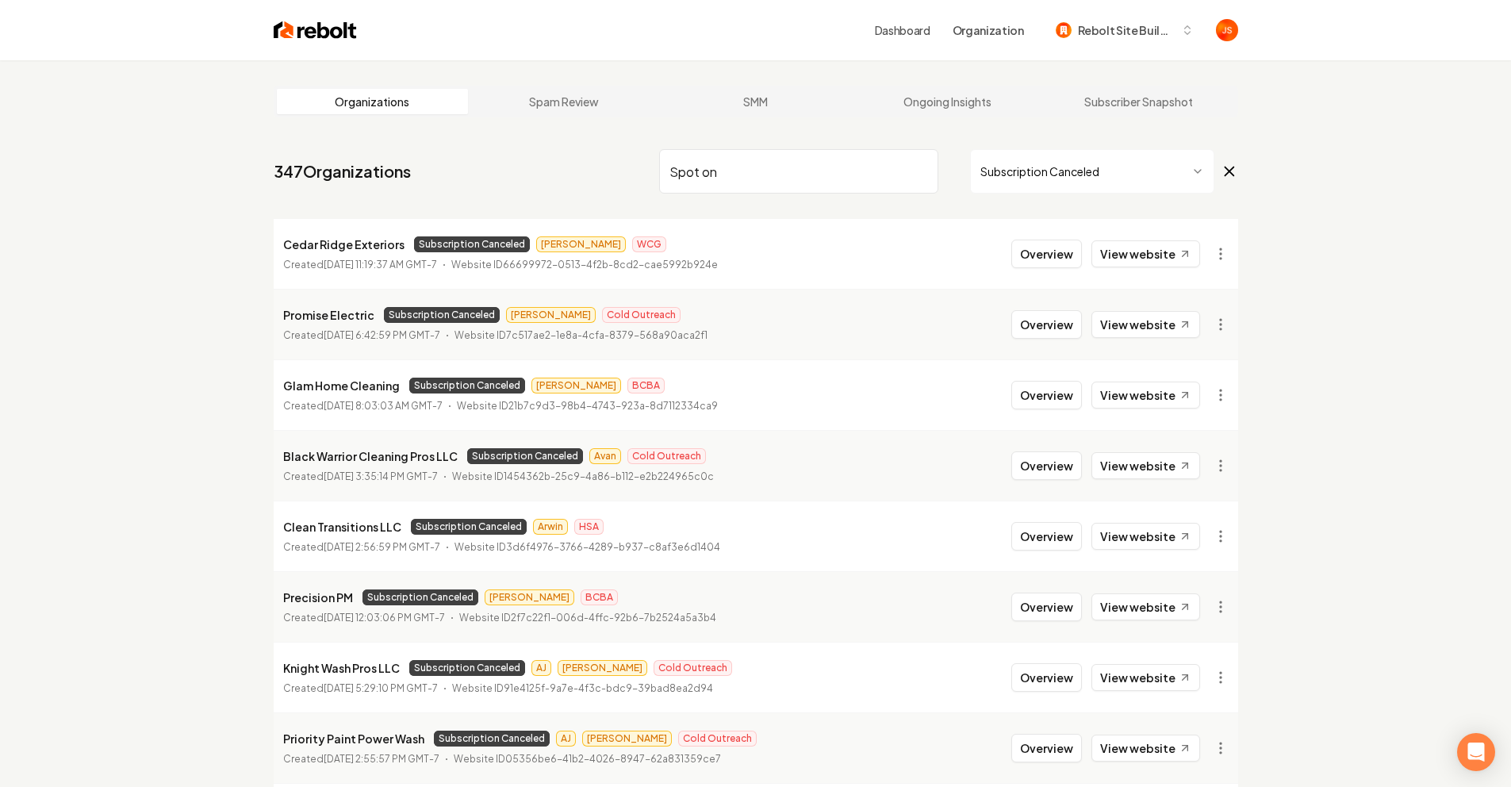
click at [917, 180] on input "Spot on" at bounding box center [798, 171] width 279 height 44
click at [920, 172] on input "Spot on" at bounding box center [798, 171] width 279 height 44
click at [1010, 169] on html "Dashboard Organization Rebolt Site Builder Organizations Spam Review SMM Ongoin…" at bounding box center [755, 393] width 1511 height 787
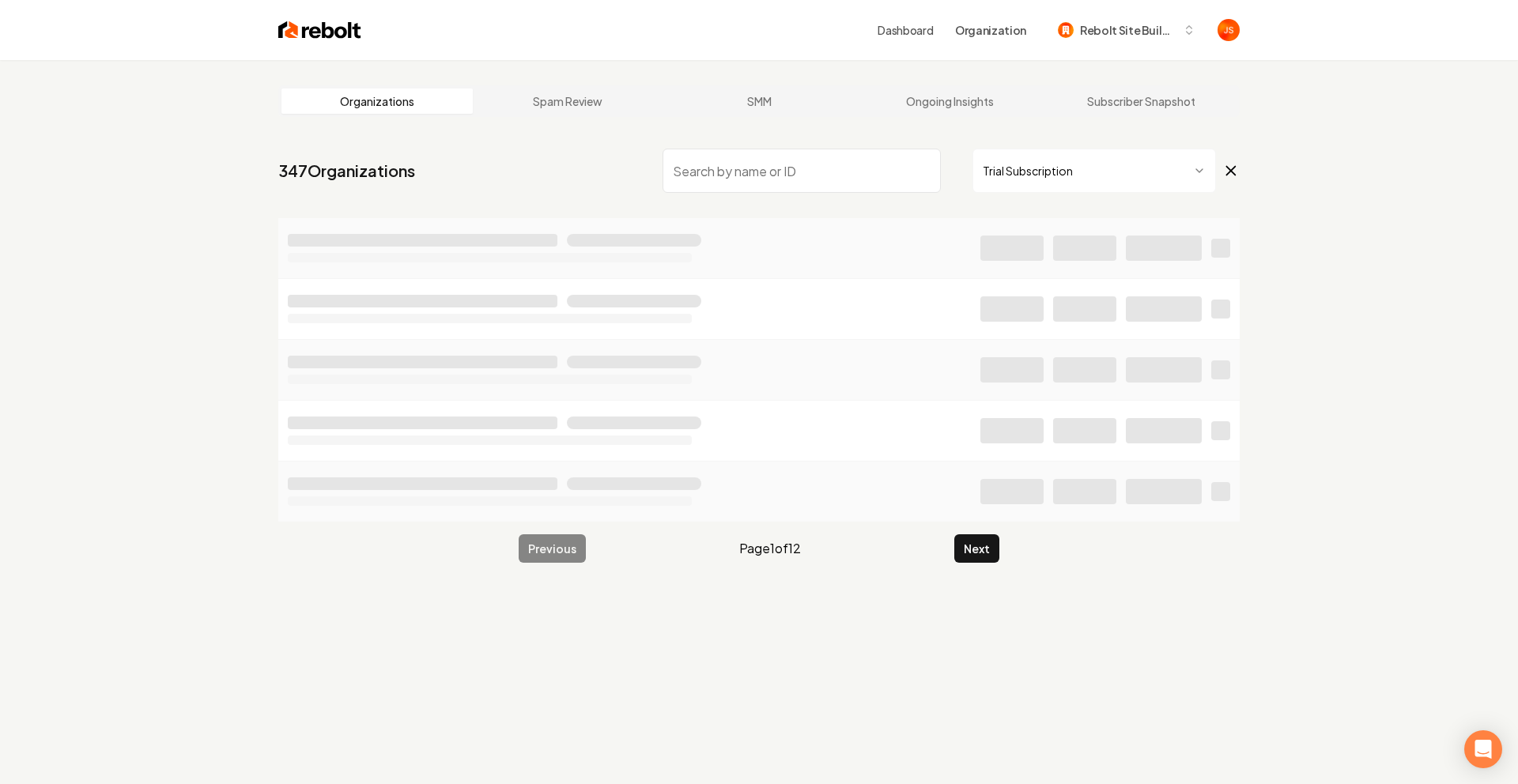
click at [1024, 185] on html "Dashboard Organization Rebolt Site Builder Organizations Spam Review SMM Ongoin…" at bounding box center [759, 392] width 1518 height 784
click at [867, 170] on input "search" at bounding box center [795, 170] width 278 height 44
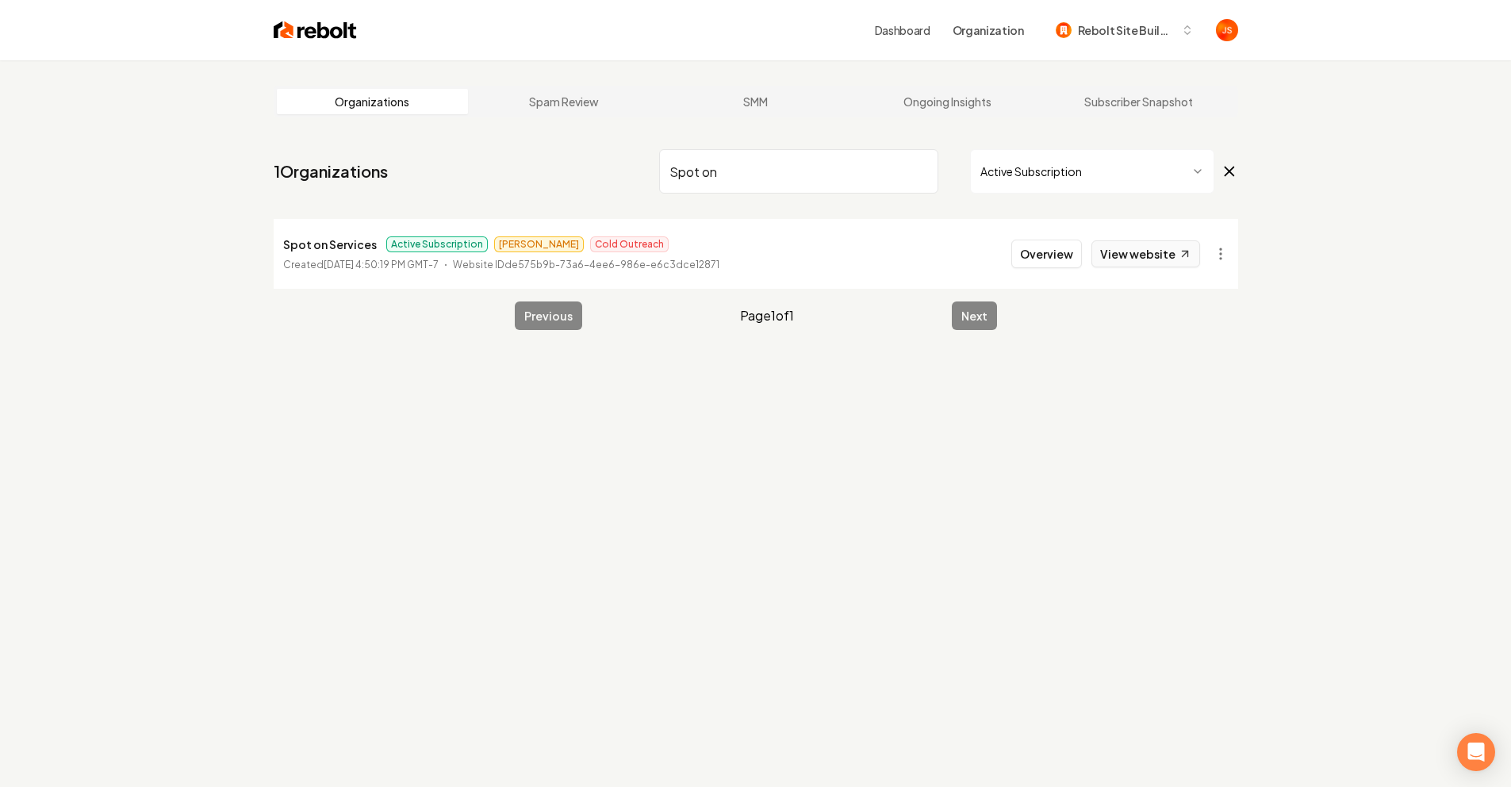
type input "Spot on"
click at [1170, 259] on link "View website" at bounding box center [1146, 253] width 109 height 27
click at [1068, 253] on button "Overview" at bounding box center [1047, 254] width 71 height 29
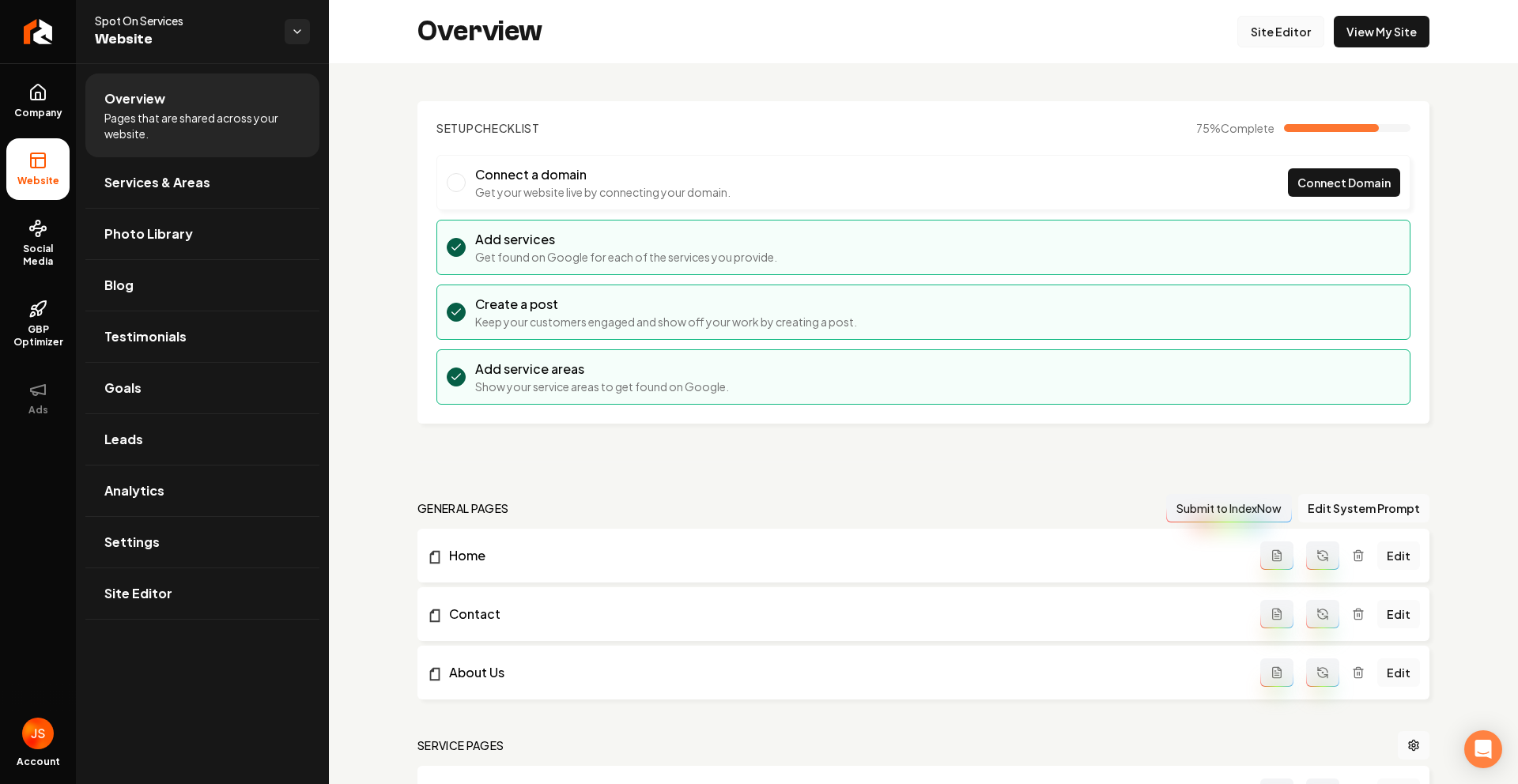
click at [1288, 41] on link "Site Editor" at bounding box center [1281, 32] width 87 height 32
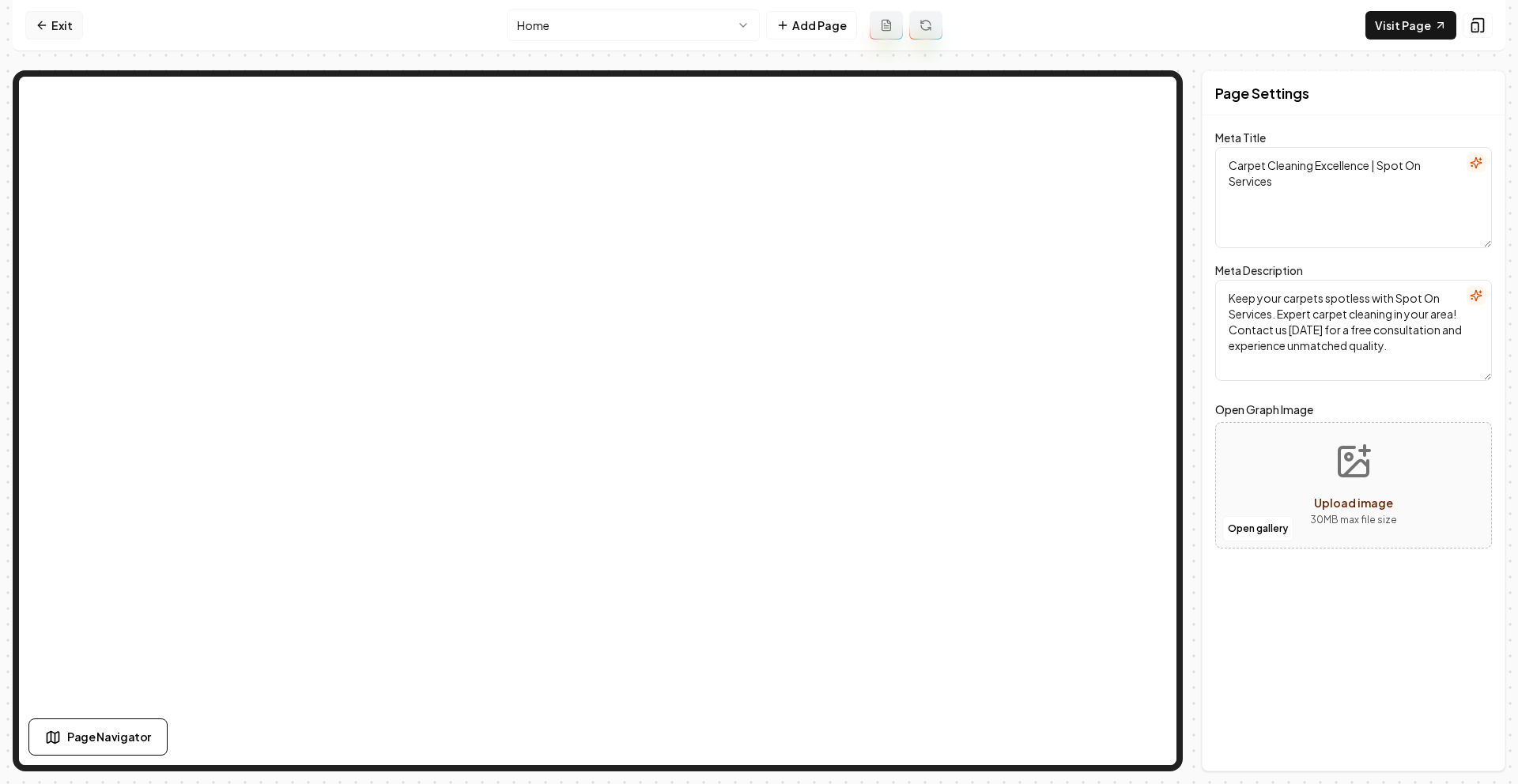
click at [45, 28] on icon at bounding box center [42, 25] width 13 height 13
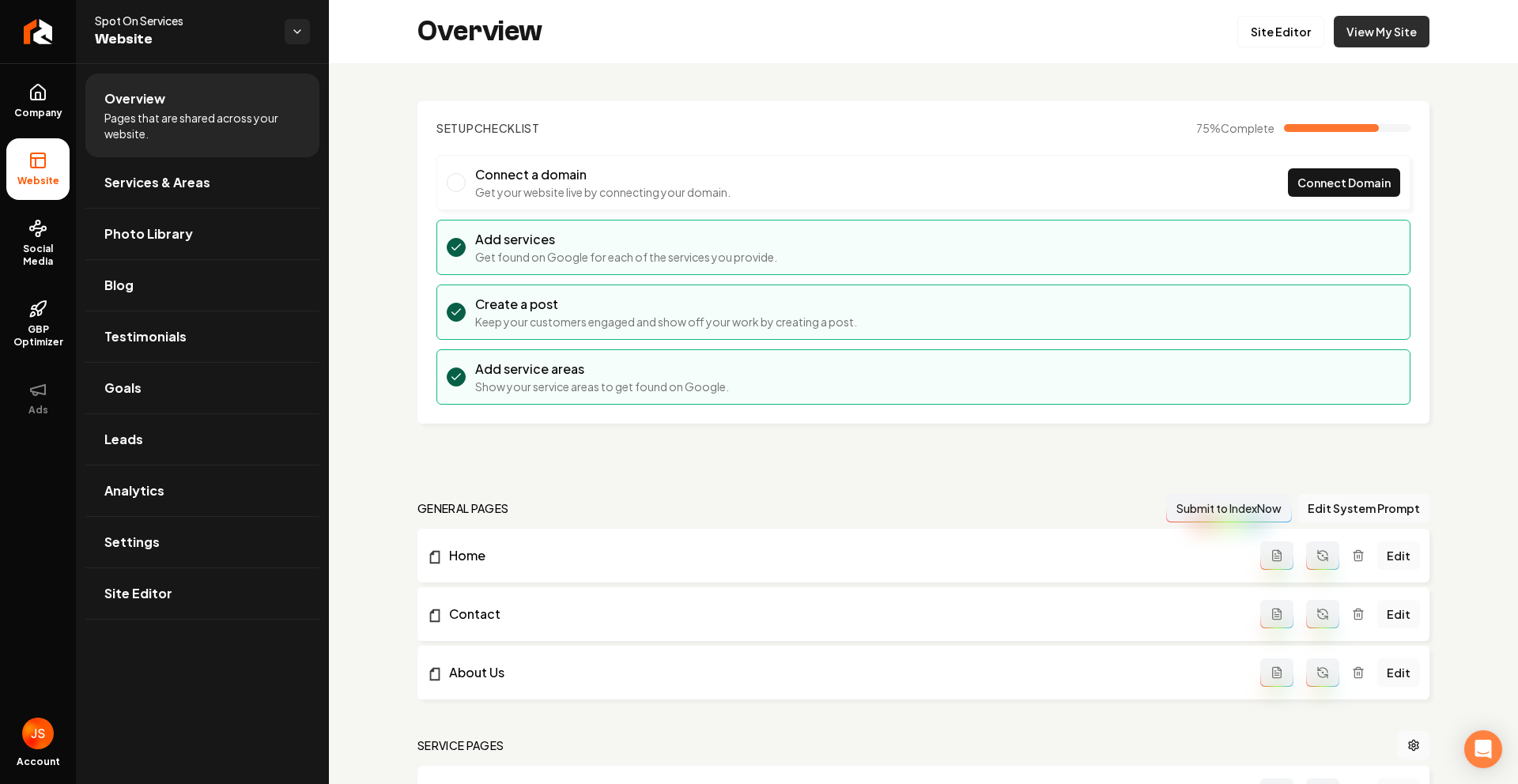
click at [1386, 39] on link "View My Site" at bounding box center [1382, 32] width 96 height 32
click at [42, 24] on icon "Return to dashboard" at bounding box center [37, 31] width 25 height 25
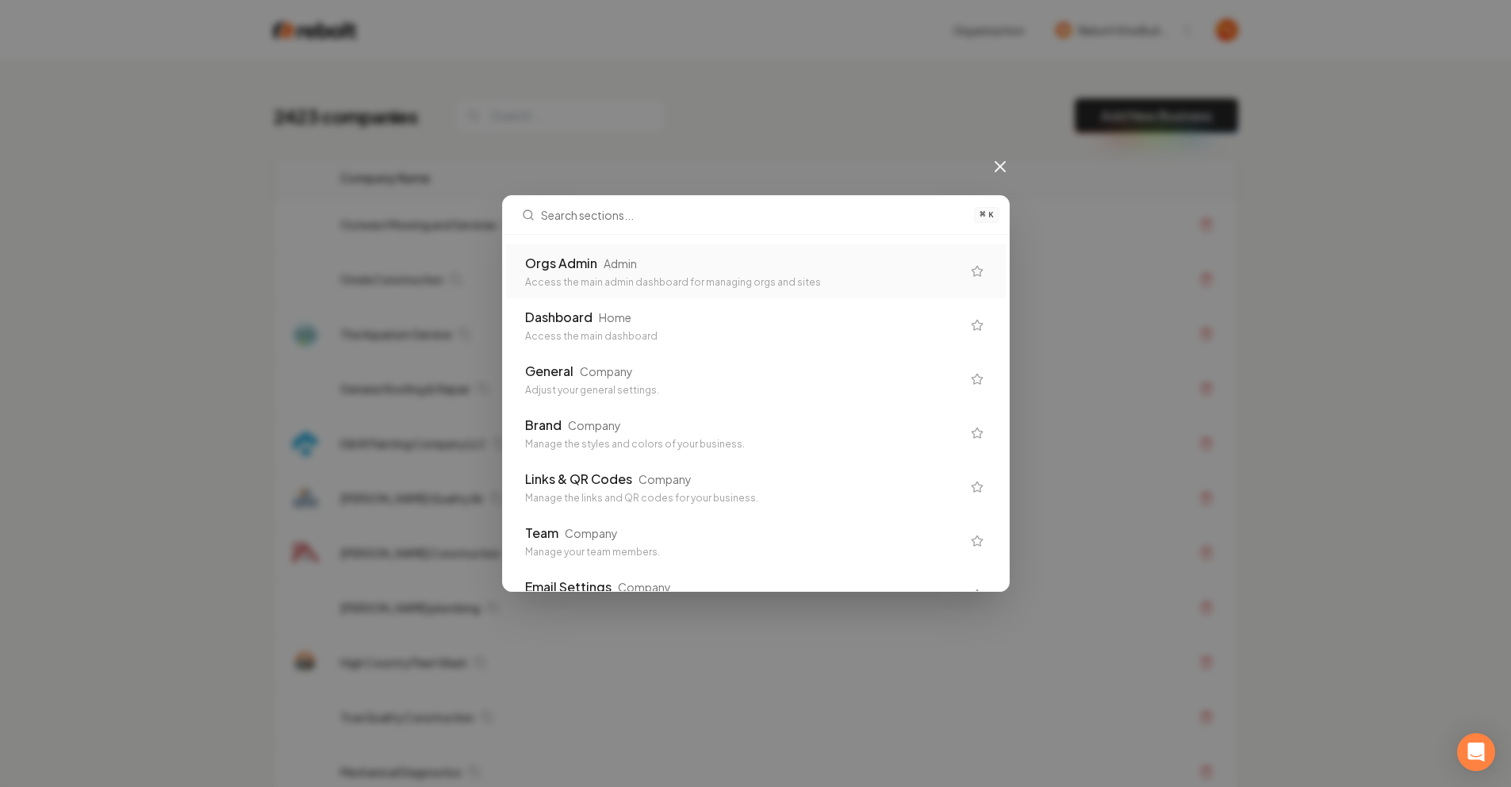
click at [647, 257] on div "Orgs Admin Admin" at bounding box center [743, 263] width 436 height 19
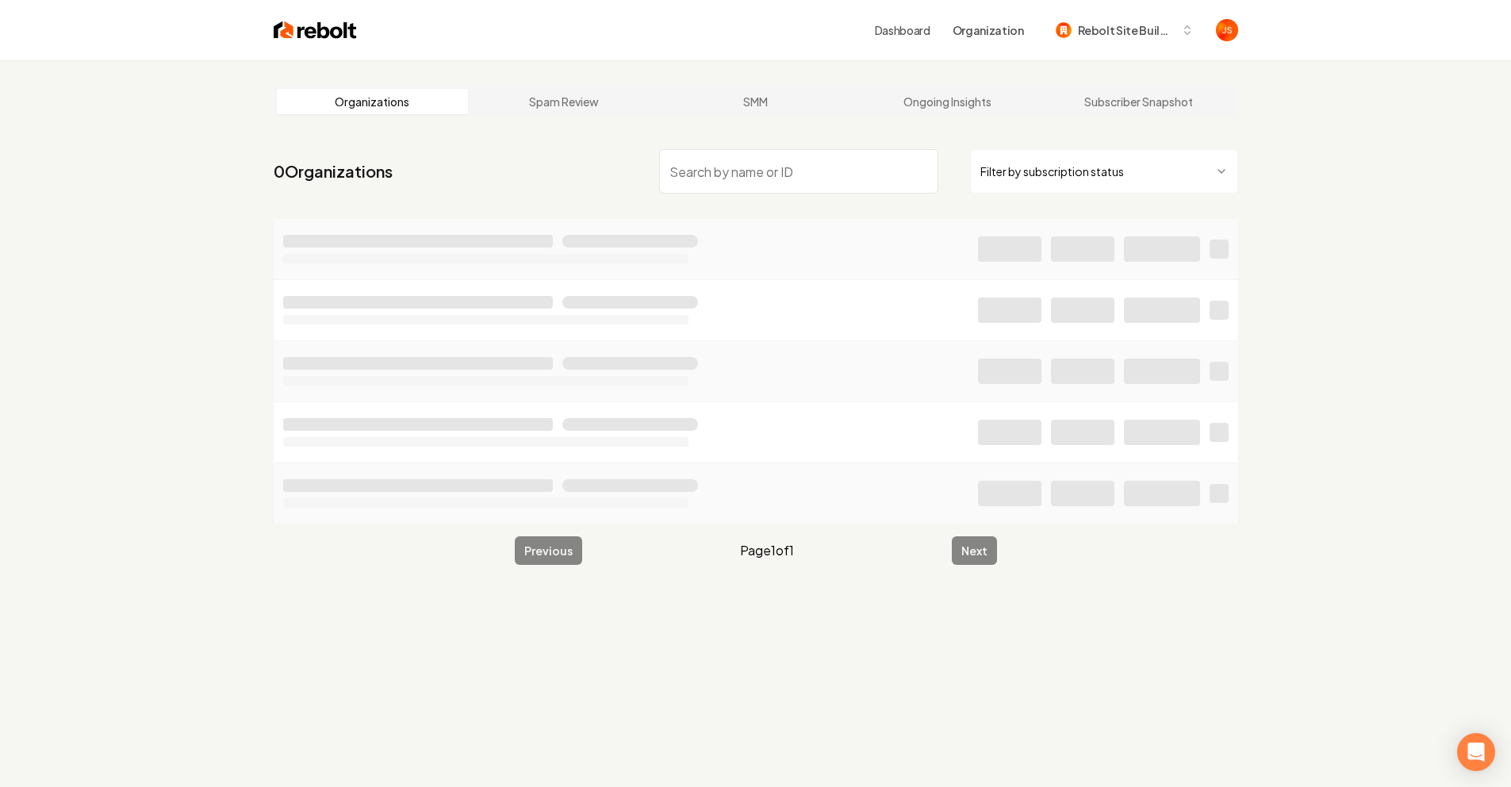
click at [800, 131] on main "Organizations Spam Review SMM Ongoing Insights Subscriber Snapshot 0 Organizati…" at bounding box center [756, 325] width 1016 height 530
drag, startPoint x: 759, startPoint y: 179, endPoint x: 775, endPoint y: 169, distance: 18.5
click at [759, 179] on input "search" at bounding box center [798, 171] width 279 height 44
paste input "TopTek Coatings"
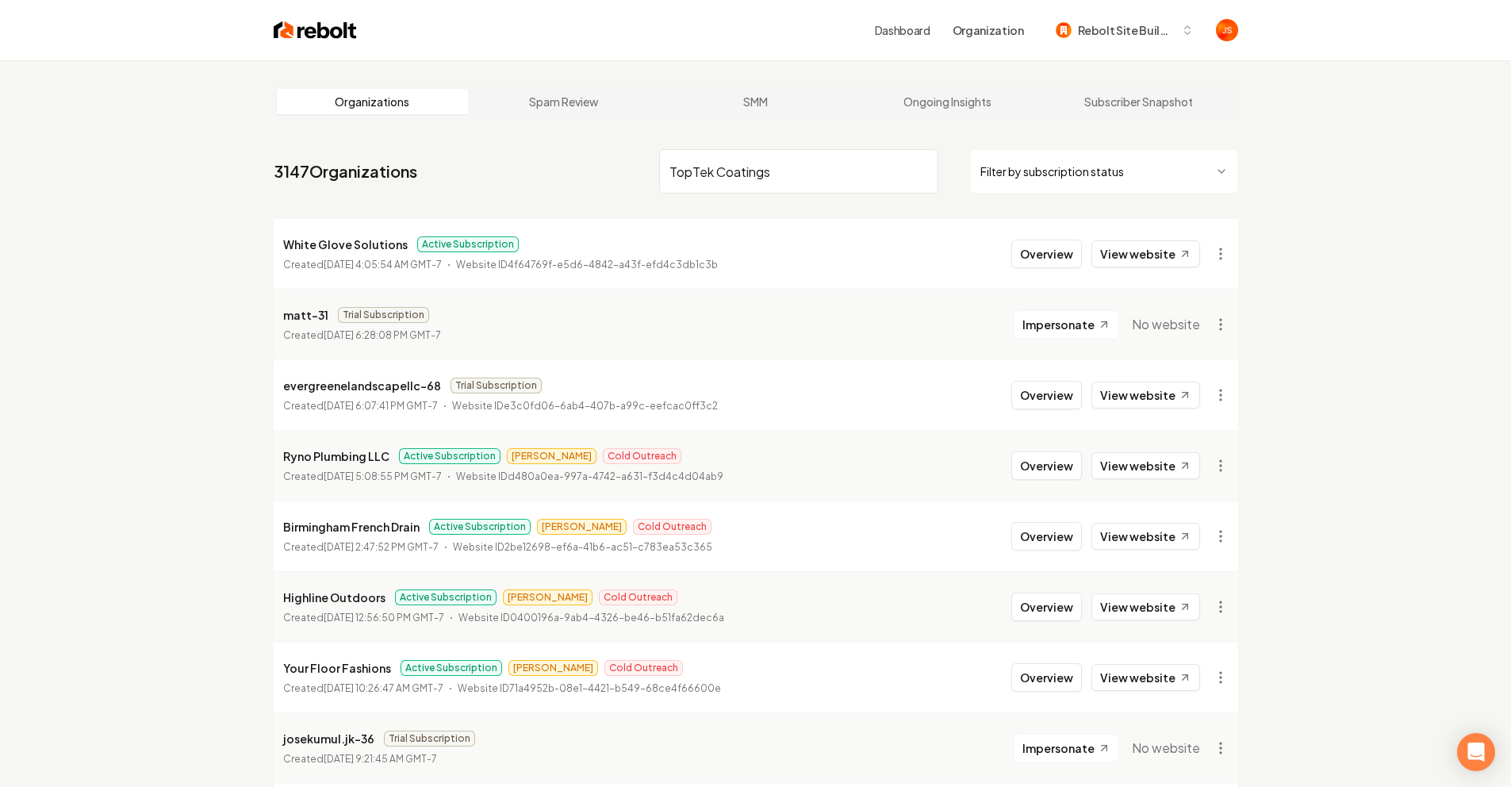
type input "TopTek Coatings"
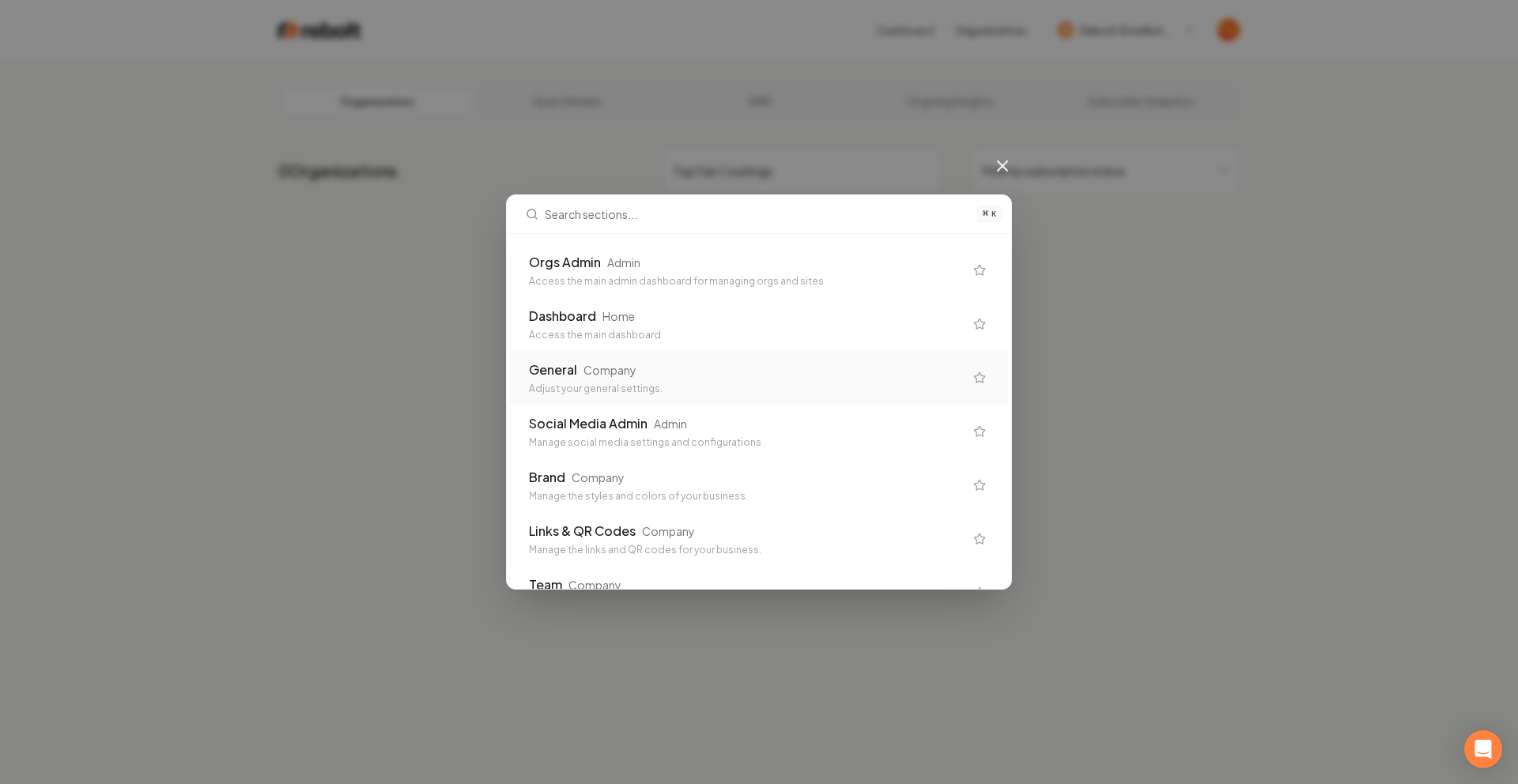
click at [638, 386] on div "Adjust your general settings." at bounding box center [747, 389] width 435 height 13
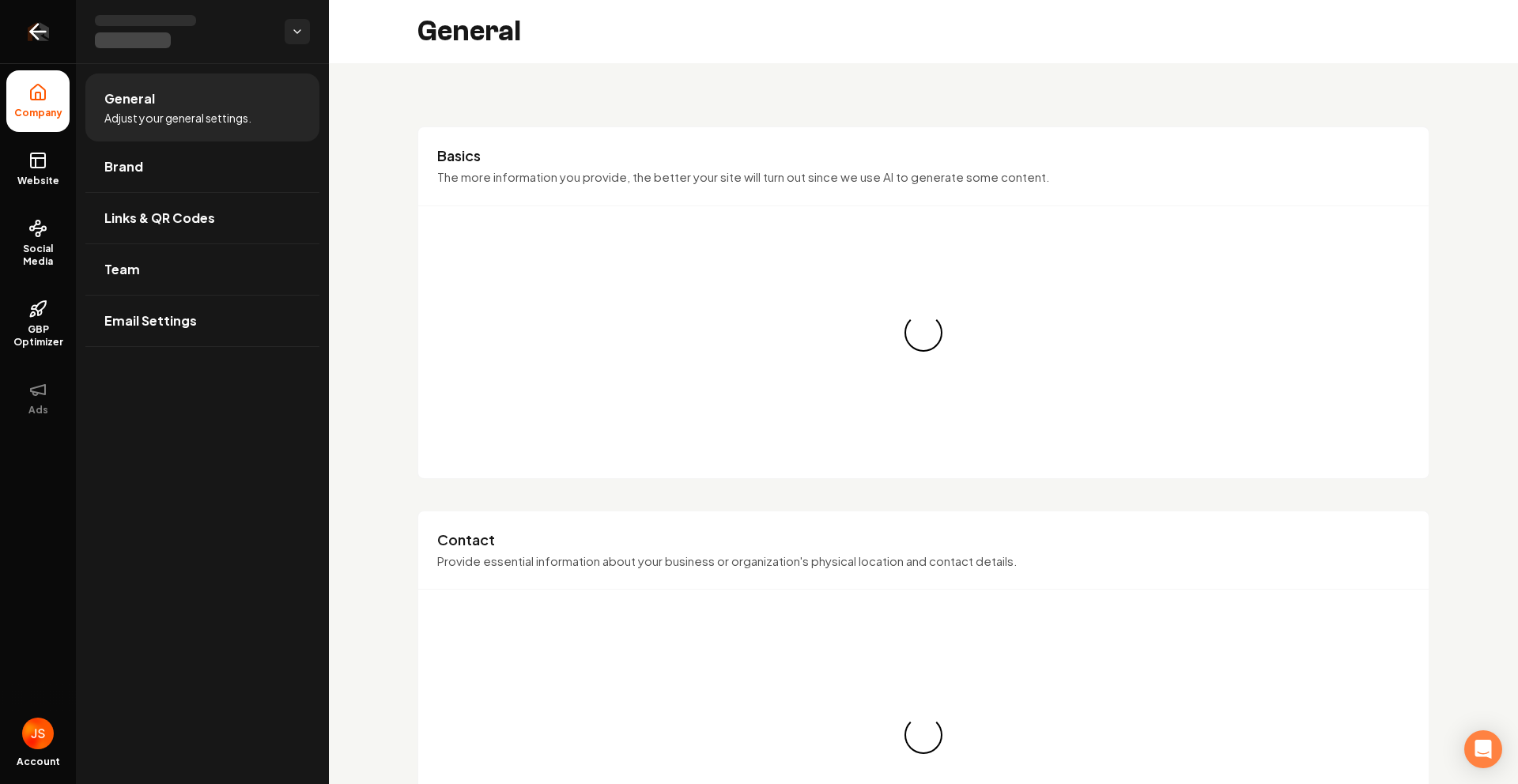
click at [49, 36] on icon "Return to dashboard" at bounding box center [37, 31] width 25 height 25
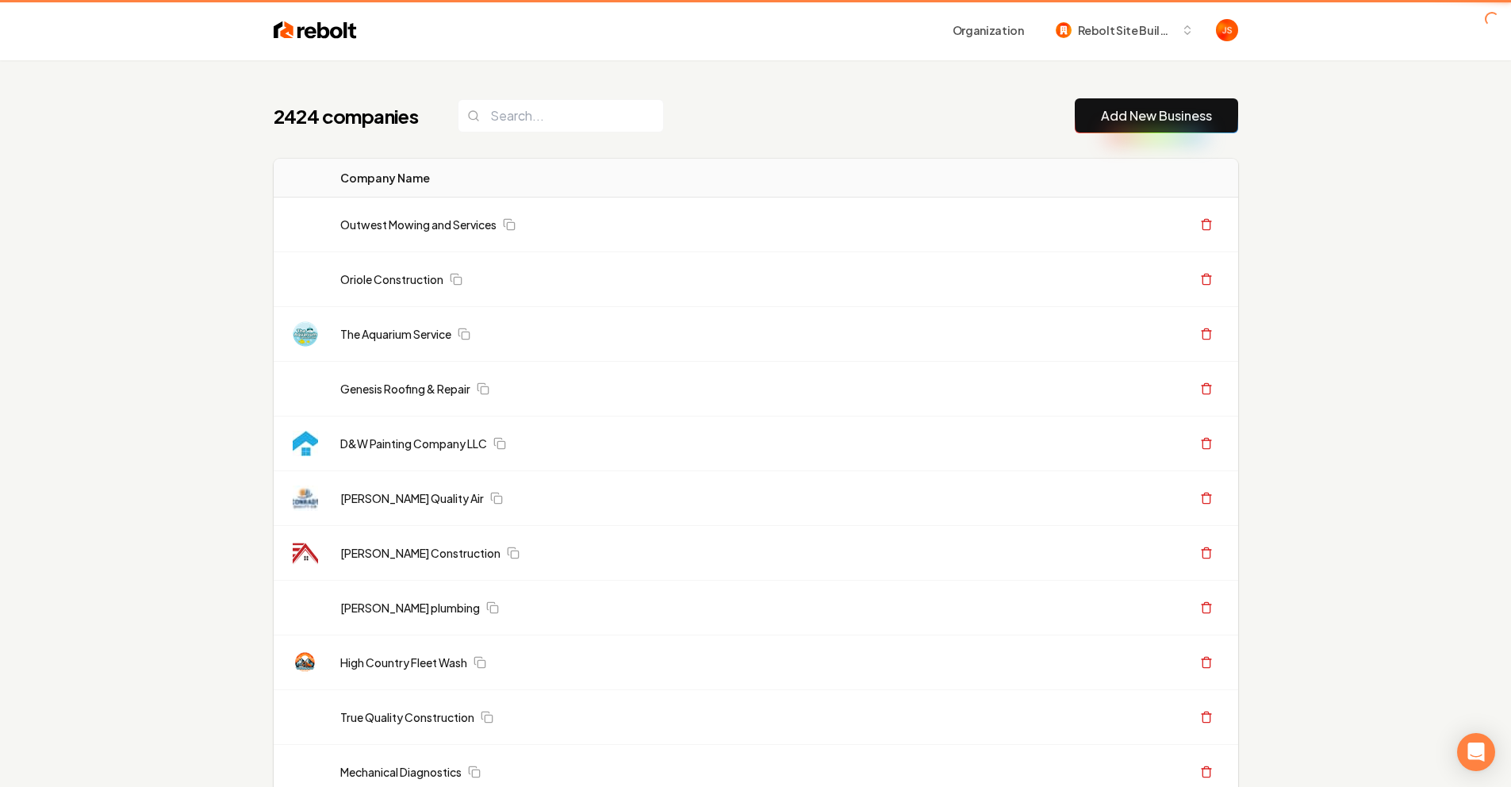
click at [547, 123] on input "search" at bounding box center [561, 115] width 206 height 33
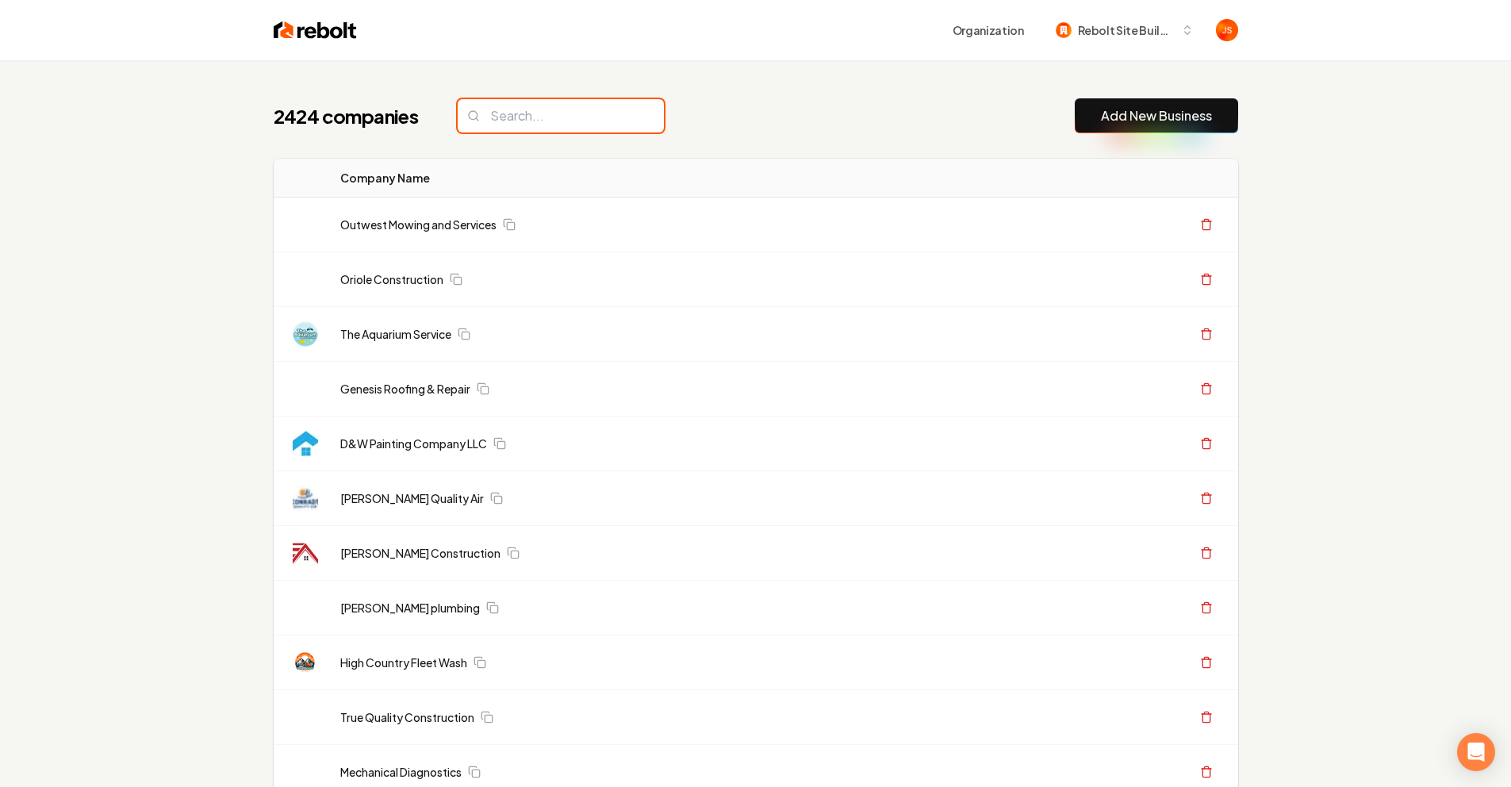
click at [547, 123] on input "search" at bounding box center [561, 115] width 206 height 33
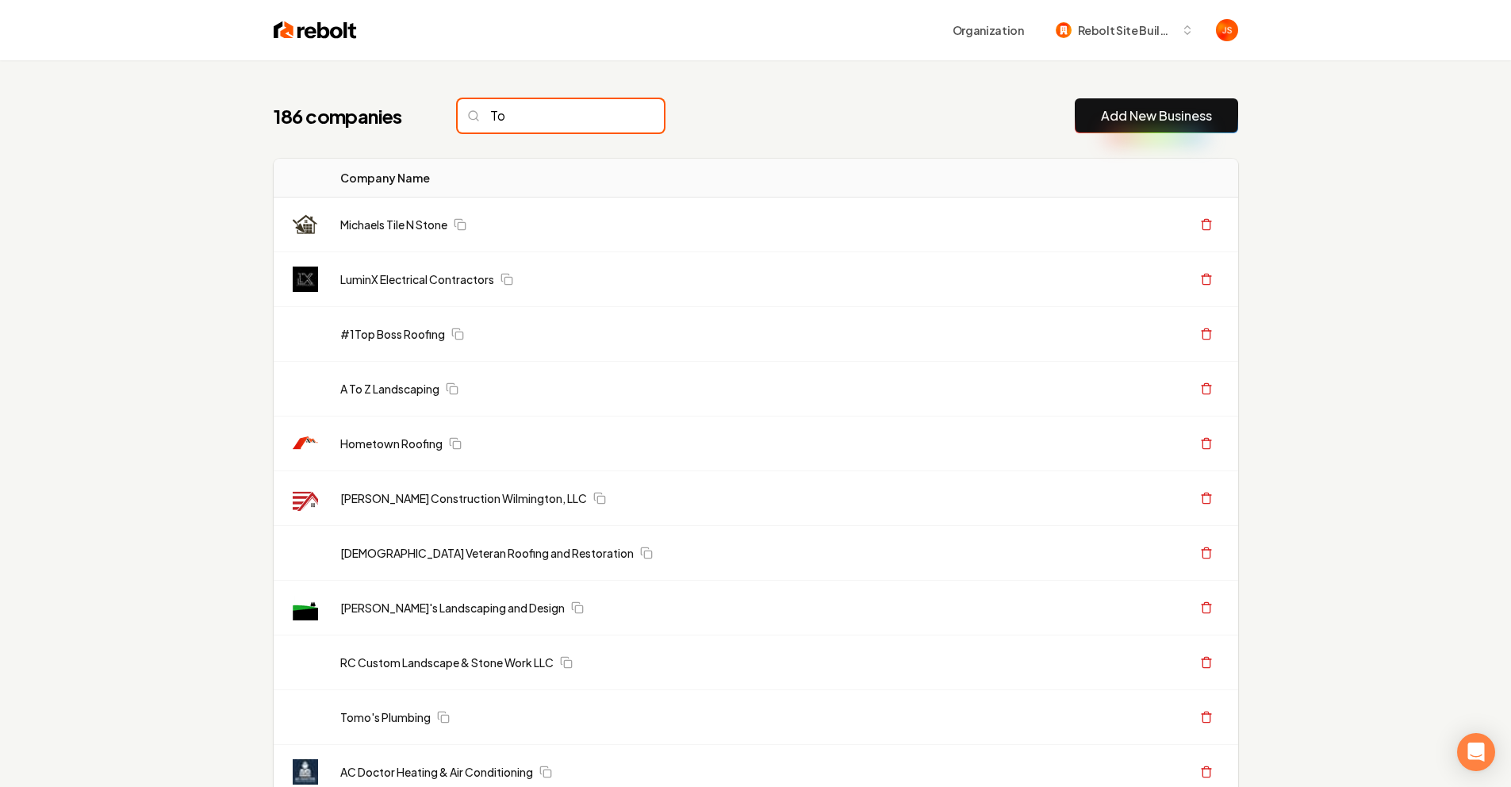
type input "T"
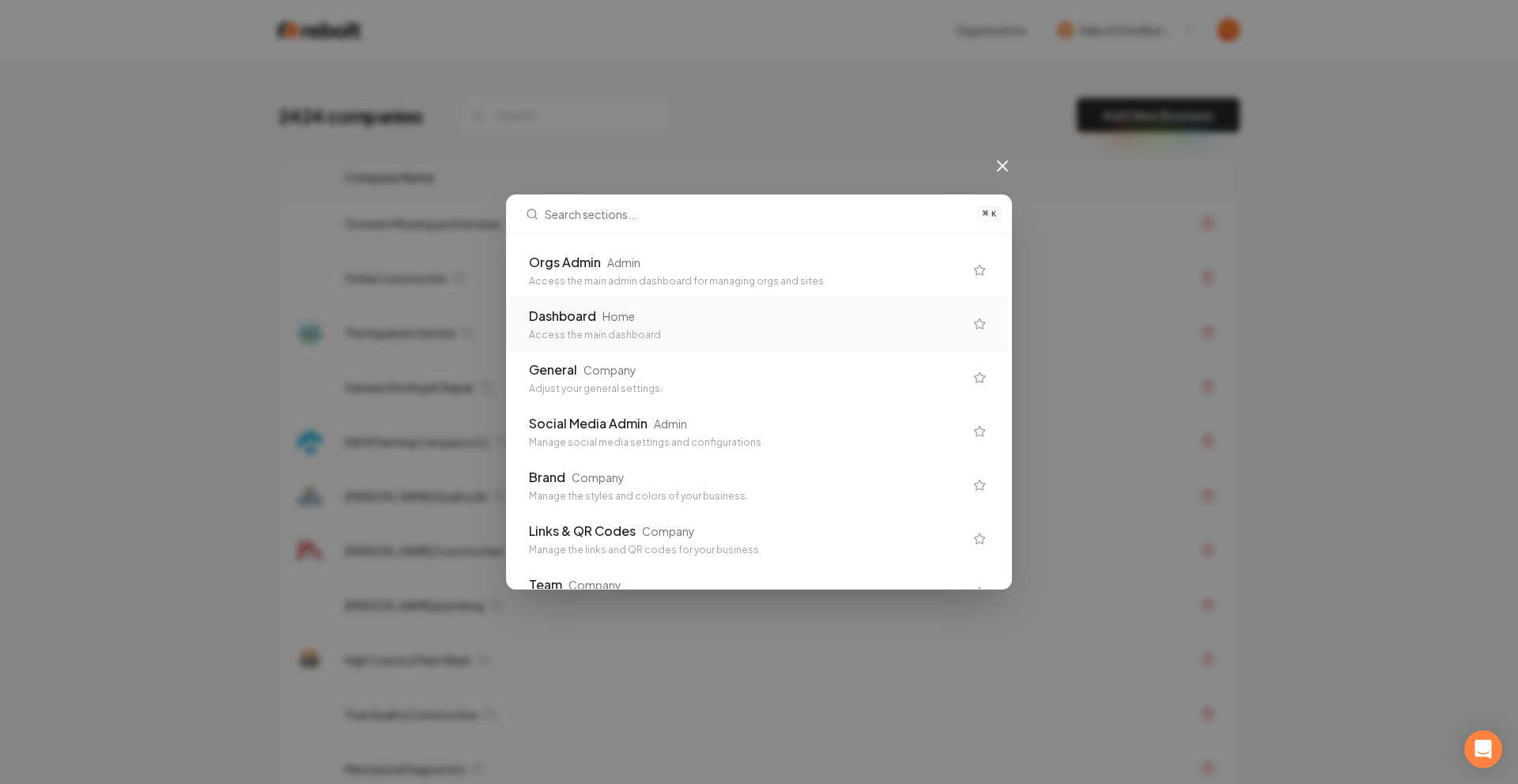
click at [618, 278] on div "Access the main admin dashboard for managing orgs and sites" at bounding box center [747, 281] width 435 height 13
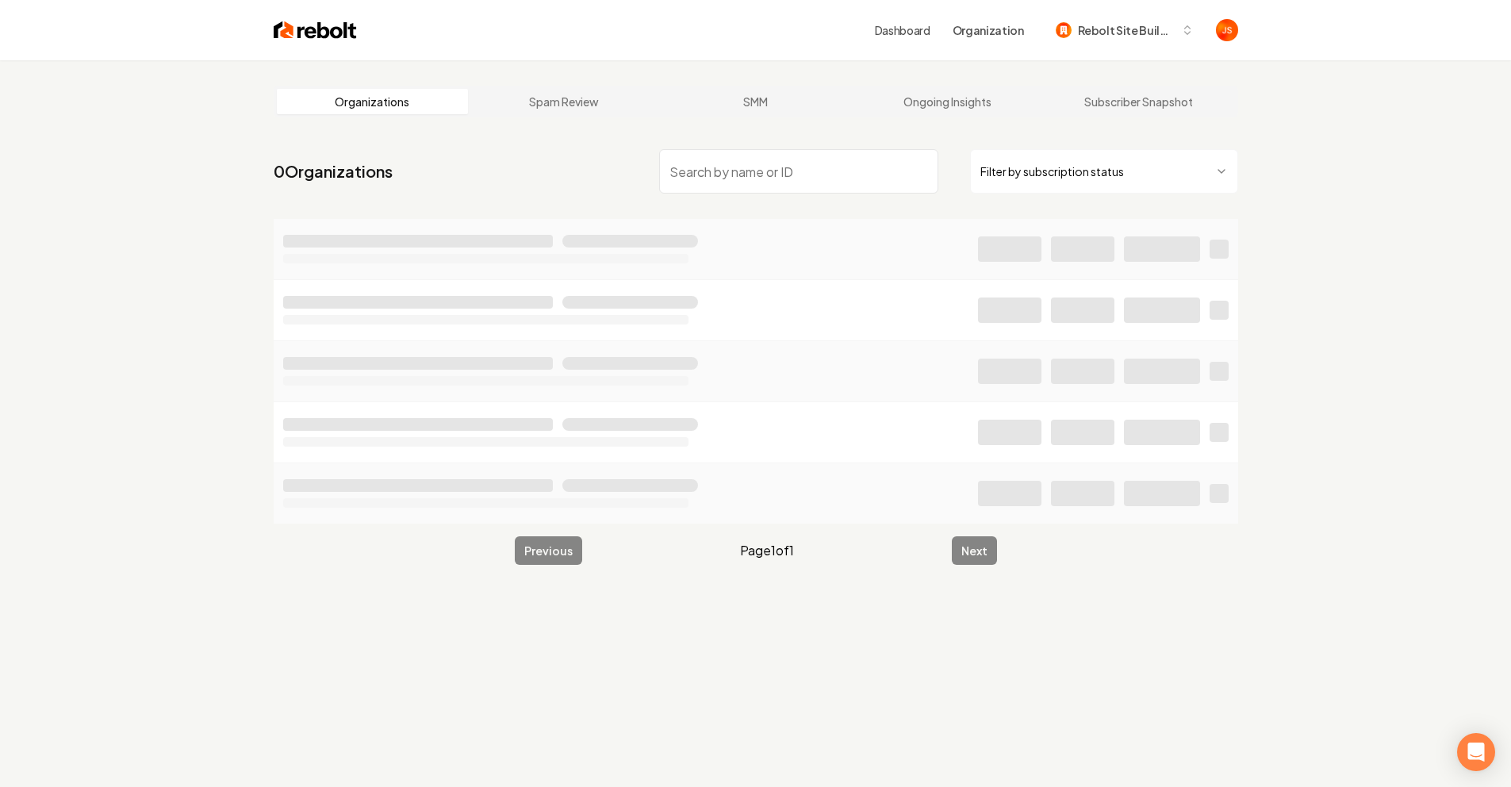
click at [841, 159] on input "search" at bounding box center [798, 171] width 279 height 44
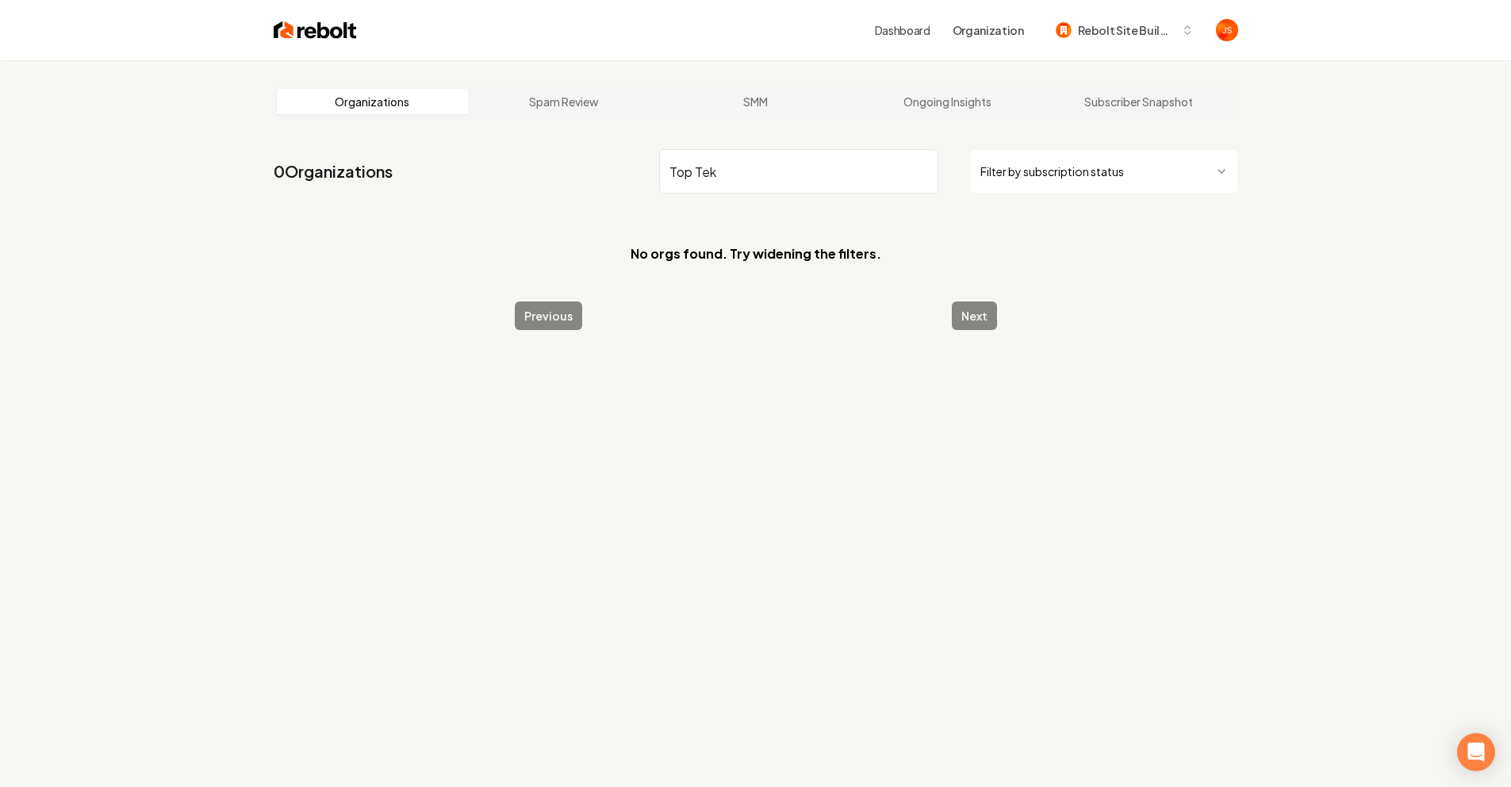
click at [684, 159] on input "Top Tek" at bounding box center [798, 171] width 279 height 44
click at [696, 167] on input "Top Tek" at bounding box center [798, 171] width 279 height 44
type input "TopTek"
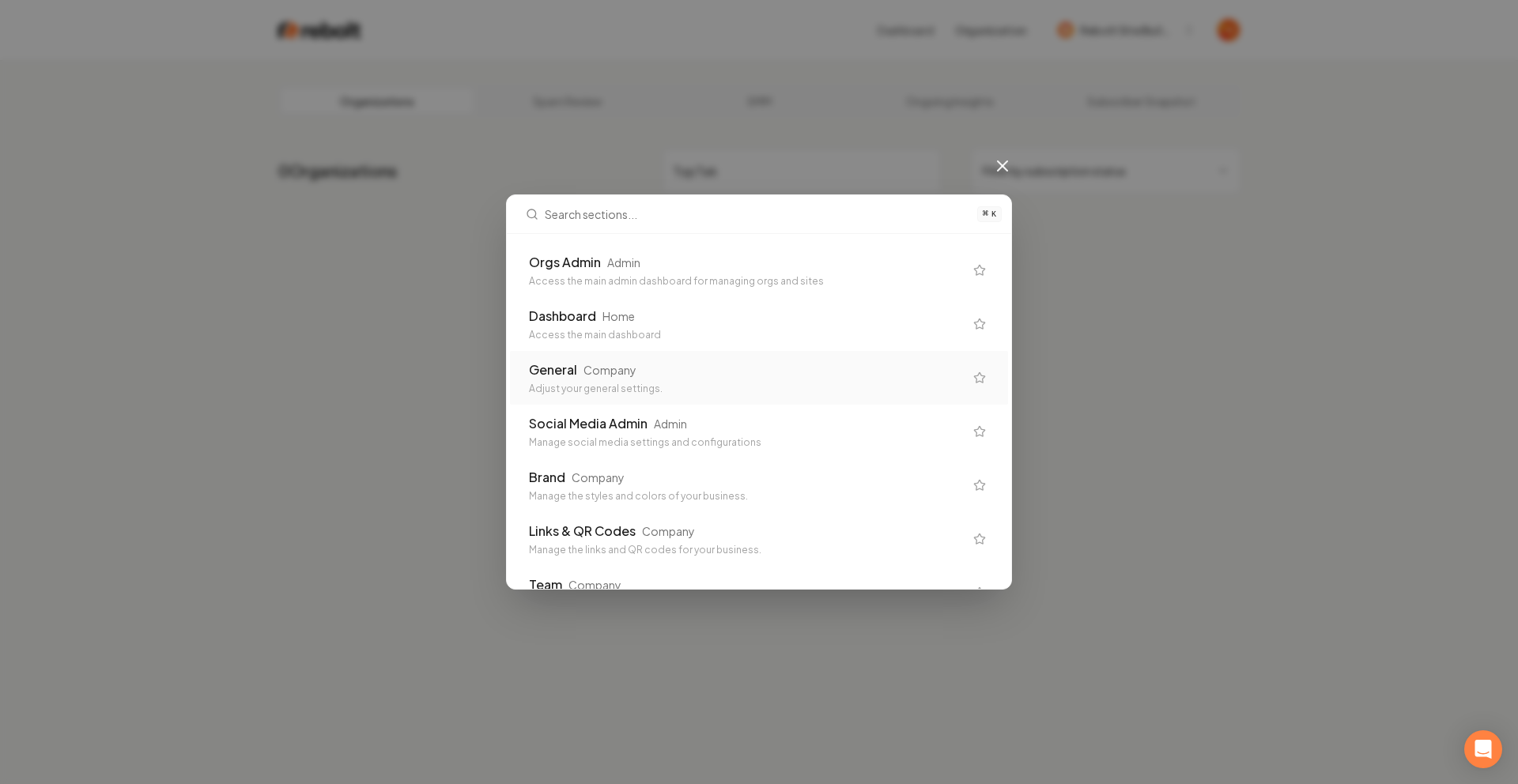
click at [635, 367] on div "General Company" at bounding box center [747, 370] width 435 height 19
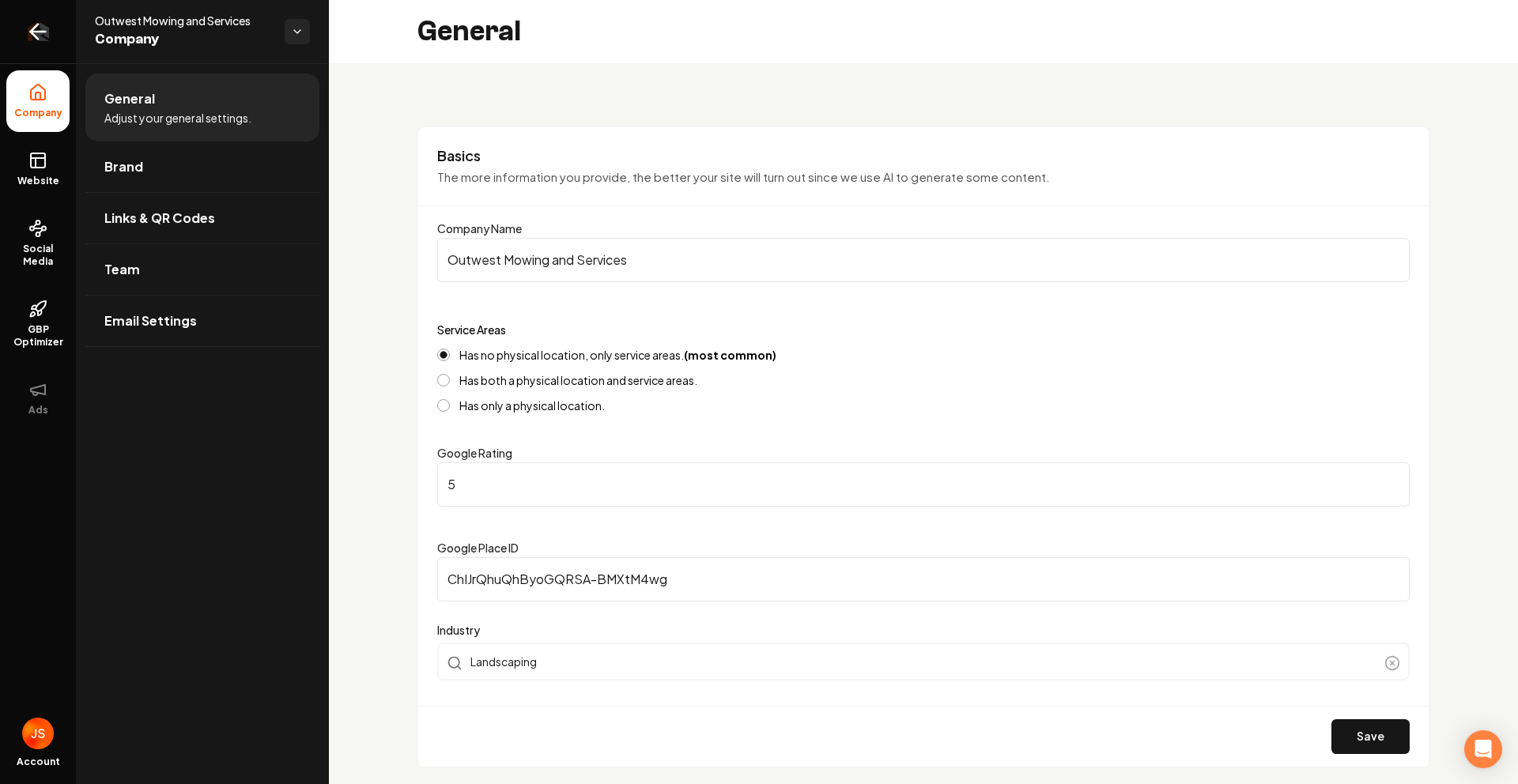
click at [48, 23] on link "Return to dashboard" at bounding box center [38, 31] width 76 height 63
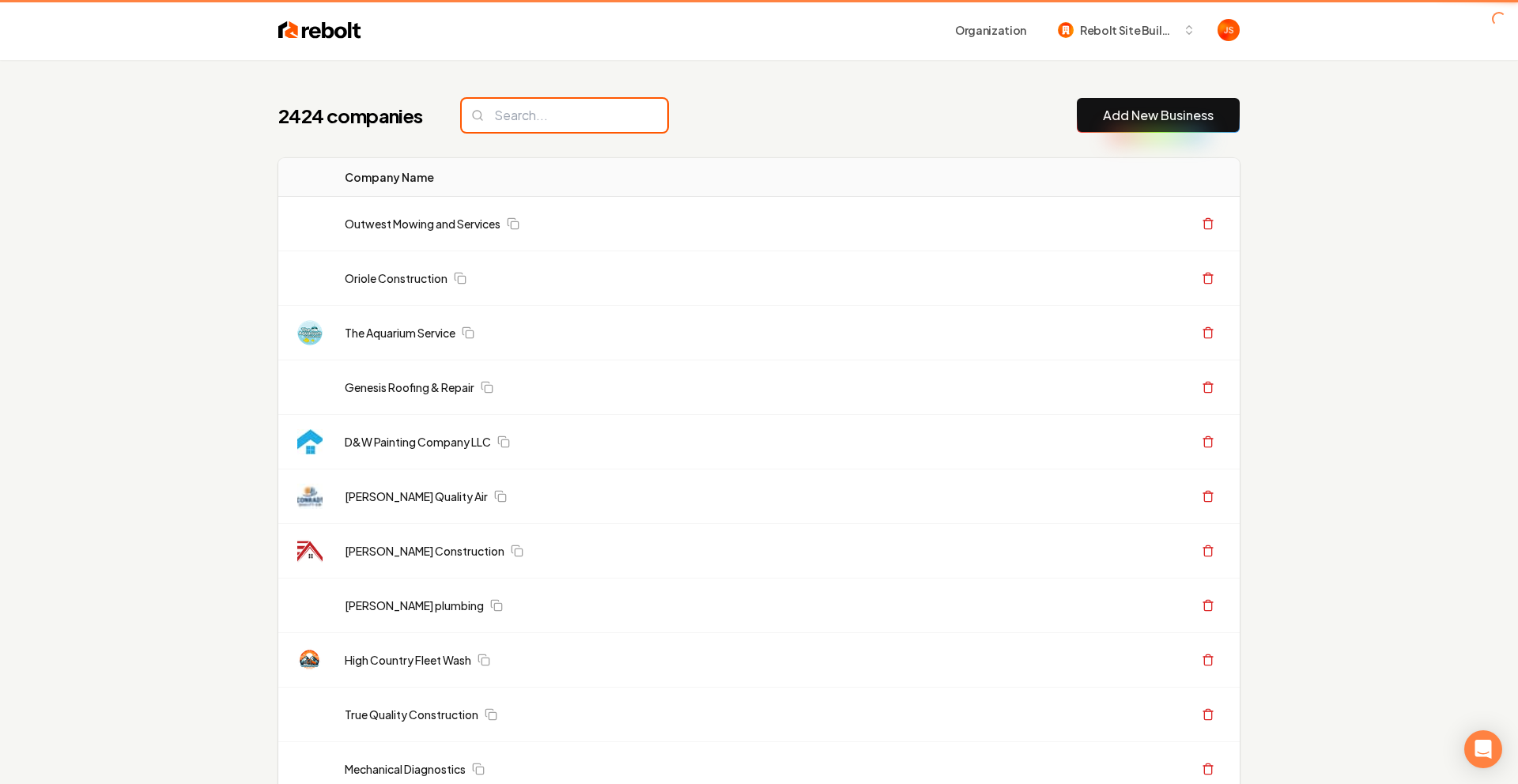
click at [522, 129] on input "search" at bounding box center [564, 115] width 205 height 33
click at [515, 114] on input "search" at bounding box center [564, 115] width 205 height 33
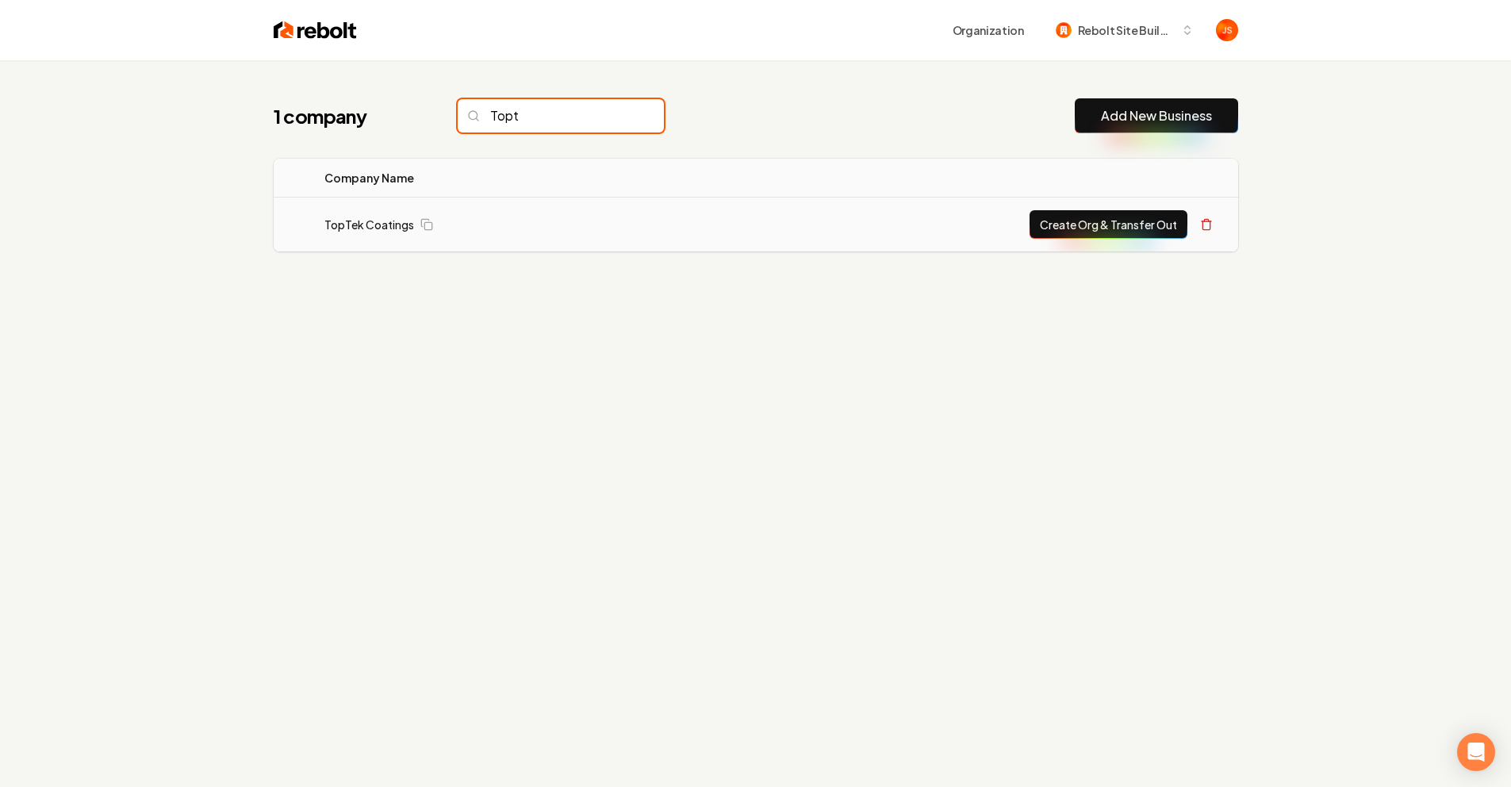
type input "Topt"
click at [1107, 225] on button "Create Org & Transfer Out" at bounding box center [1109, 224] width 158 height 29
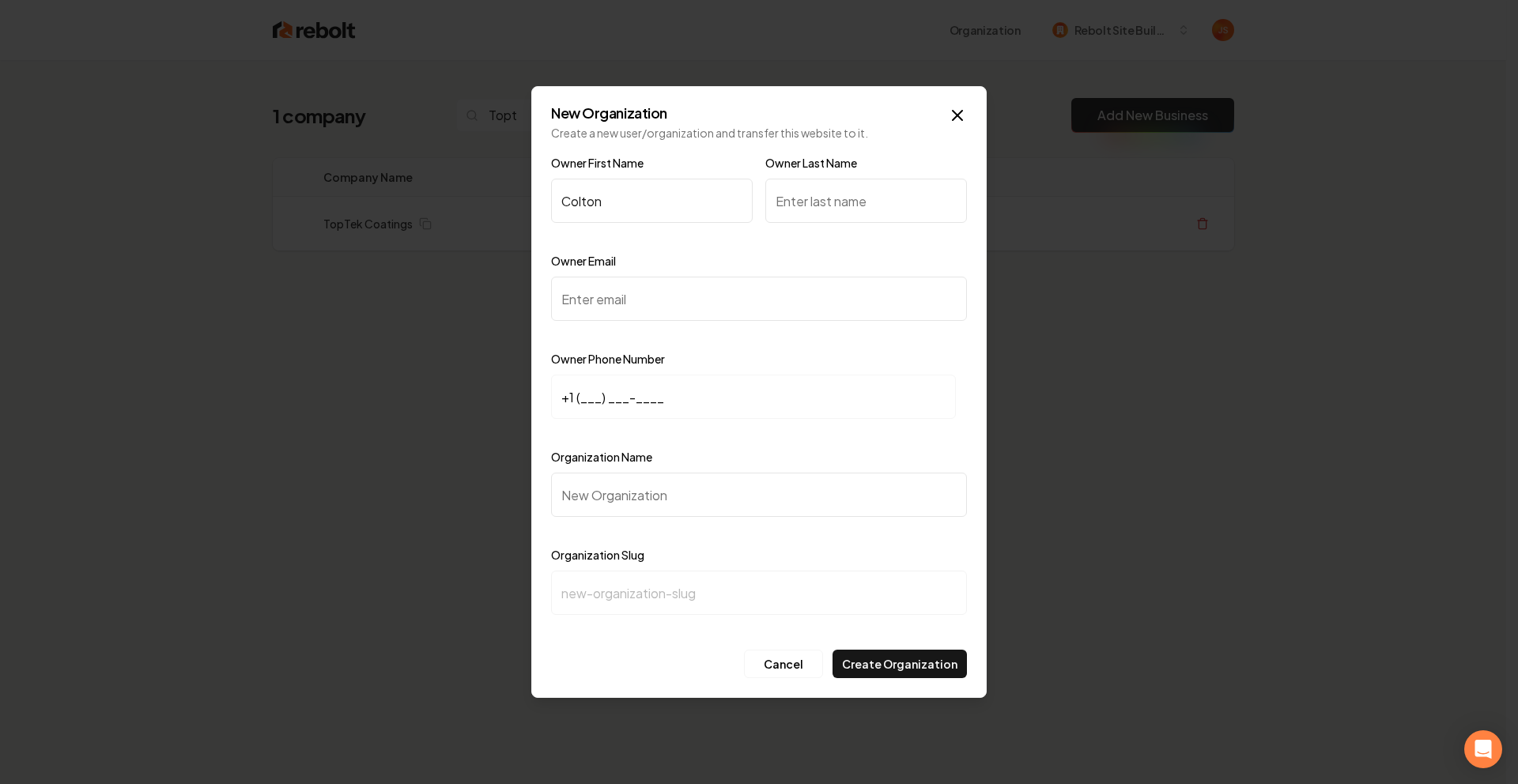
type input "Colton"
click at [805, 164] on label "Owner Last Name" at bounding box center [811, 162] width 92 height 14
click at [805, 178] on input "Owner Last Name" at bounding box center [866, 200] width 201 height 44
click at [808, 191] on input "Owner Last Name" at bounding box center [866, 200] width 201 height 44
type input "Moore"
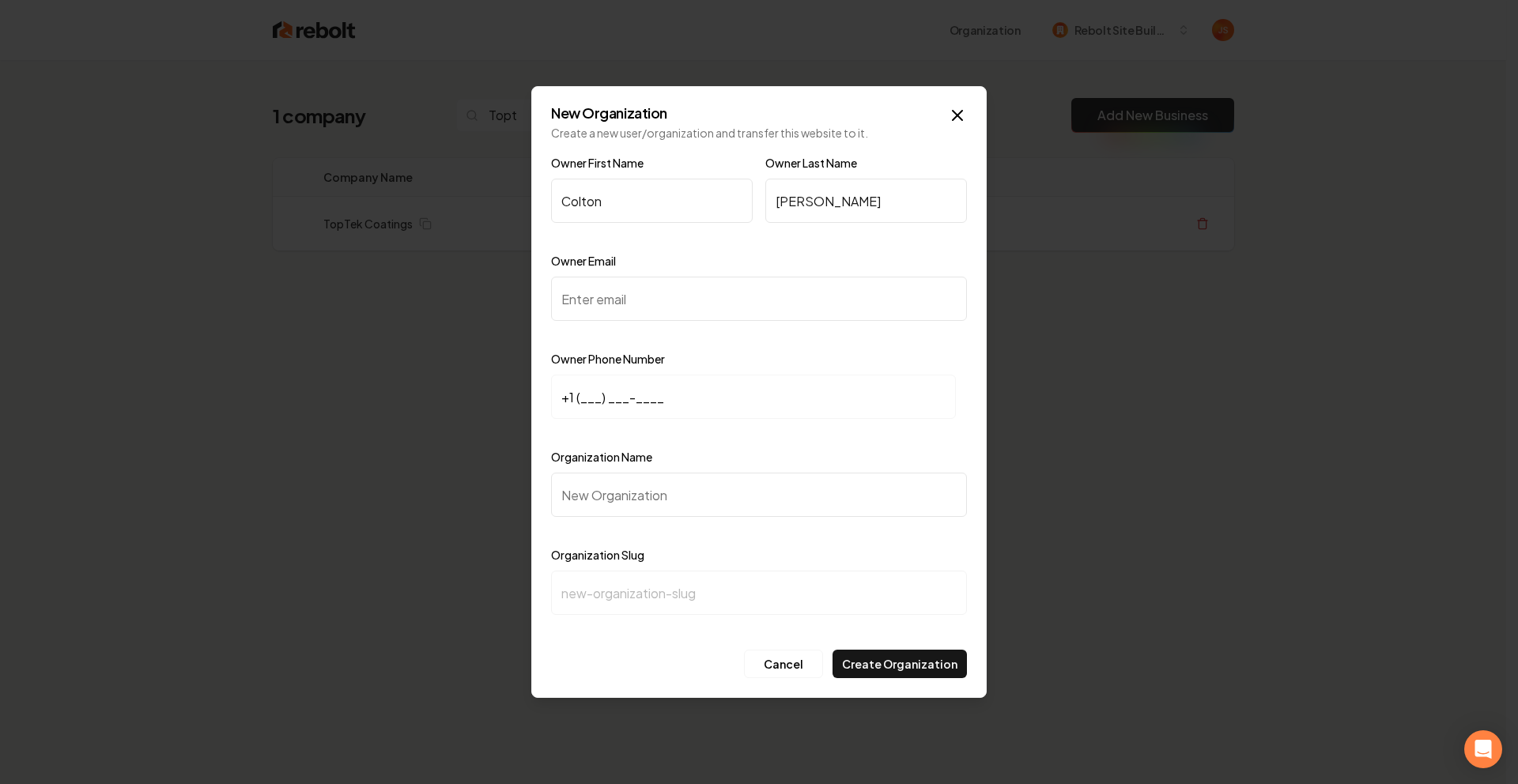
click at [678, 279] on input "Owner Email" at bounding box center [759, 299] width 416 height 44
click at [657, 297] on input "Owner Email" at bounding box center [759, 299] width 416 height 44
paste input "colton@toptekcoatings.com"
type input "colton@toptekcoatings.com"
click at [587, 398] on input "+1 (___) ___-____" at bounding box center [754, 396] width 405 height 44
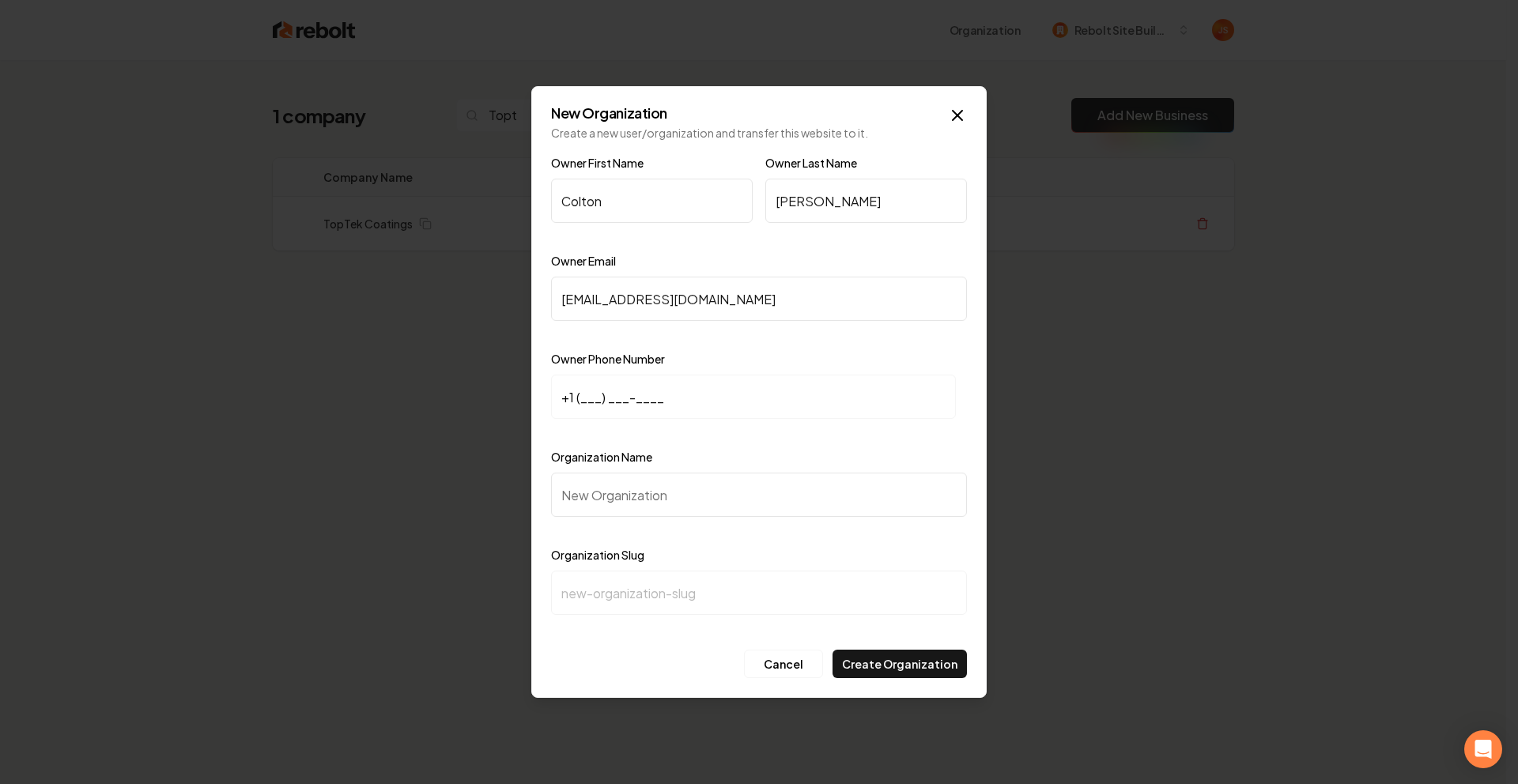
paste input
paste input "210) 260-6634"
type input "+1 (210) 260-6634"
click at [607, 502] on input "Organization Name" at bounding box center [759, 494] width 416 height 44
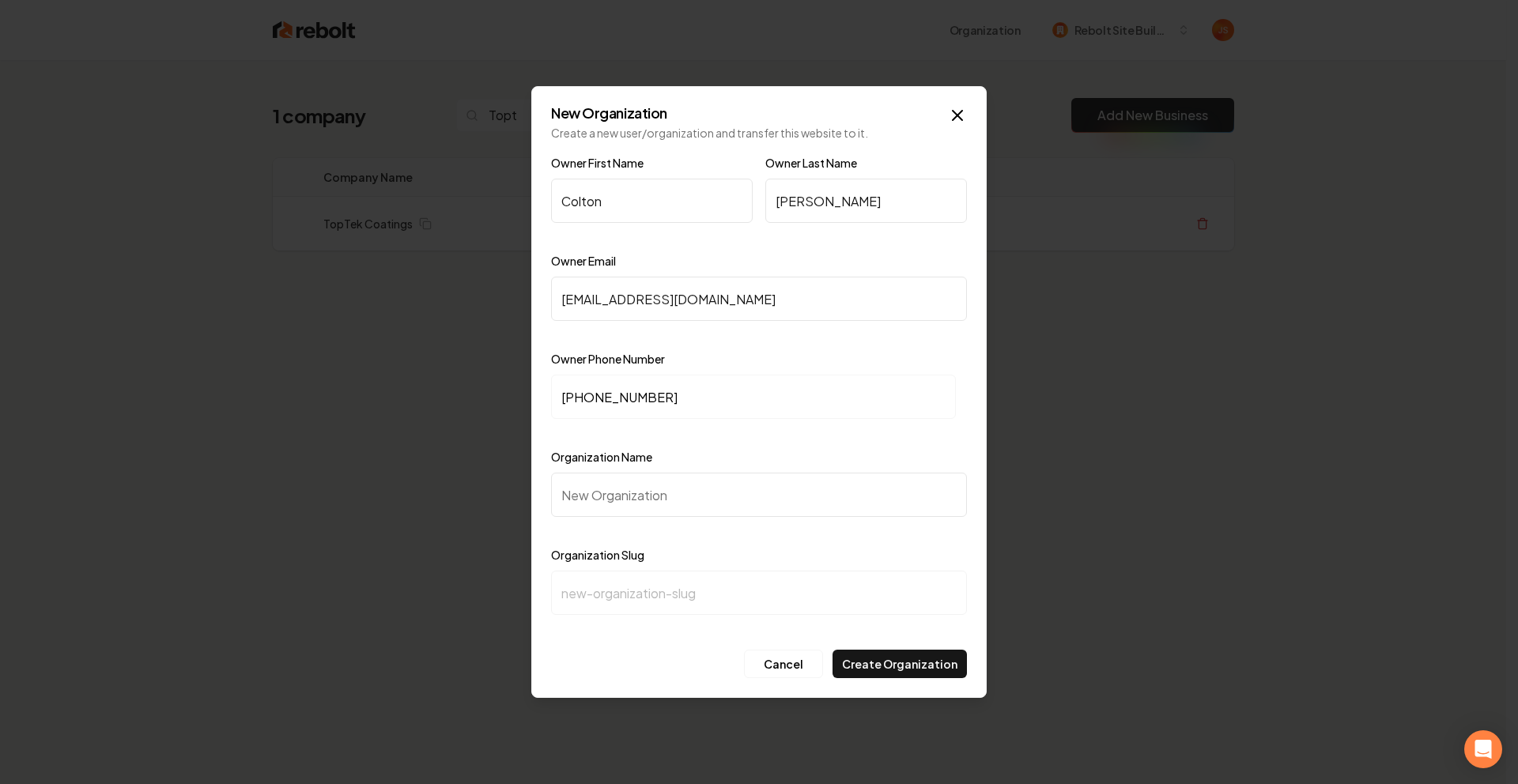
type input "T"
type input "t"
type input "To"
type input "to"
type input "Top"
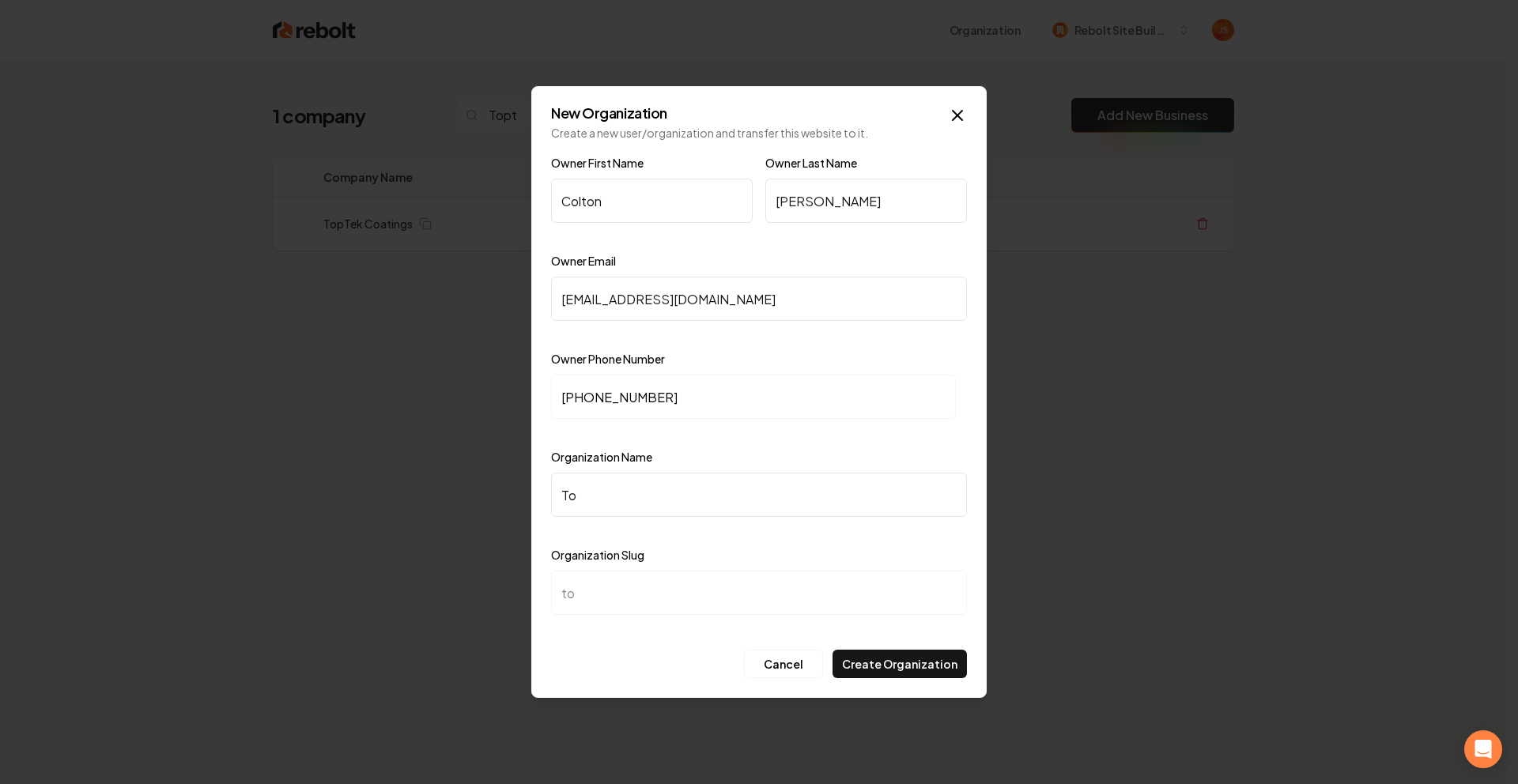
type input "top"
type input "TopT"
type input "topt"
type input "TopTe"
type input "topte"
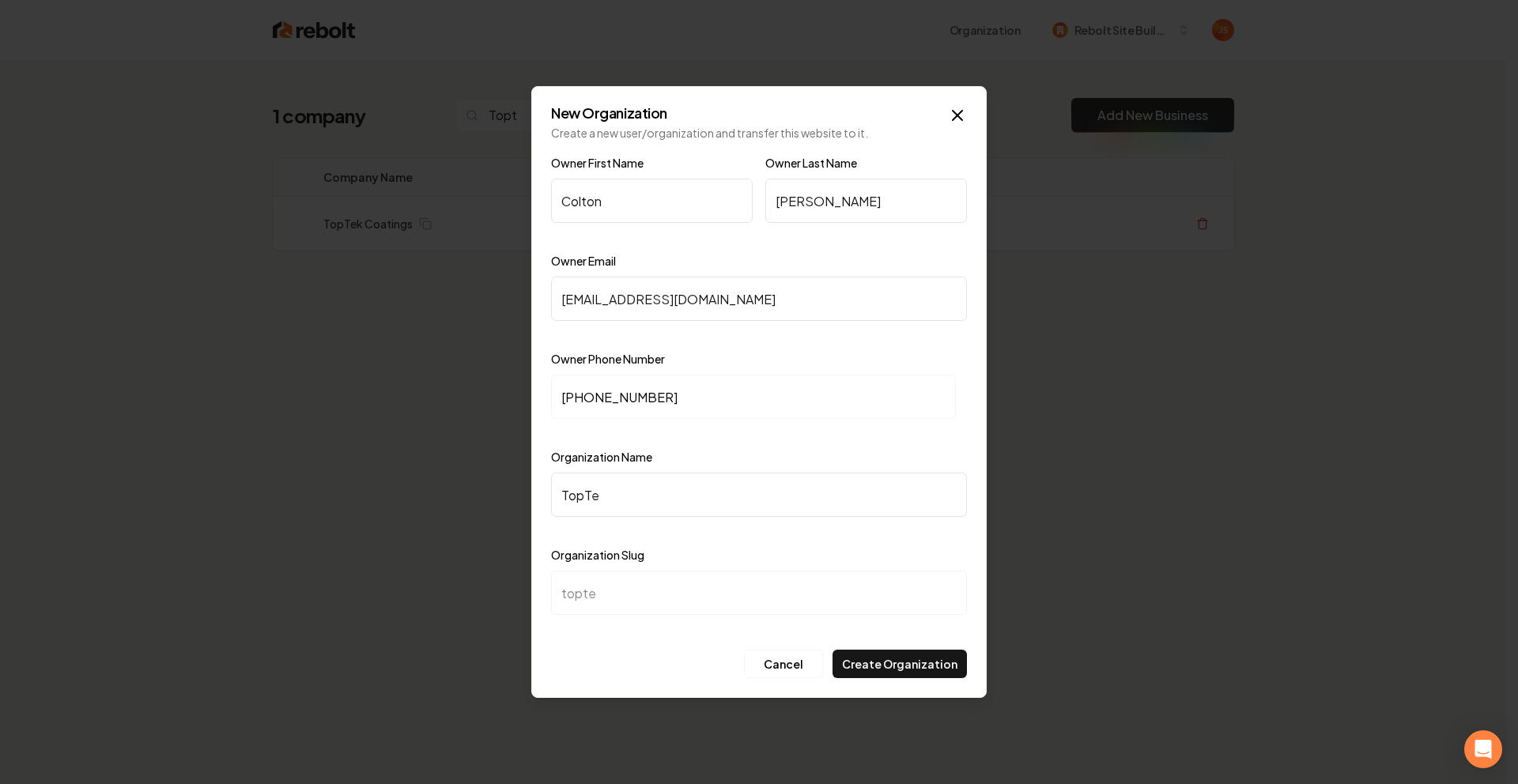
type input "TopTek"
type input "toptek"
type input "TopTek C"
type input "toptek-c"
type input "TopTek Co"
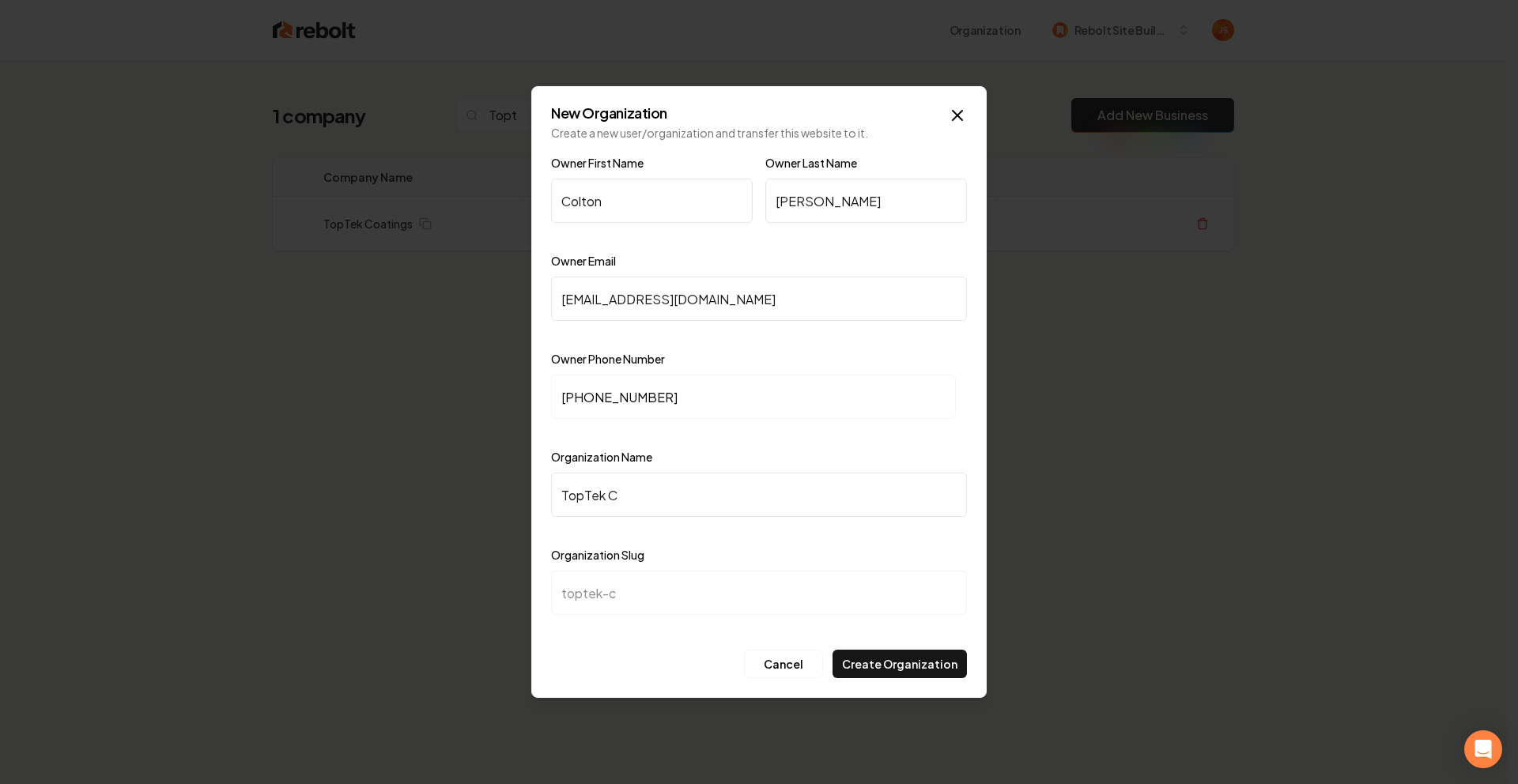
type input "toptek-co"
type input "TopTek Coa"
type input "toptek-coa"
type input "TopTek Coat"
type input "toptek-coat"
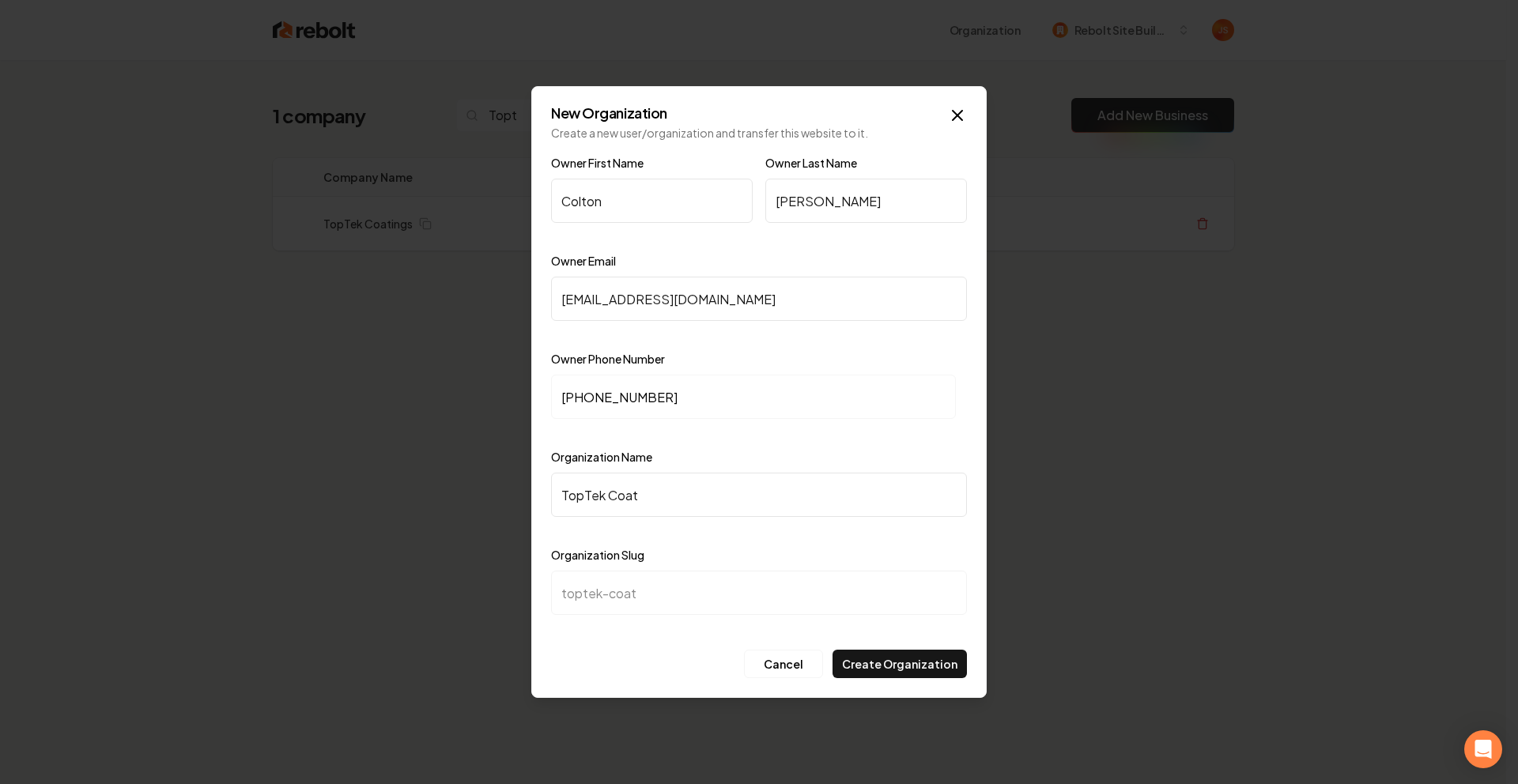
type input "TopTek Coati"
type input "toptek-coati"
type input "TopTek Coatin"
type input "toptek-coatin"
type input "TopTek Coating"
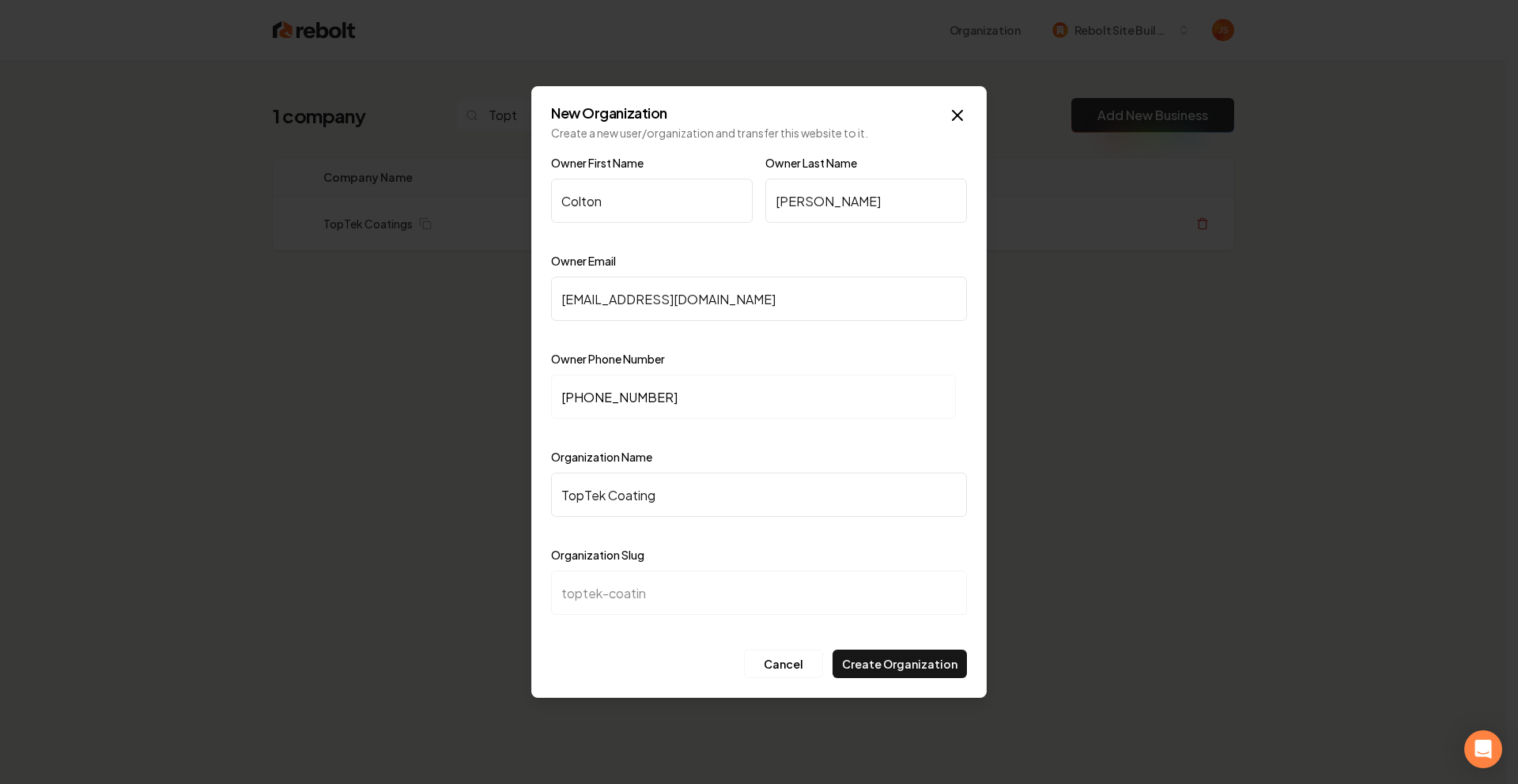
type input "toptek-coating"
type input "TopTek Coatings"
type input "toptek-coatings"
type input "TopTek Coatings"
click at [908, 663] on button "Create Organization" at bounding box center [899, 663] width 135 height 29
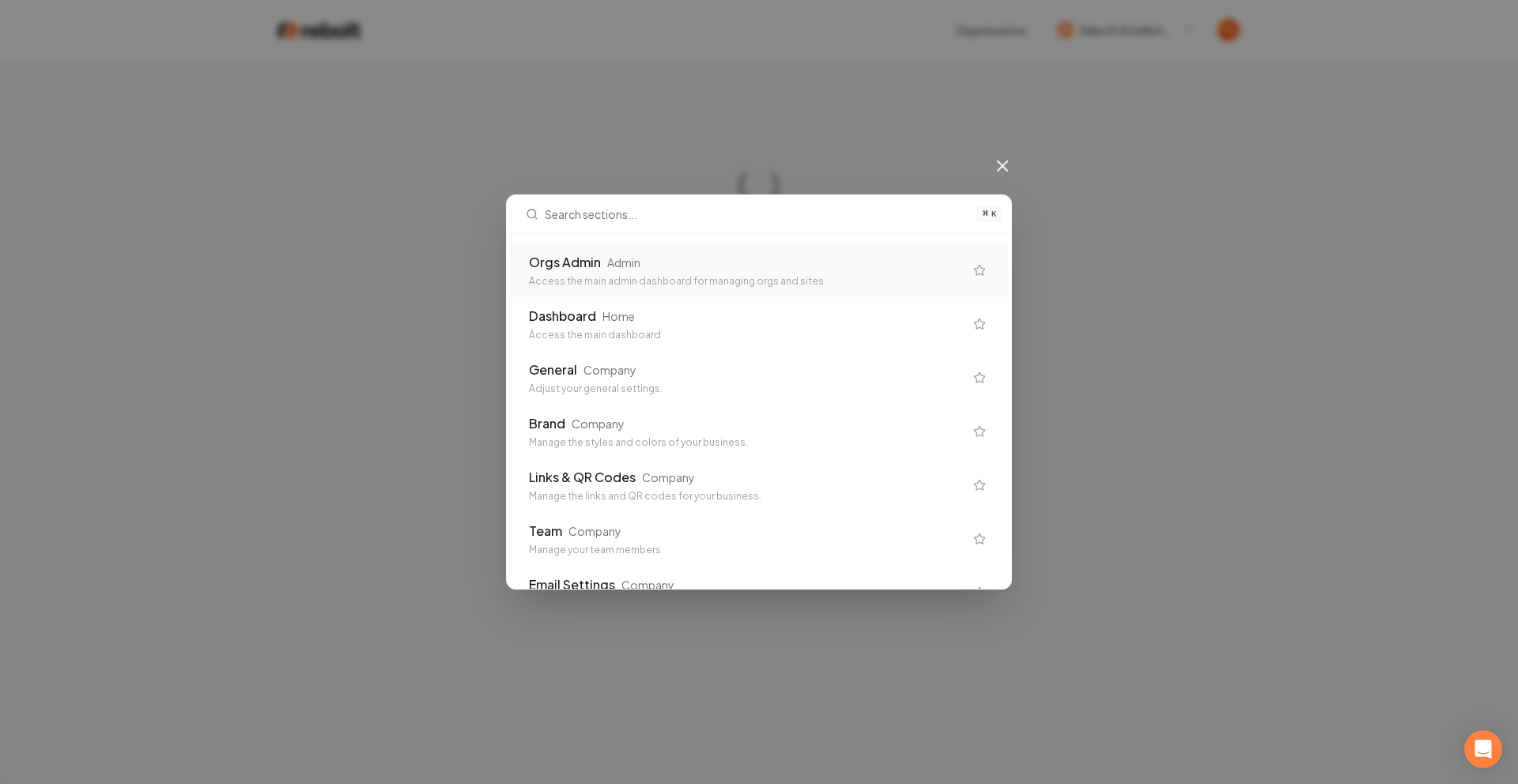
click at [817, 244] on div "Orgs Admin Admin Access the main admin dashboard for managing orgs and sites" at bounding box center [759, 270] width 498 height 54
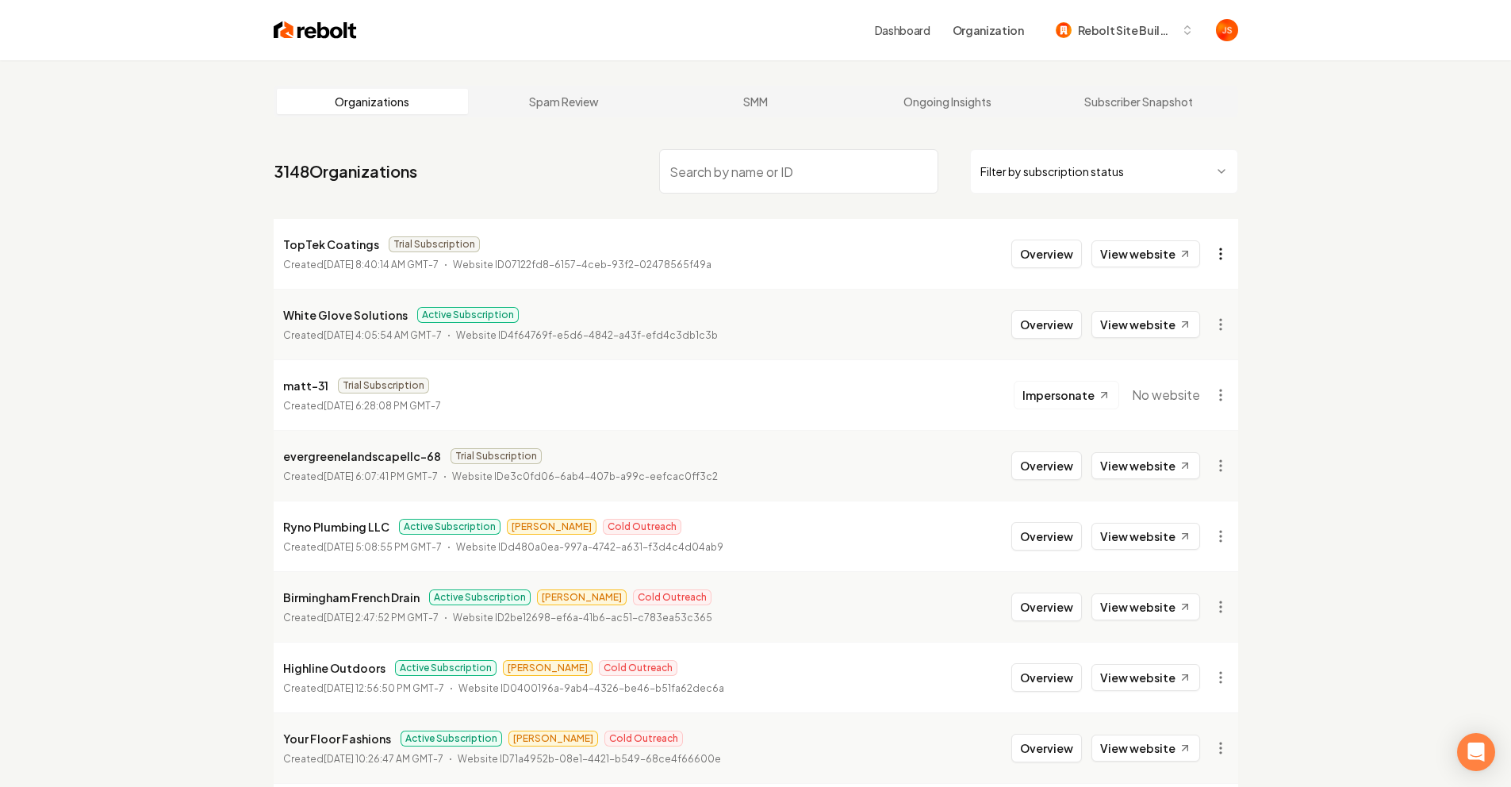
click at [1223, 253] on html "Dashboard Organization Rebolt Site Builder Organizations Spam Review SMM Ongoin…" at bounding box center [755, 393] width 1511 height 787
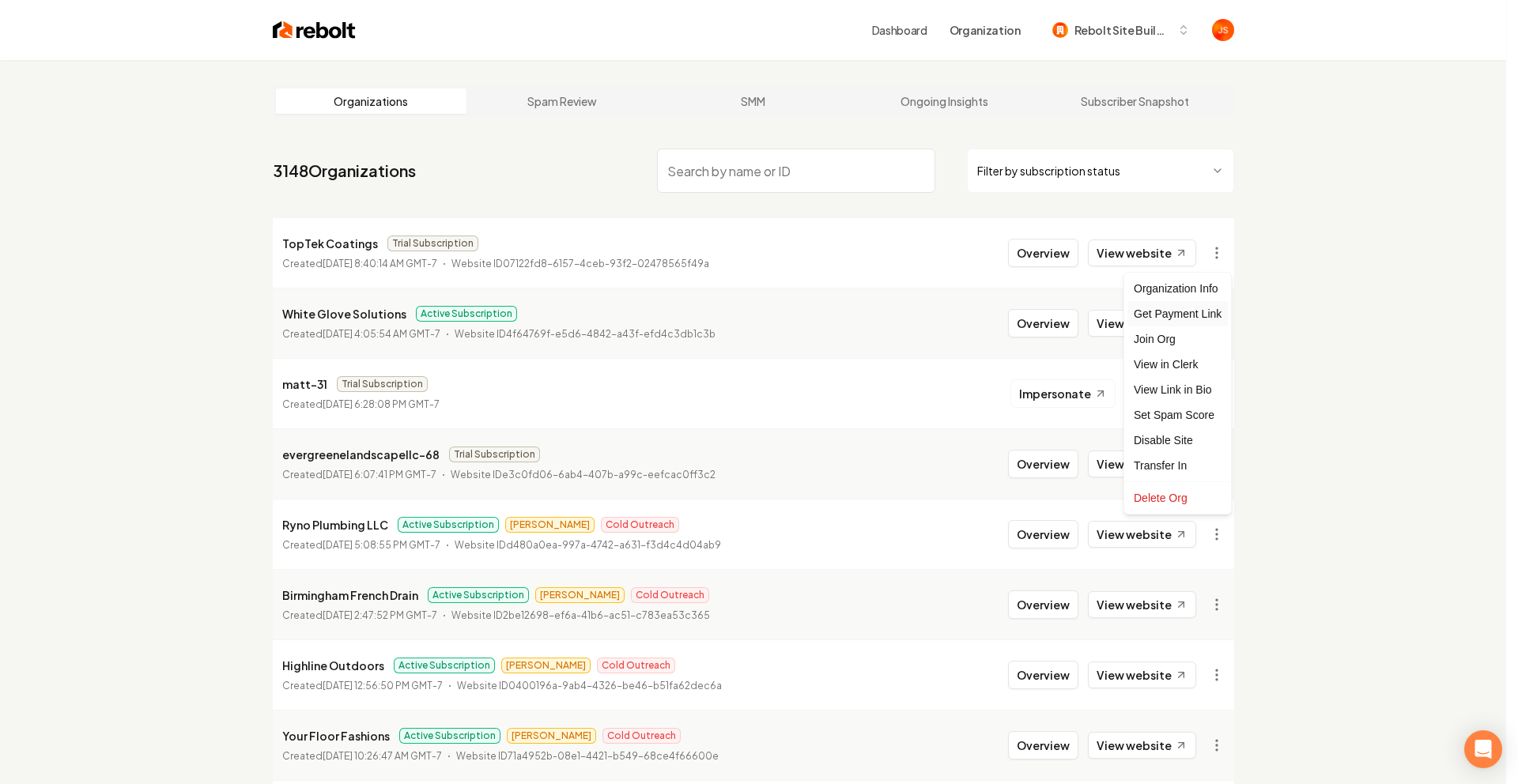
click at [1161, 316] on div "Get Payment Link" at bounding box center [1177, 313] width 101 height 25
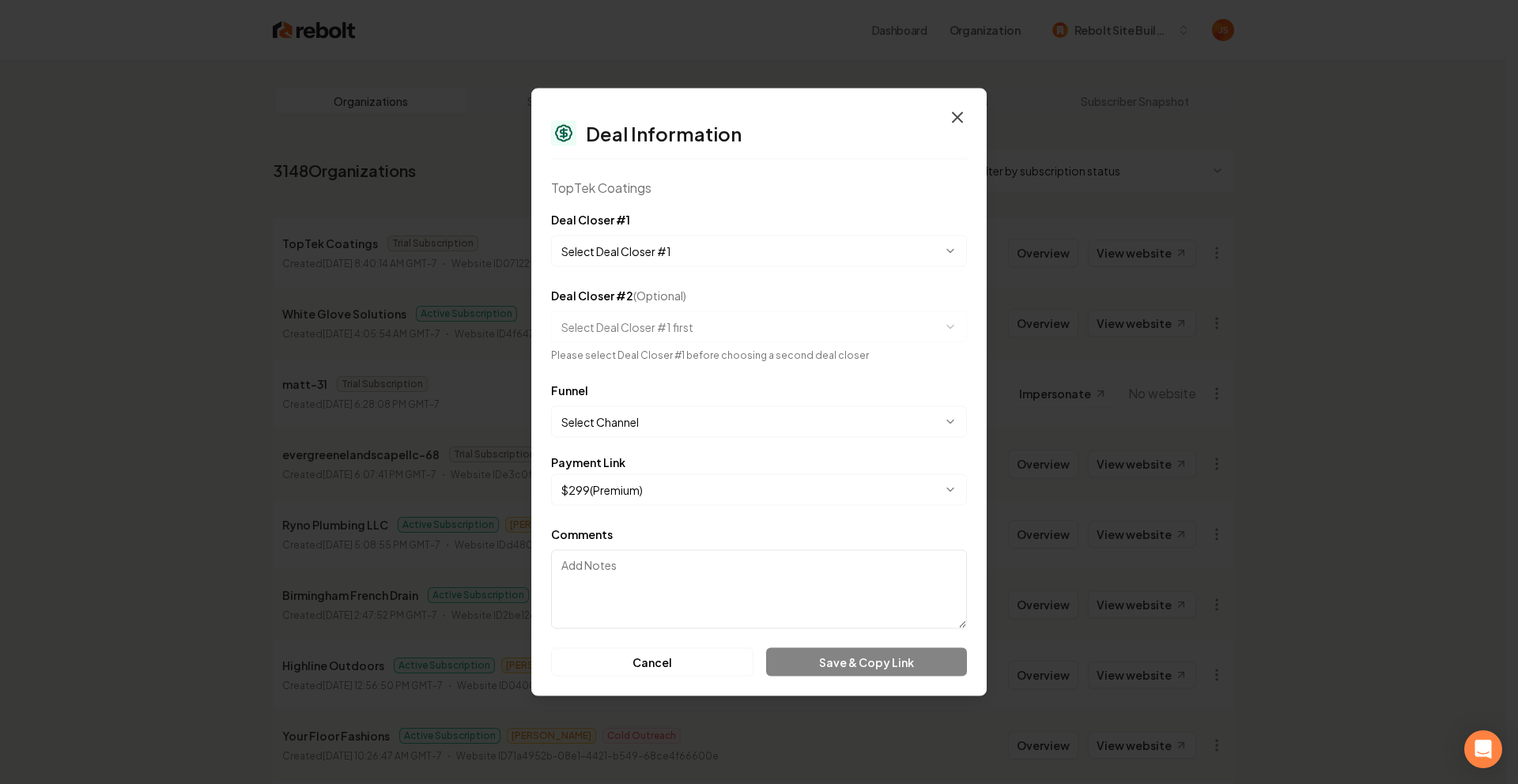
click at [963, 109] on icon "button" at bounding box center [957, 118] width 19 height 19
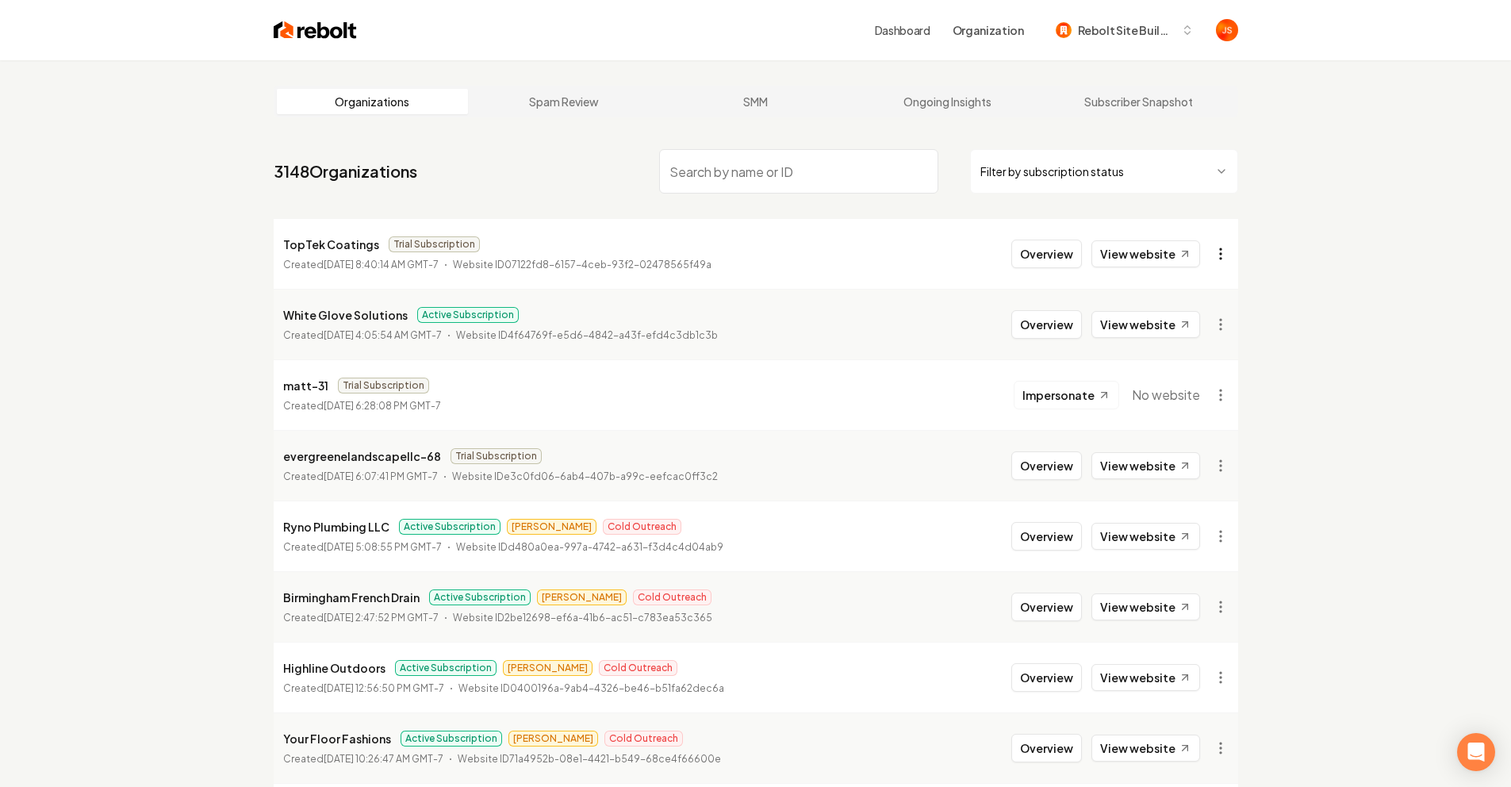
click at [1212, 259] on html "Dashboard Organization Rebolt Site Builder Organizations Spam Review SMM Ongoin…" at bounding box center [755, 393] width 1511 height 787
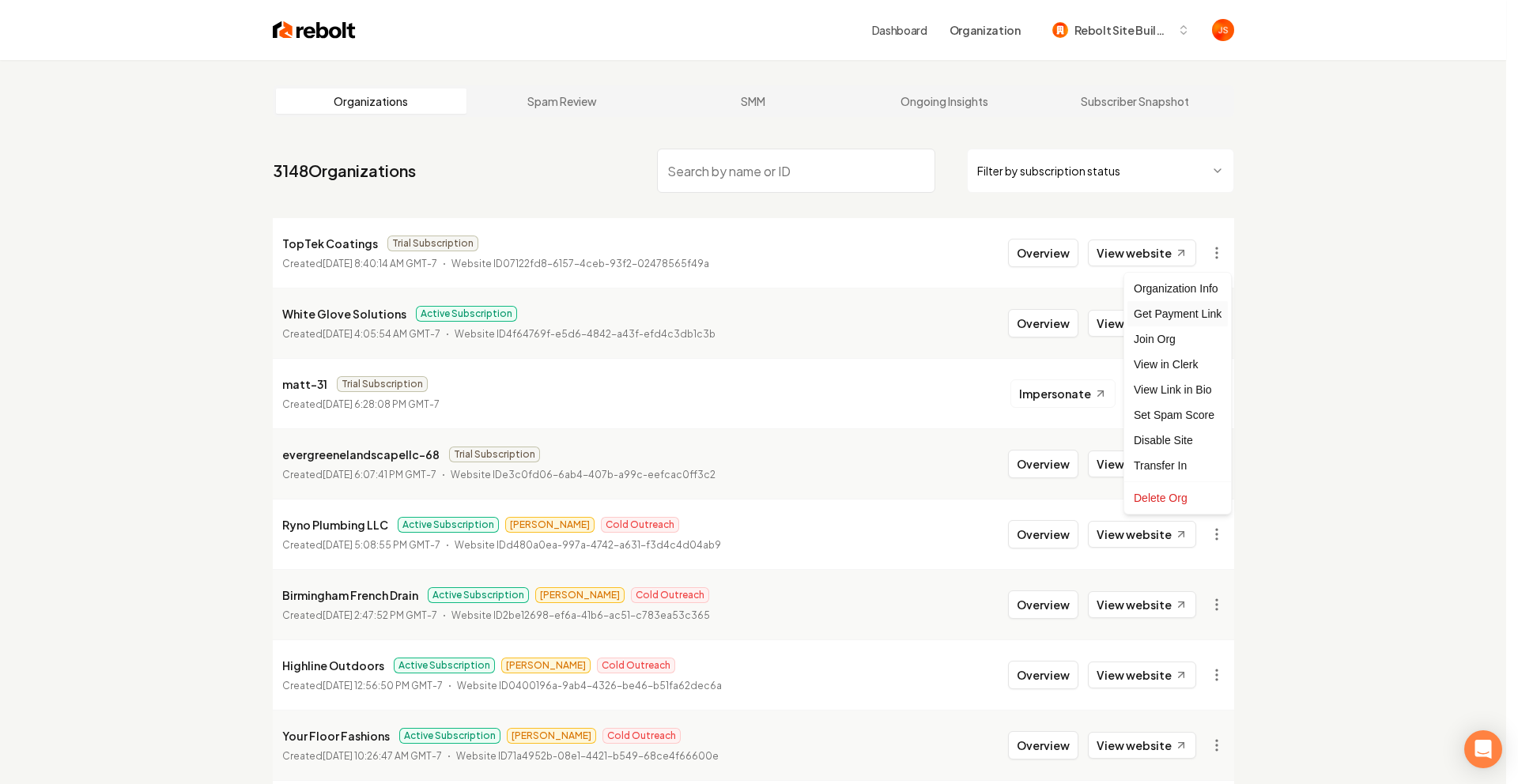
click at [1178, 315] on div "Get Payment Link" at bounding box center [1177, 313] width 101 height 25
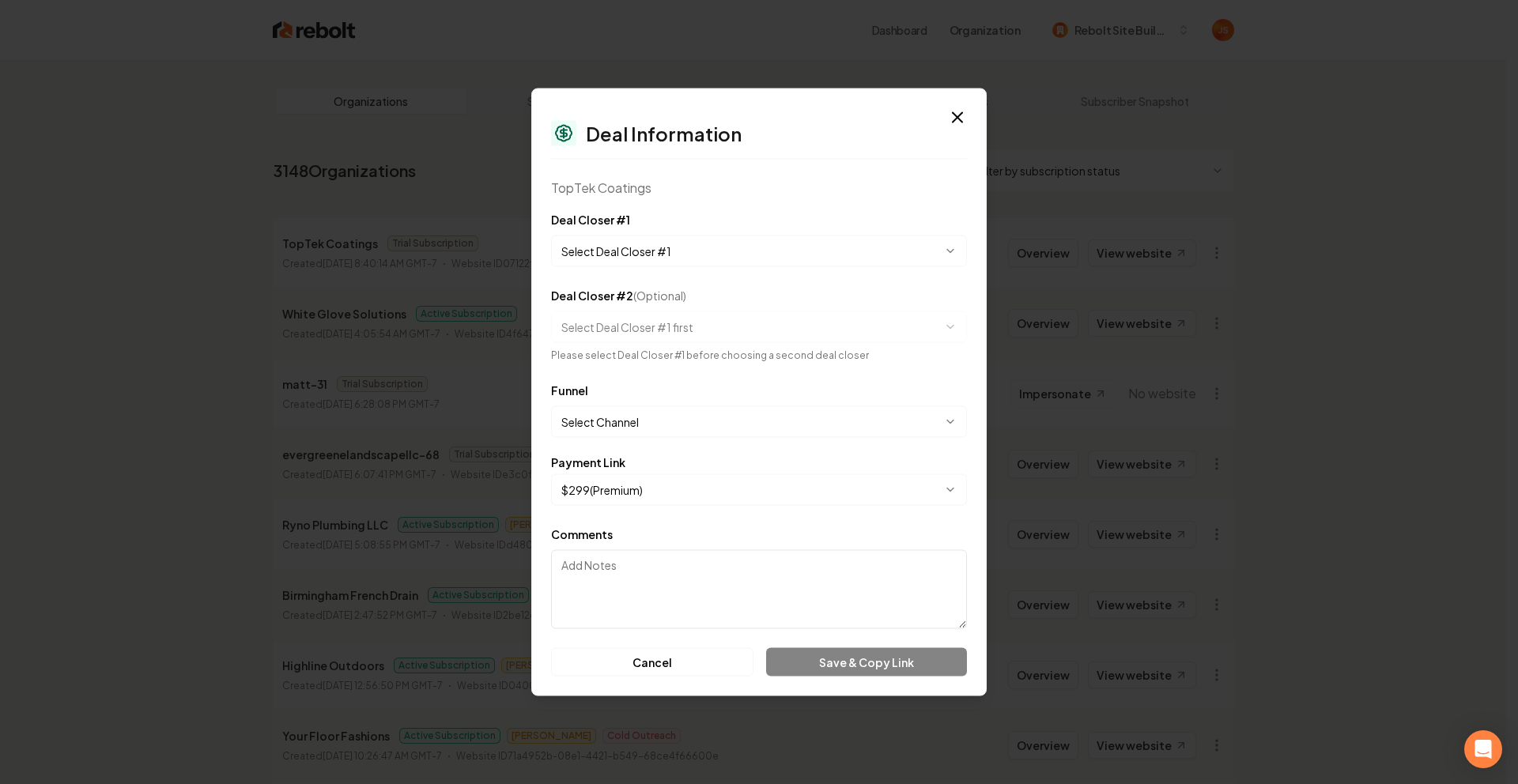
click at [641, 419] on body "Dashboard Organization Rebolt Site Builder Organizations Spam Review SMM Ongoin…" at bounding box center [753, 392] width 1506 height 784
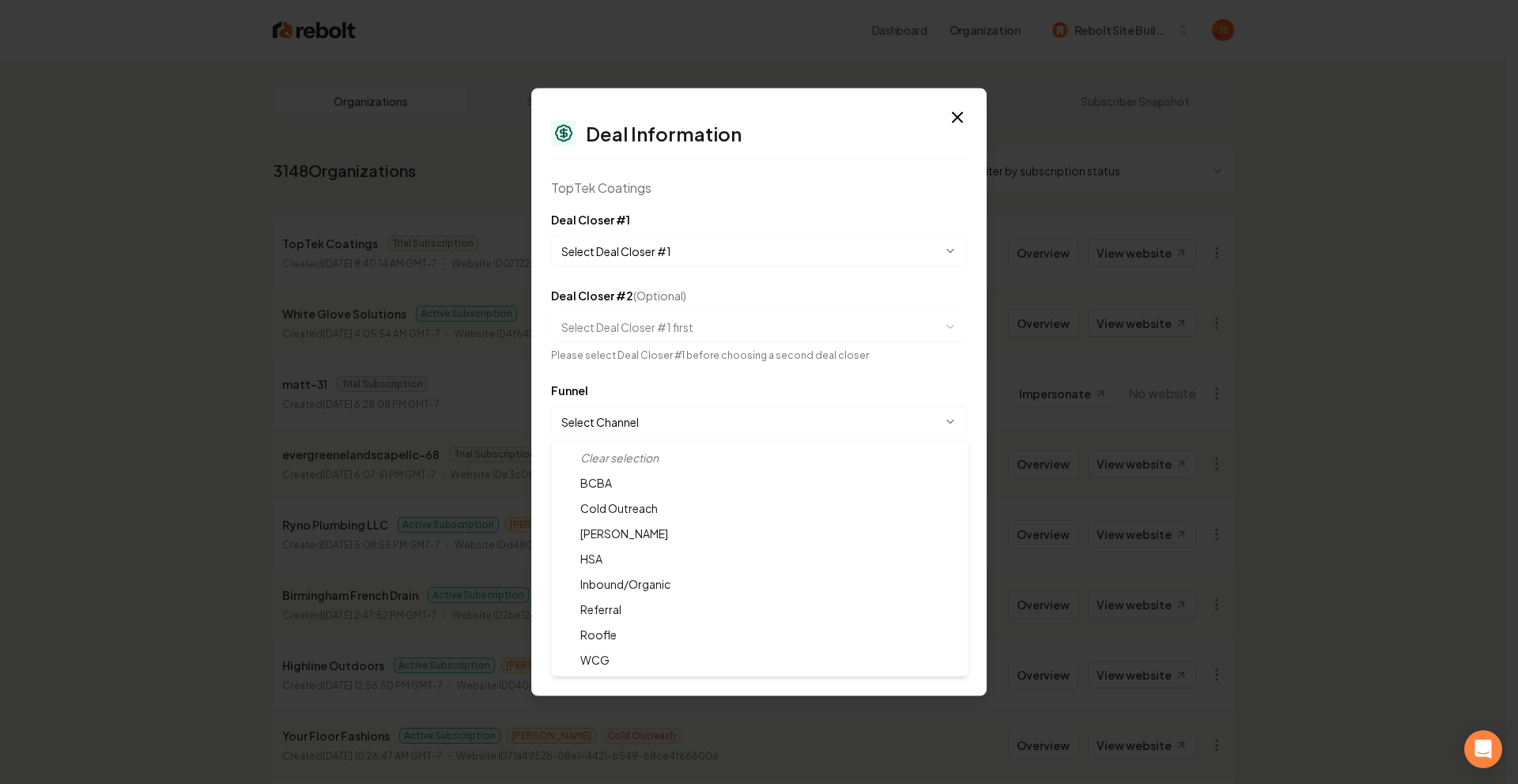
select select "**********"
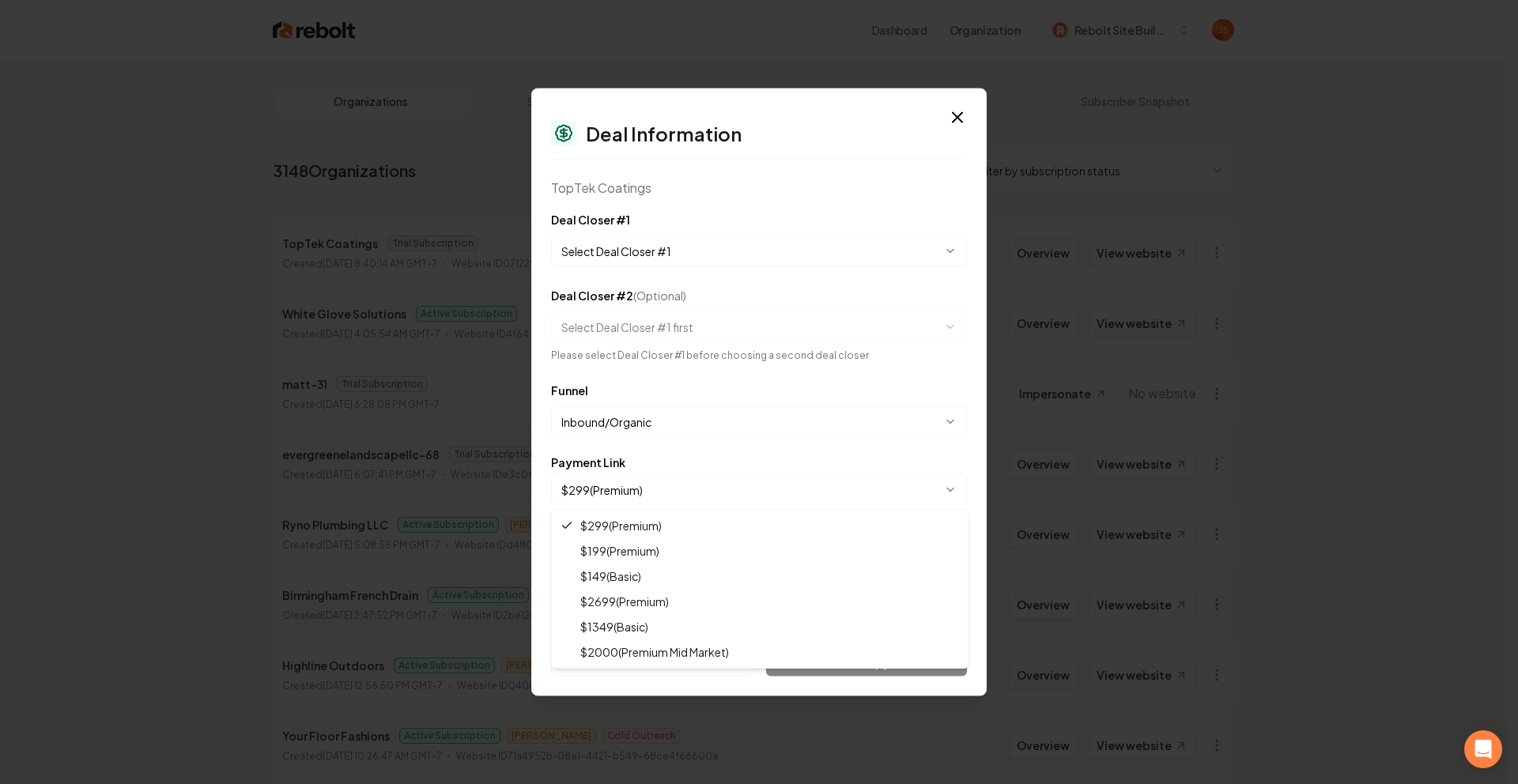
click at [626, 496] on body "Dashboard Organization Rebolt Site Builder Organizations Spam Review SMM Ongoin…" at bounding box center [753, 392] width 1506 height 784
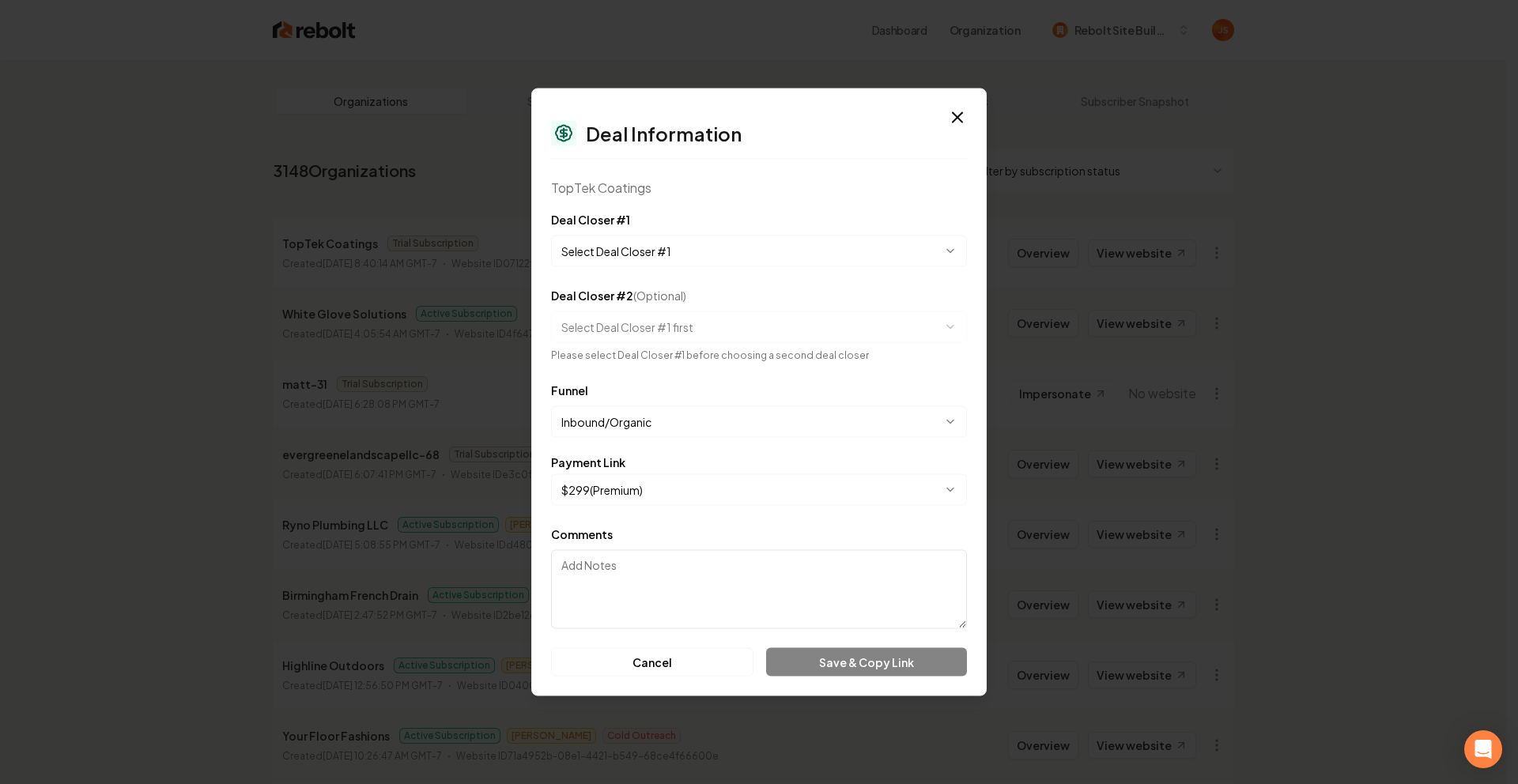
click at [772, 593] on textarea "Comments" at bounding box center [759, 589] width 416 height 79
click at [691, 250] on body "Dashboard Organization Rebolt Site Builder Organizations Spam Review SMM Ongoin…" at bounding box center [753, 392] width 1506 height 784
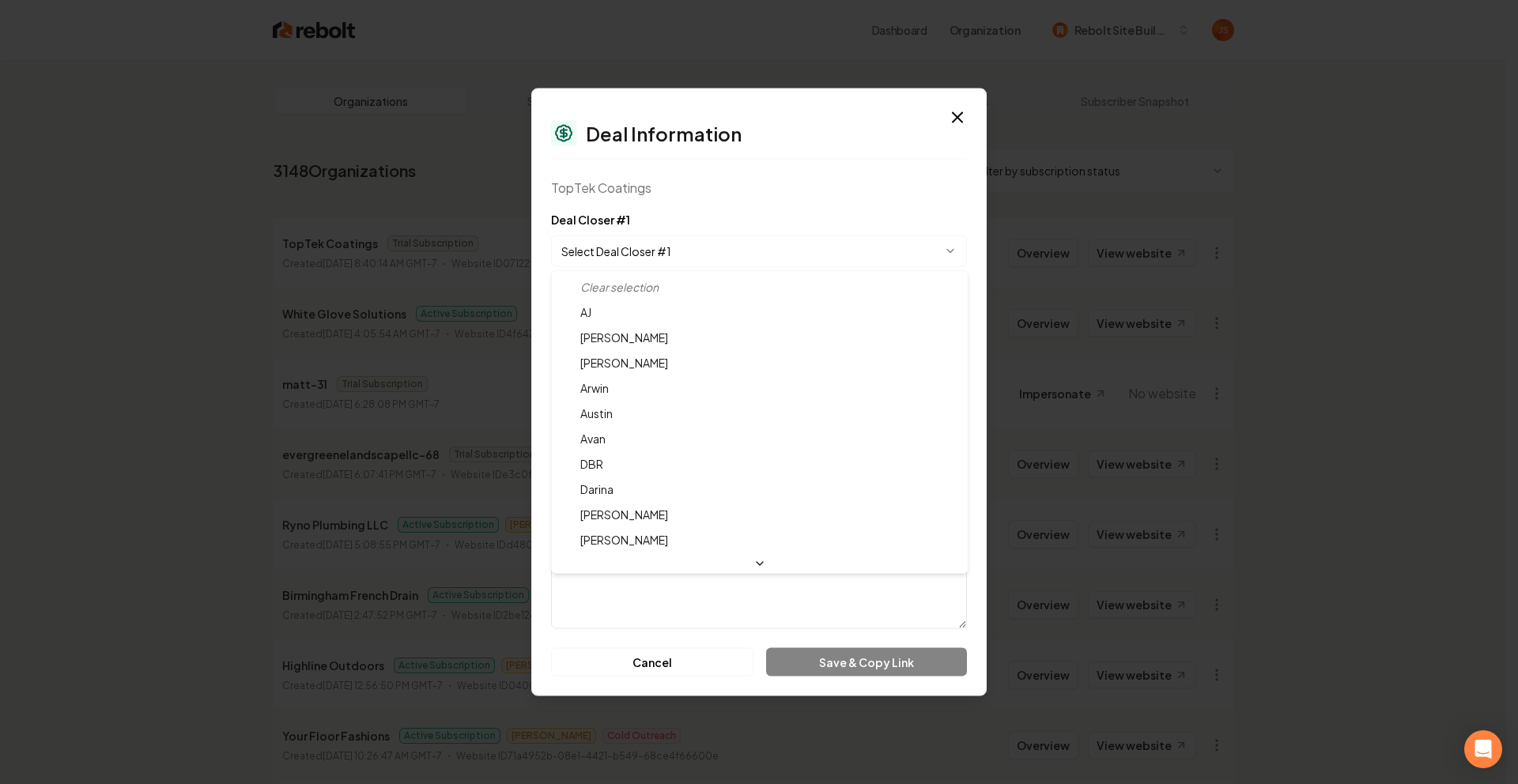
select select "**********"
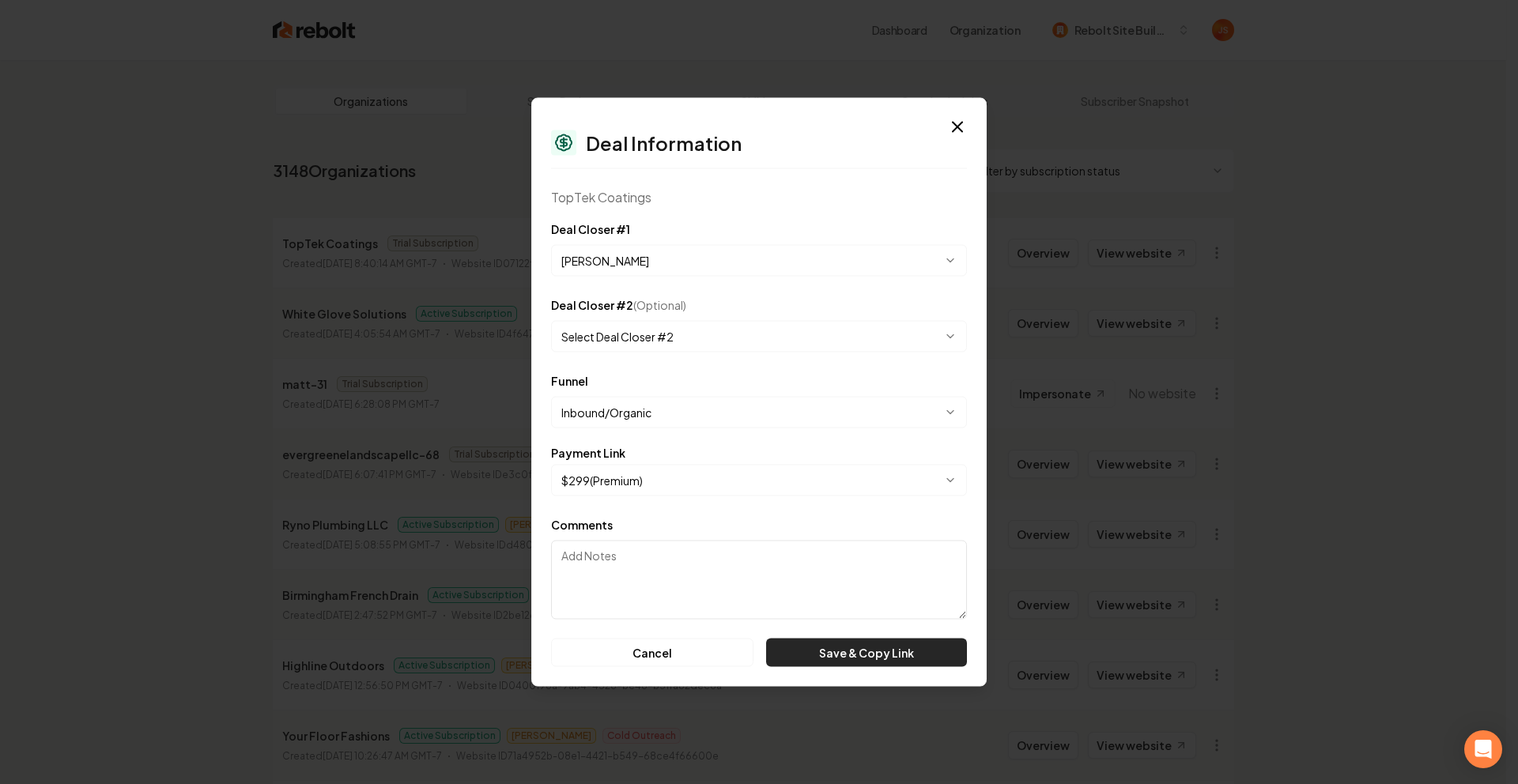
click at [881, 650] on button "Save & Copy Link" at bounding box center [867, 653] width 201 height 29
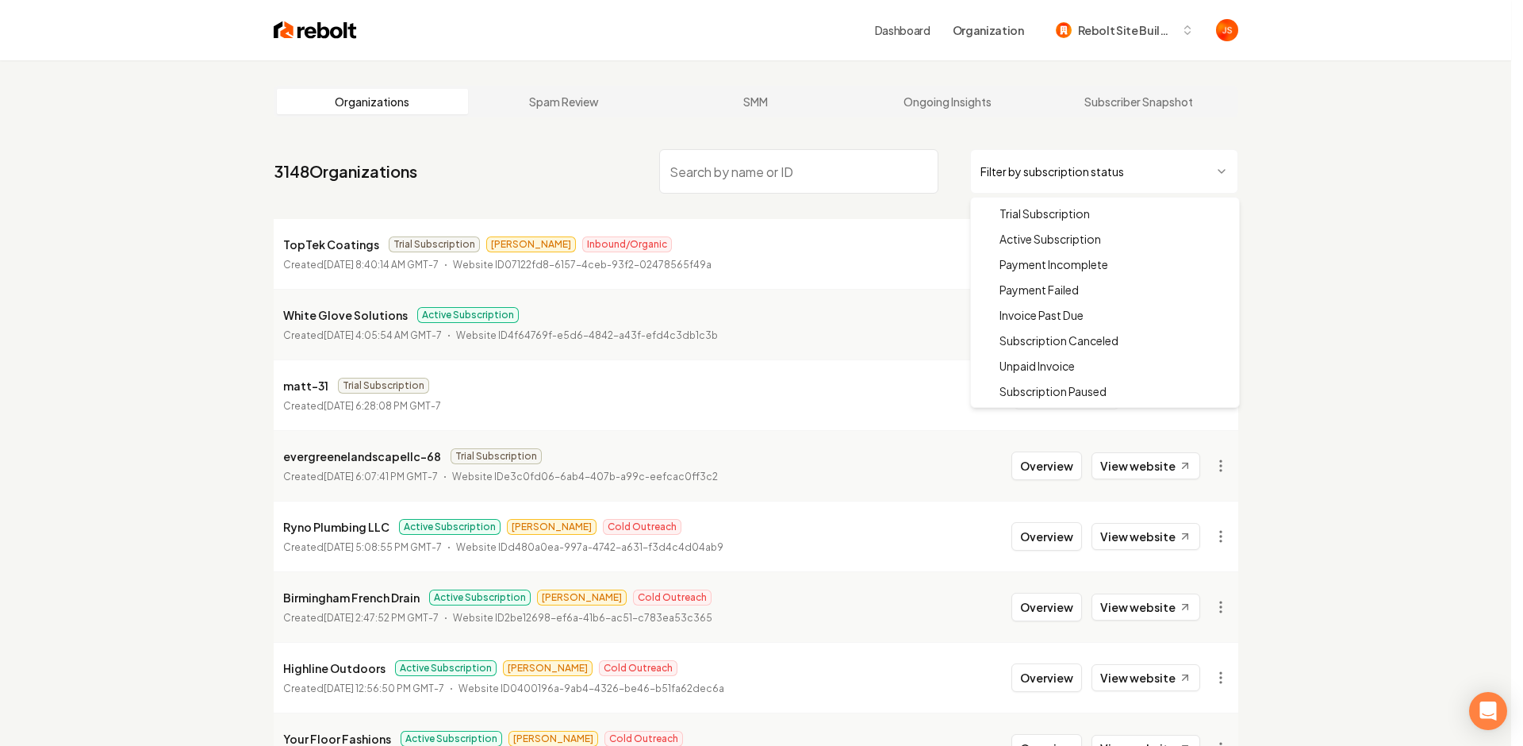
click at [1181, 156] on html "Dashboard Organization Rebolt Site Builder Organizations Spam Review SMM Ongoin…" at bounding box center [761, 373] width 1523 height 746
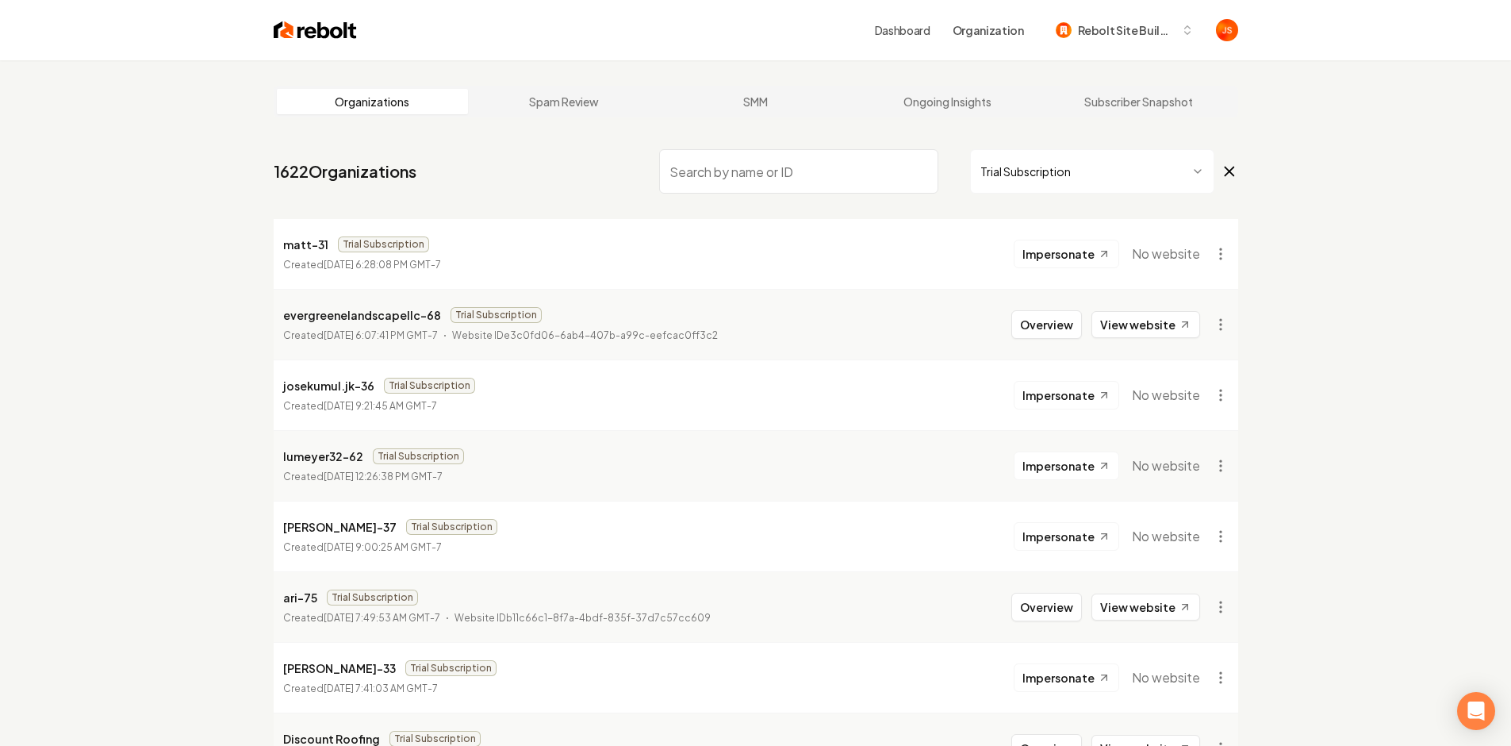
click at [1054, 190] on html "Dashboard Organization Rebolt Site Builder Organizations Spam Review SMM Ongoin…" at bounding box center [755, 373] width 1511 height 746
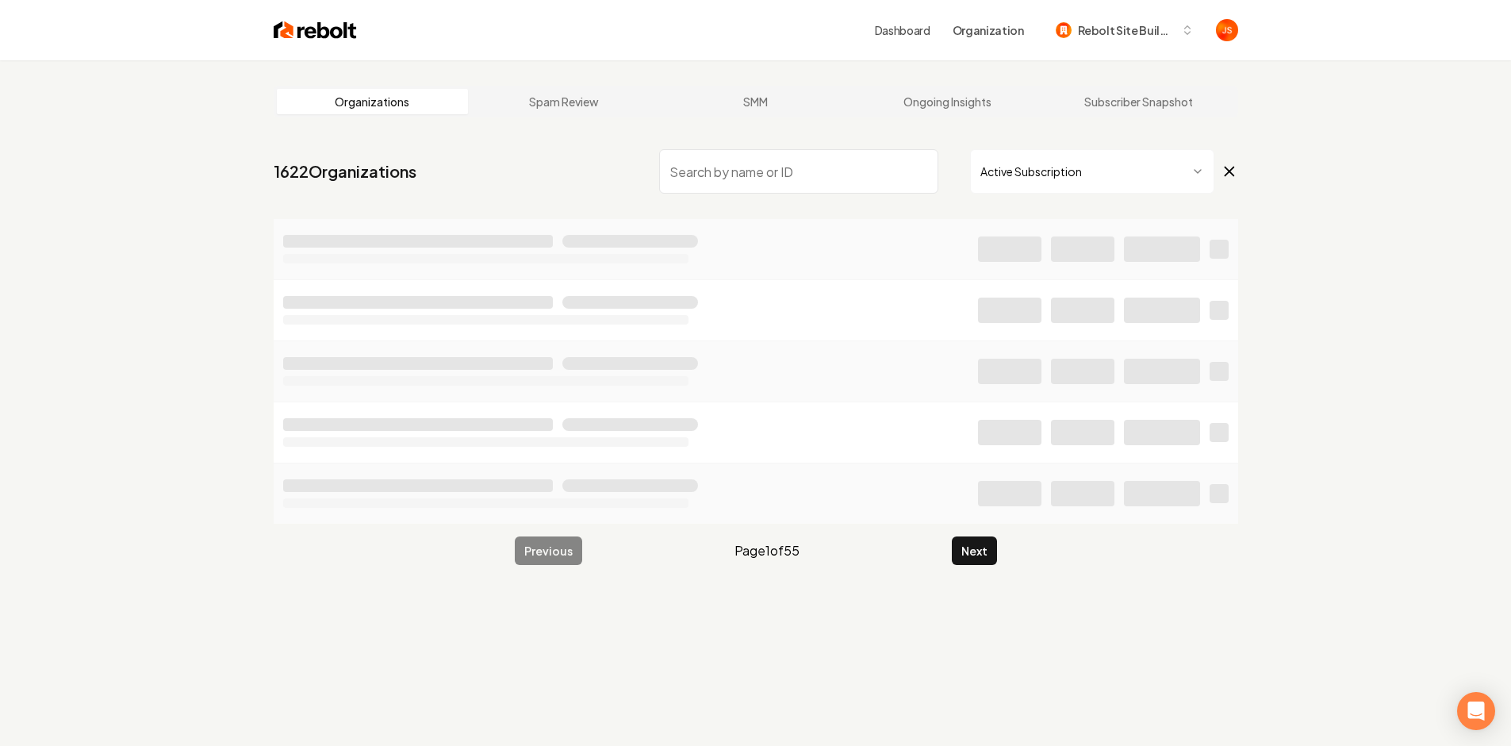
click at [1044, 175] on html "Dashboard Organization Rebolt Site Builder Organizations Spam Review SMM Ongoin…" at bounding box center [755, 373] width 1511 height 746
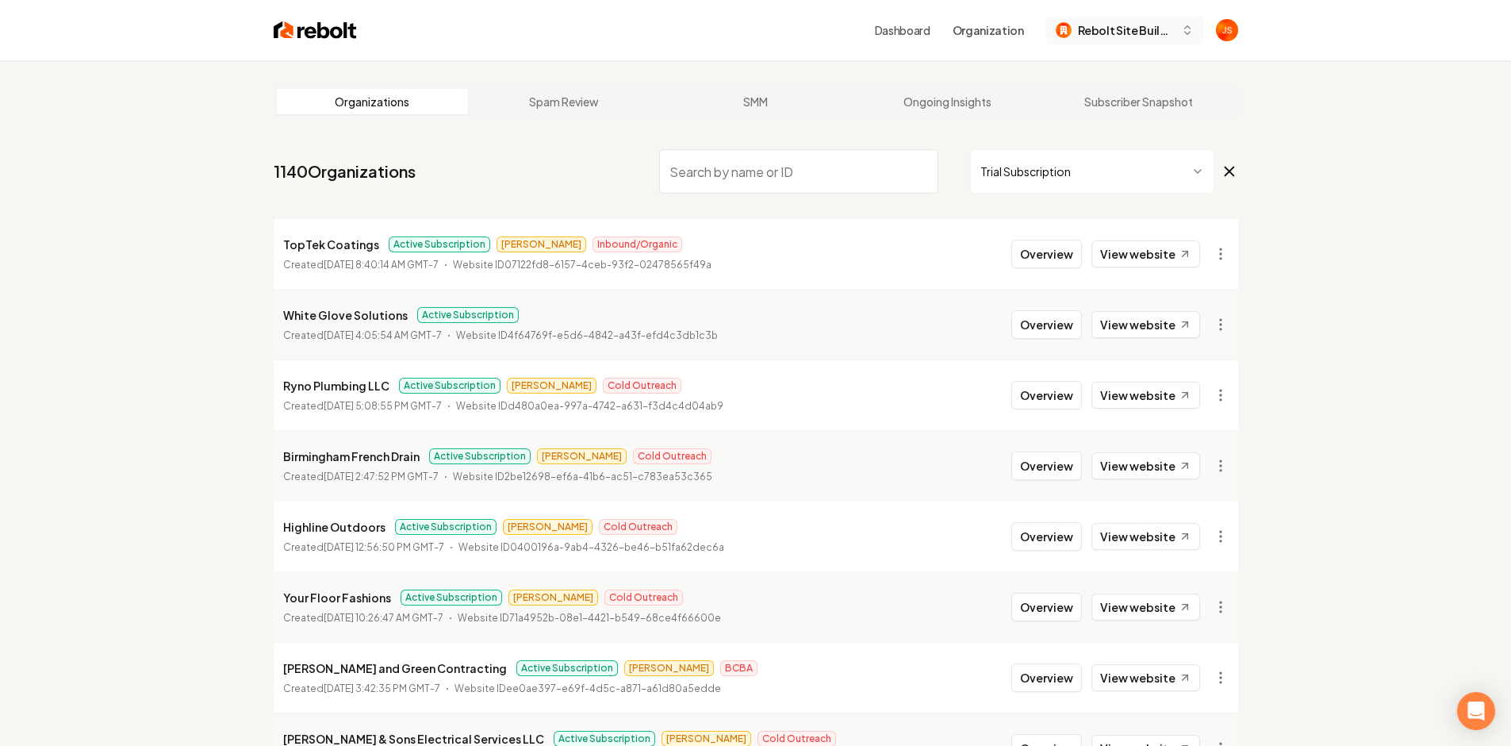
click at [1093, 42] on button "Rebolt Site Builder" at bounding box center [1125, 30] width 157 height 29
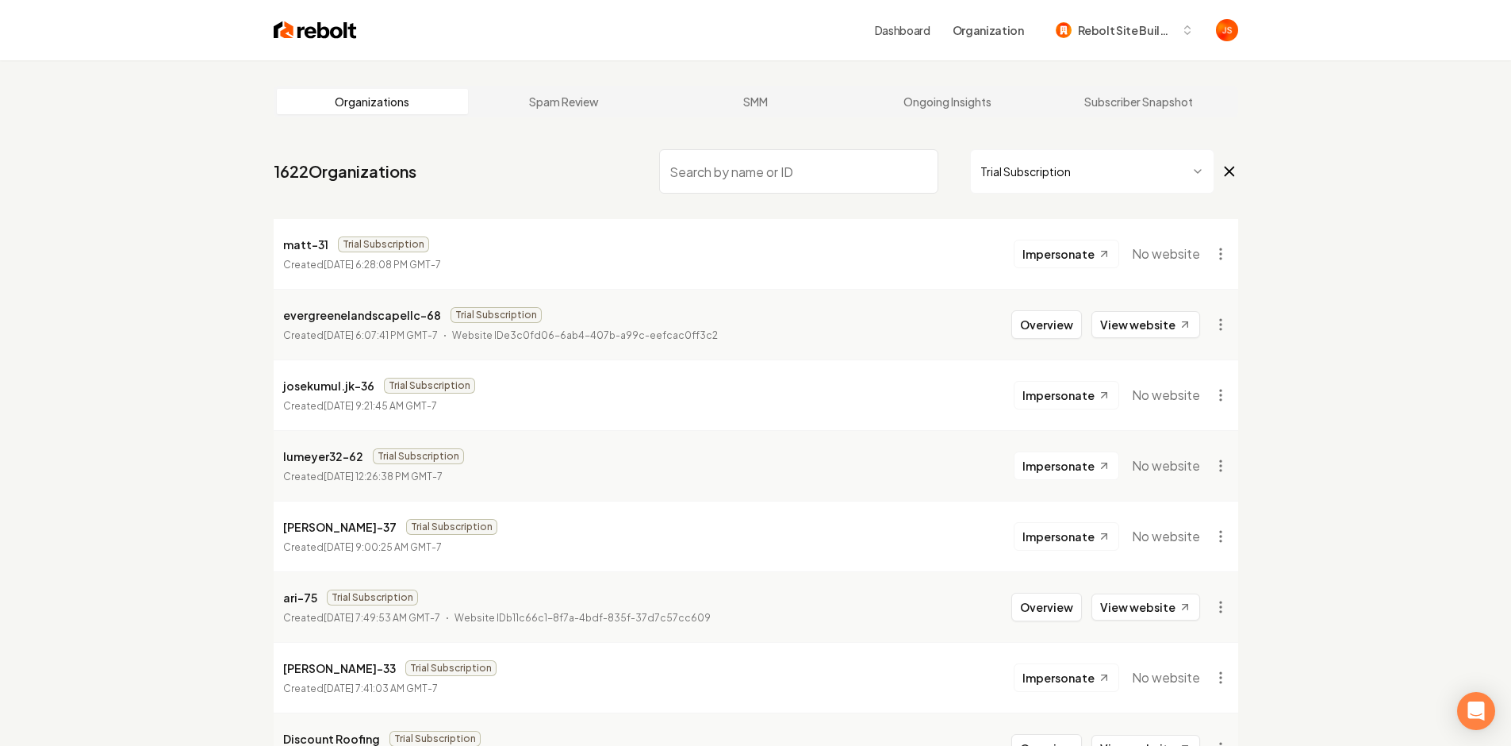
click at [1152, 171] on html "Dashboard Organization Rebolt Site Builder Organizations Spam Review SMM Ongoin…" at bounding box center [755, 373] width 1511 height 746
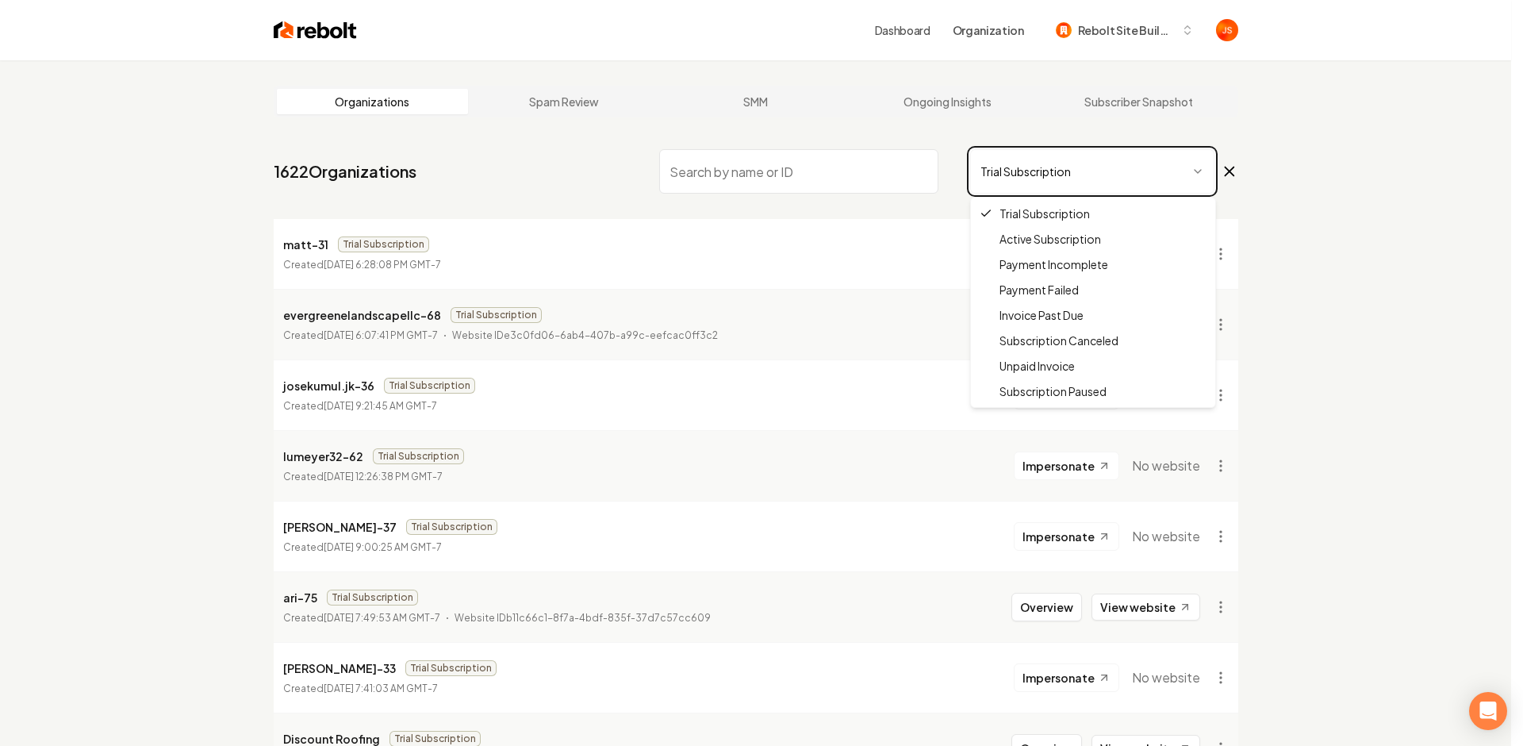
click at [1258, 159] on html "Dashboard Organization Rebolt Site Builder Organizations Spam Review SMM Ongoin…" at bounding box center [761, 373] width 1523 height 746
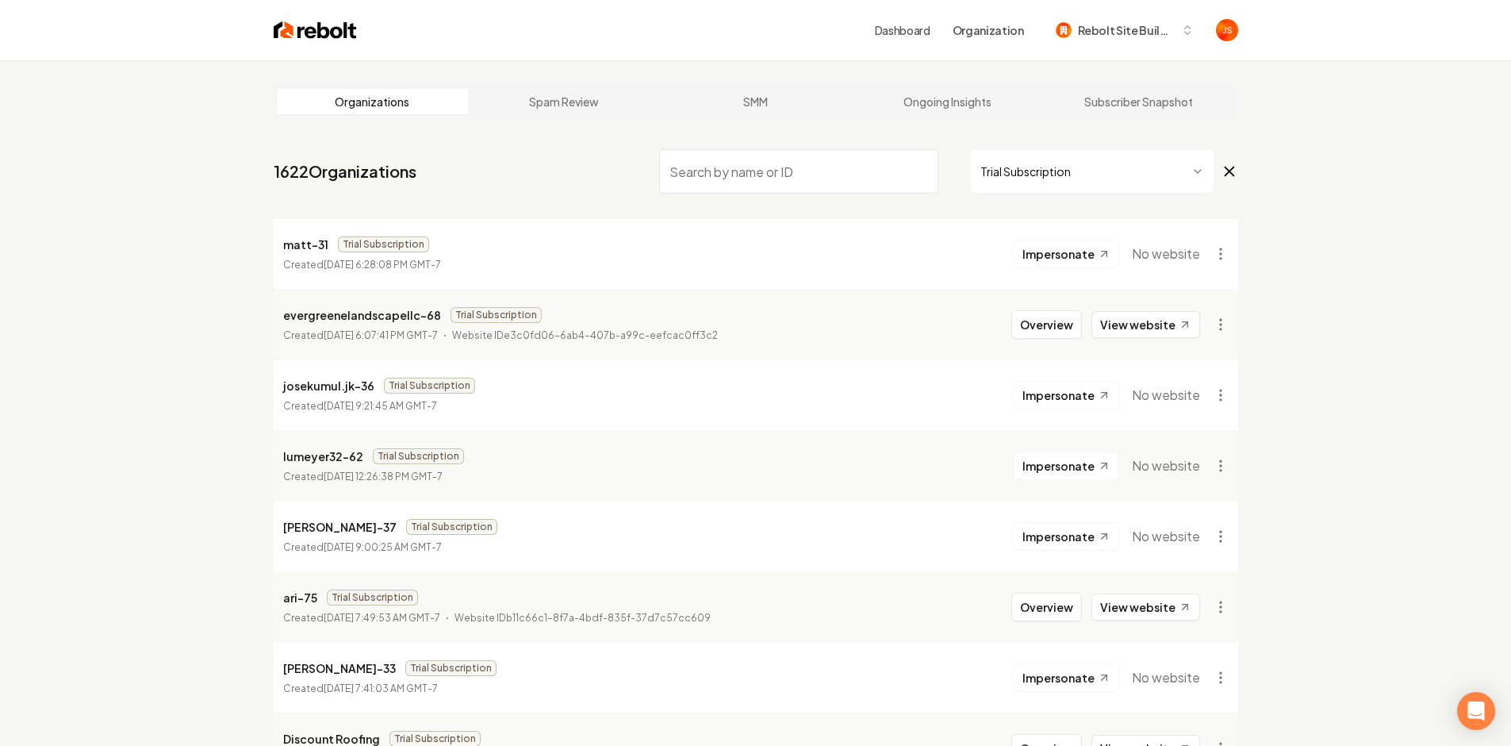
click at [1034, 167] on html "Dashboard Organization Rebolt Site Builder Organizations Spam Review SMM Ongoin…" at bounding box center [755, 373] width 1511 height 746
click at [1004, 219] on li "matt-31 Trial Subscription Created September 17, 2025, 6:28:08 PM GMT-7 Imperso…" at bounding box center [756, 254] width 965 height 70
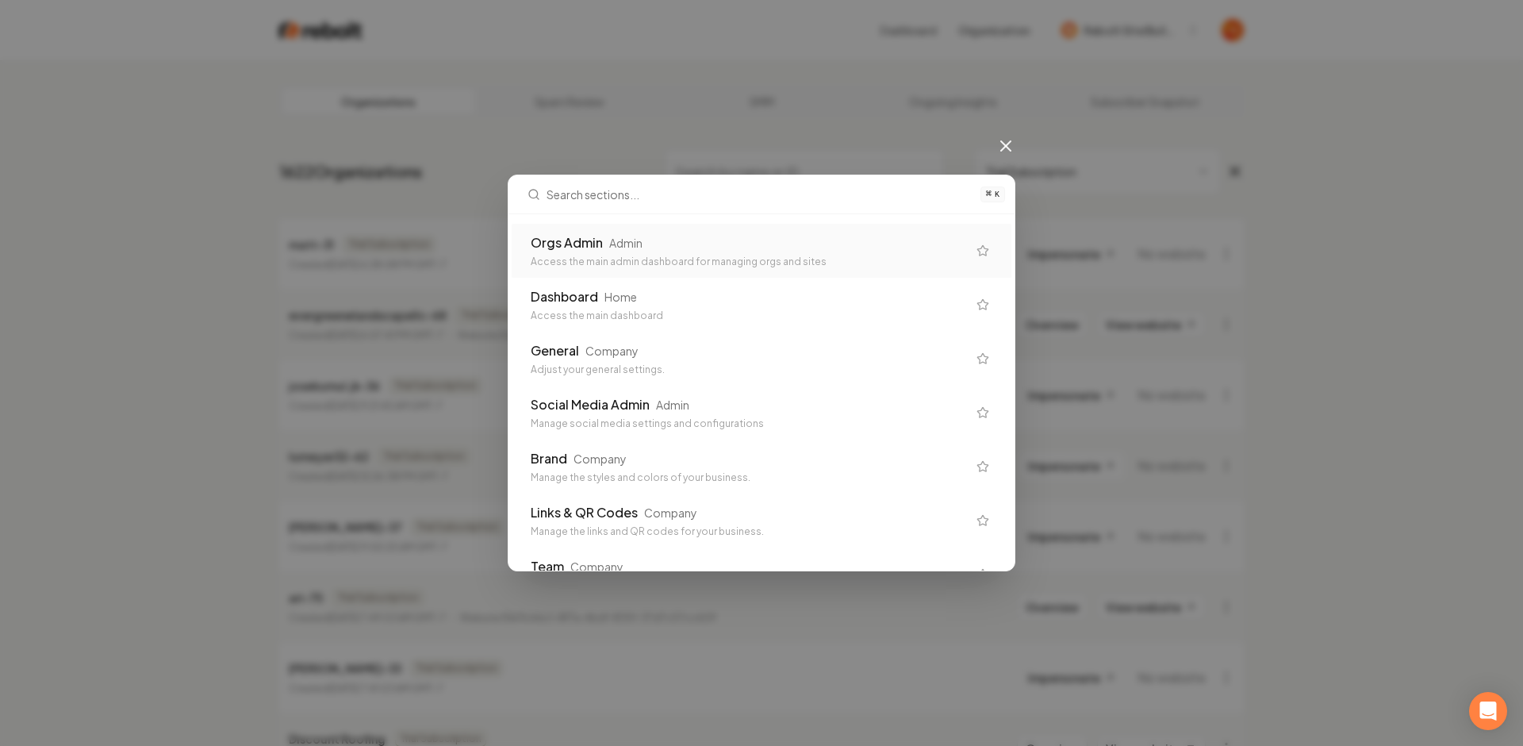
click at [726, 252] on div "Orgs Admin Admin Access the main admin dashboard for managing orgs and sites" at bounding box center [749, 250] width 436 height 35
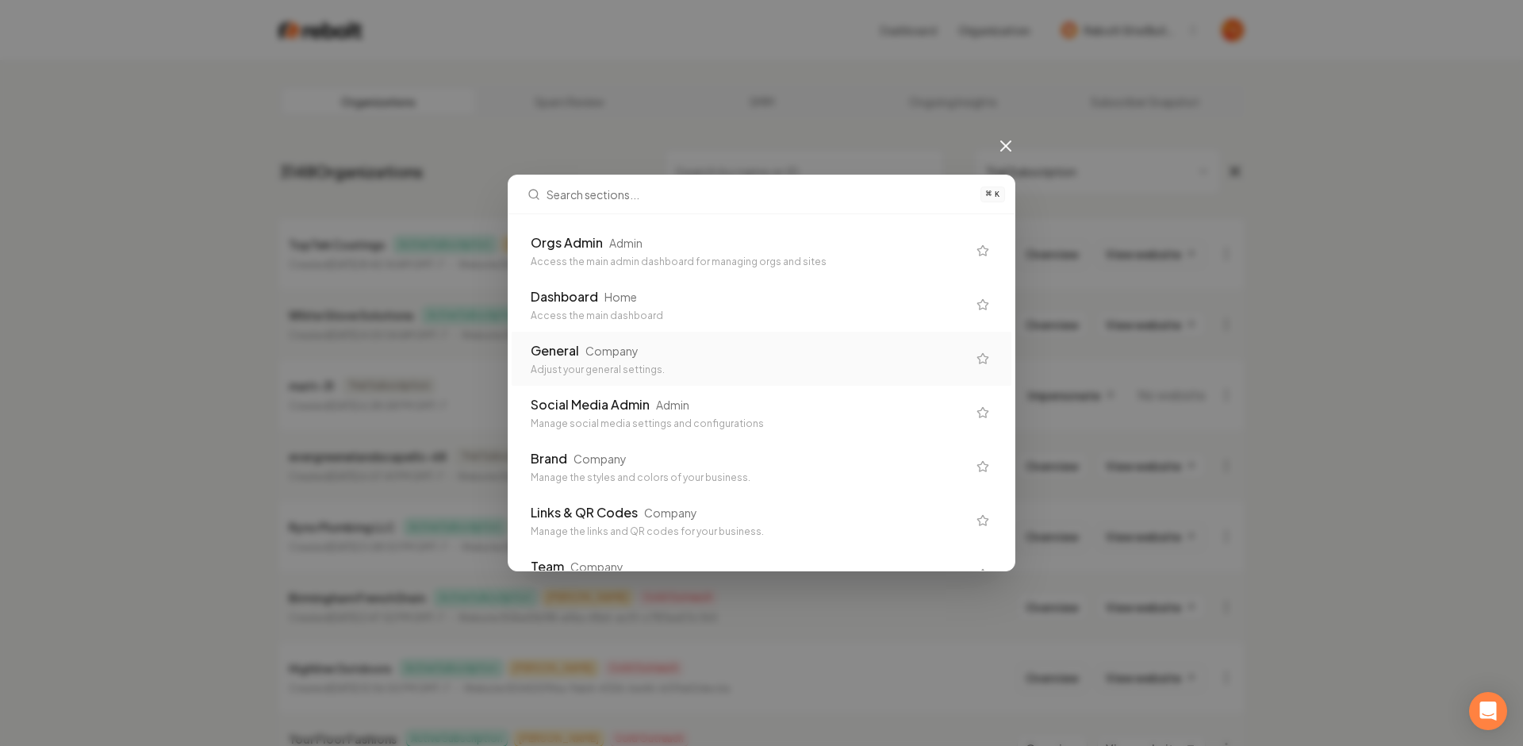
click at [640, 340] on div "General Company Adjust your general settings." at bounding box center [762, 359] width 500 height 54
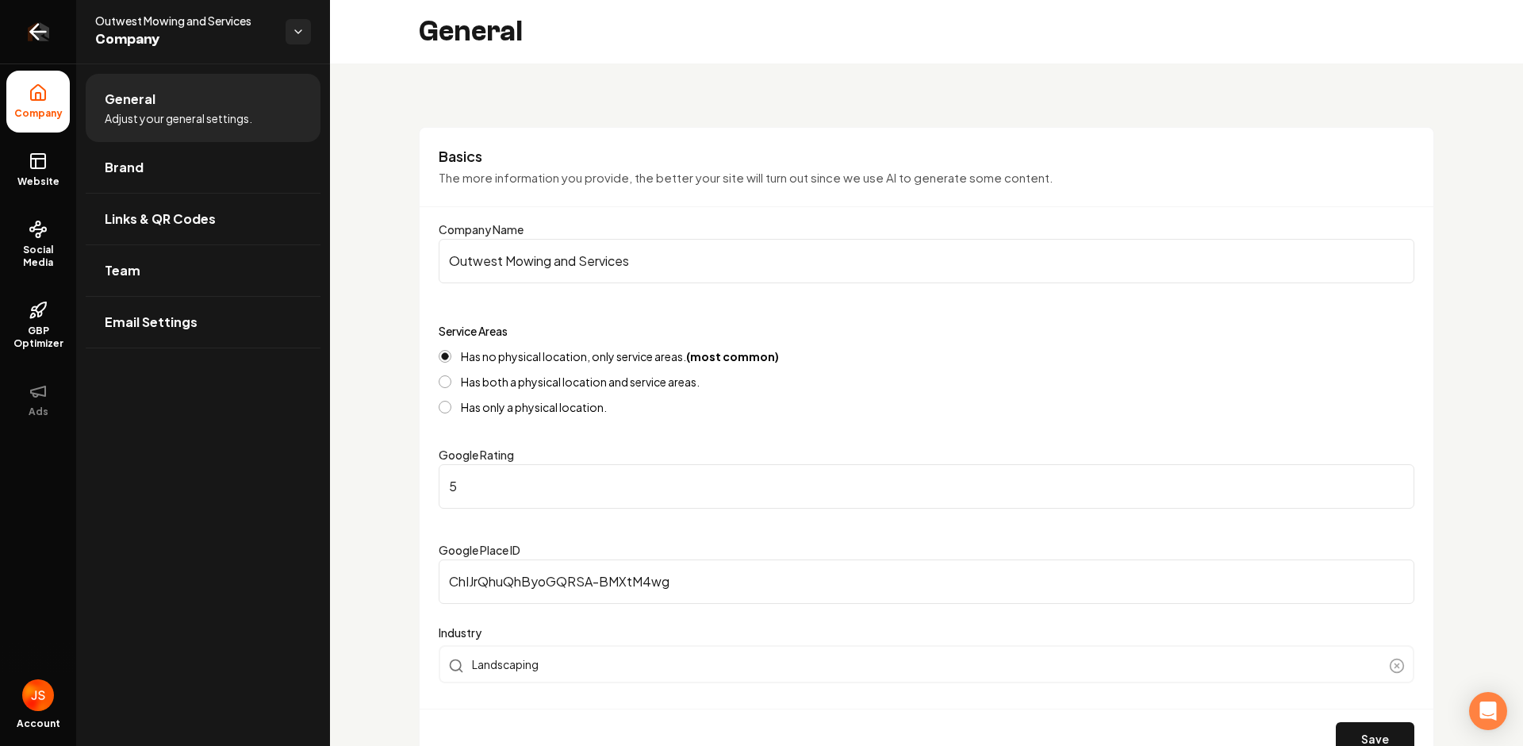
click at [52, 18] on link "Return to dashboard" at bounding box center [38, 31] width 76 height 63
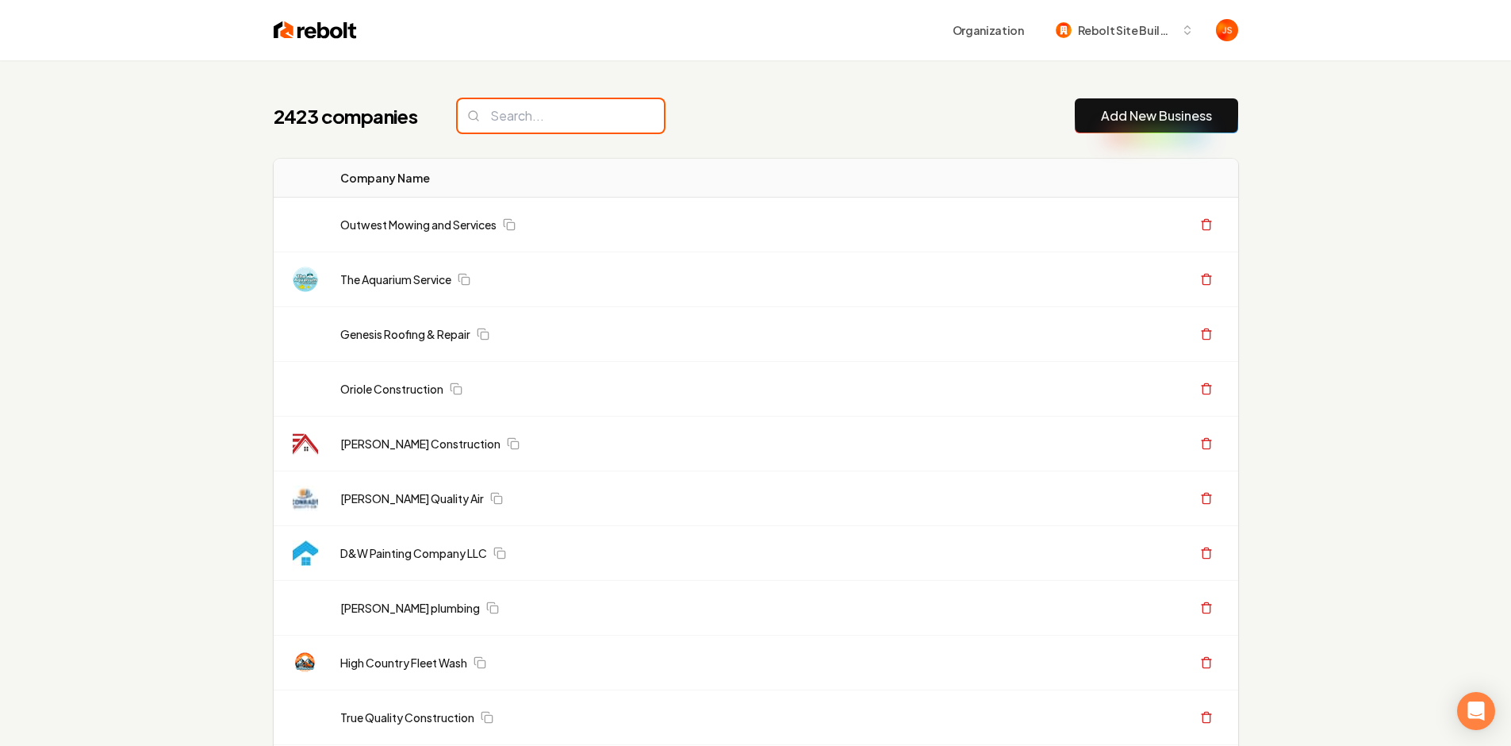
click at [552, 122] on input "search" at bounding box center [561, 115] width 206 height 33
paste input "Affordable actions home services llc"
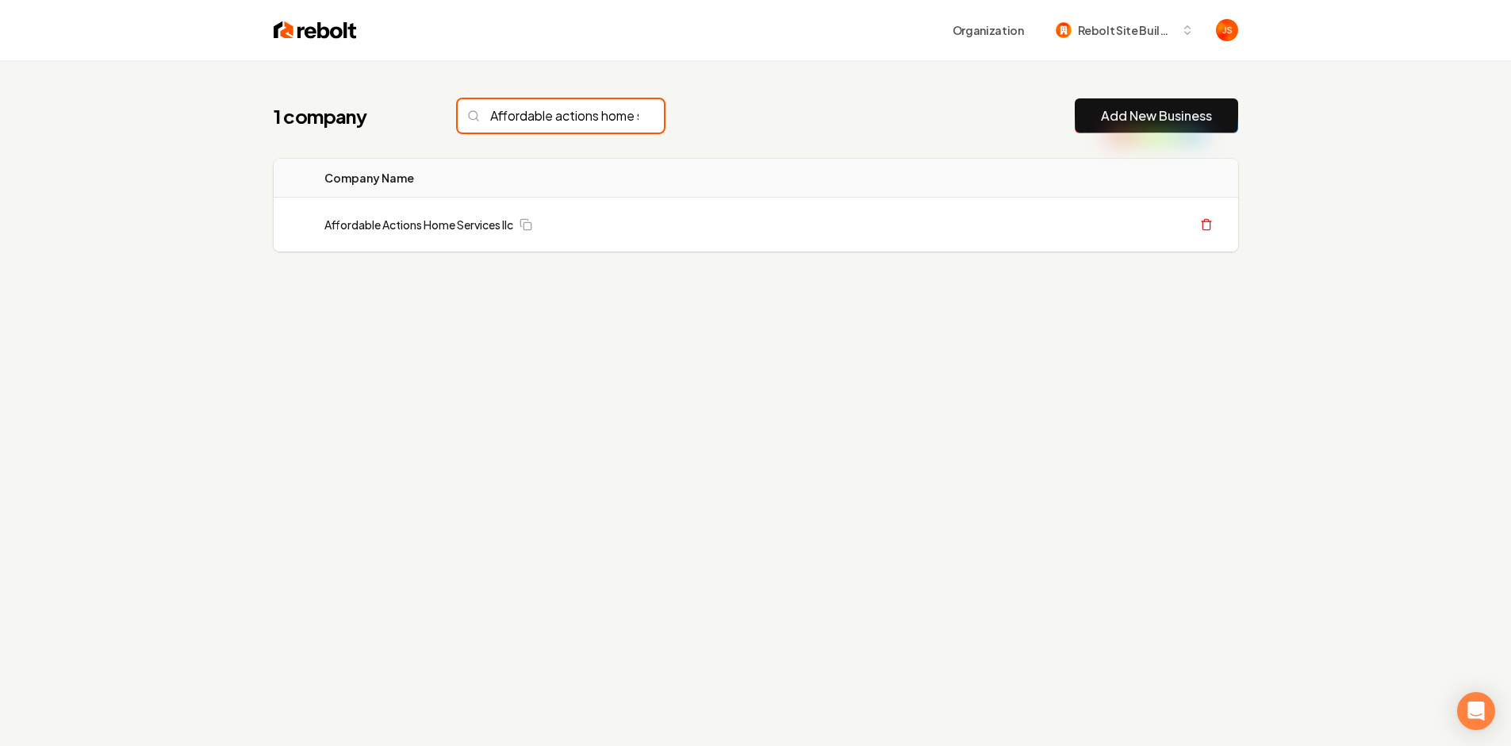
scroll to position [0, 97]
type input "Affordable actions home services llc"
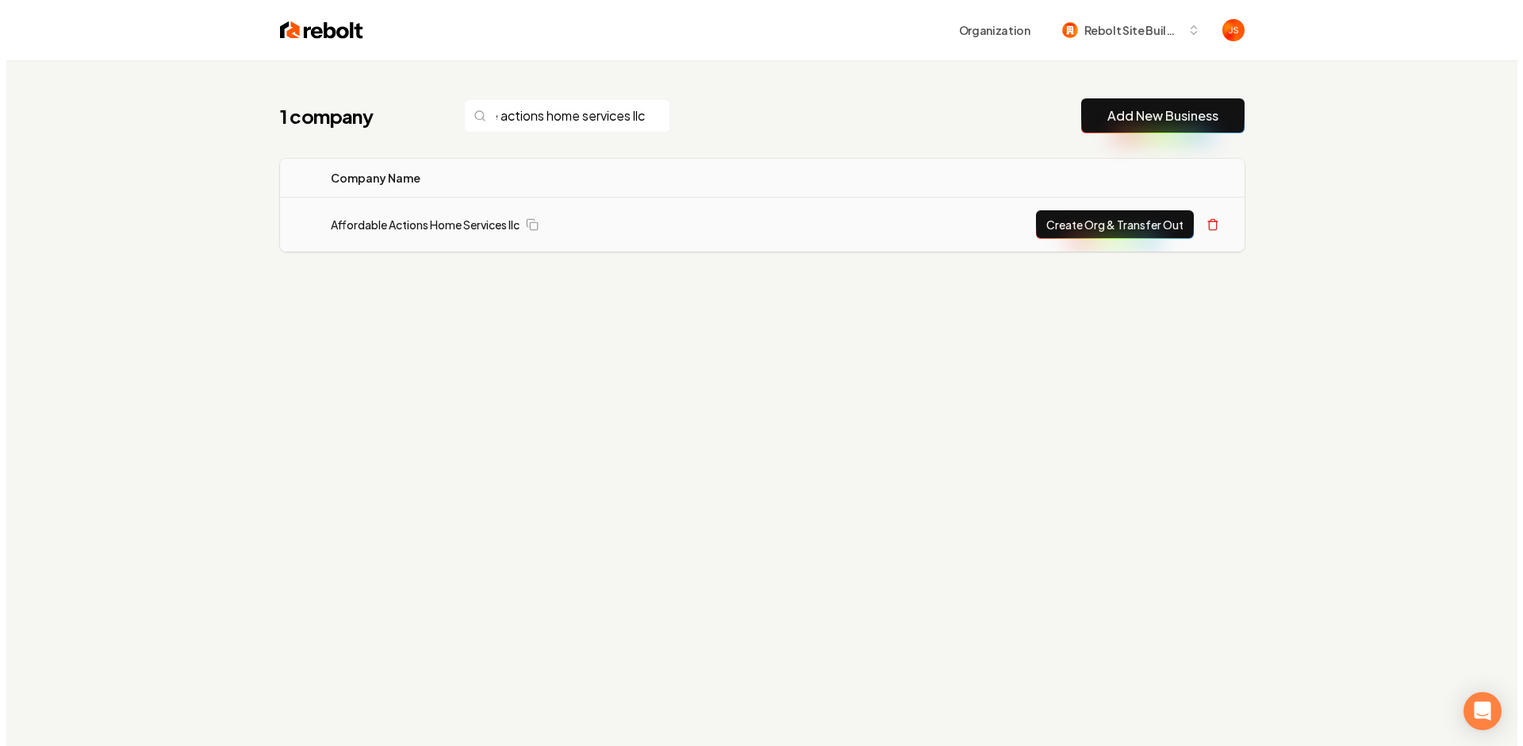
scroll to position [0, 0]
click at [1063, 226] on button "Create Org & Transfer Out" at bounding box center [1109, 224] width 158 height 29
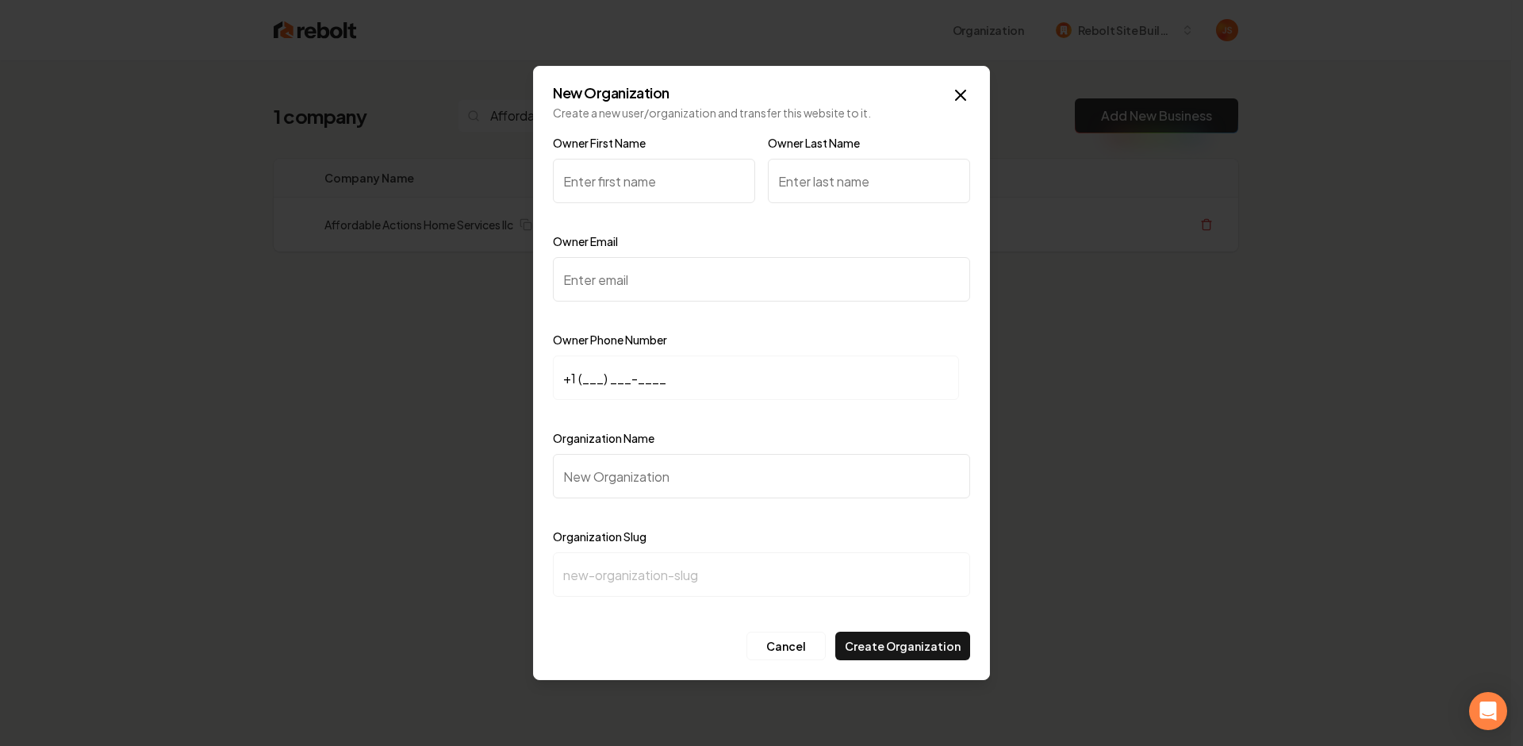
click at [725, 277] on input "Owner Email" at bounding box center [761, 279] width 417 height 44
click at [651, 188] on input "Owner First Name" at bounding box center [654, 181] width 202 height 44
click at [635, 275] on input "Owner Email" at bounding box center [761, 279] width 417 height 44
paste input "Ty22allen@gmail.com"
type input "Ty22allen@gmail.com"
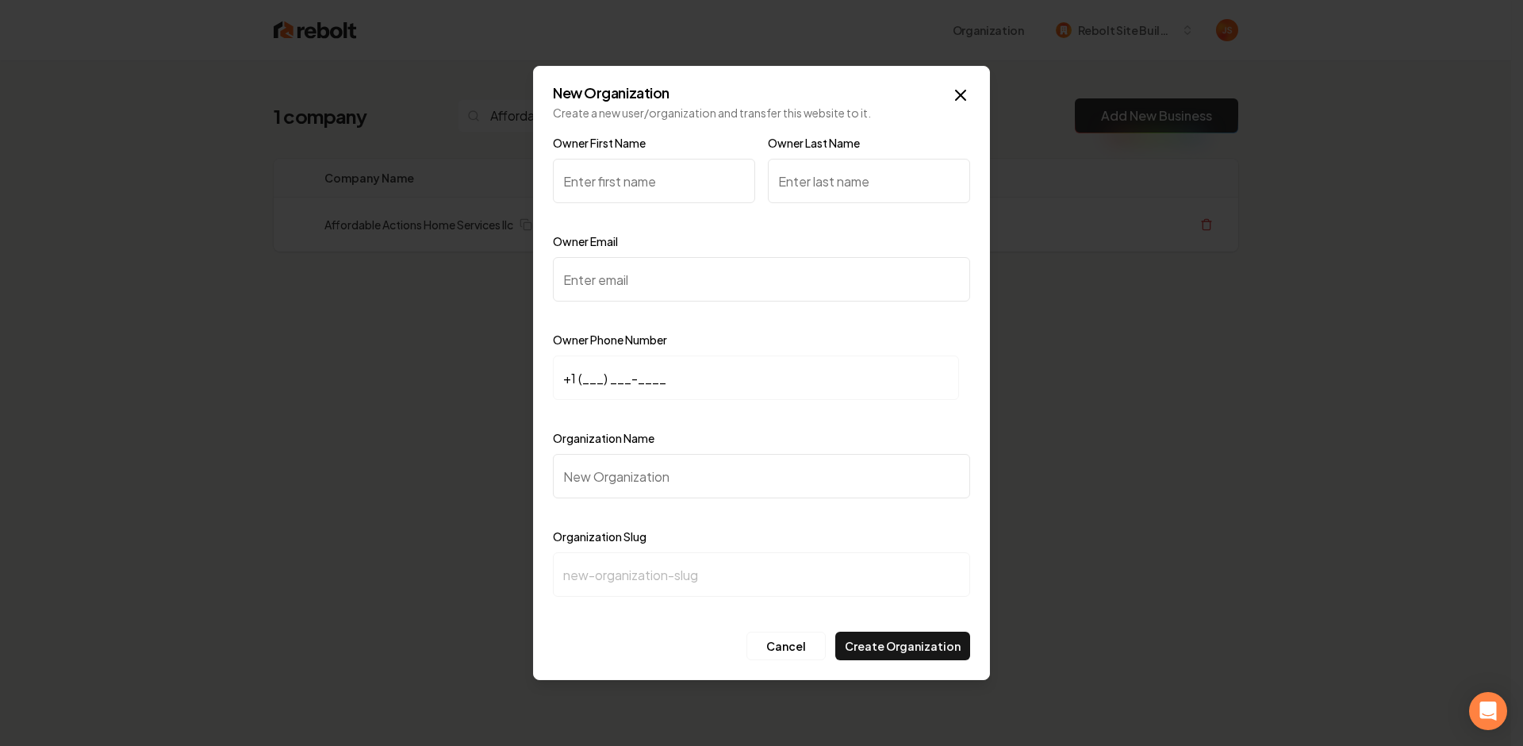
paste input "Ty22allen@gmail.com"
type input "Ty22allen@gmail.com"
click at [582, 377] on input "+1 (___) ___-____" at bounding box center [756, 377] width 406 height 44
paste input "904) 575-7803"
type input "+1 (904) 575-7803"
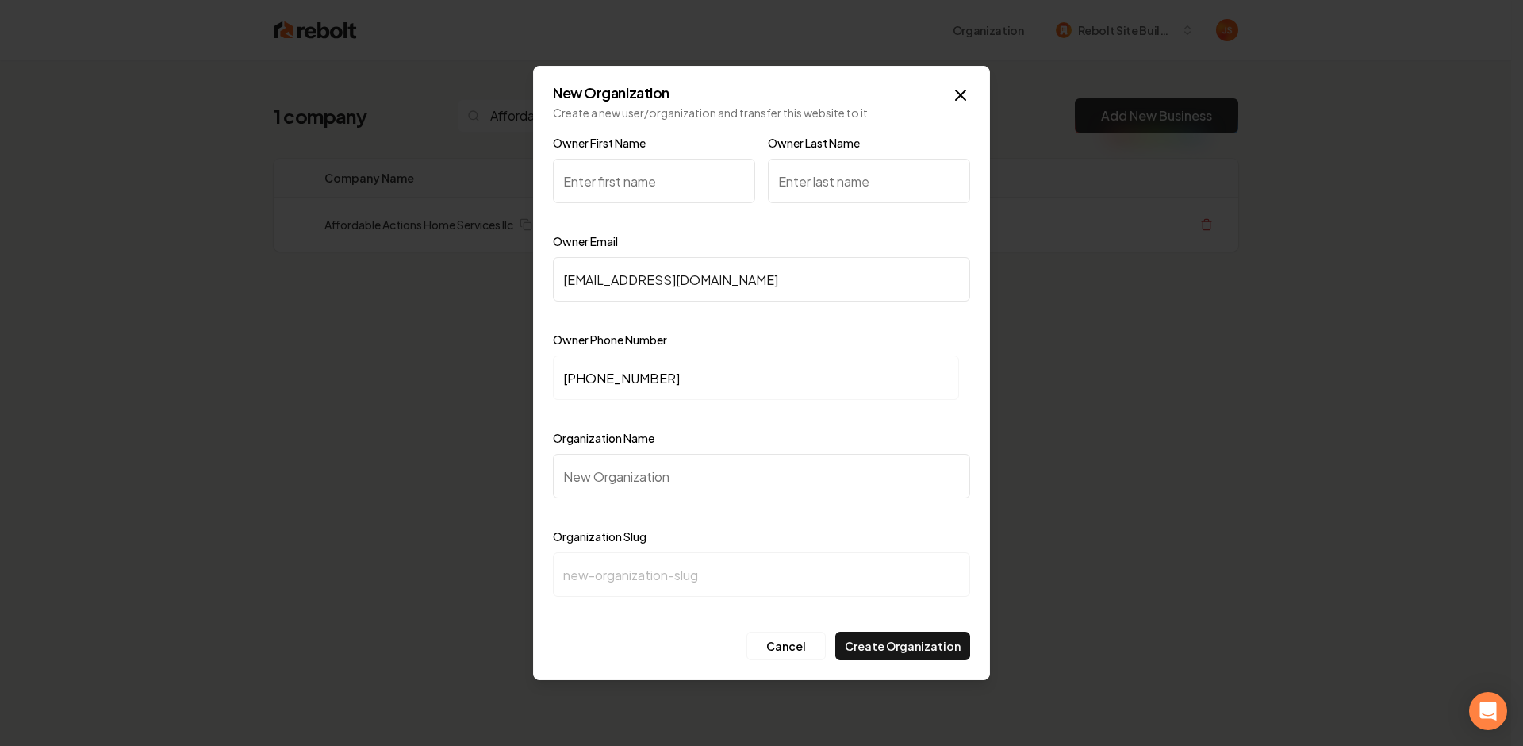
click at [605, 491] on input "Organization Name" at bounding box center [761, 476] width 417 height 44
type input "A"
type input "a"
type input "Ad"
type input "ad"
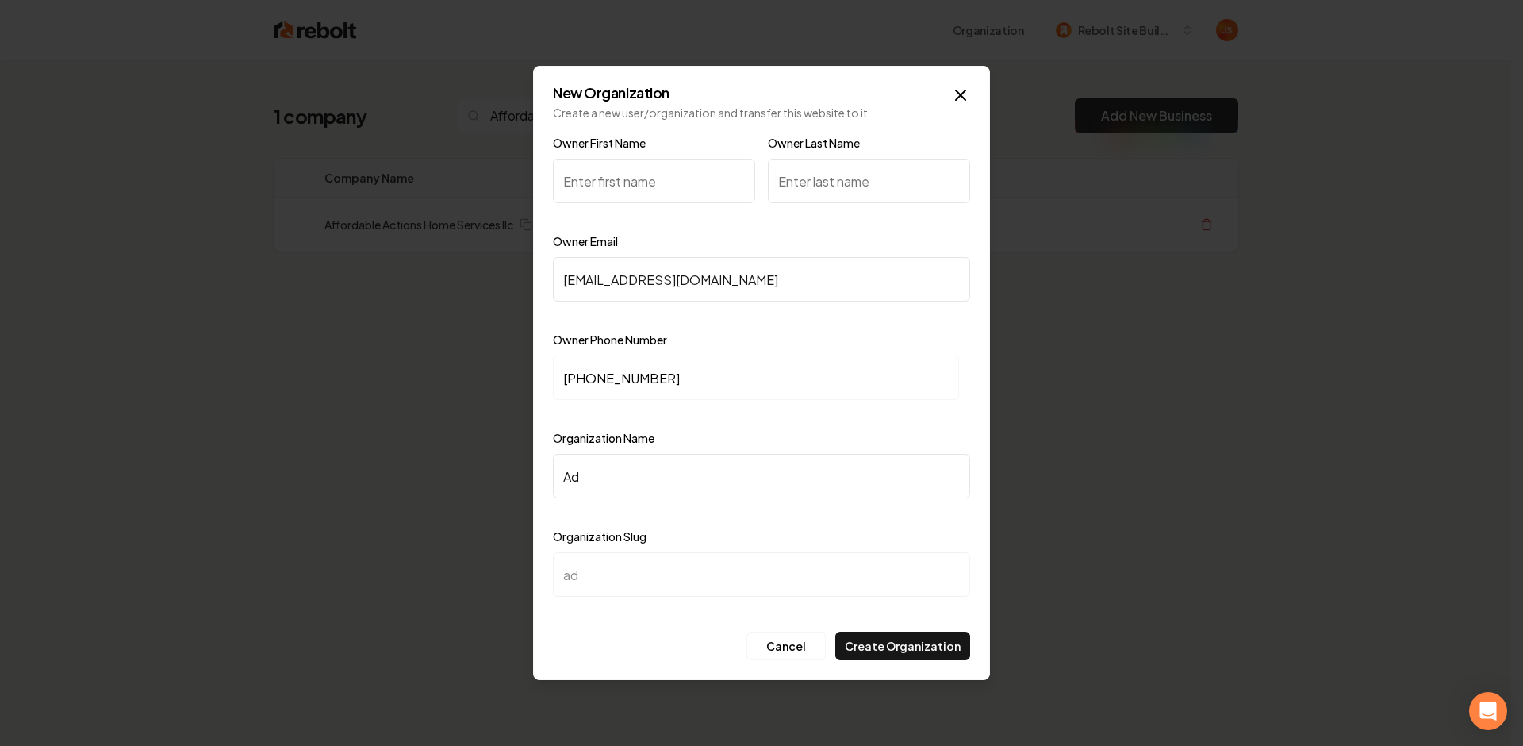
type input "Adf"
type input "adf"
type input "Ad"
type input "ad"
type input "A"
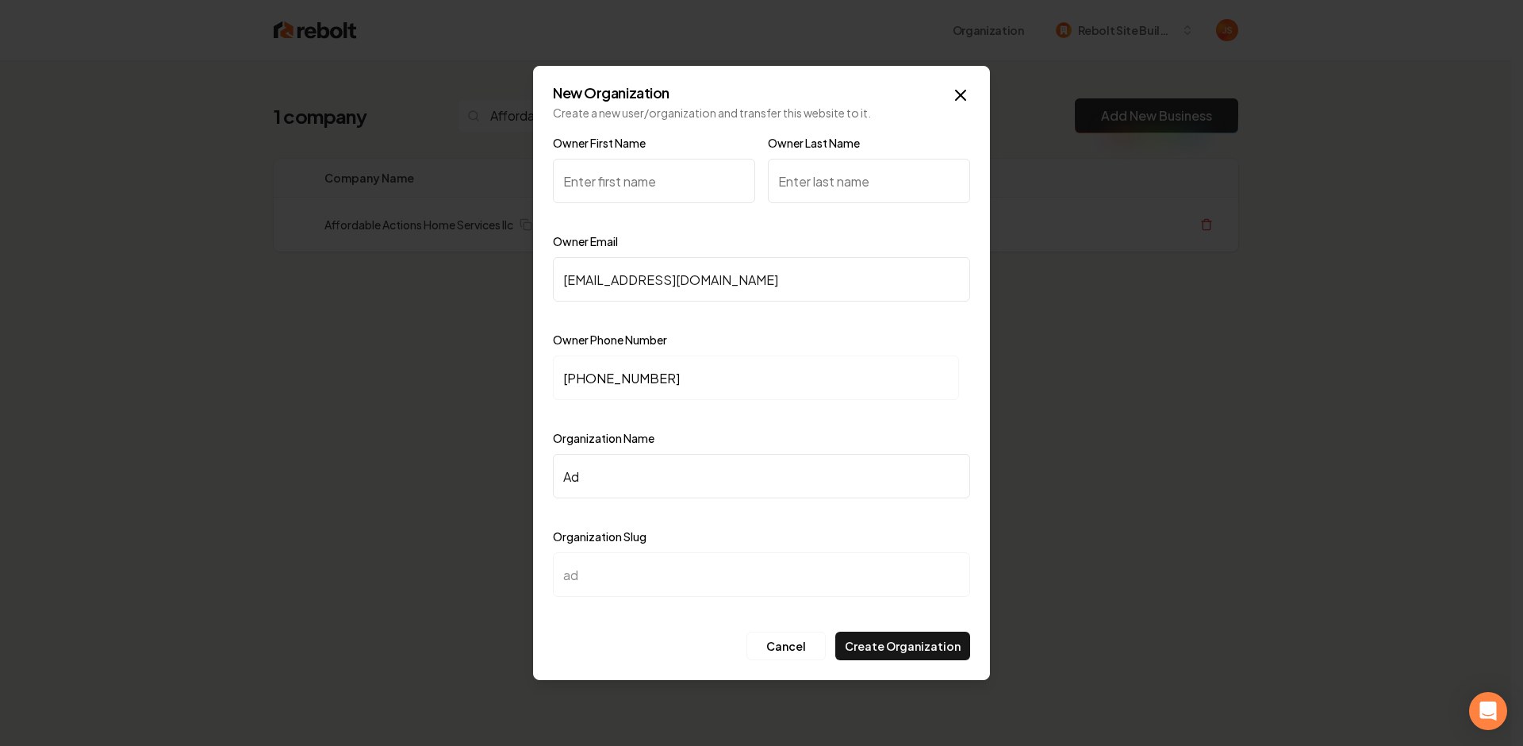
type input "a"
type input "Af"
type input "af"
type input "Aff"
type input "aff"
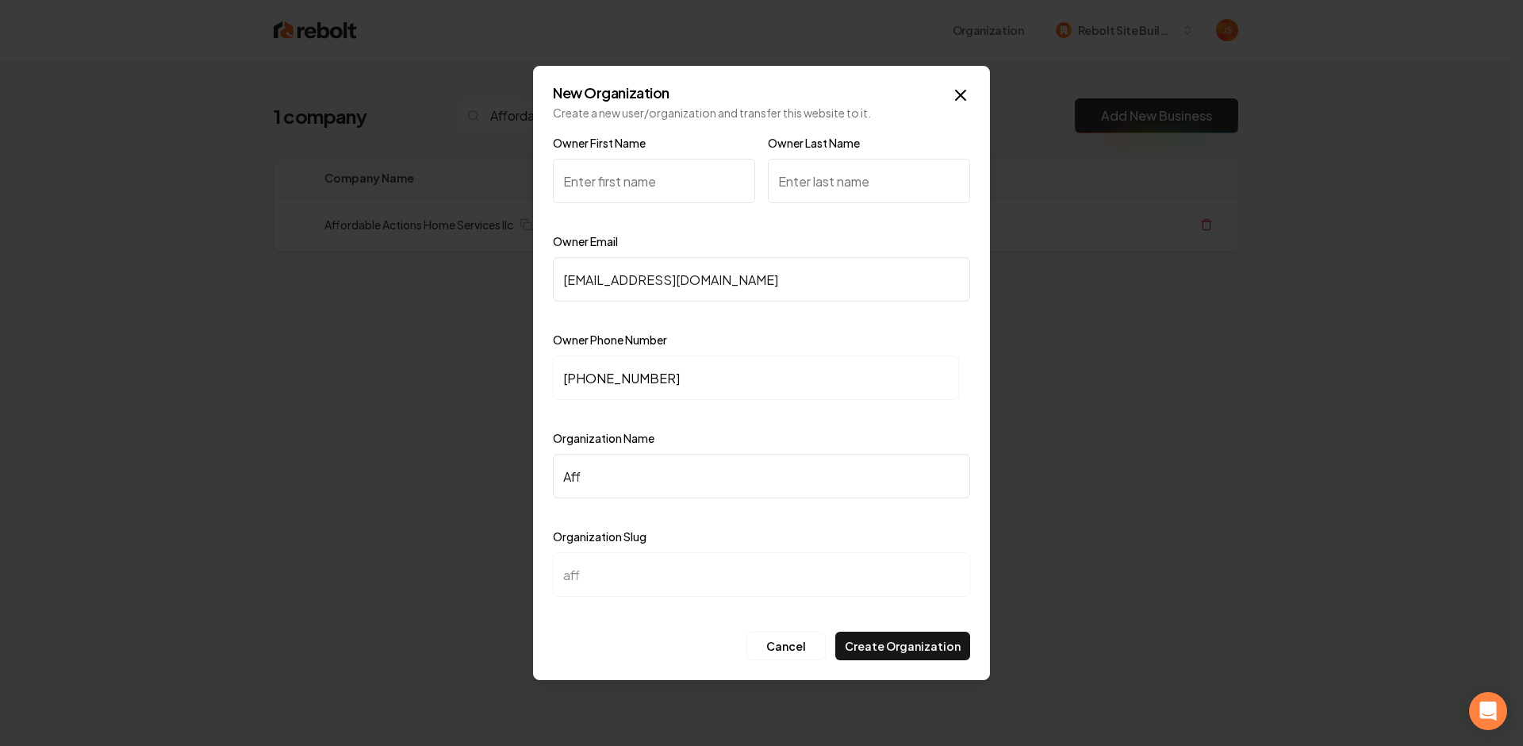
type input "Affo"
type input "affo"
type input "Affor"
type input "affor"
type input "Afford"
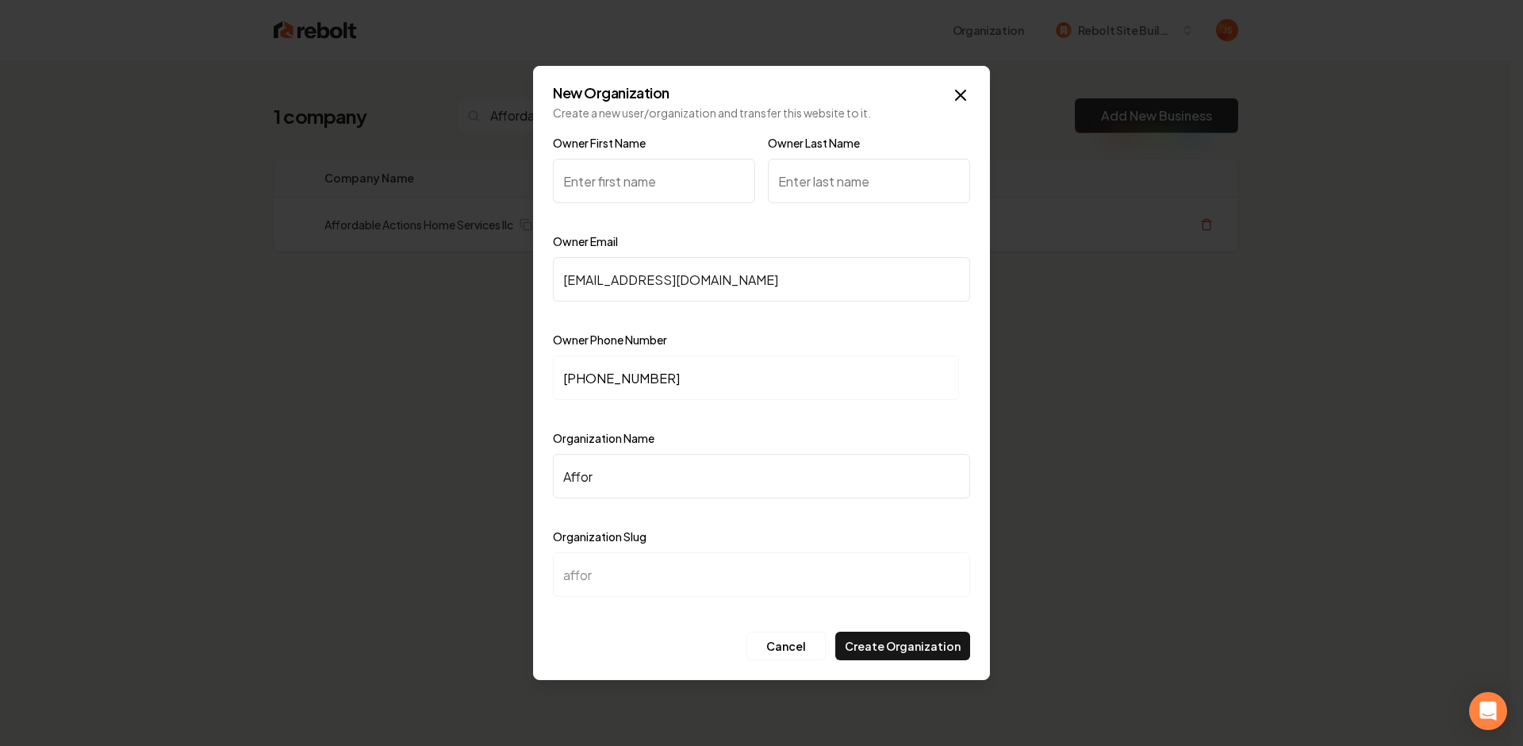
type input "afford"
type input "Afforda"
type input "afforda"
type input "Affordab"
type input "affordab"
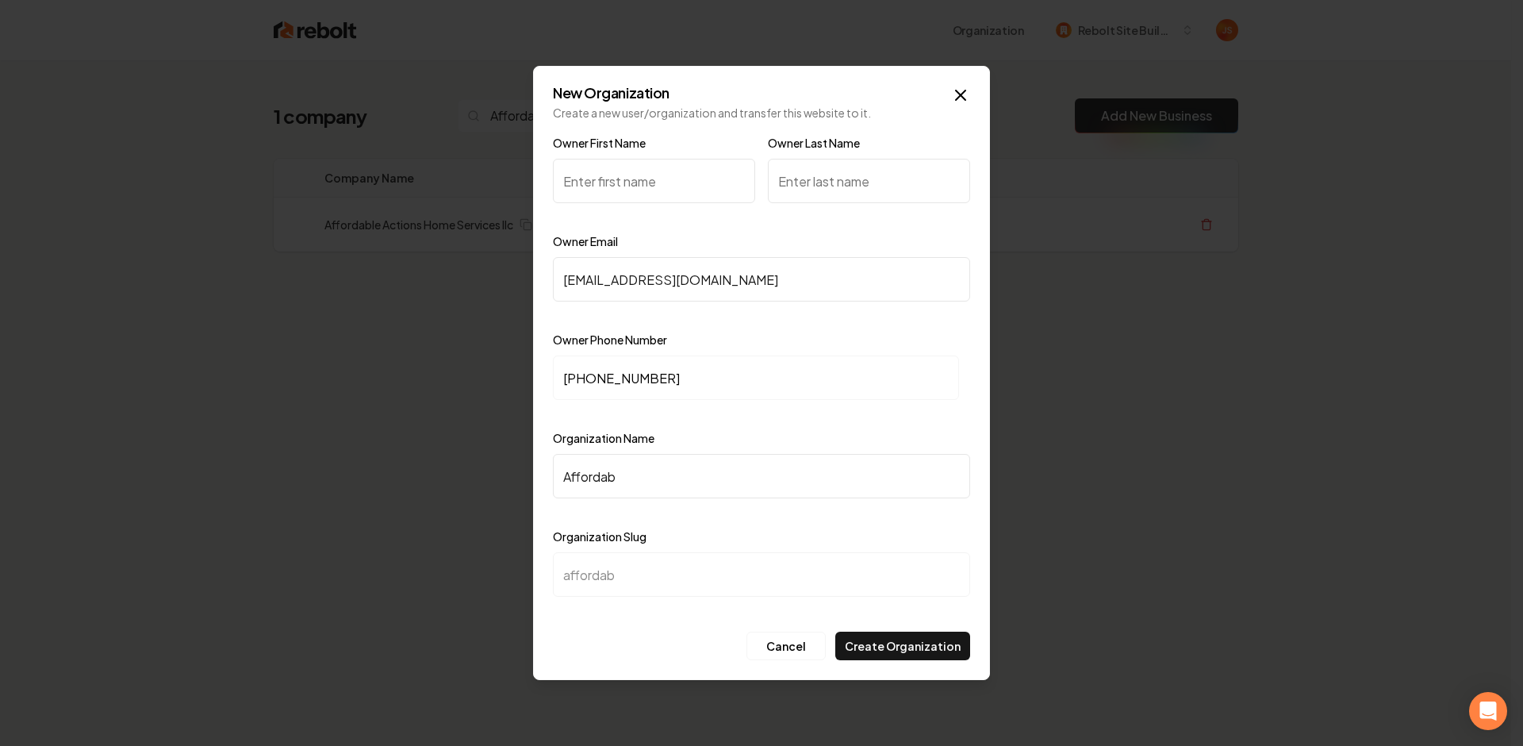
type input "Affordabl"
type input "affordabl"
type input "Affordable"
type input "affordable"
type input "Affordable A"
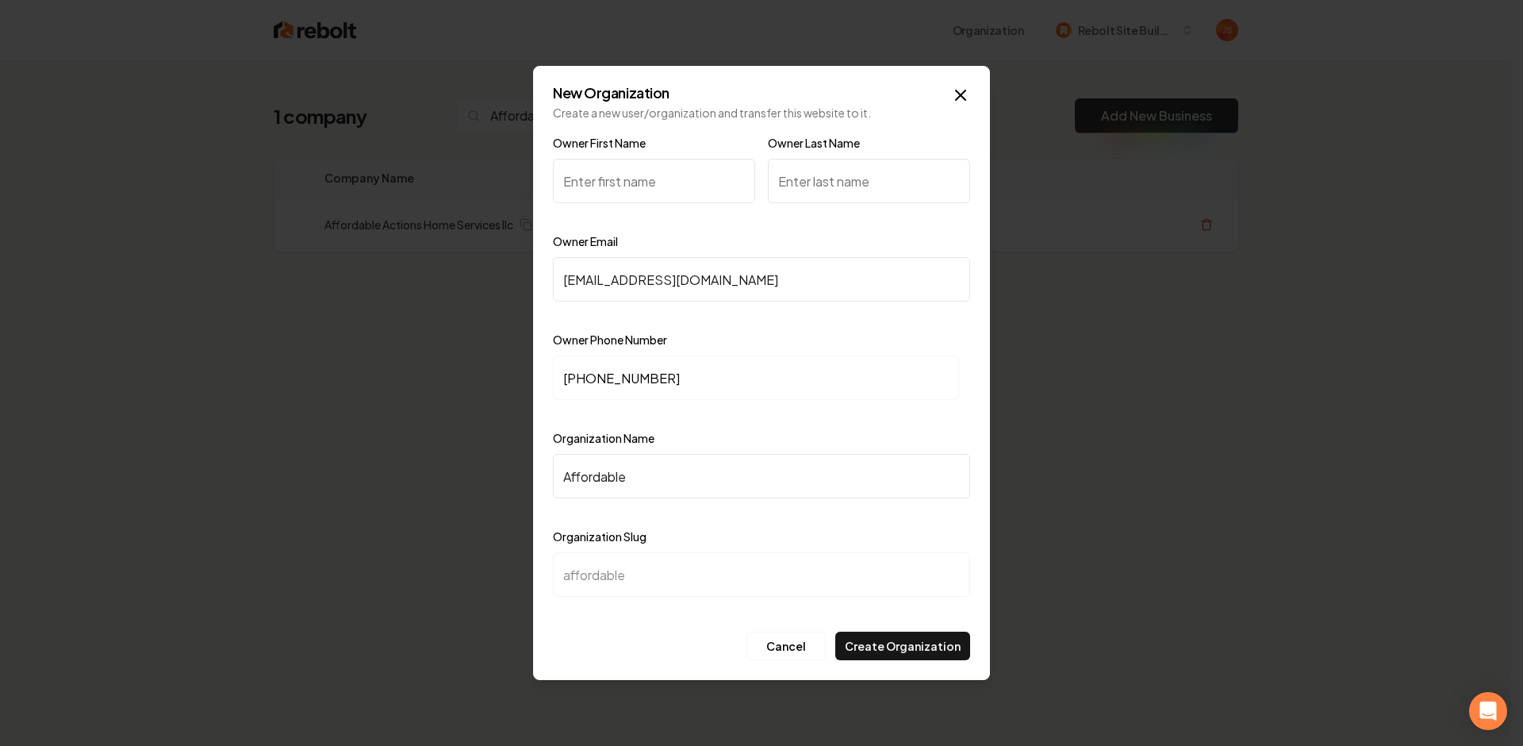
type input "affordable-a"
type input "Affordable Ac"
type input "affordable-ac"
type input "Affordable Act"
type input "affordable-act"
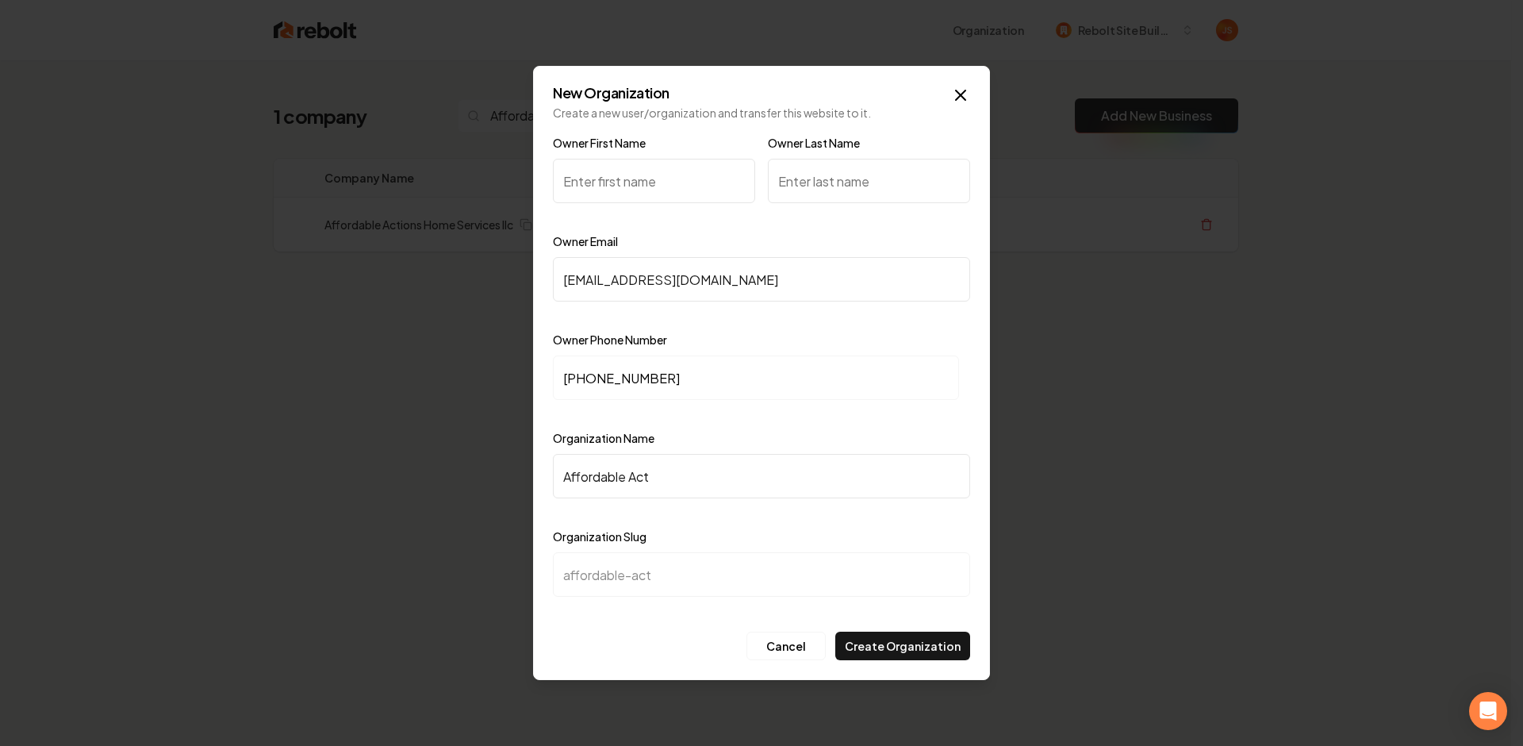
type input "Affordable Acti"
type input "affordable-acti"
type input "Affordable Actio"
type input "affordable-actio"
type input "Affordable Action"
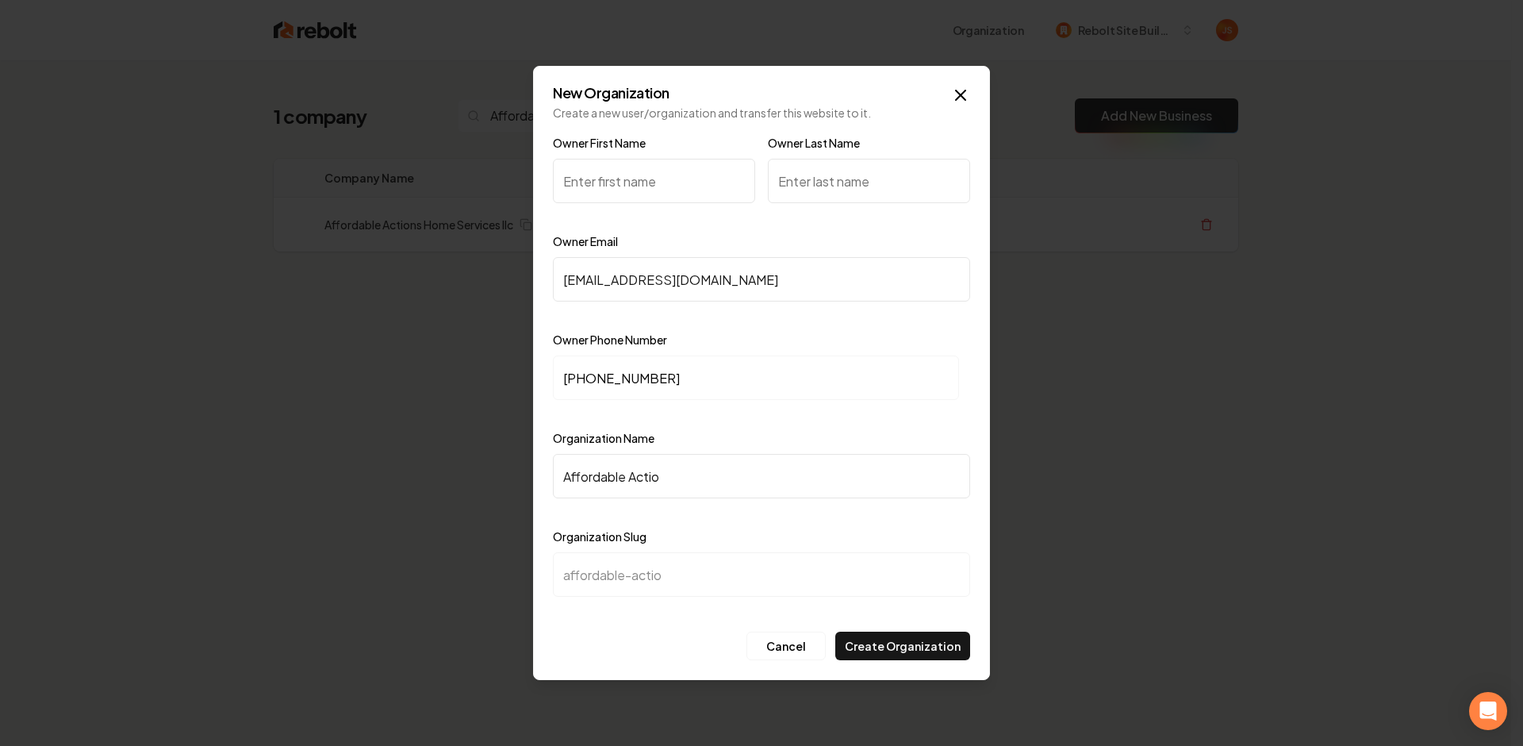
type input "affordable-action"
type input "Affordable Actions"
type input "affordable-actions"
type input "Affordable Actions o"
type input "affordable-actions-o"
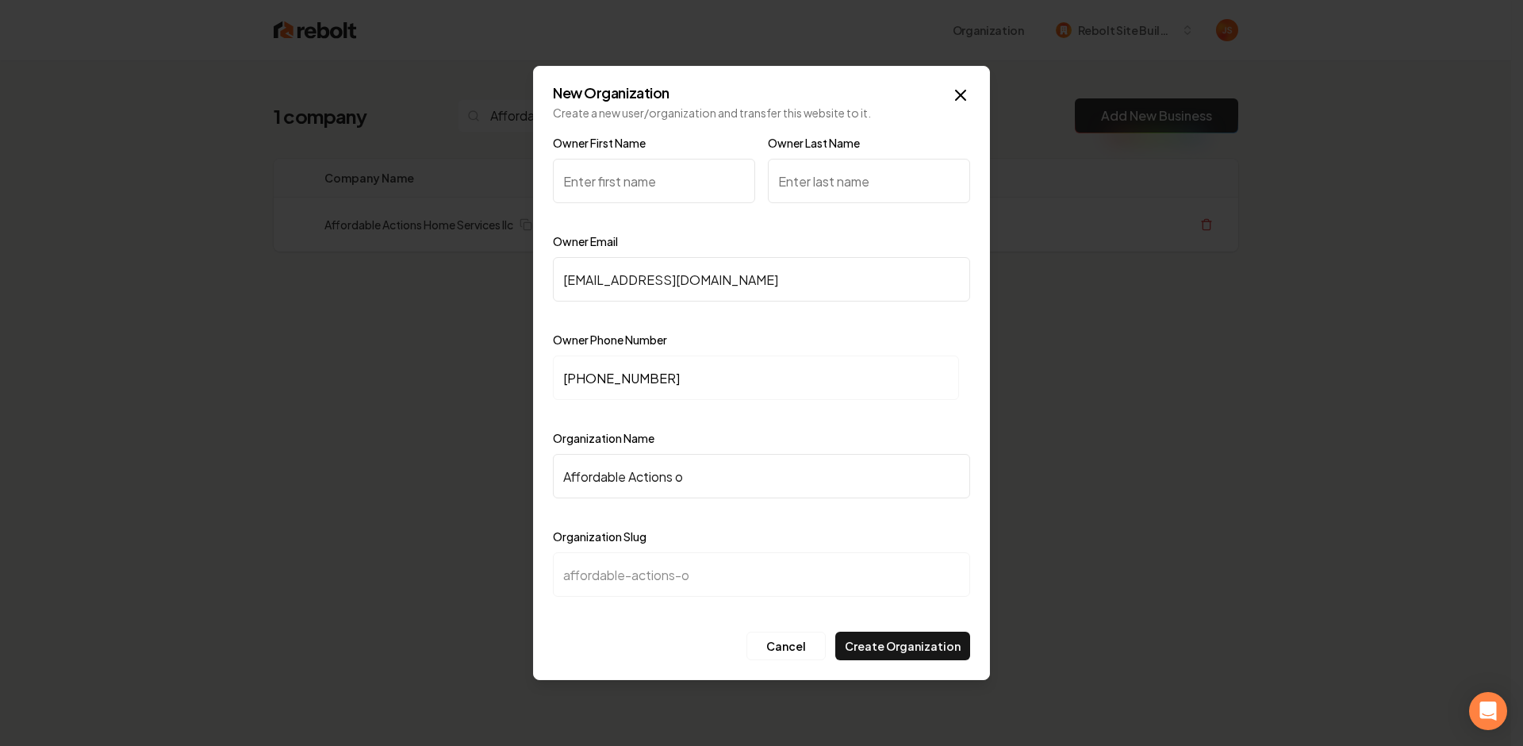
type input "Affordable Actions"
type input "affordable-actions"
type input "Affordable Actions H"
type input "affordable-actions-h"
type input "Affordable Actions Ho"
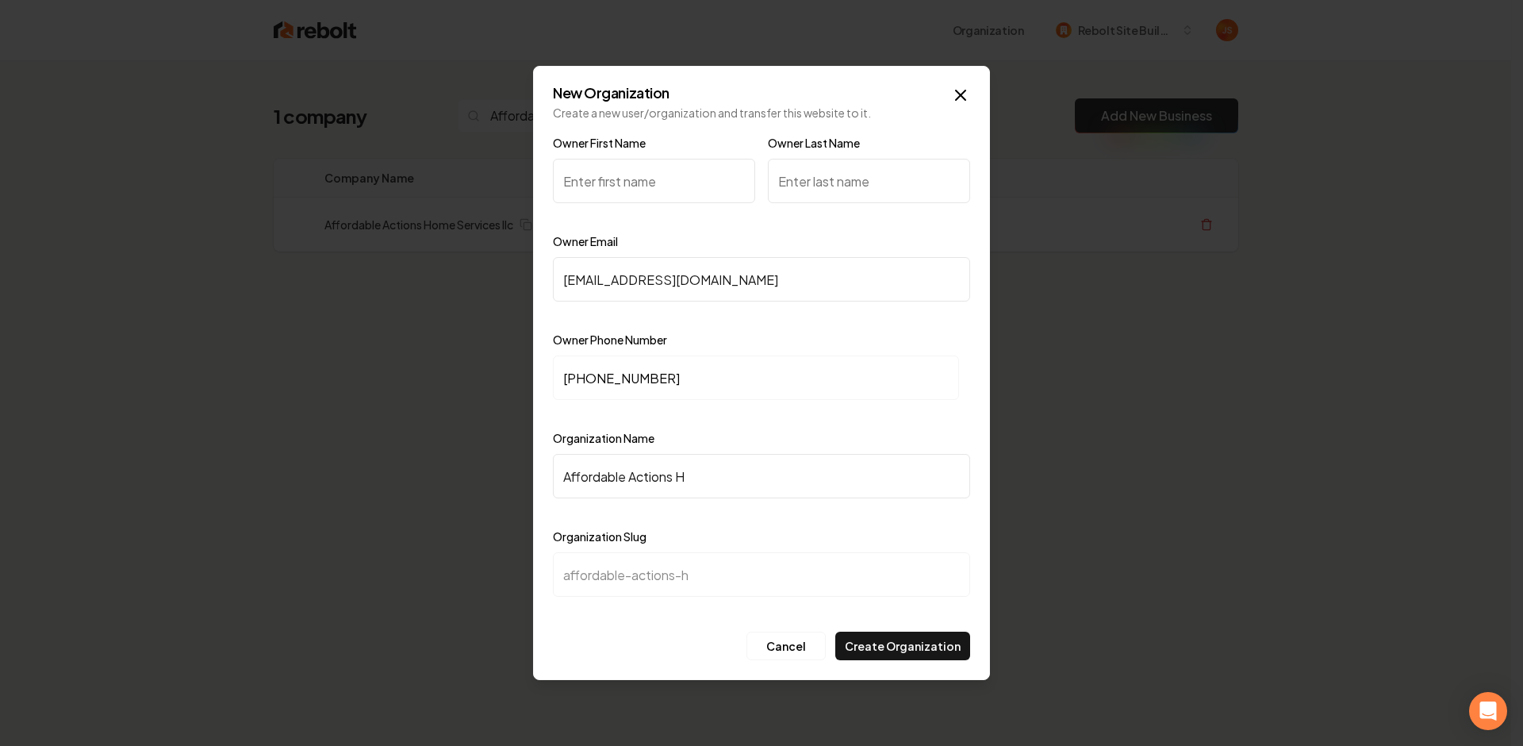
type input "affordable-actions-ho"
type input "Affordable Actions Hom"
type input "affordable-actions-hom"
type input "Affordable Actions Home"
type input "affordable-actions-home"
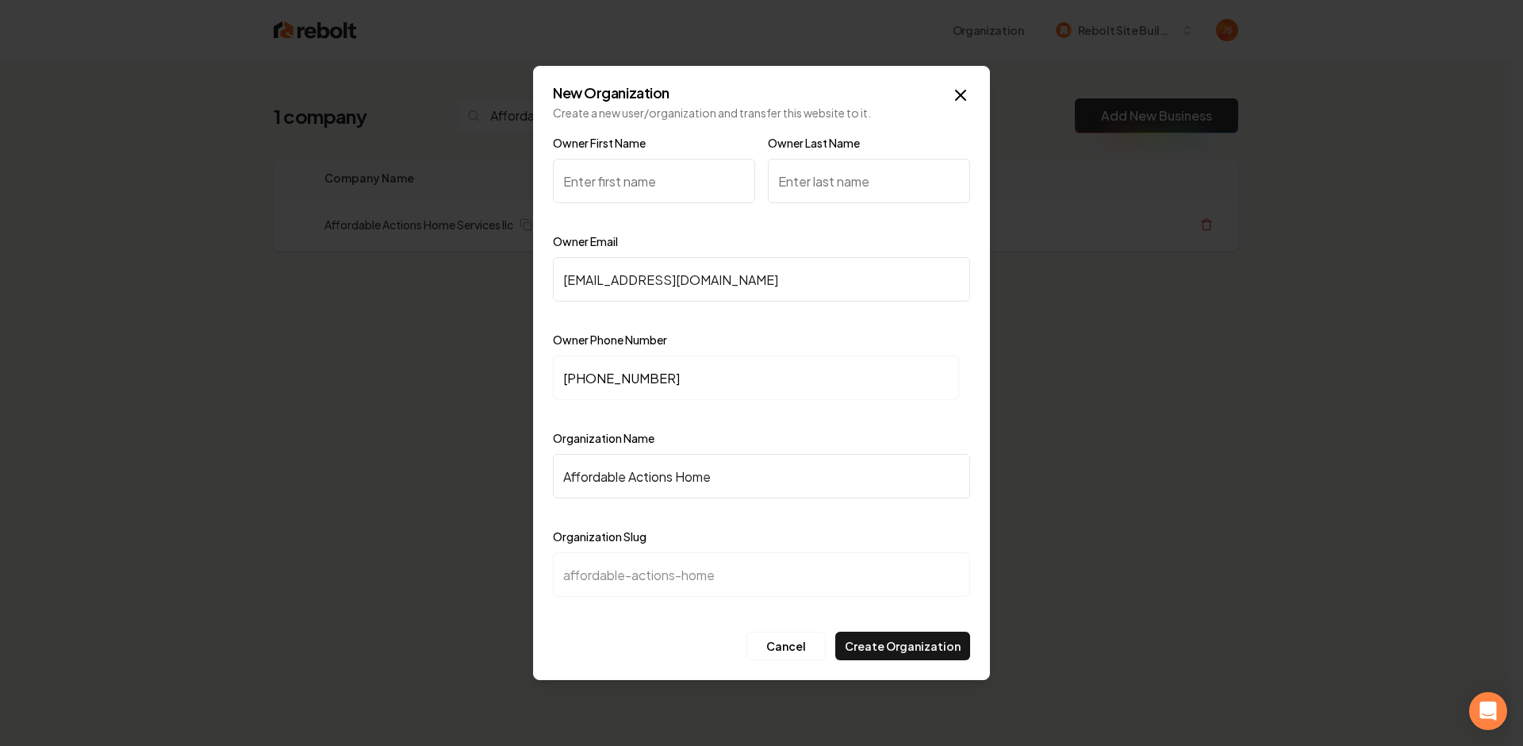
type input "Affordable Actions Home S"
type input "affordable-actions-home-s"
type input "Affordable Actions Home Se"
type input "affordable-actions-home-se"
type input "Affordable Actions Home Ser"
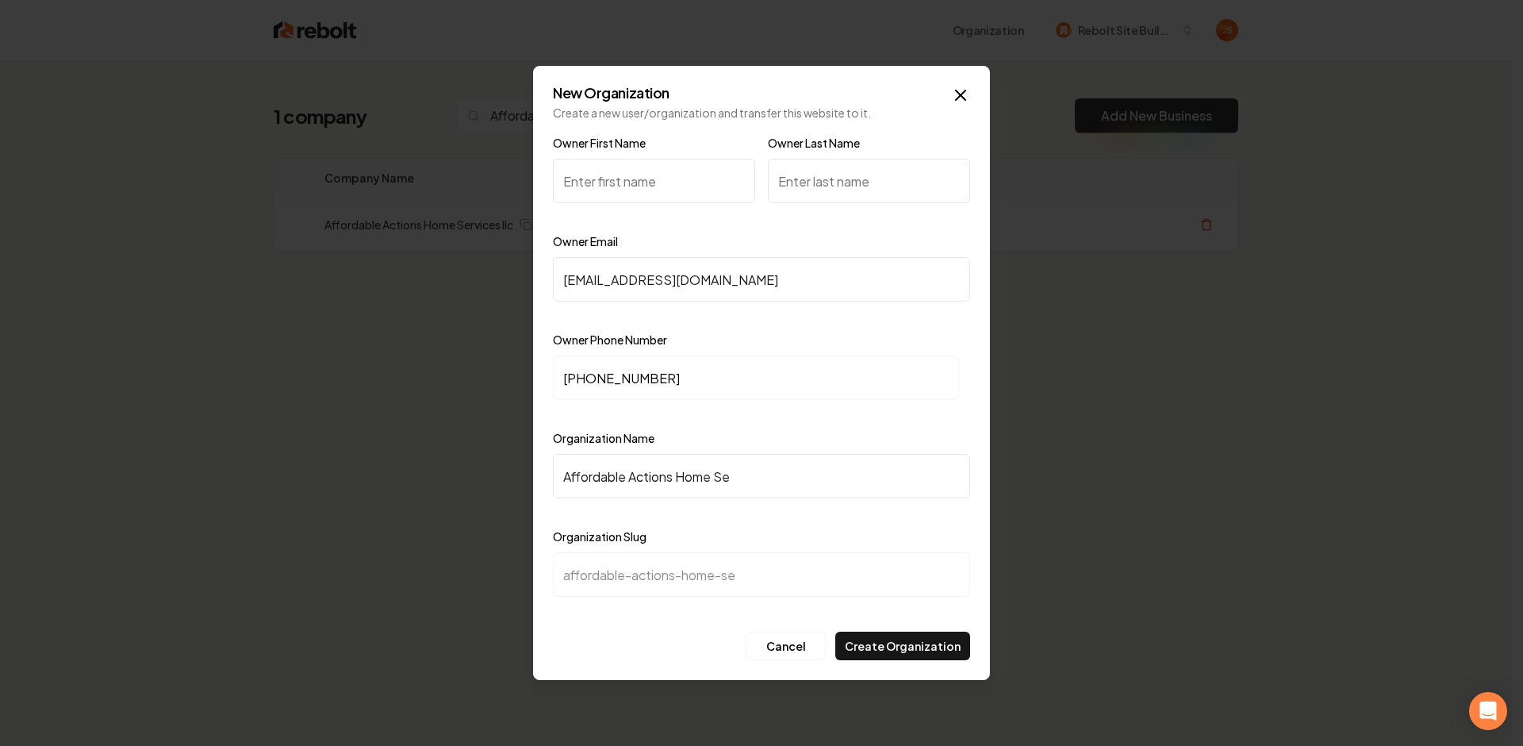
type input "affordable-actions-home-ser"
type input "Affordable Actions Home Serv"
type input "affordable-actions-home-serv"
type input "Affordable Actions Home Servi"
type input "affordable-actions-home-servi"
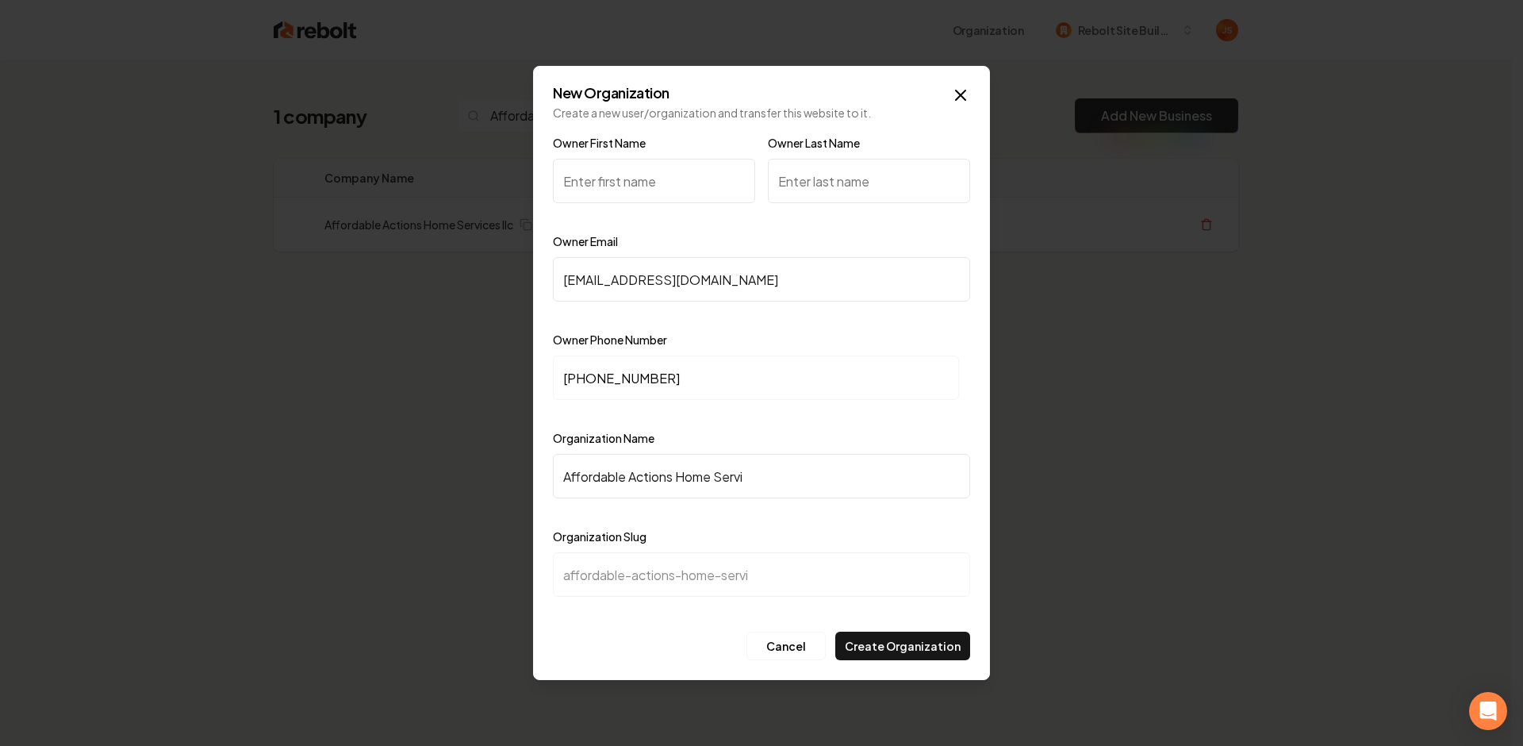
type input "Affordable Actions Home Servic"
type input "affordable-actions-home-servic"
type input "Affordable Actions Home Service"
type input "affordable-actions-home-service"
type input "Affordable Actions Home Services"
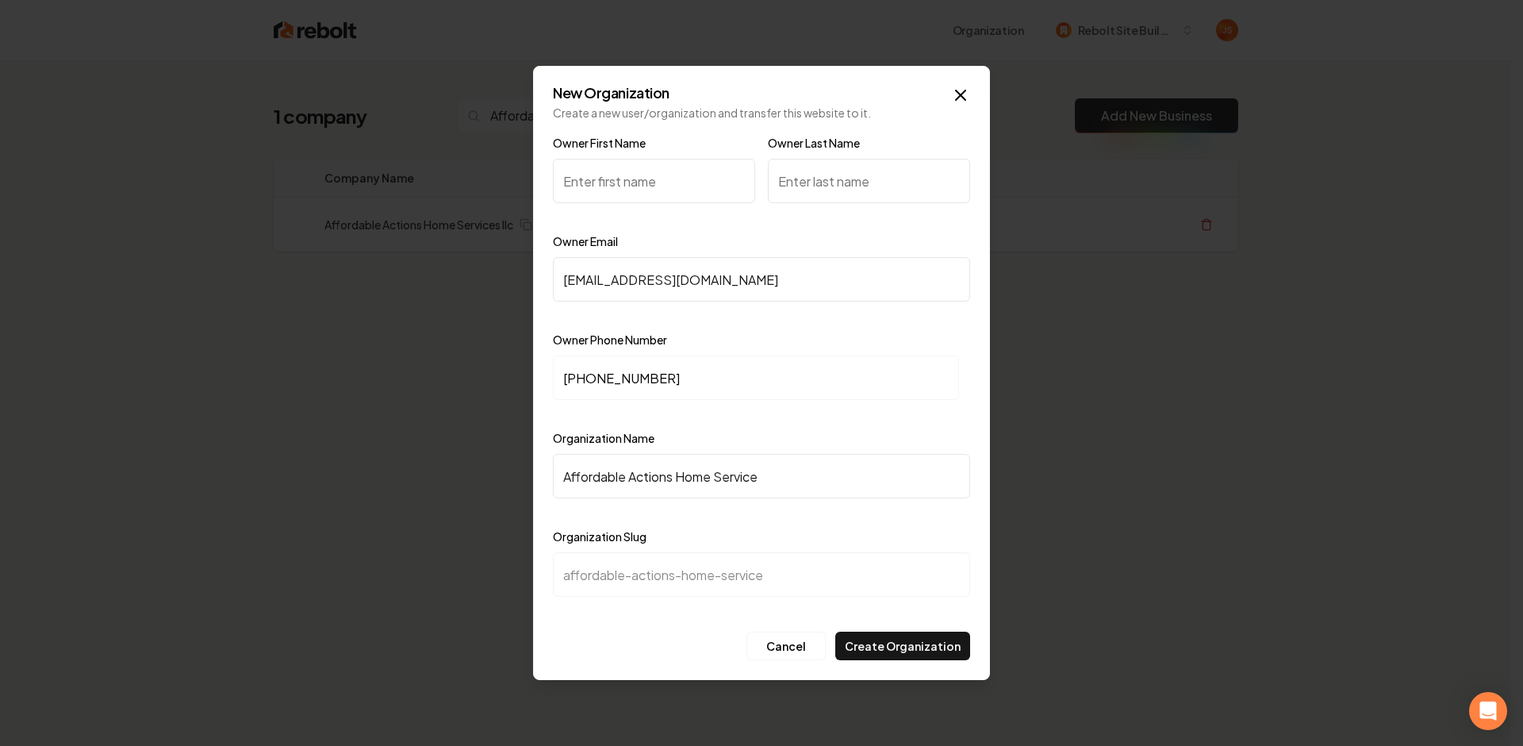
type input "affordable-actions-home-services"
type input "Affordable Actions Home Services"
click at [628, 159] on input "Owner First Name" at bounding box center [654, 181] width 202 height 44
click at [641, 176] on input "Owner First Name" at bounding box center [654, 181] width 202 height 44
click at [647, 174] on input "Owner First Name" at bounding box center [654, 181] width 202 height 44
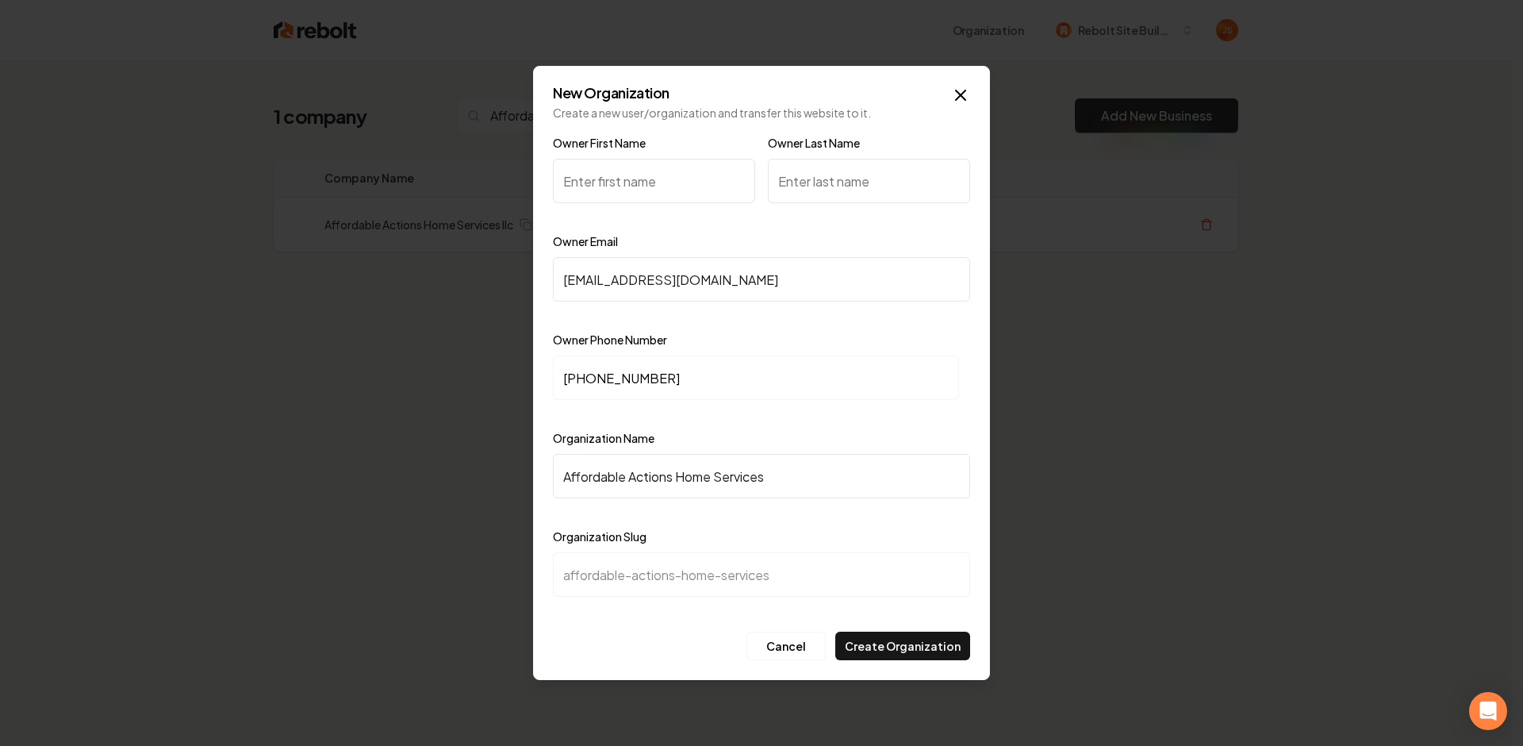
click at [647, 175] on input "Owner First Name" at bounding box center [654, 181] width 202 height 44
click at [661, 175] on input "Owner First Name" at bounding box center [654, 181] width 202 height 44
type input "g"
type input "Tyler"
click at [840, 177] on input "Owner Last Name" at bounding box center [869, 181] width 202 height 44
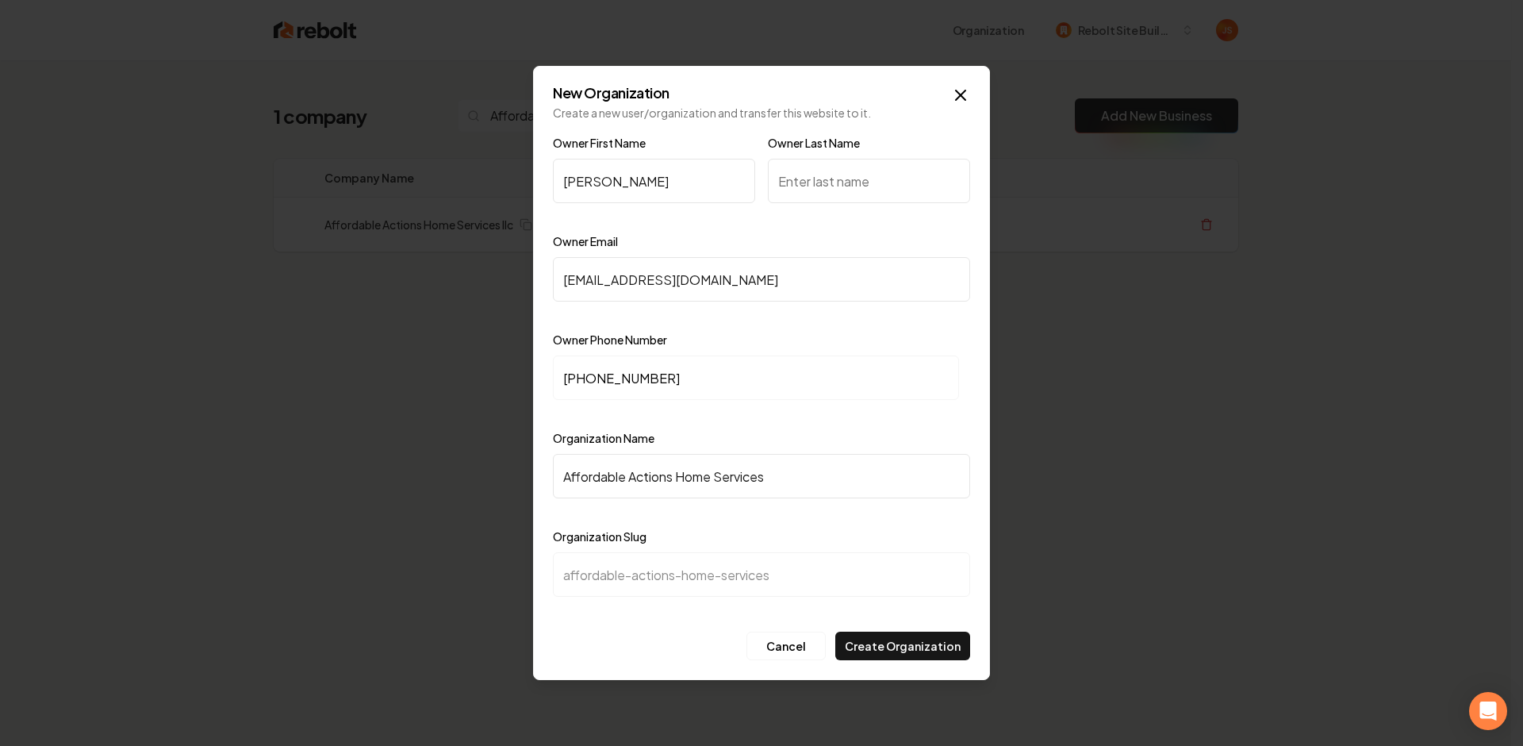
paste input "Ty22allen@gmail.com"
type input "Ty22allen@gmail.com"
click at [848, 177] on input "Owner Last Name" at bounding box center [869, 181] width 202 height 44
type input "Rob"
click at [917, 652] on button "Create Organization" at bounding box center [902, 646] width 135 height 29
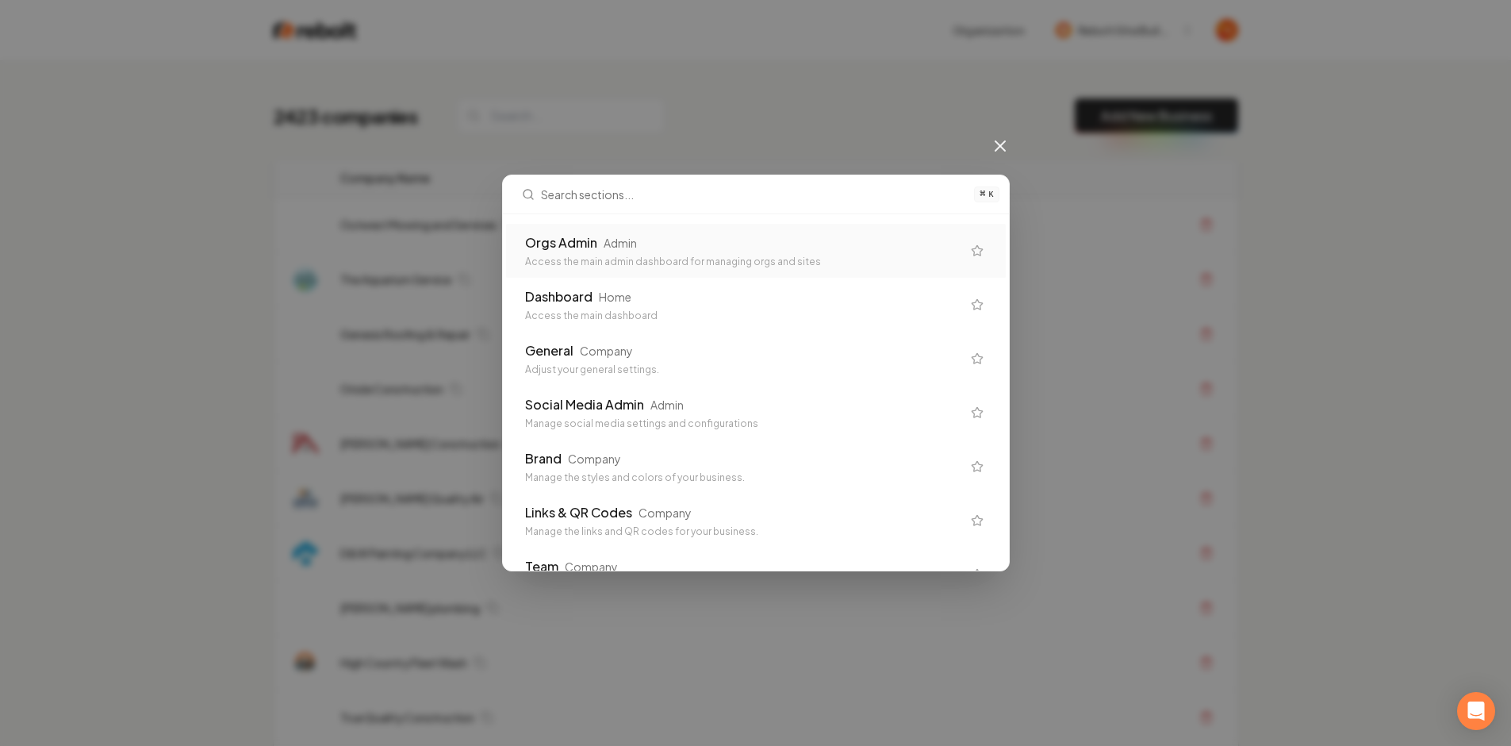
click at [721, 235] on div "Orgs Admin Admin" at bounding box center [743, 242] width 436 height 19
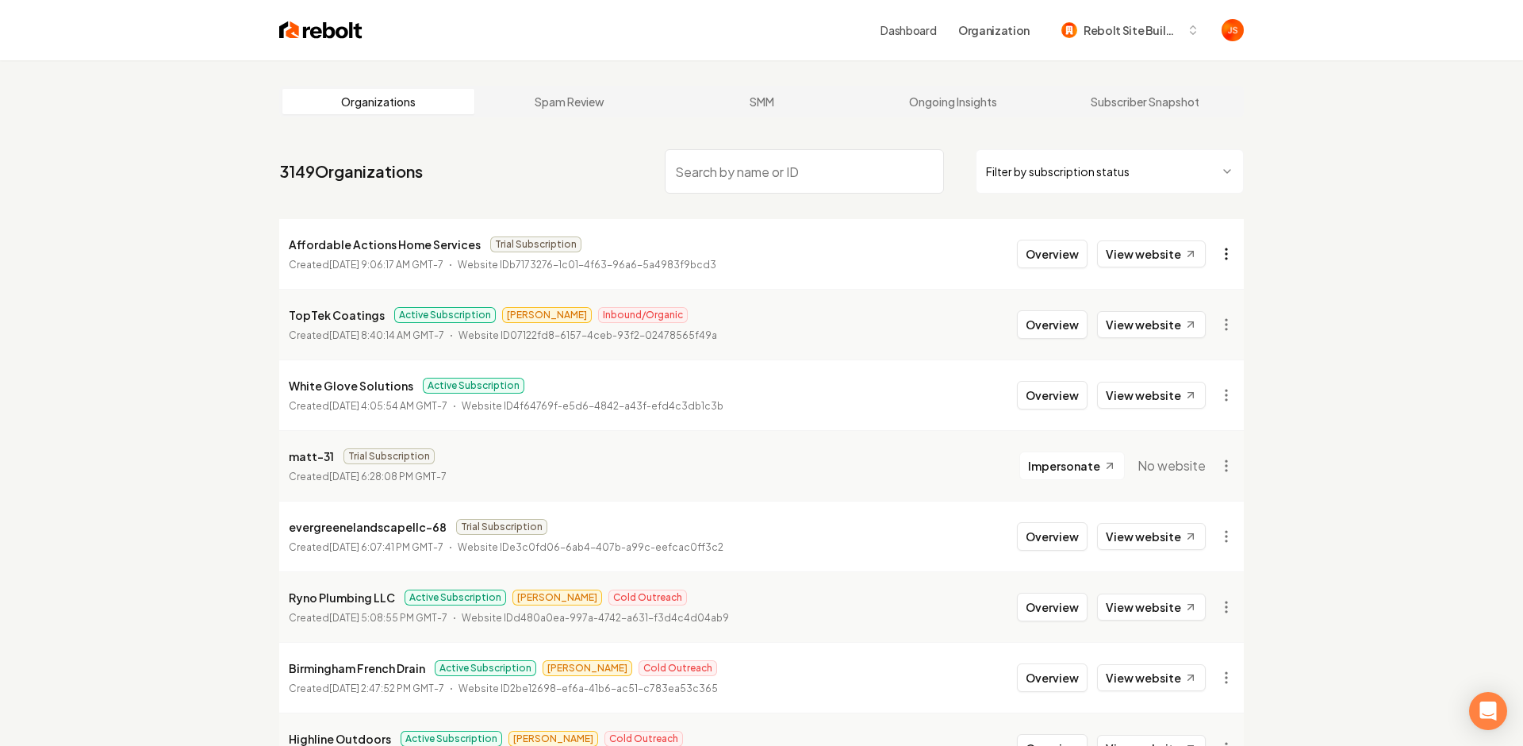
click at [1216, 247] on html "Dashboard Organization Rebolt Site Builder Organizations Spam Review SMM Ongoin…" at bounding box center [761, 373] width 1523 height 746
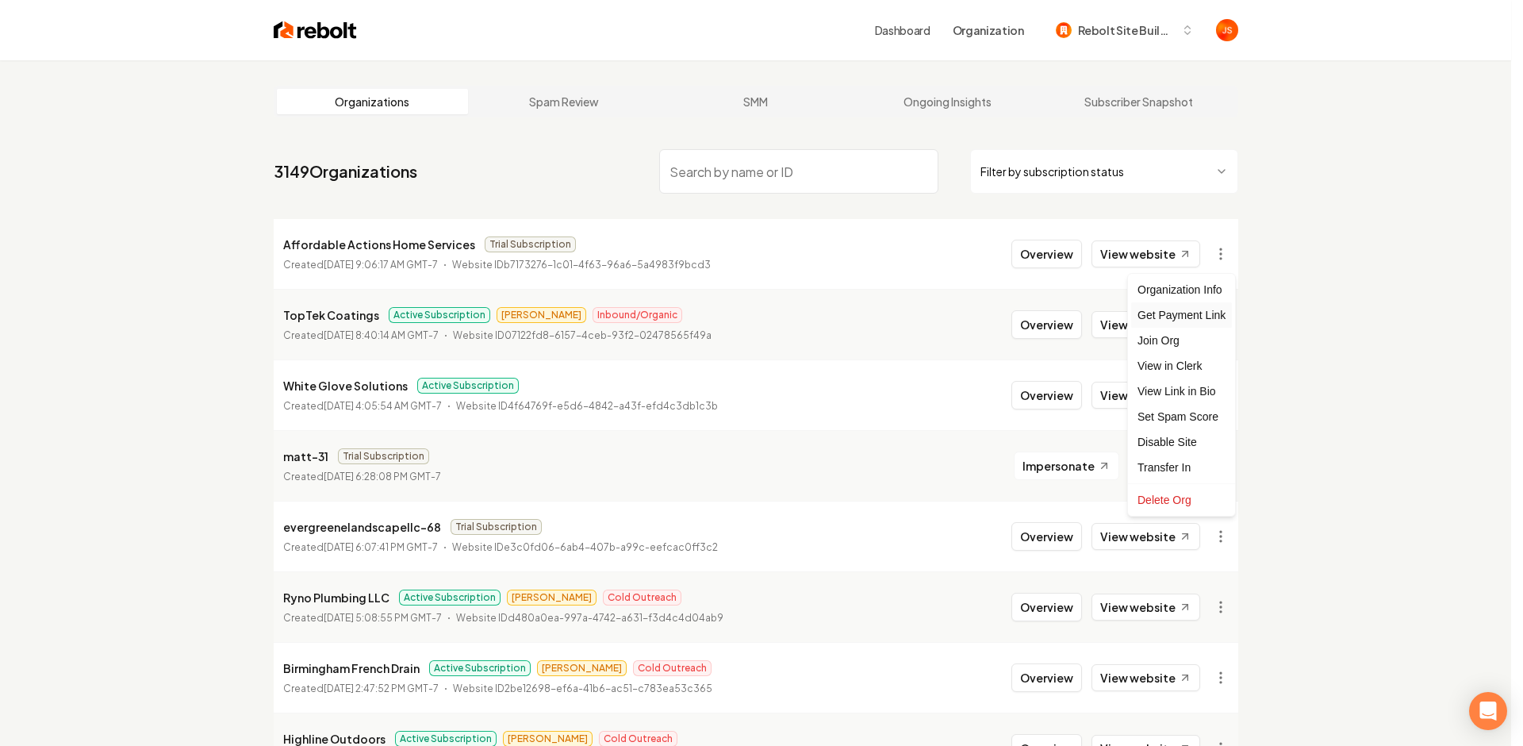
click at [1173, 315] on div "Get Payment Link" at bounding box center [1181, 314] width 101 height 25
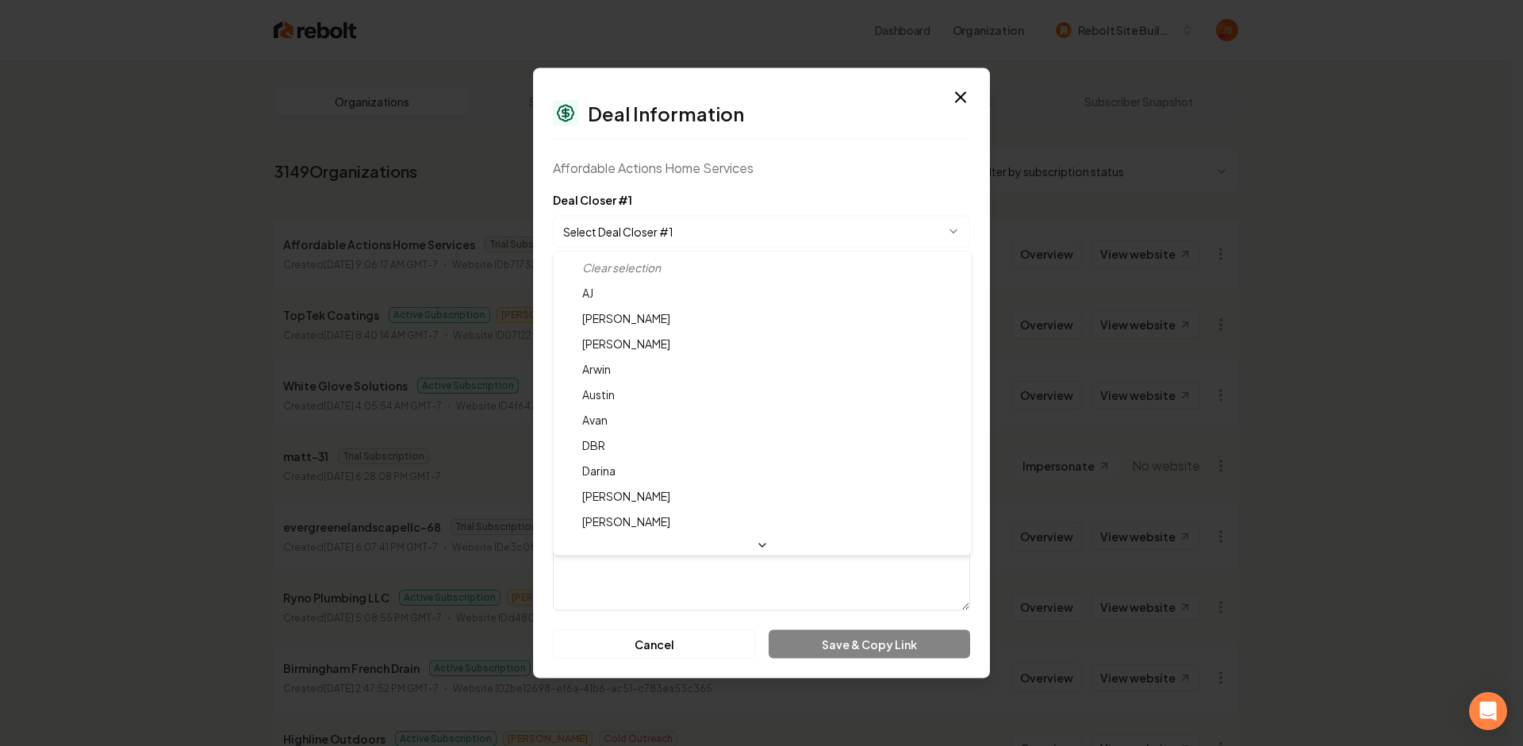
click at [647, 242] on body "Dashboard Organization Rebolt Site Builder Organizations Spam Review SMM Ongoin…" at bounding box center [755, 373] width 1511 height 746
select select "**********"
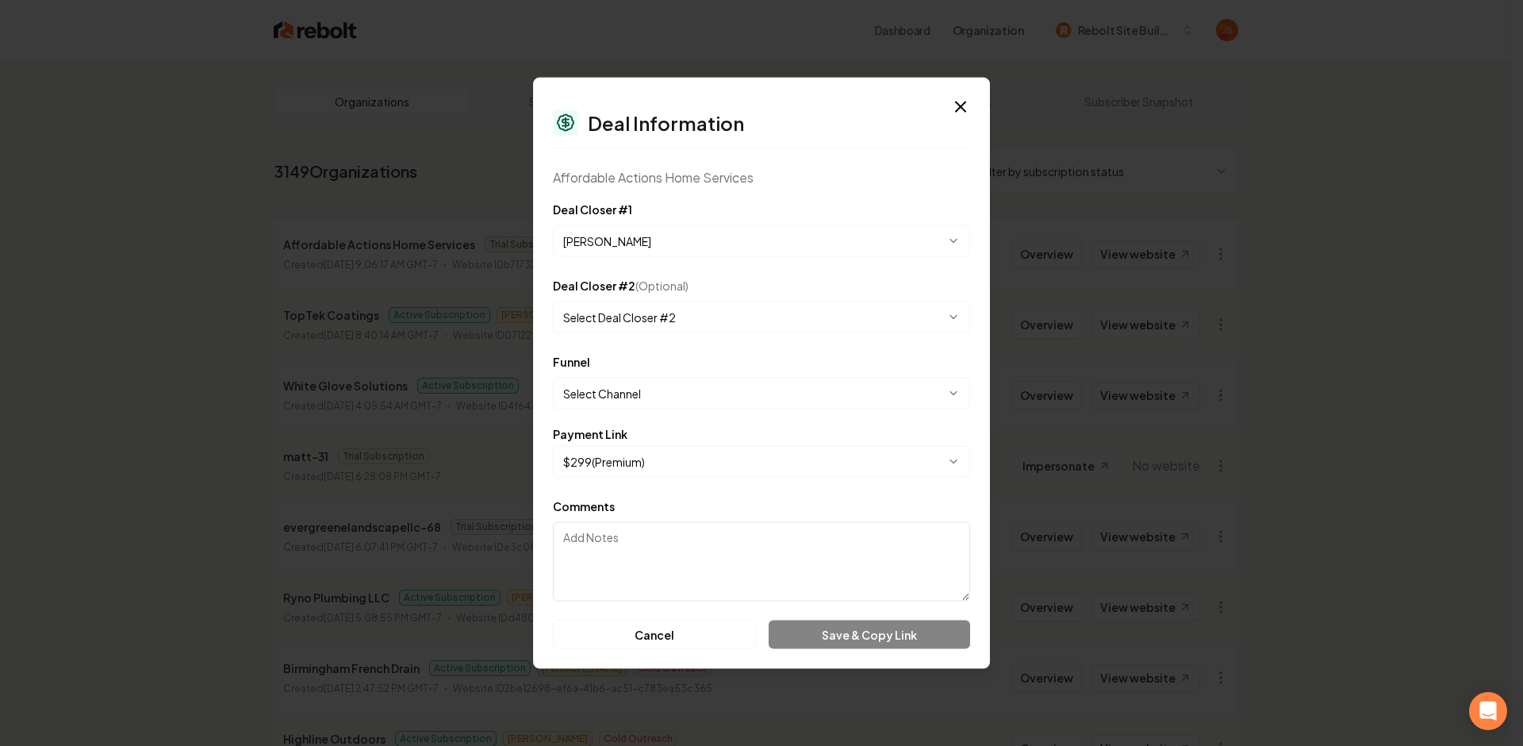
click at [769, 378] on body "Dashboard Organization Rebolt Site Builder Organizations Spam Review SMM Ongoin…" at bounding box center [755, 373] width 1511 height 746
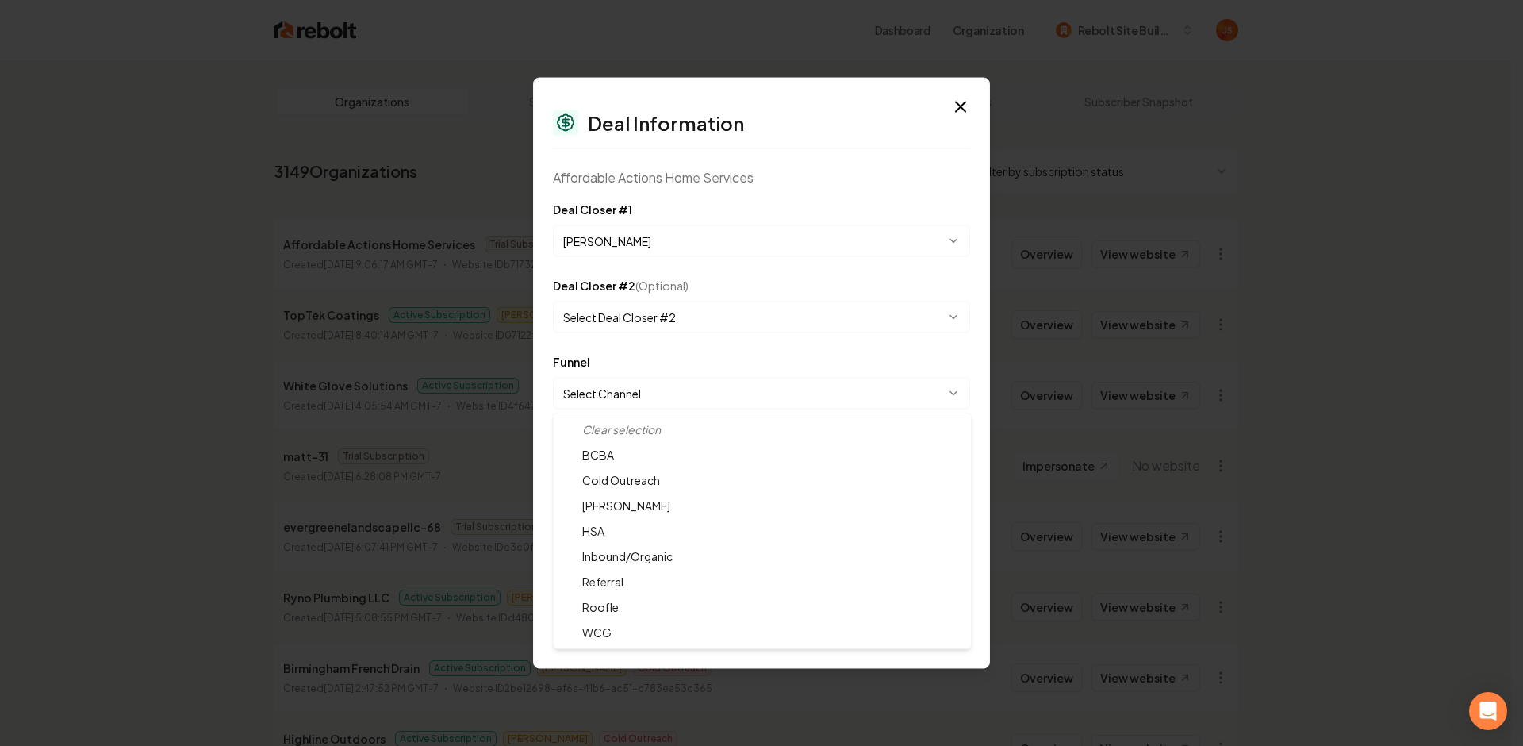
select select "**********"
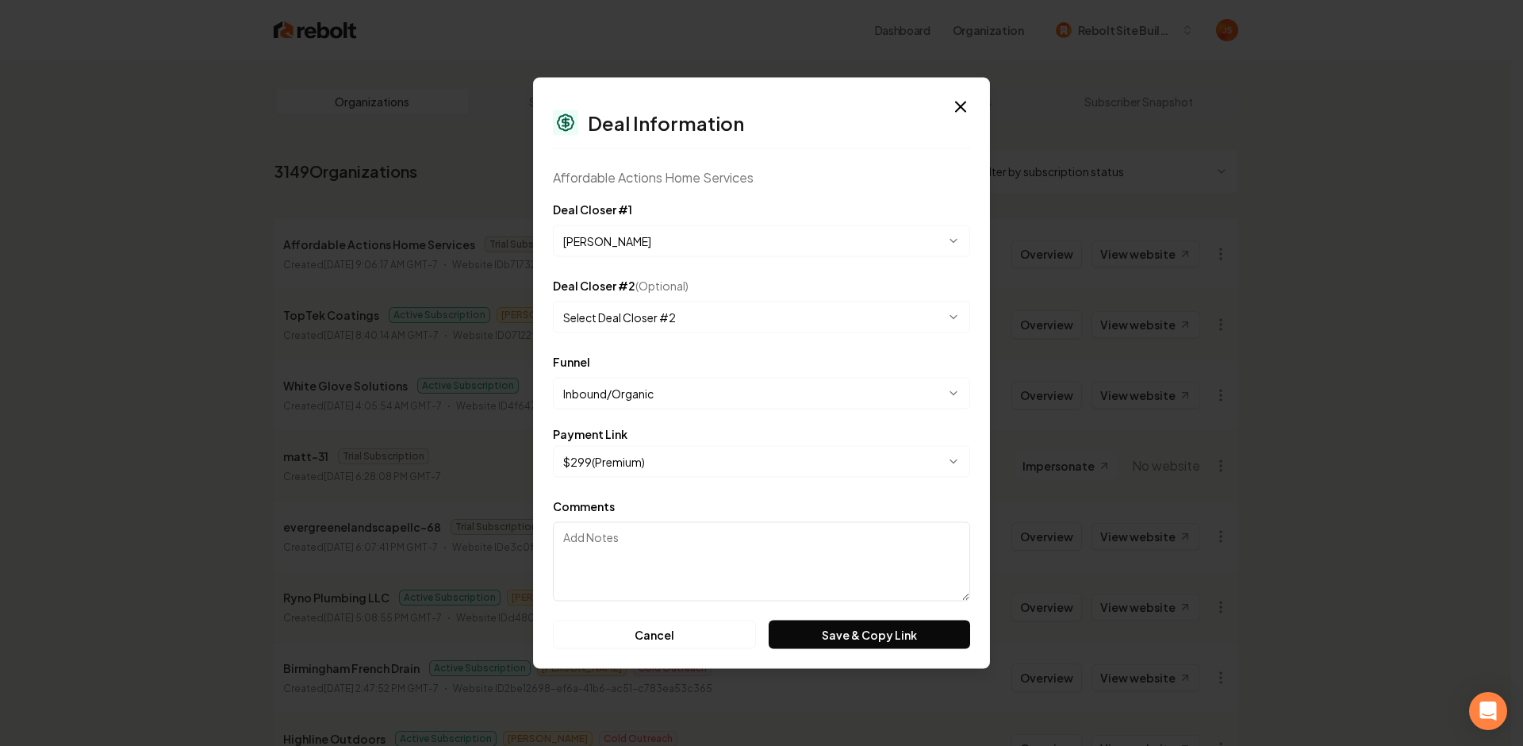
click at [814, 618] on form "**********" at bounding box center [761, 424] width 417 height 449
click at [846, 625] on button "Save & Copy Link" at bounding box center [870, 634] width 202 height 29
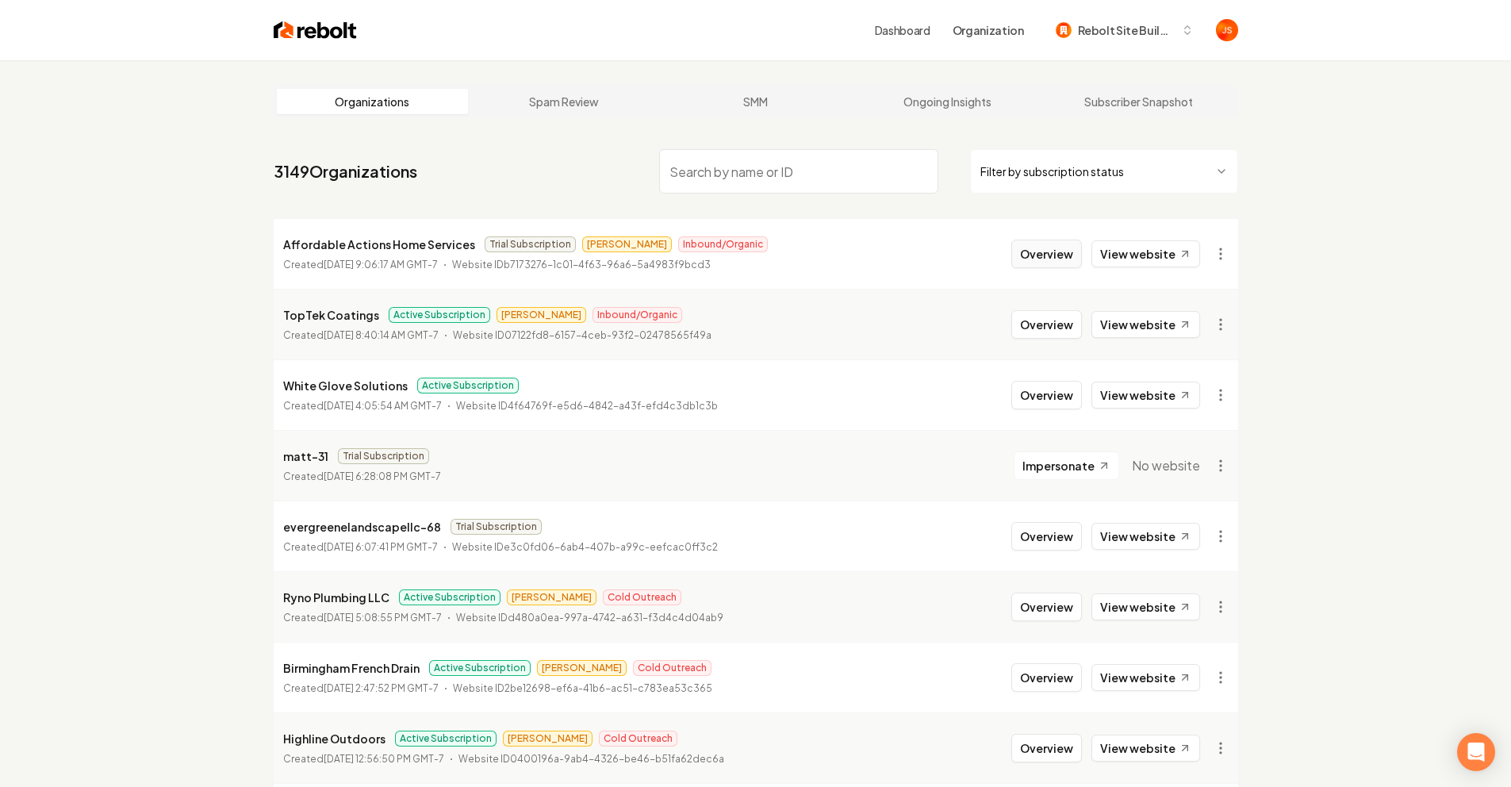
click at [1040, 263] on button "Overview" at bounding box center [1047, 254] width 71 height 29
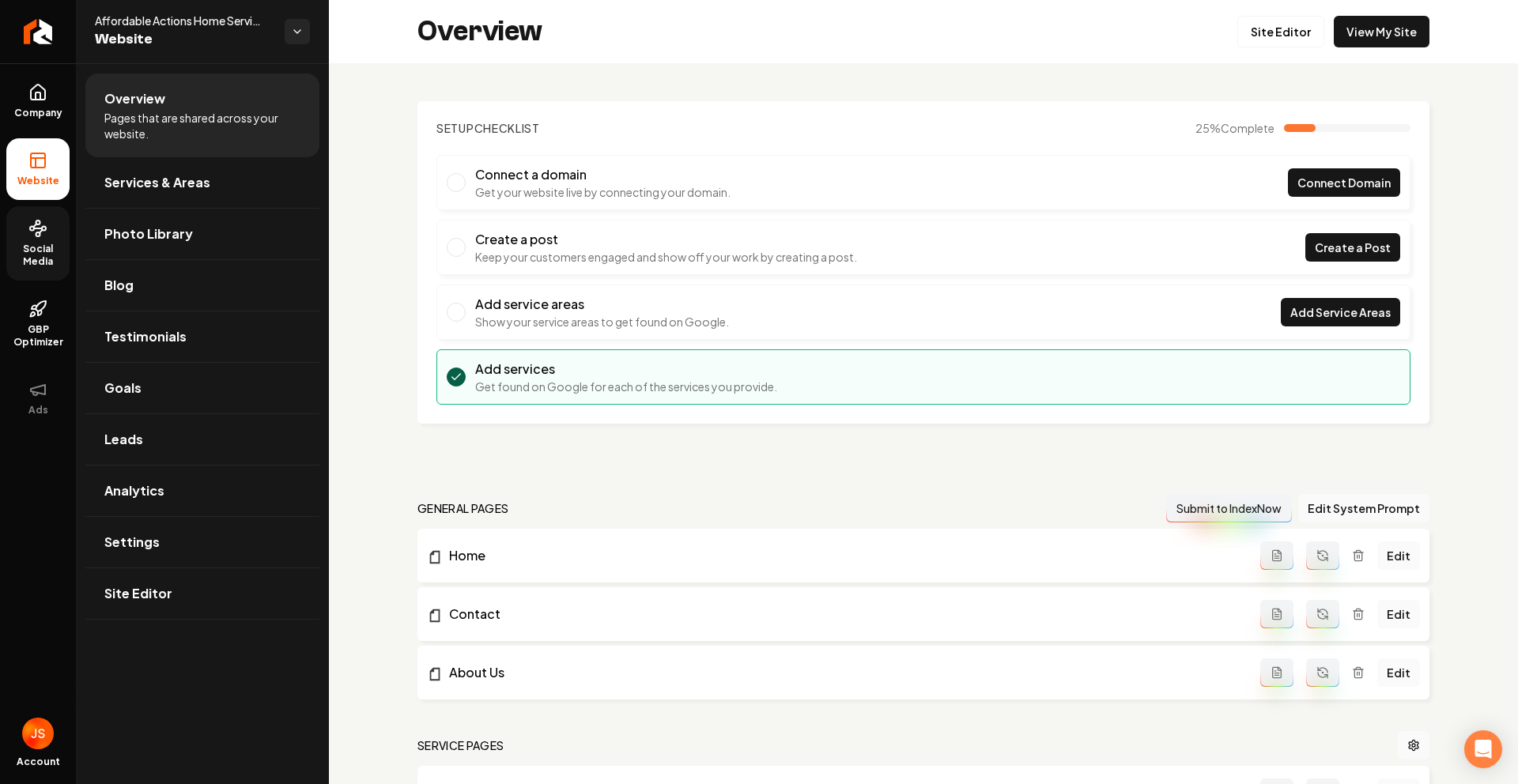
click at [30, 251] on span "Social Media" at bounding box center [37, 255] width 63 height 25
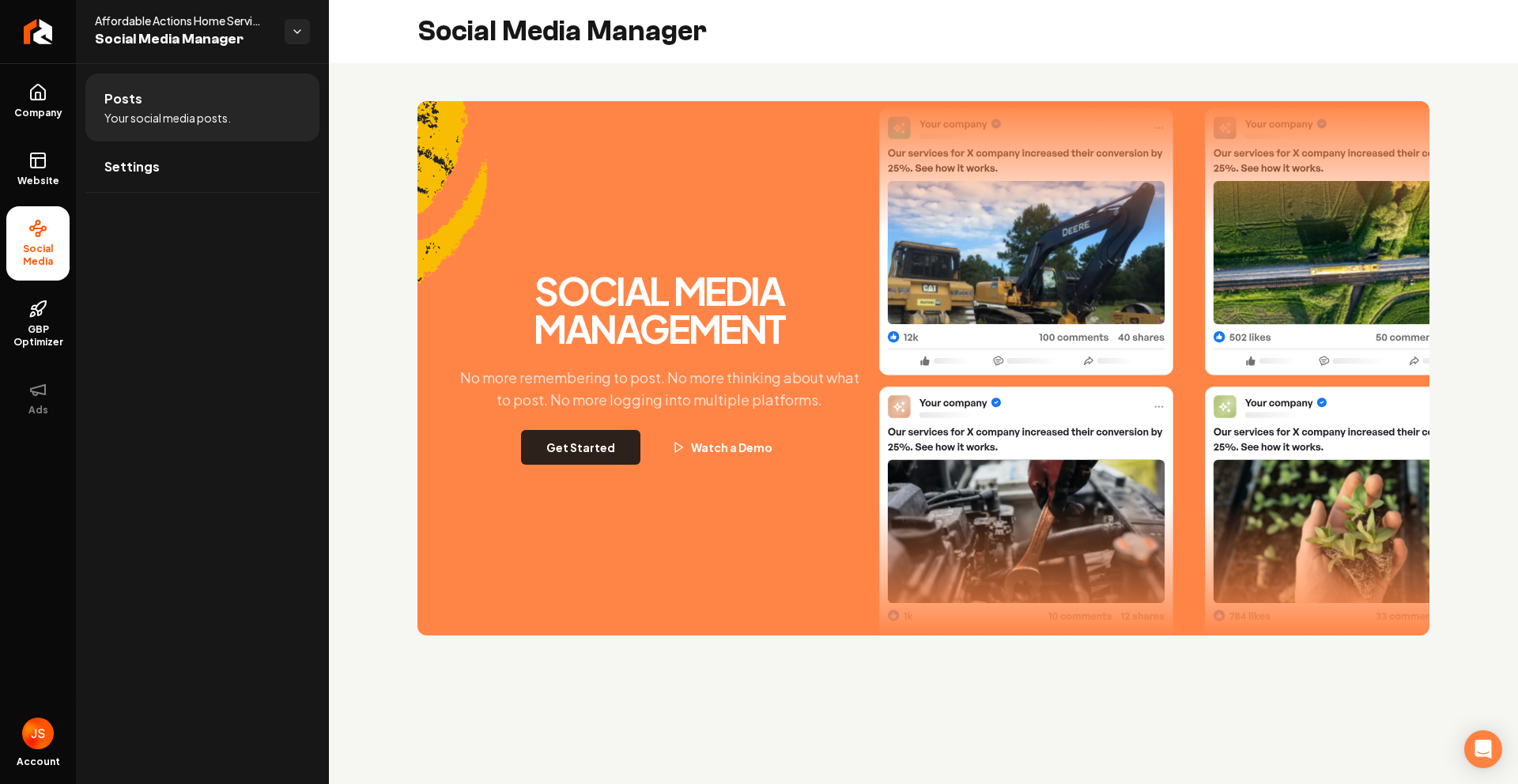
click at [588, 446] on button "Get Started" at bounding box center [581, 447] width 120 height 35
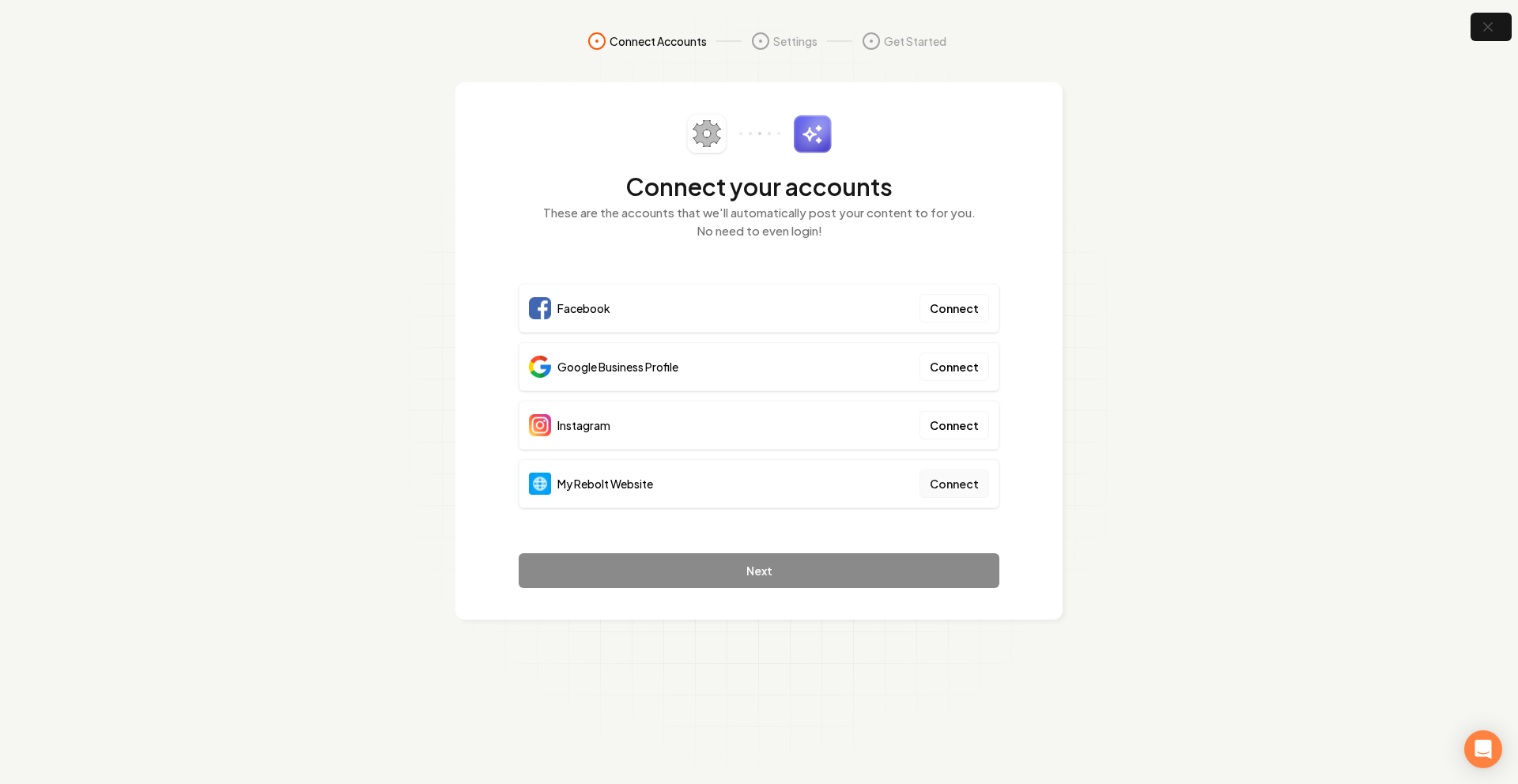
click at [949, 480] on button "Connect" at bounding box center [955, 483] width 70 height 29
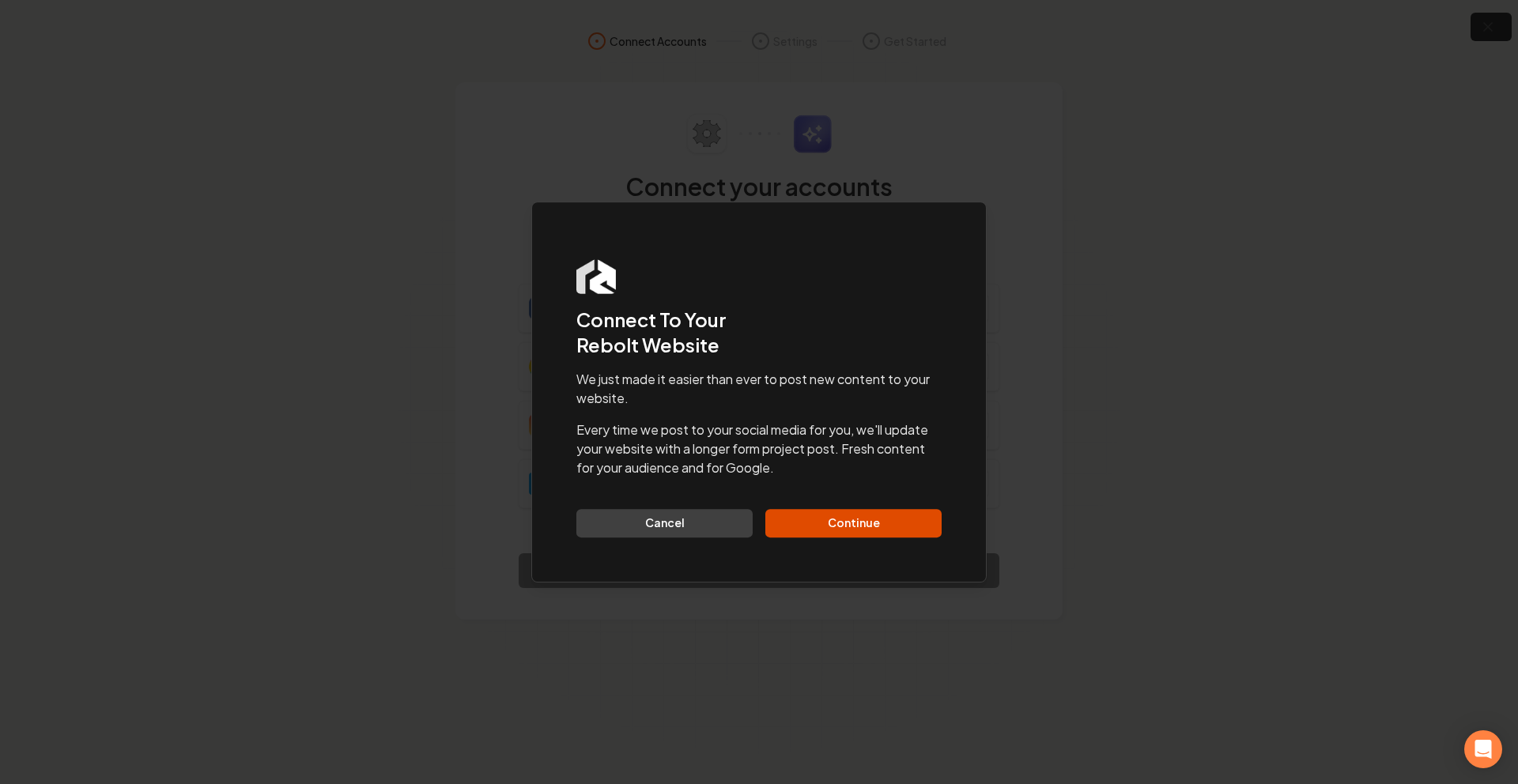
click at [861, 503] on div "We just made it easier than ever to post new content to your website. Every tim…" at bounding box center [759, 453] width 366 height 167
click at [855, 519] on button "Continue" at bounding box center [853, 523] width 176 height 29
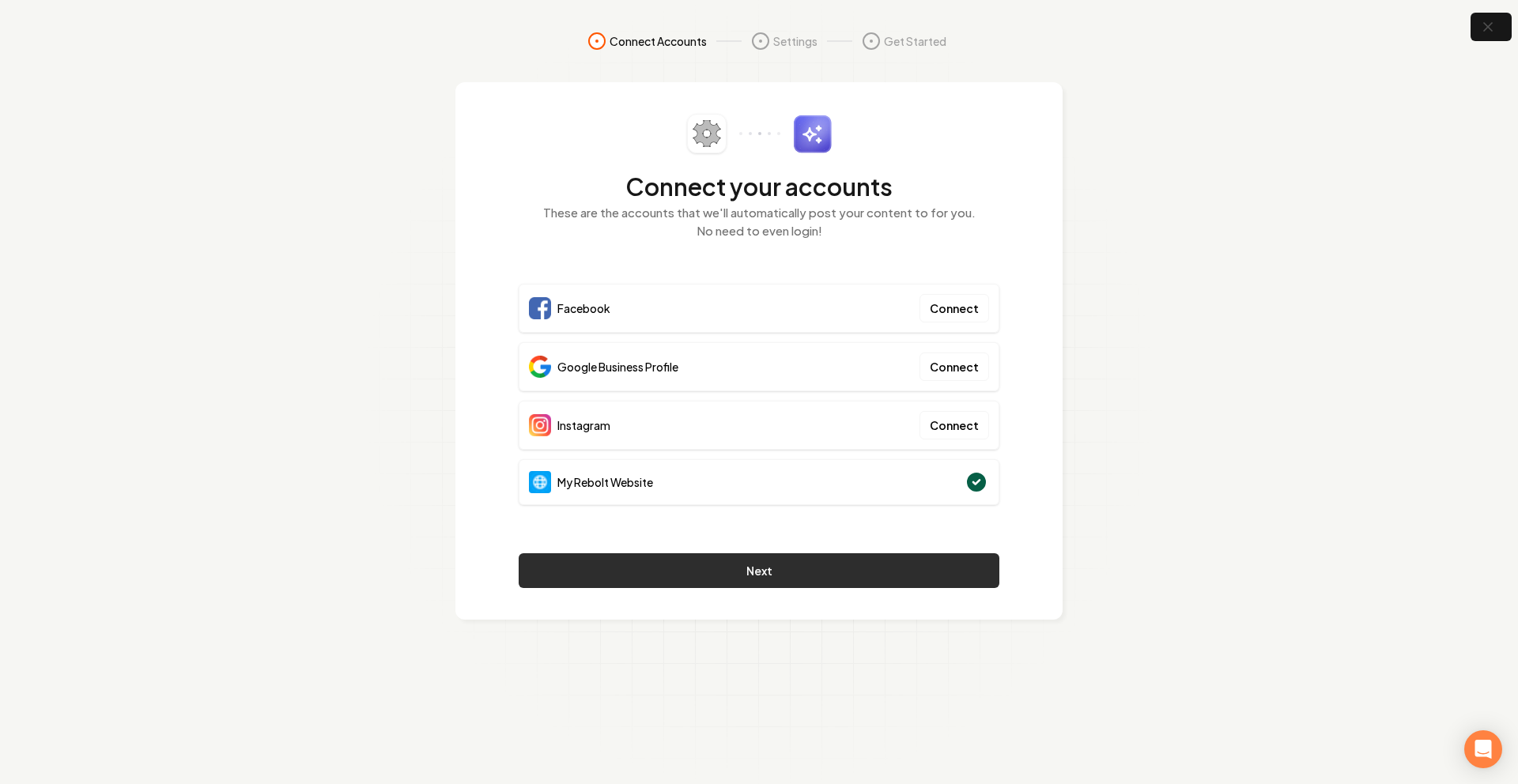
click at [699, 558] on button "Next" at bounding box center [759, 570] width 480 height 35
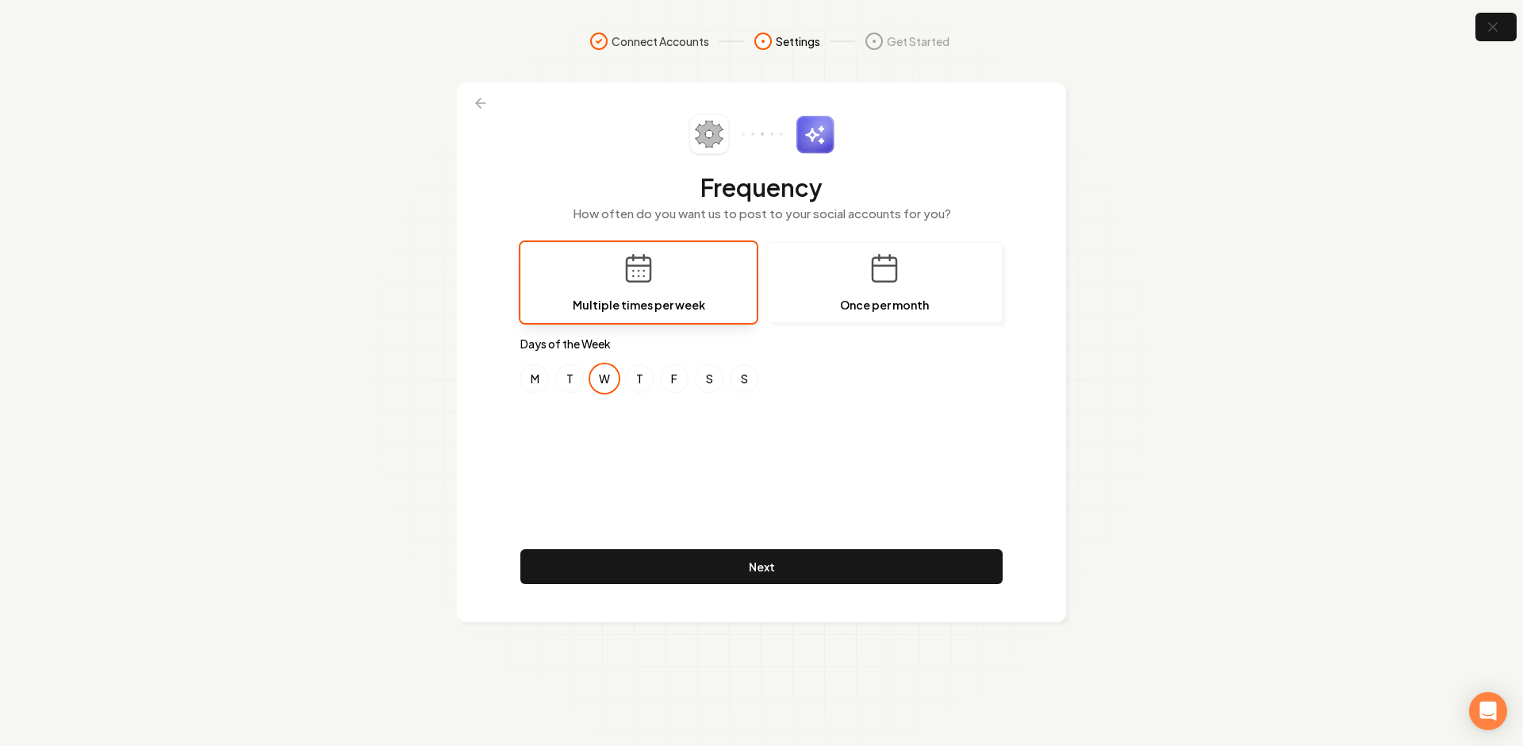
click at [652, 492] on div "Frequency How often do you want us to post to your social accounts for you? Mul…" at bounding box center [761, 352] width 482 height 476
click at [673, 378] on button "F" at bounding box center [674, 378] width 29 height 29
click at [598, 386] on button "W" at bounding box center [604, 378] width 29 height 29
click at [740, 386] on button "S" at bounding box center [744, 378] width 29 height 29
click at [544, 390] on div "M T W T F S S" at bounding box center [761, 378] width 482 height 29
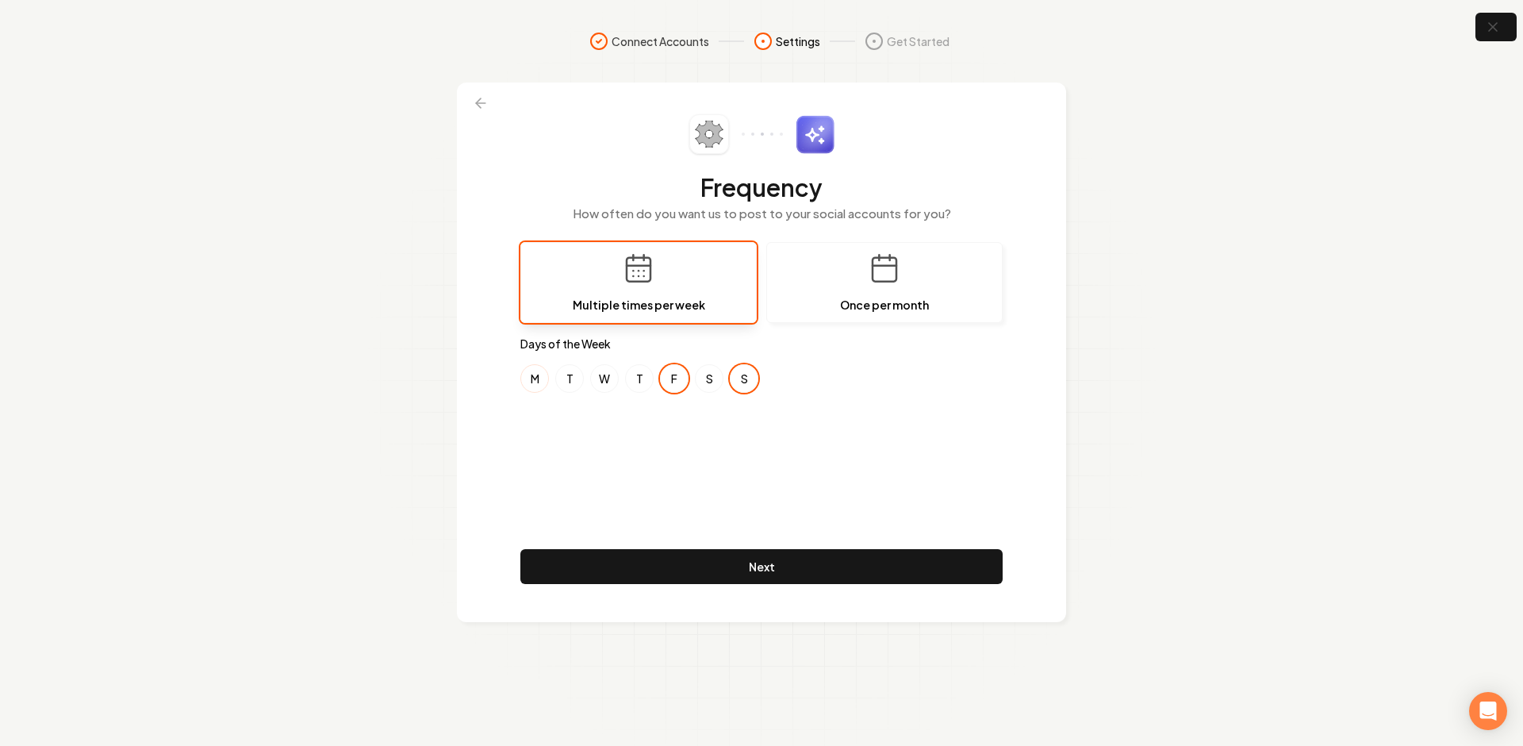
click at [536, 380] on button "M" at bounding box center [534, 378] width 29 height 29
click at [597, 421] on div "Frequency How often do you want us to post to your social accounts for you? Mul…" at bounding box center [761, 352] width 482 height 476
click at [636, 432] on div "Frequency How often do you want us to post to your social accounts for you? Mul…" at bounding box center [761, 352] width 482 height 476
click at [628, 436] on div "Frequency How often do you want us to post to your social accounts for you? Mul…" at bounding box center [761, 352] width 482 height 476
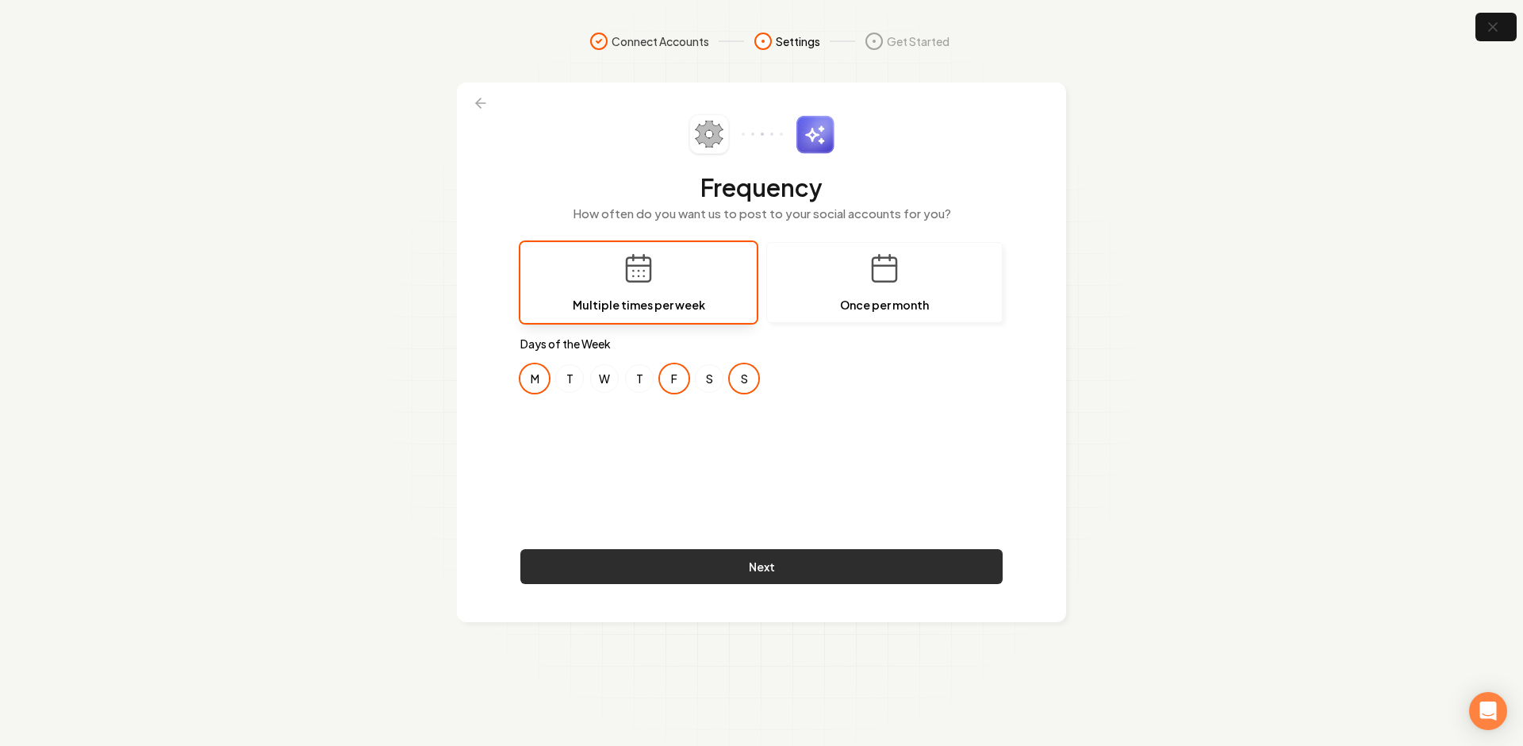
click at [655, 559] on button "Next" at bounding box center [761, 566] width 482 height 35
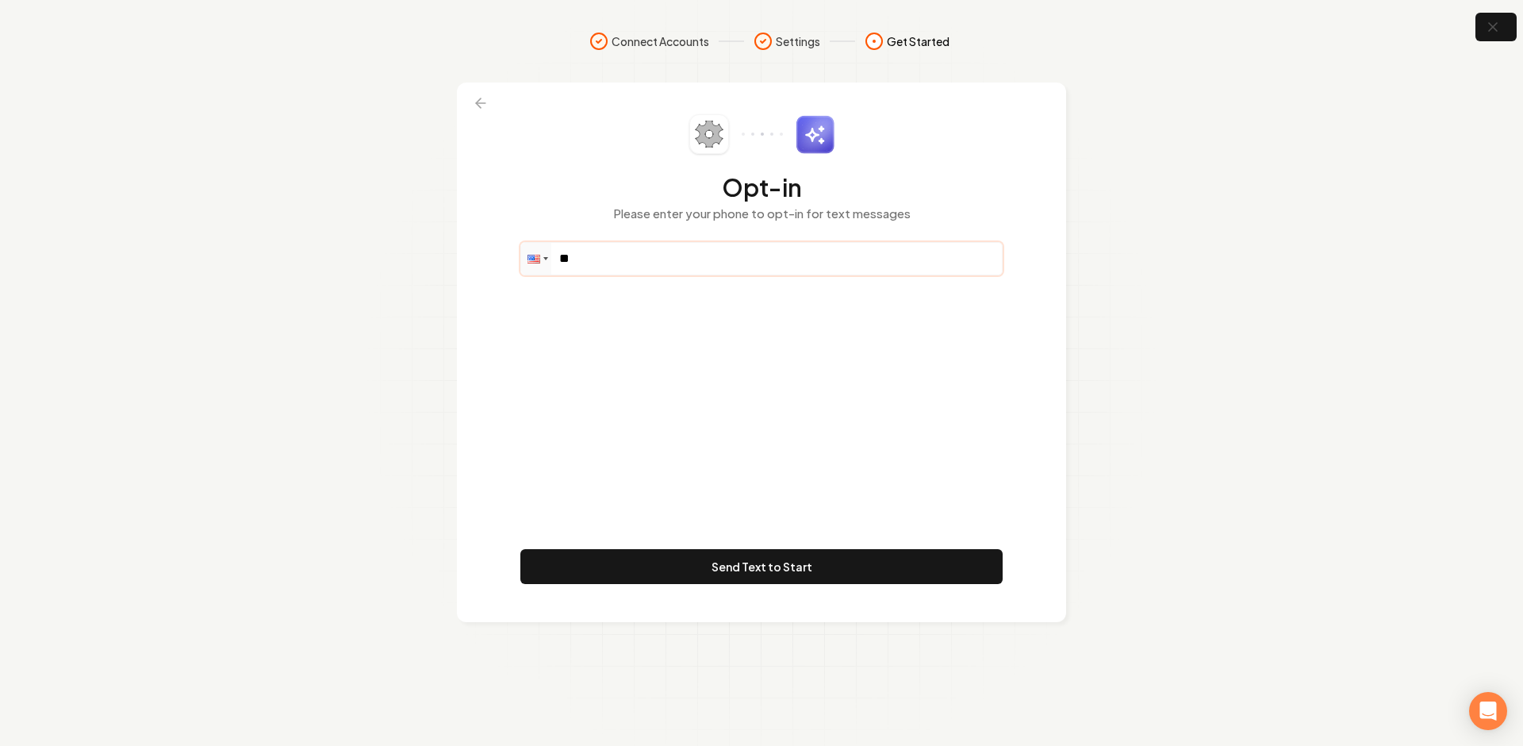
click at [654, 257] on input "**" at bounding box center [761, 259] width 481 height 32
paste input "**********"
type input "**********"
click at [698, 356] on div "**********" at bounding box center [761, 352] width 482 height 476
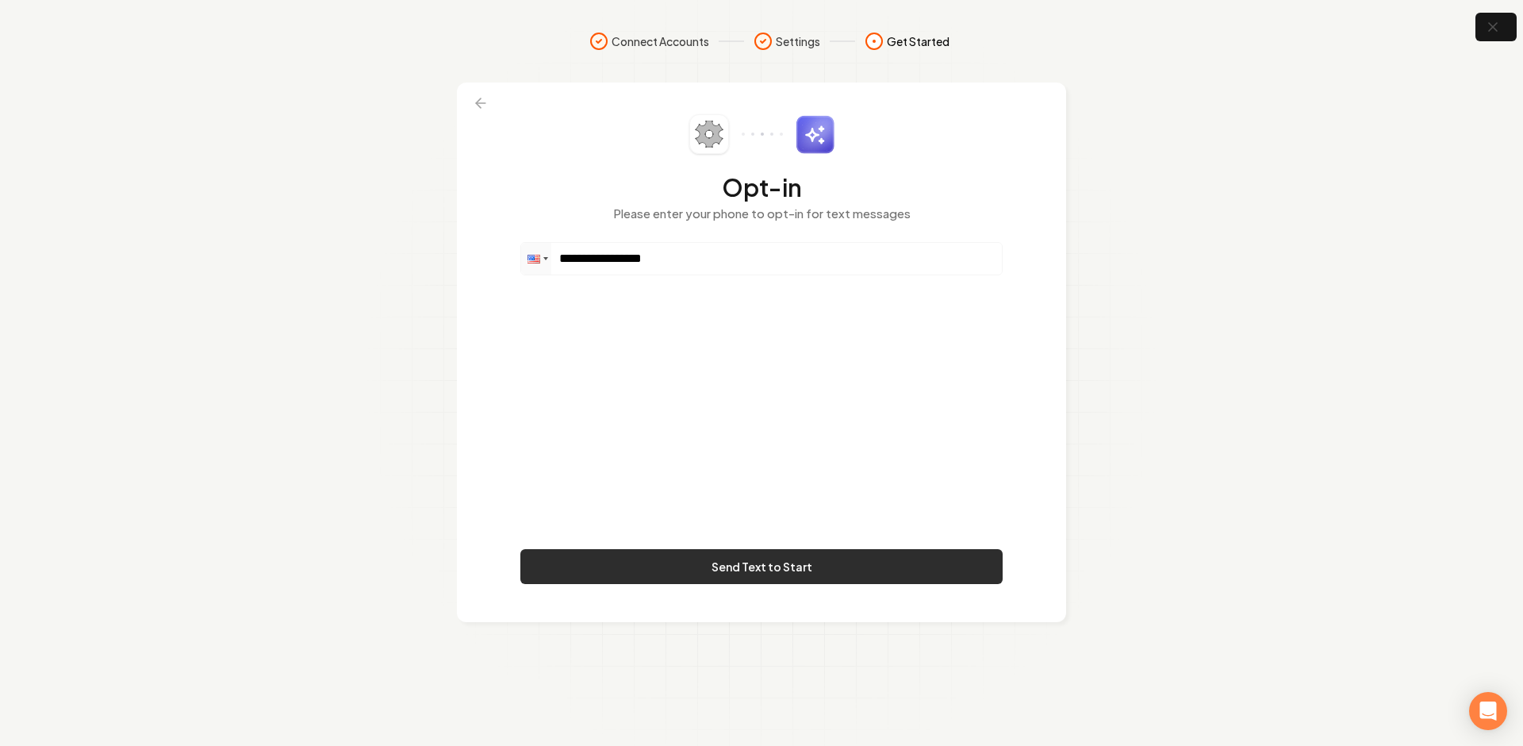
click at [702, 563] on button "Send Text to Start" at bounding box center [761, 566] width 482 height 35
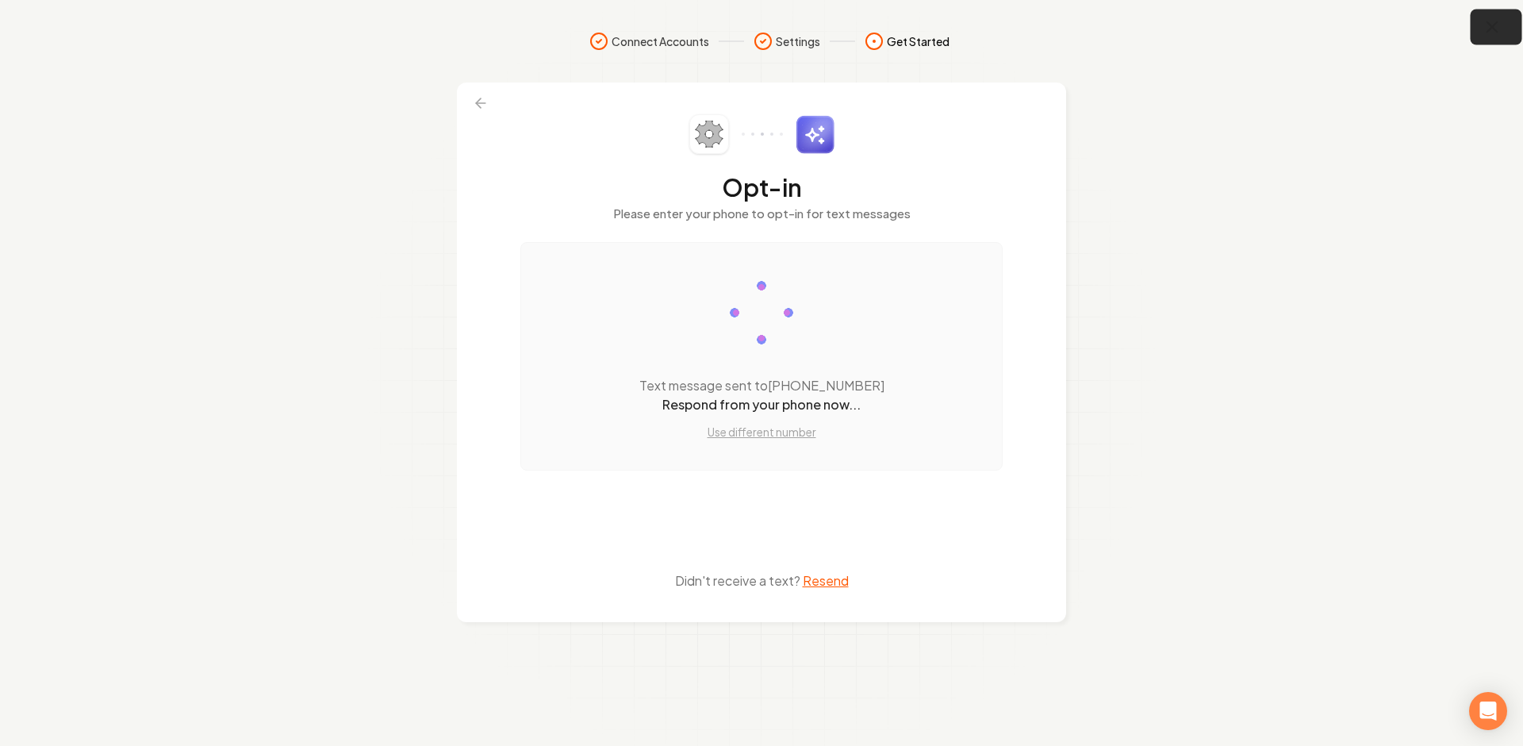
click at [1480, 27] on button "button" at bounding box center [1497, 28] width 52 height 36
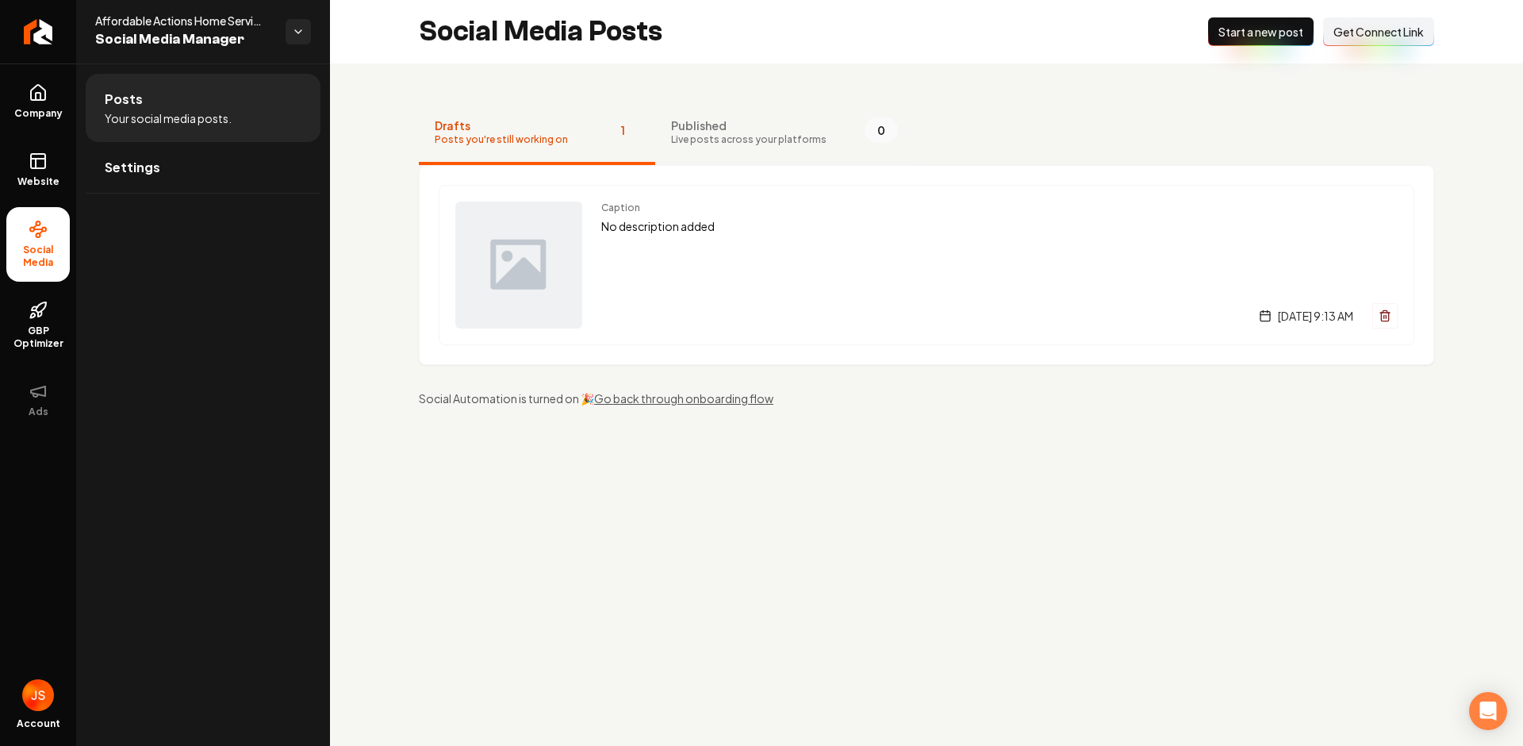
click at [736, 139] on span "Live posts across your platforms" at bounding box center [749, 139] width 156 height 13
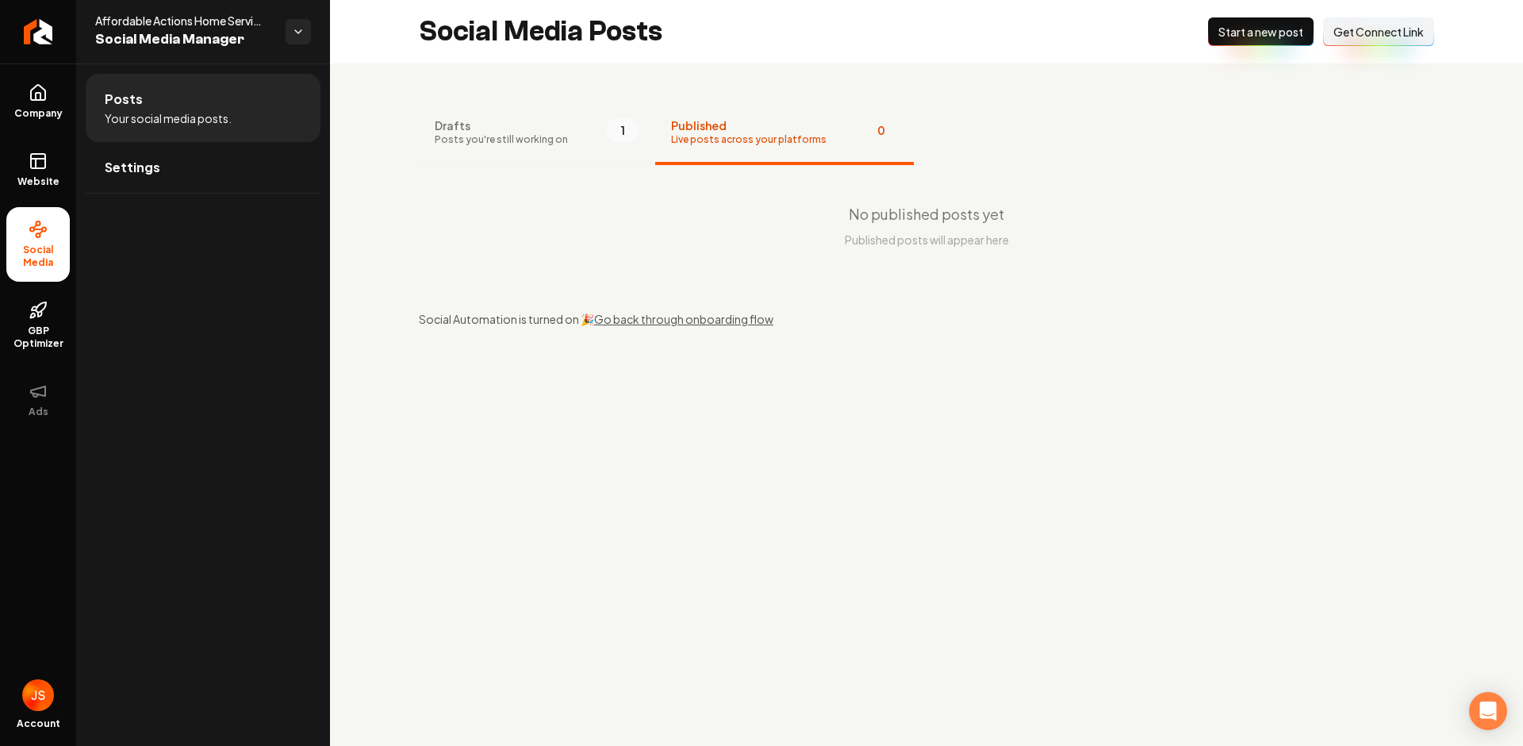
click at [559, 130] on button "Drafts Posts you're still working on 1" at bounding box center [537, 133] width 236 height 63
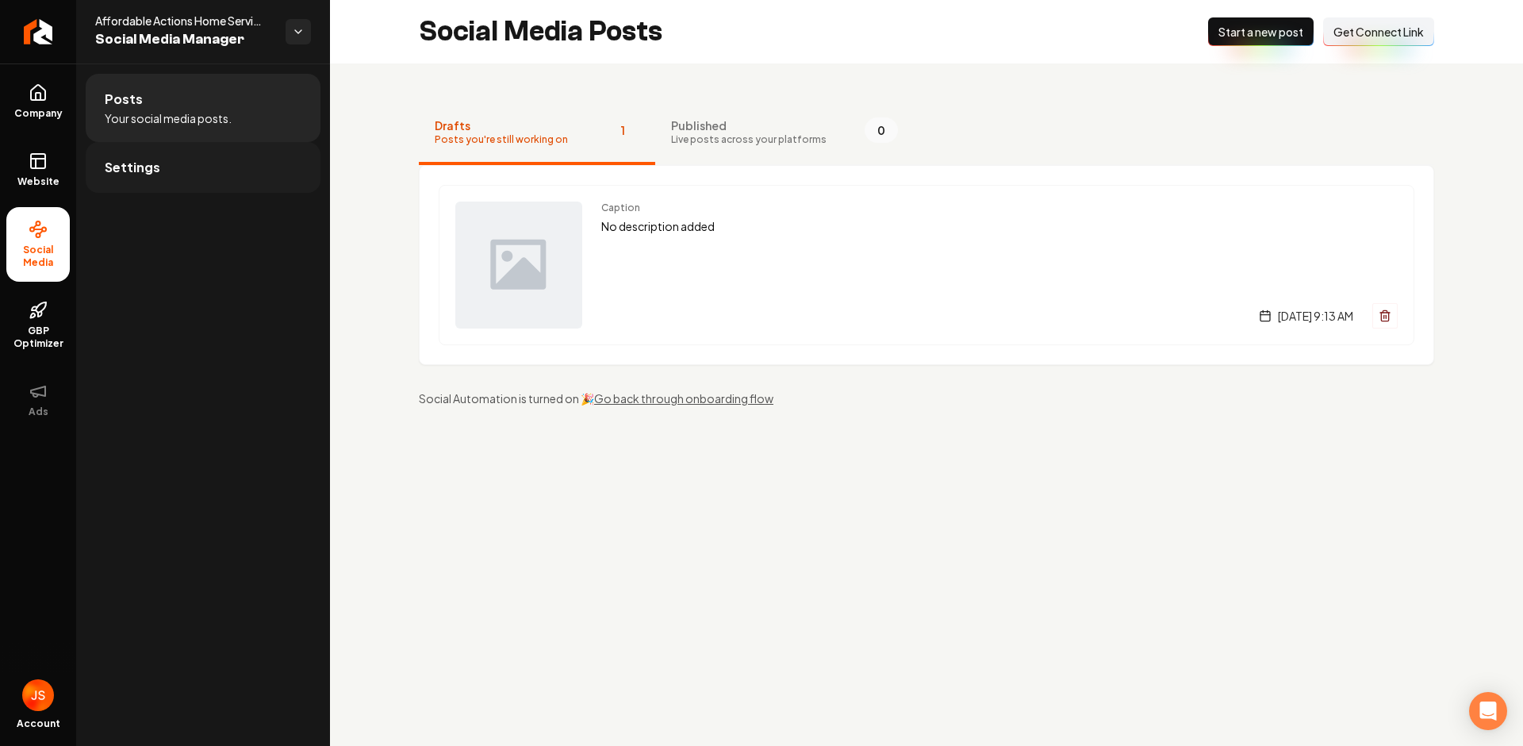
click at [166, 155] on link "Settings" at bounding box center [203, 167] width 235 height 51
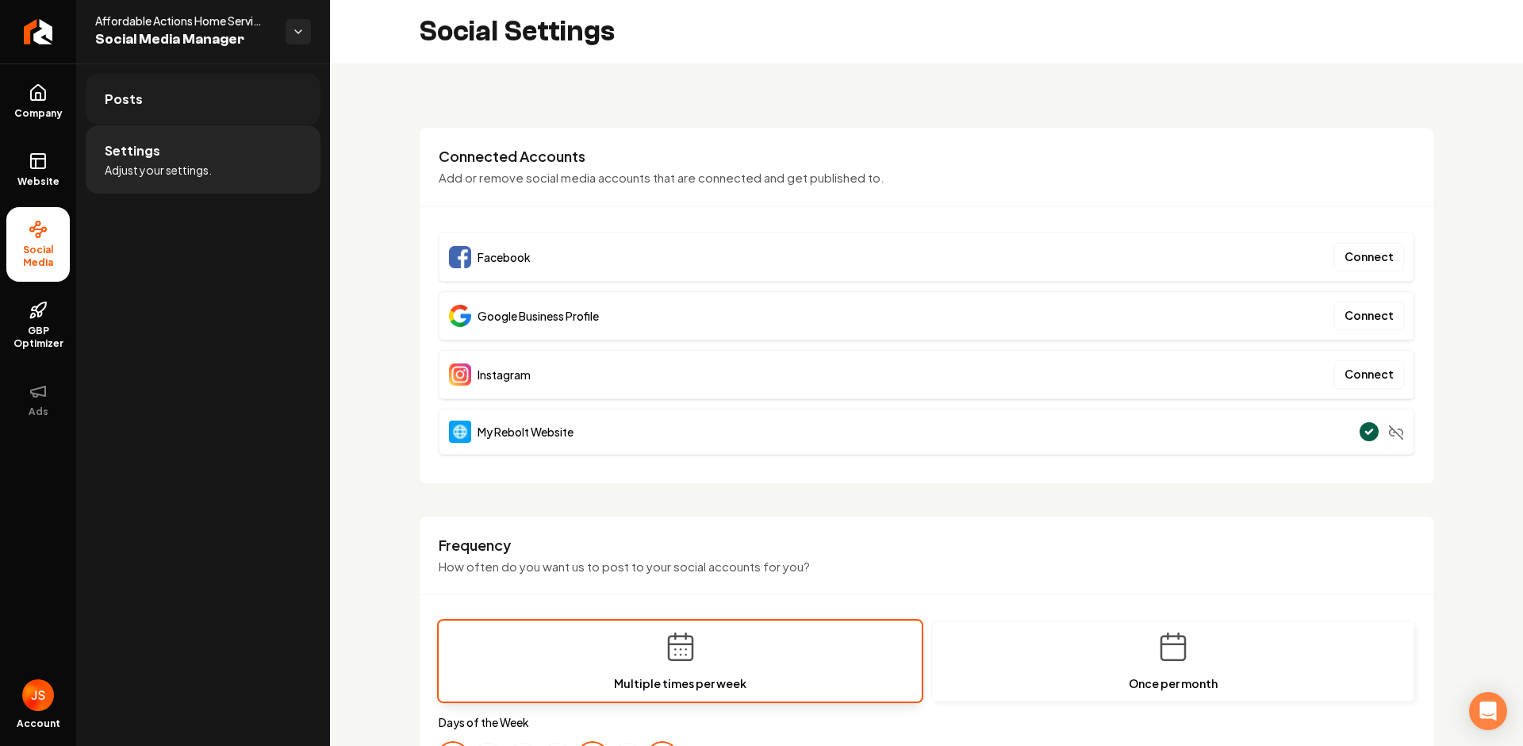
click at [139, 106] on span "Posts" at bounding box center [124, 99] width 38 height 19
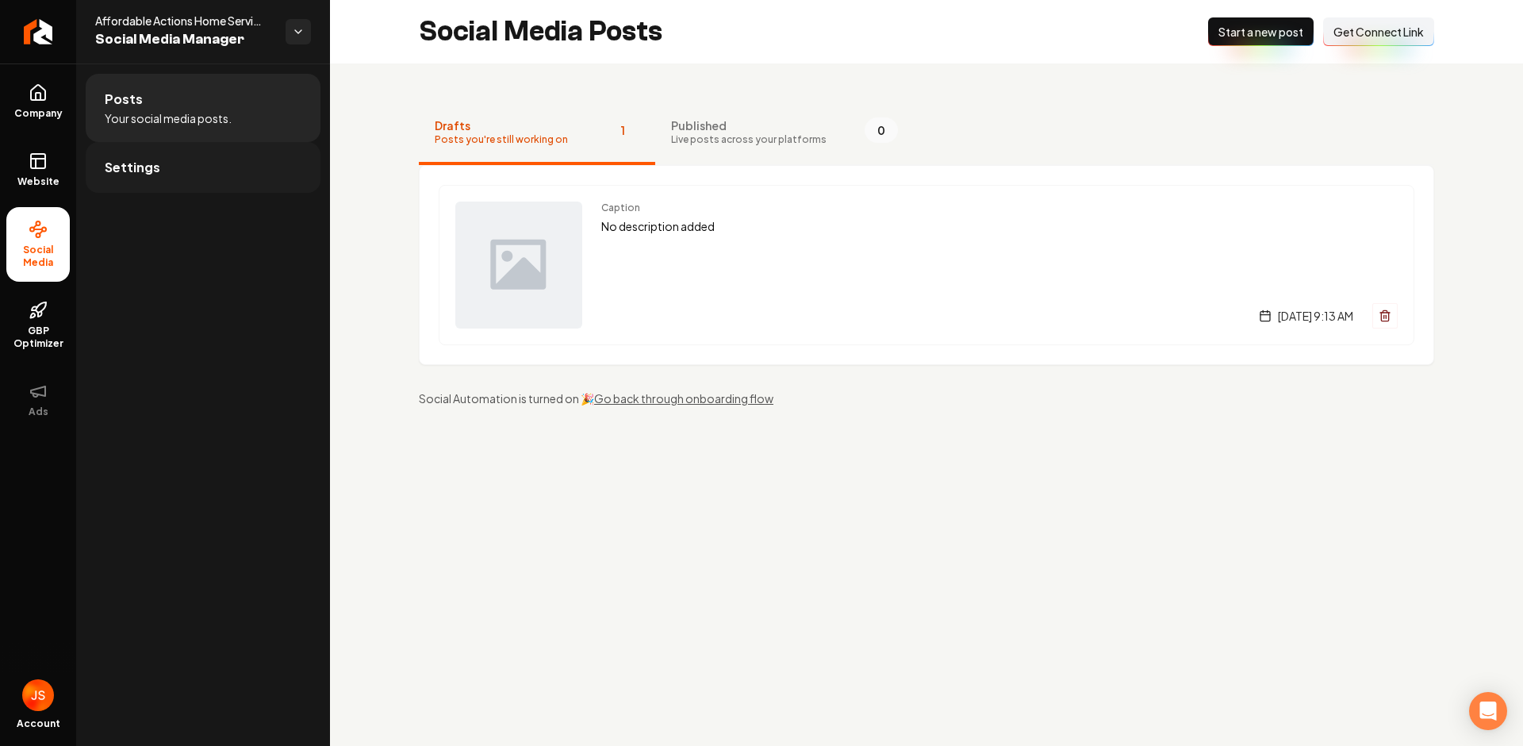
click at [136, 166] on span "Settings" at bounding box center [133, 167] width 56 height 19
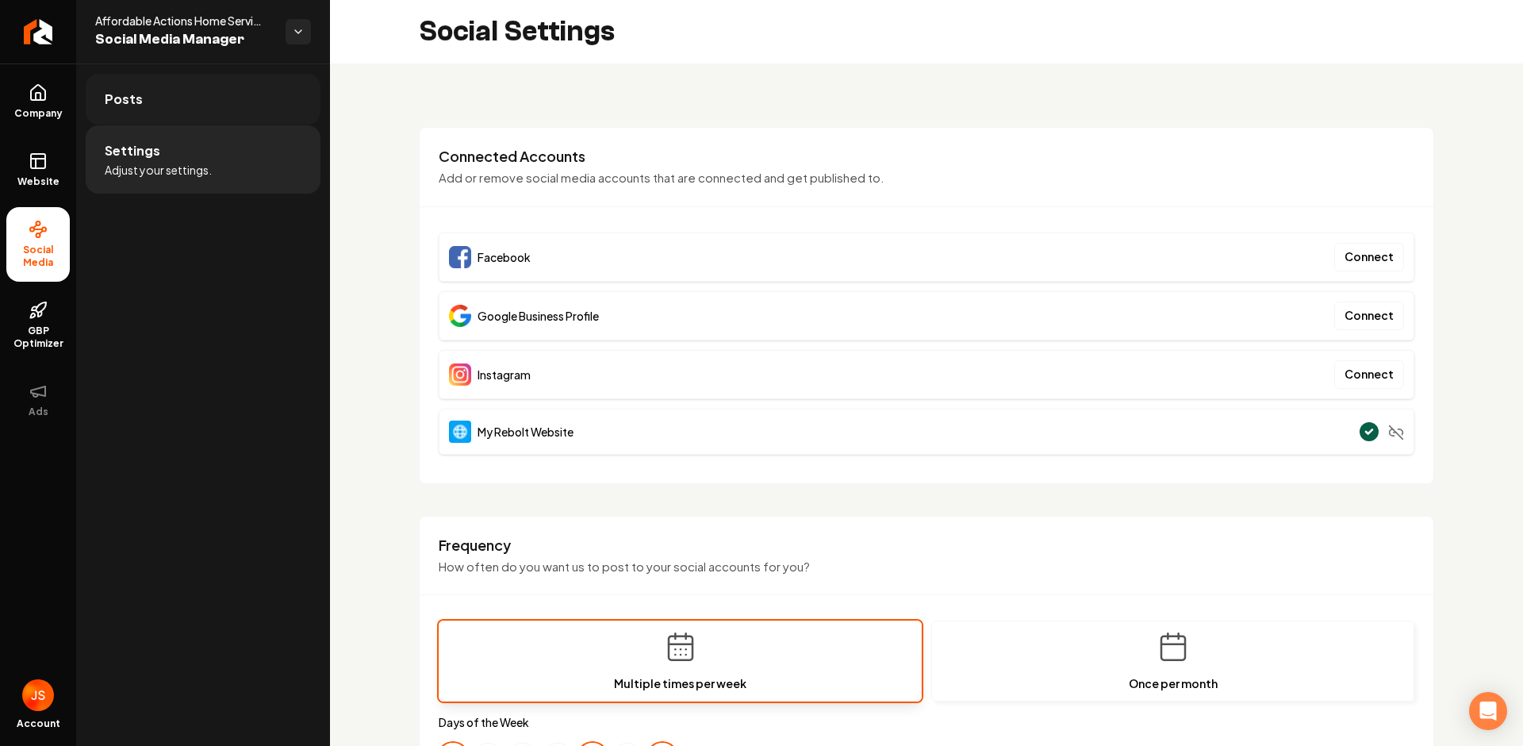
click at [147, 104] on link "Posts" at bounding box center [203, 99] width 235 height 51
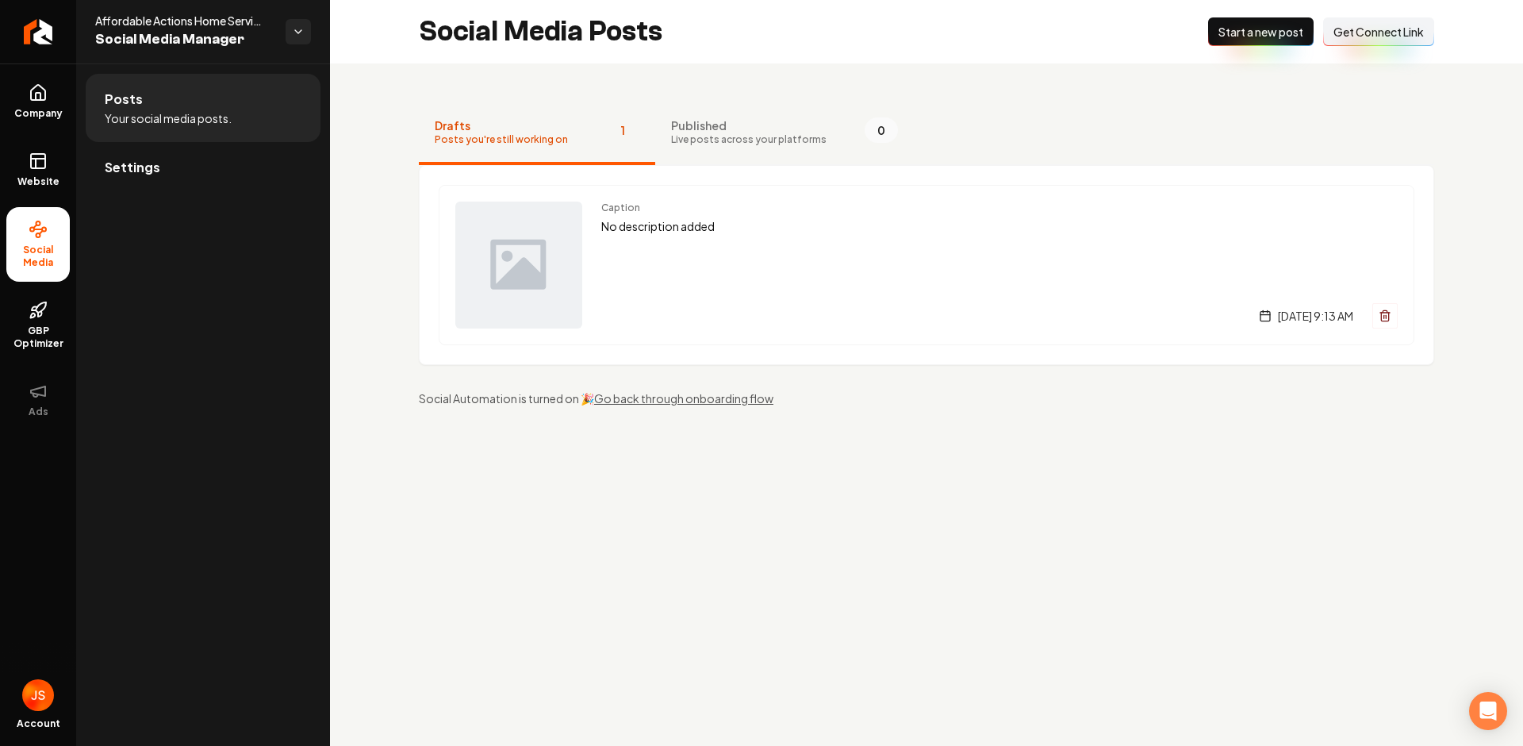
click at [1363, 102] on nav "Drafts Posts you're still working on 1 Published Live posts across your platfor…" at bounding box center [927, 133] width 1016 height 63
click at [1378, 33] on span "Get Connect Link" at bounding box center [1379, 32] width 90 height 16
click at [660, 136] on button "Published Live posts across your platforms 0" at bounding box center [784, 133] width 259 height 63
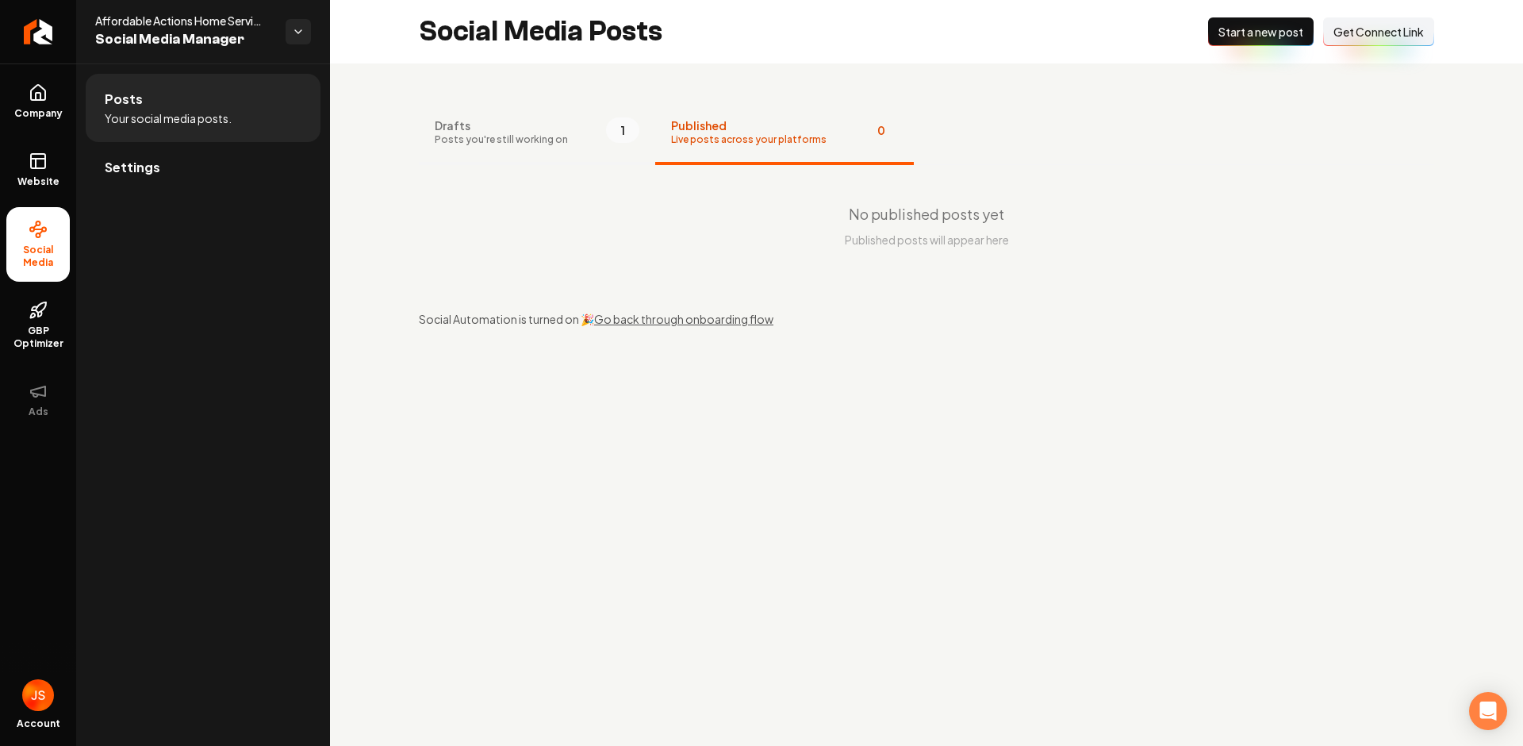
click at [567, 135] on button "Drafts Posts you're still working on 1" at bounding box center [537, 133] width 236 height 63
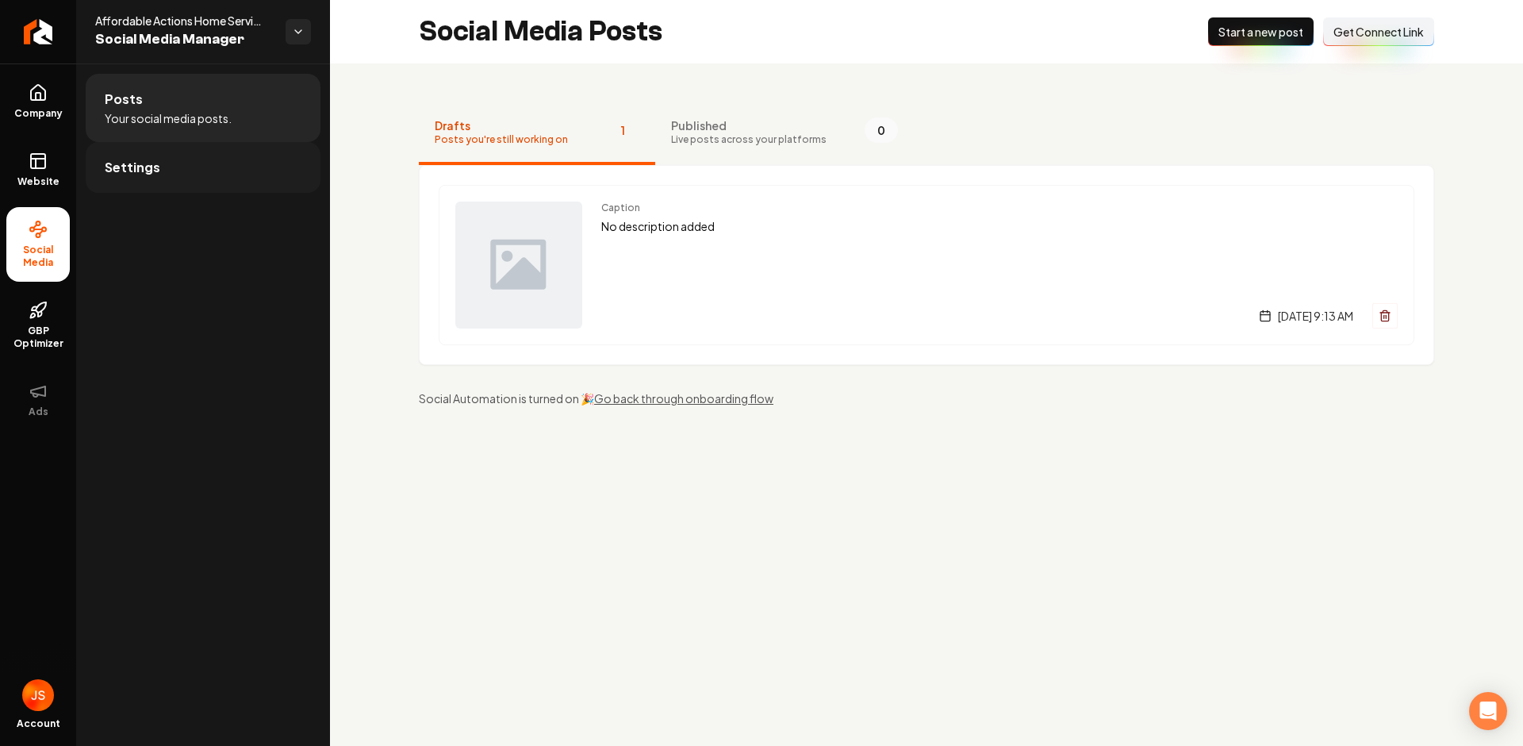
click at [152, 171] on span "Settings" at bounding box center [133, 167] width 56 height 19
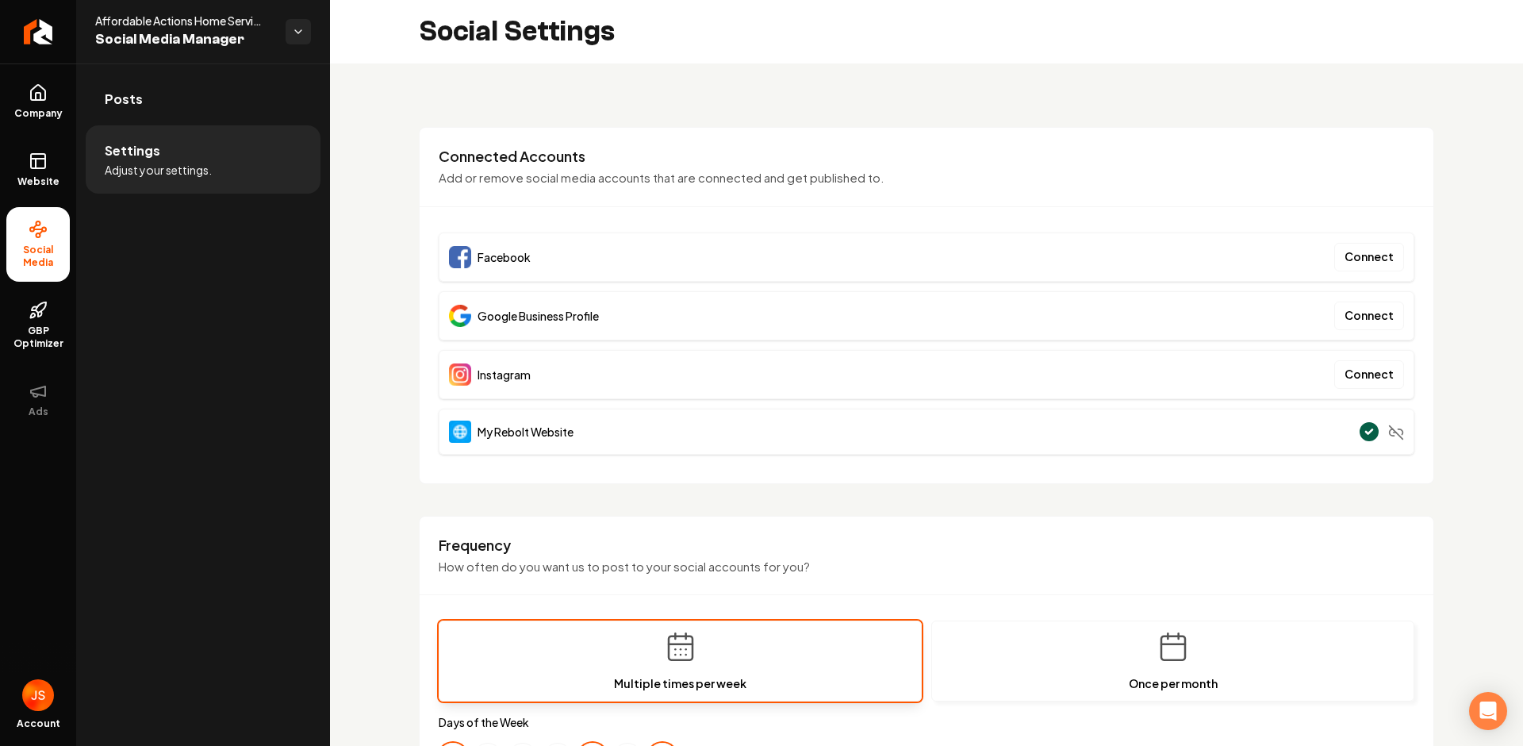
click at [561, 258] on div "Facebook Connect" at bounding box center [927, 256] width 976 height 49
drag, startPoint x: 565, startPoint y: 263, endPoint x: 467, endPoint y: 252, distance: 98.9
click at [464, 252] on div "Facebook Connect" at bounding box center [927, 256] width 976 height 49
drag, startPoint x: 627, startPoint y: 288, endPoint x: 629, endPoint y: 313, distance: 24.7
click at [627, 288] on div "Facebook Connect Google Business Profile Connect Instagram Connect My Rebolt We…" at bounding box center [927, 343] width 976 height 222
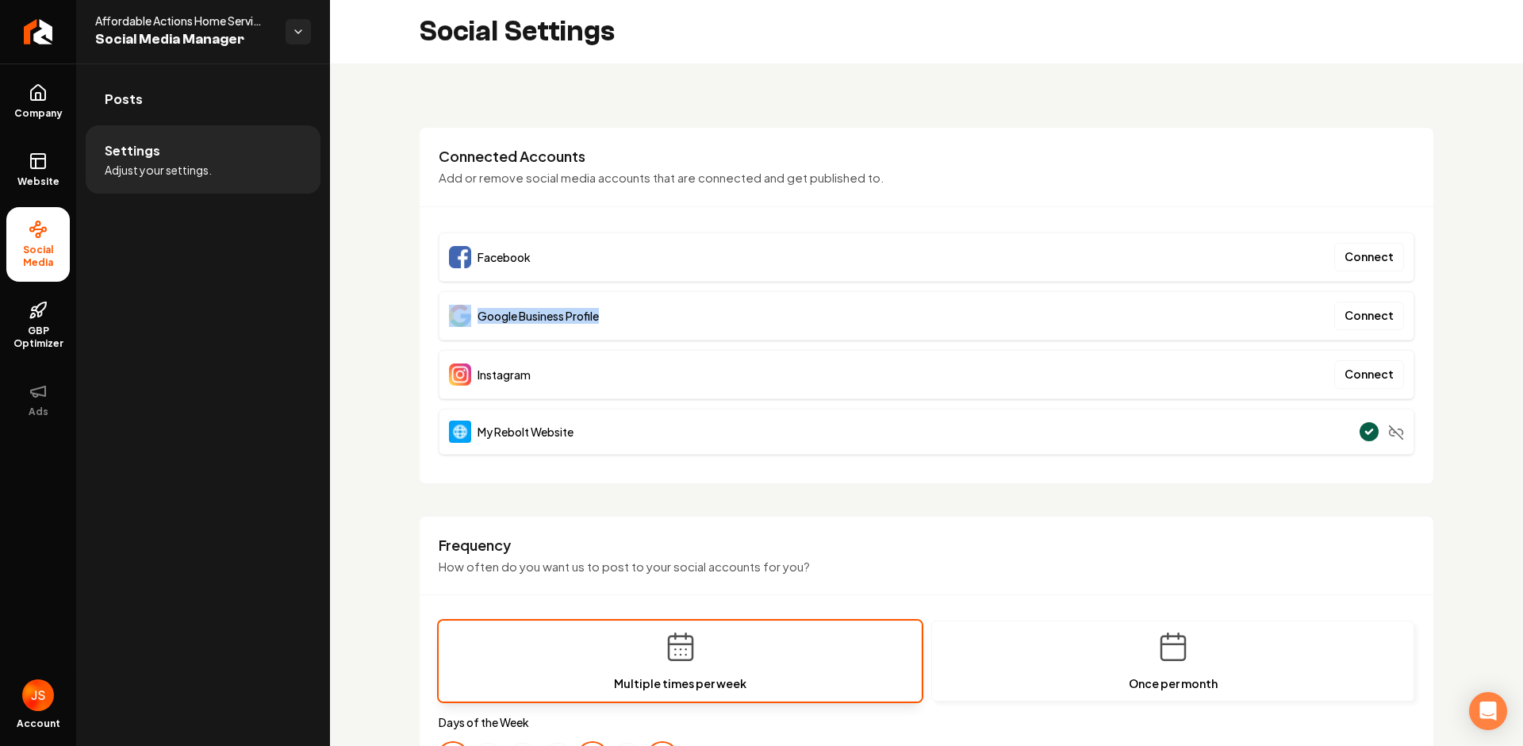
drag, startPoint x: 624, startPoint y: 316, endPoint x: 450, endPoint y: 328, distance: 175.0
click at [452, 317] on div "Google Business Profile Connect" at bounding box center [927, 315] width 976 height 49
click at [510, 367] on span "Instagram" at bounding box center [504, 375] width 53 height 16
drag, startPoint x: 472, startPoint y: 372, endPoint x: 455, endPoint y: 371, distance: 17.5
click at [451, 371] on div "Instagram Connect" at bounding box center [927, 374] width 976 height 49
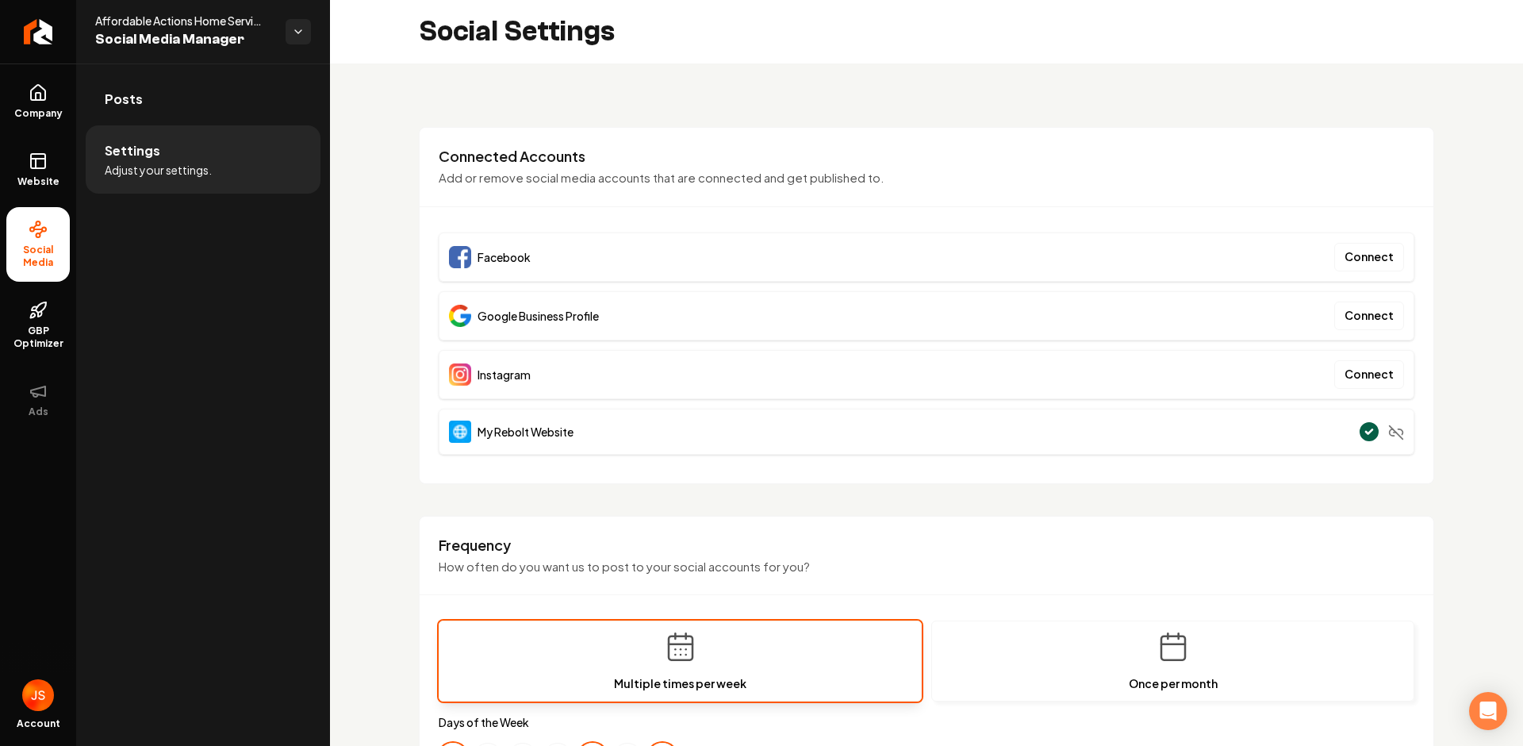
click at [614, 413] on div "My Rebolt Website" at bounding box center [927, 432] width 976 height 46
drag, startPoint x: 600, startPoint y: 425, endPoint x: 442, endPoint y: 415, distance: 158.2
click at [442, 415] on div "My Rebolt Website" at bounding box center [927, 432] width 976 height 46
click at [755, 316] on div "Google Business Profile Connect" at bounding box center [927, 315] width 976 height 49
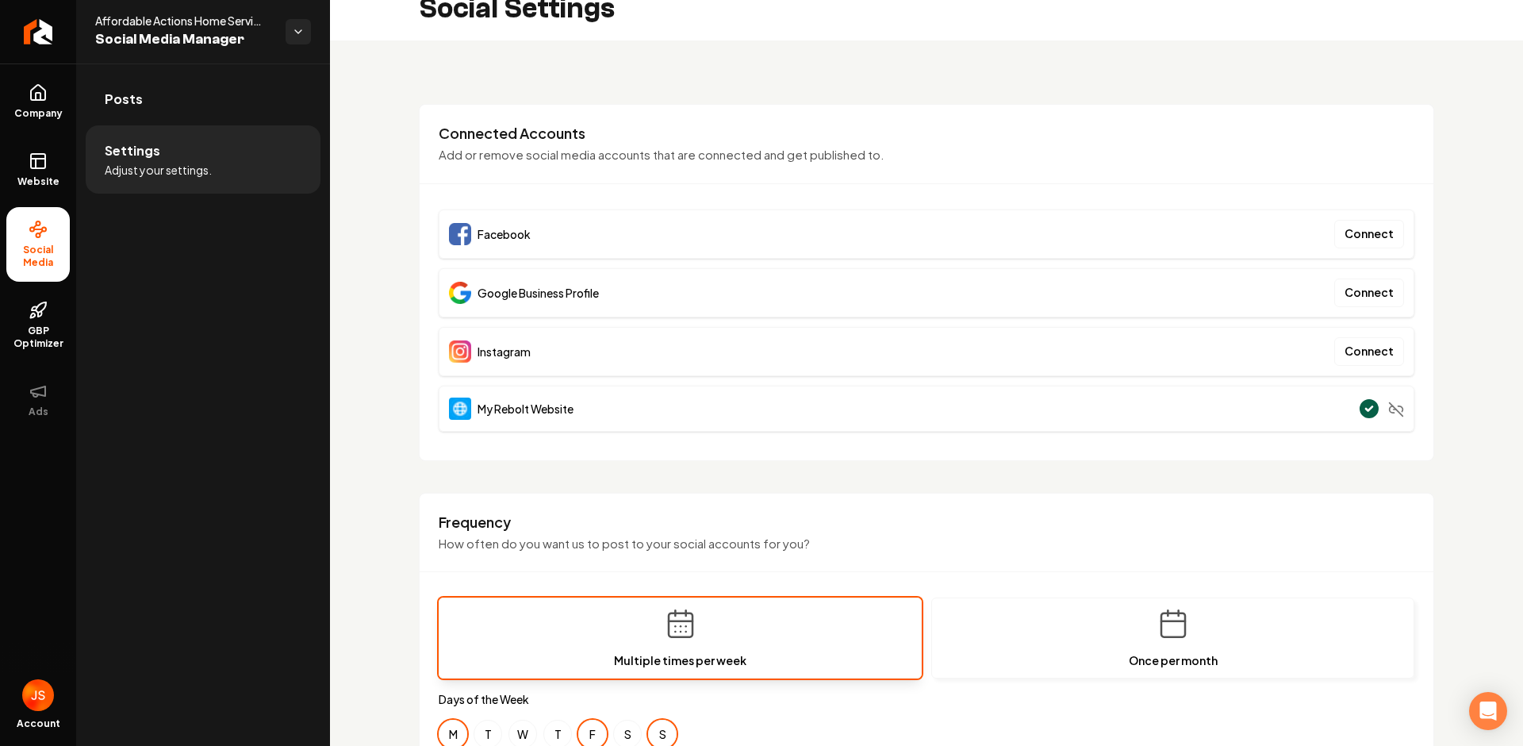
scroll to position [25, 0]
click at [1043, 409] on div "My Rebolt Website" at bounding box center [927, 407] width 976 height 46
drag, startPoint x: 1310, startPoint y: 416, endPoint x: 1277, endPoint y: 403, distance: 34.9
click at [1310, 416] on div "My Rebolt Website" at bounding box center [927, 407] width 976 height 46
click at [664, 400] on div "My Rebolt Website" at bounding box center [927, 407] width 976 height 46
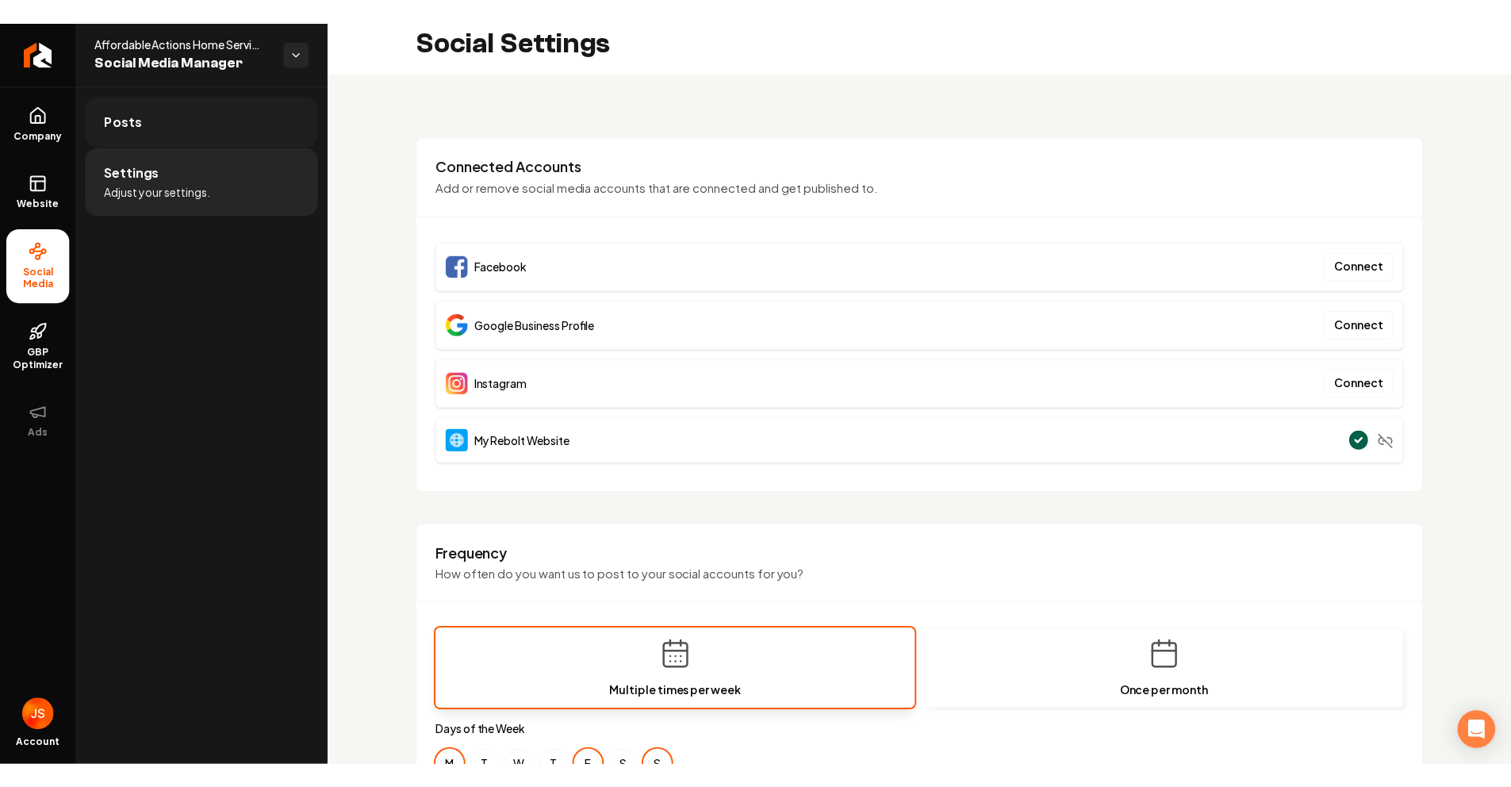
scroll to position [0, 0]
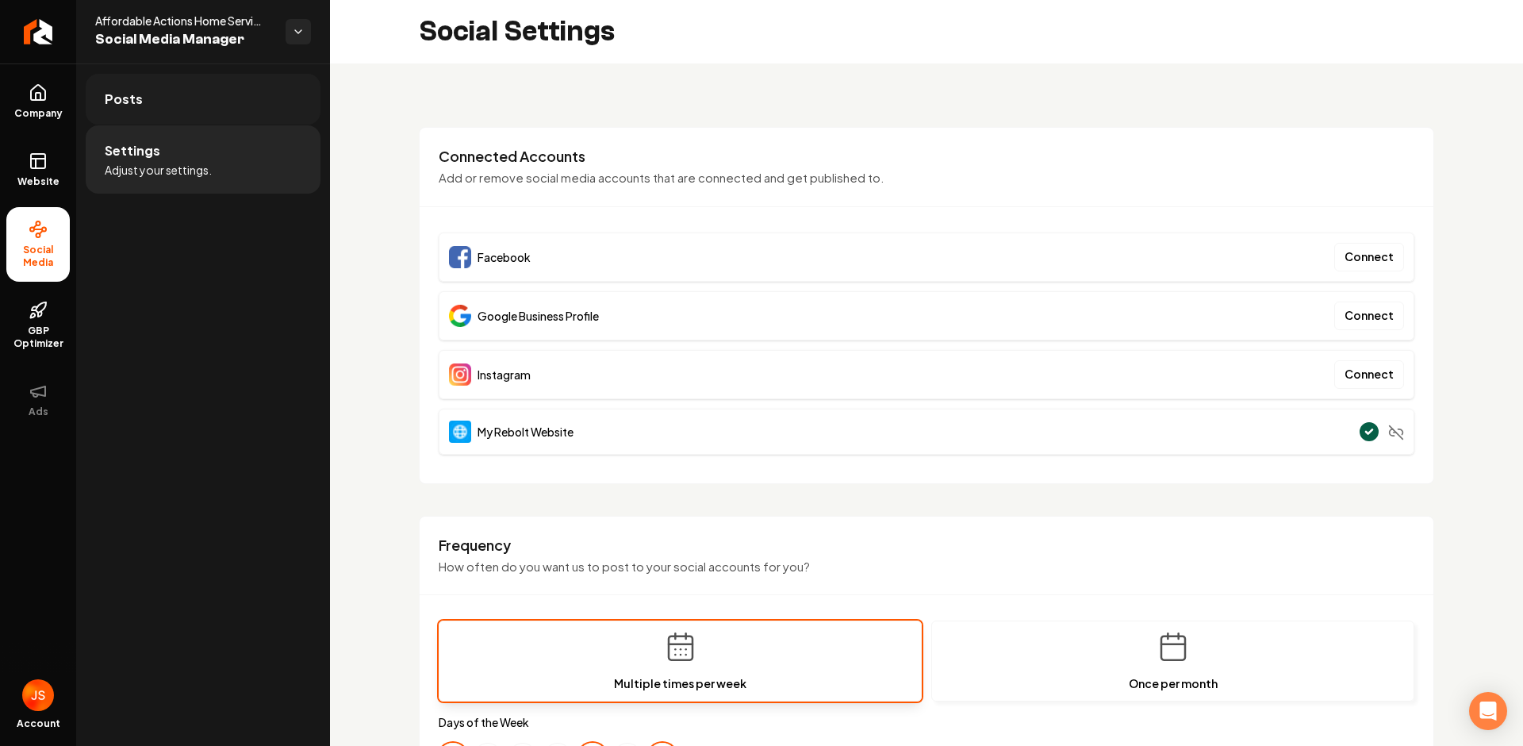
click at [163, 105] on link "Posts" at bounding box center [203, 99] width 235 height 51
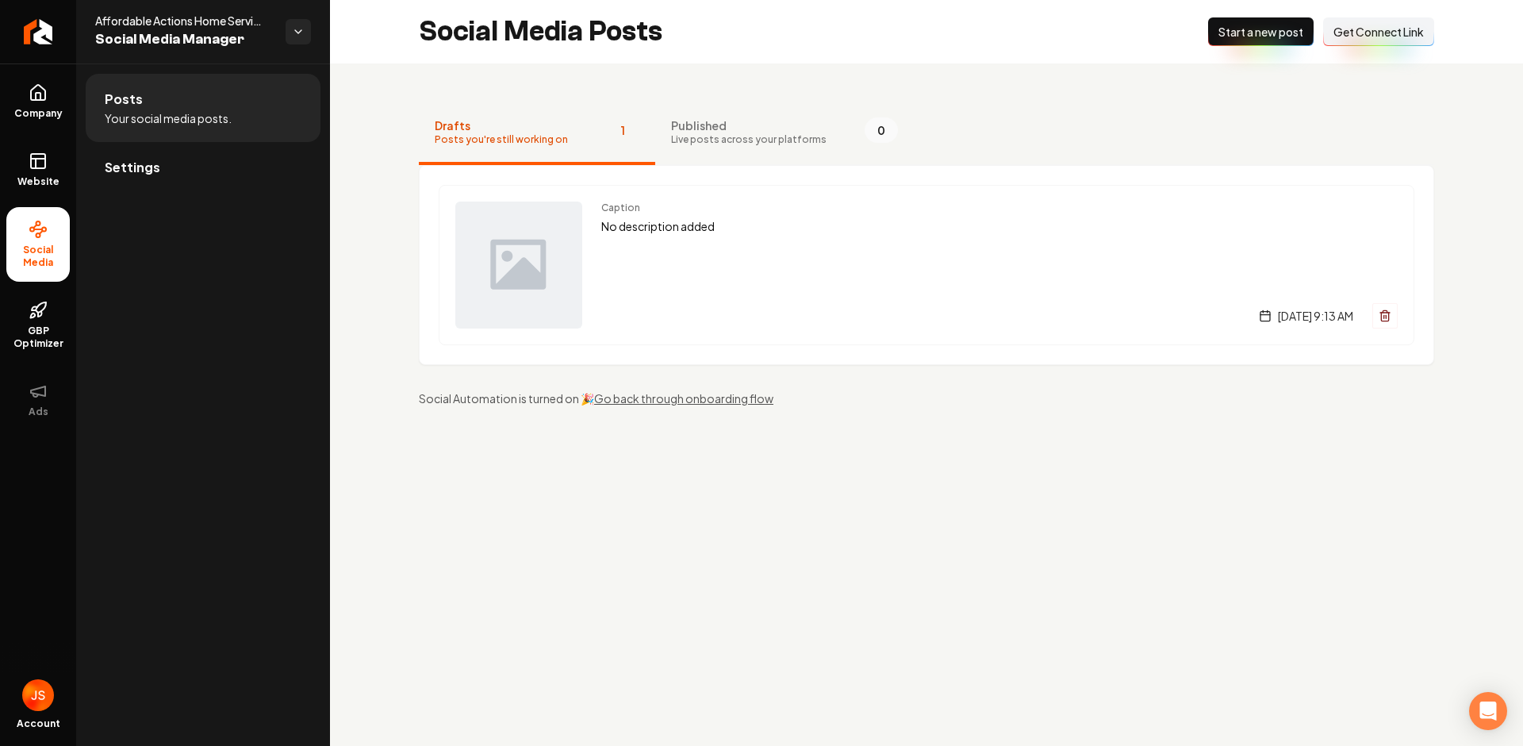
click at [1362, 38] on span "Get Connect Link" at bounding box center [1379, 32] width 90 height 16
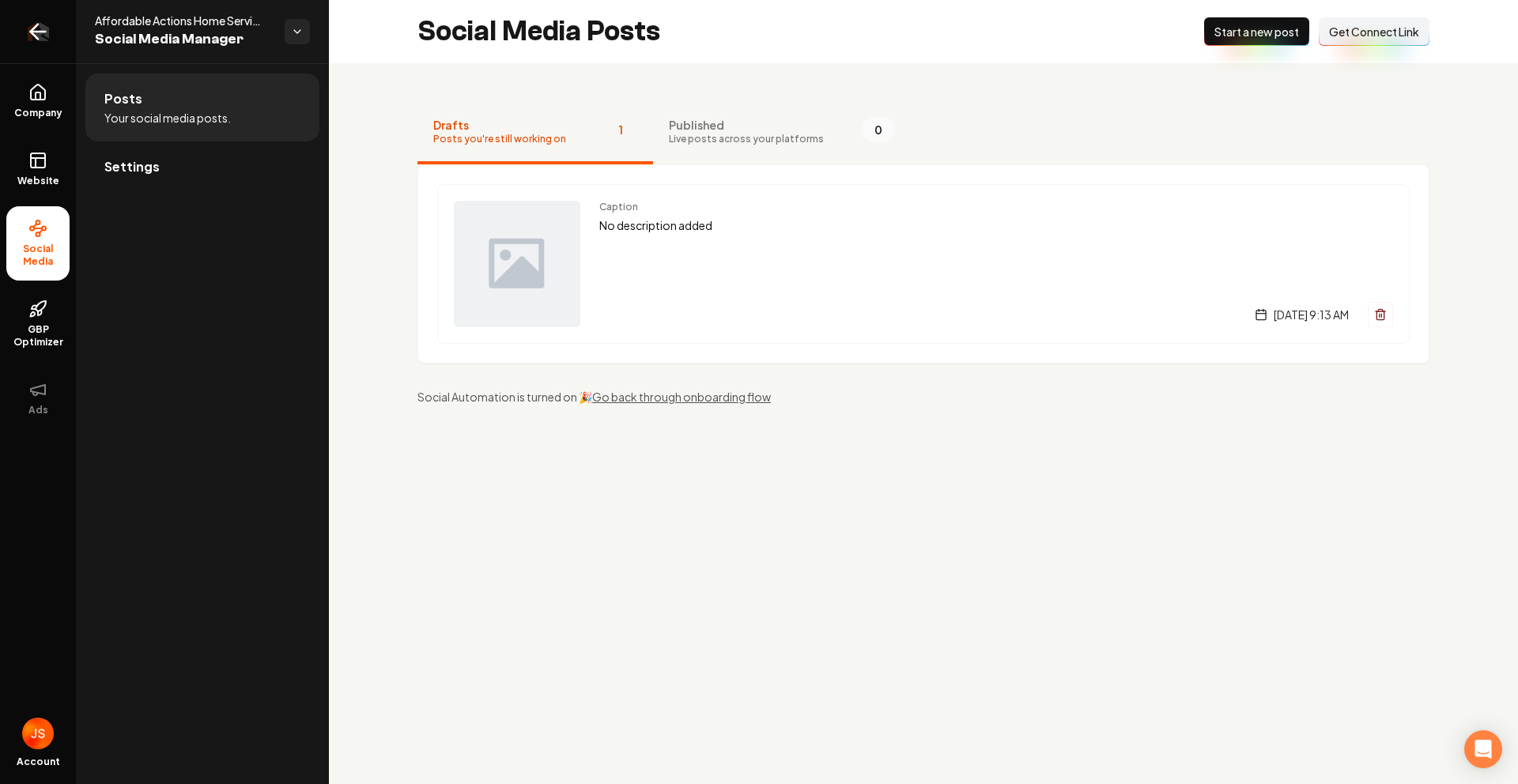
click at [19, 50] on link "Return to dashboard" at bounding box center [38, 31] width 76 height 63
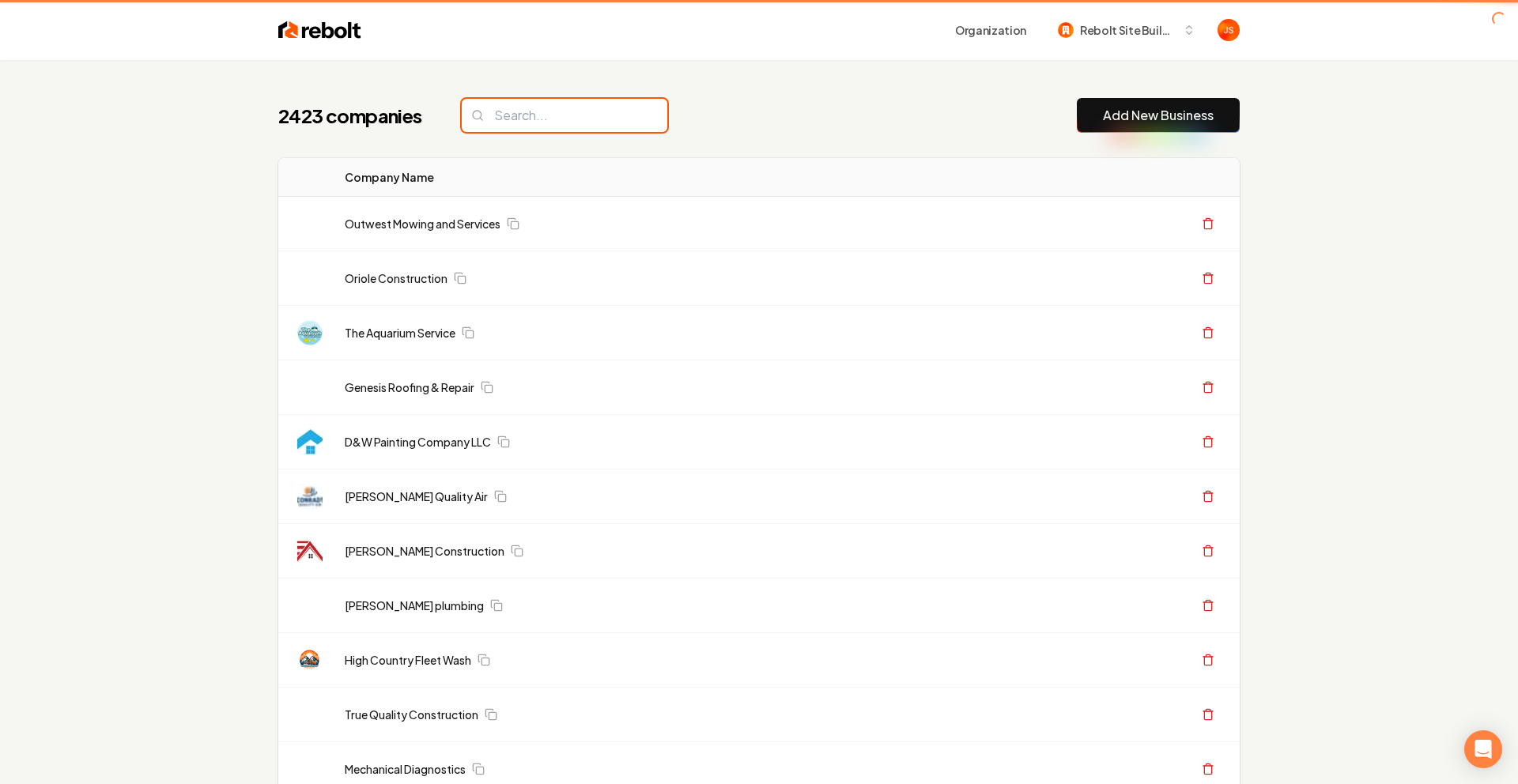
click at [530, 113] on input "search" at bounding box center [564, 115] width 205 height 33
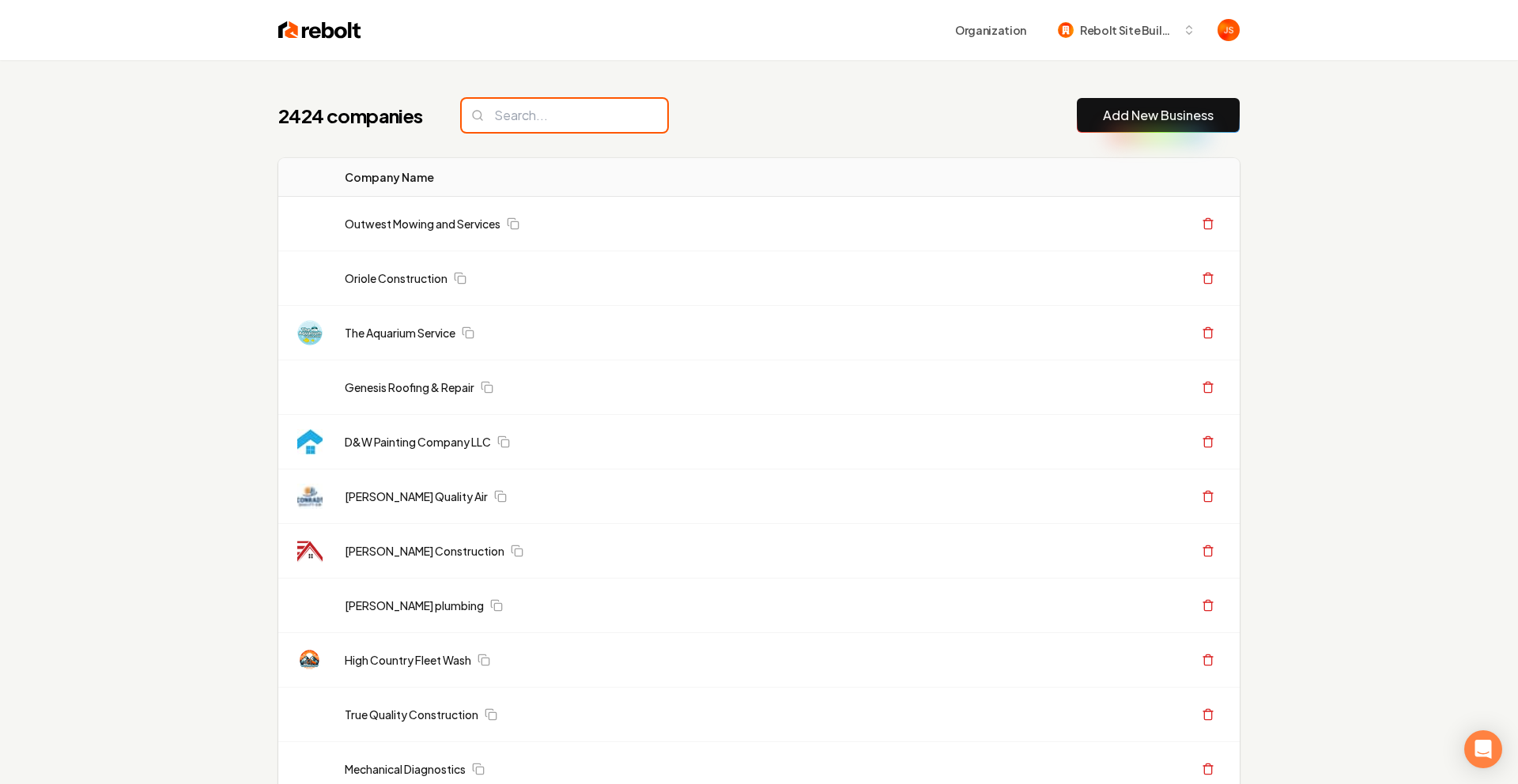
click at [534, 118] on input "search" at bounding box center [564, 115] width 205 height 33
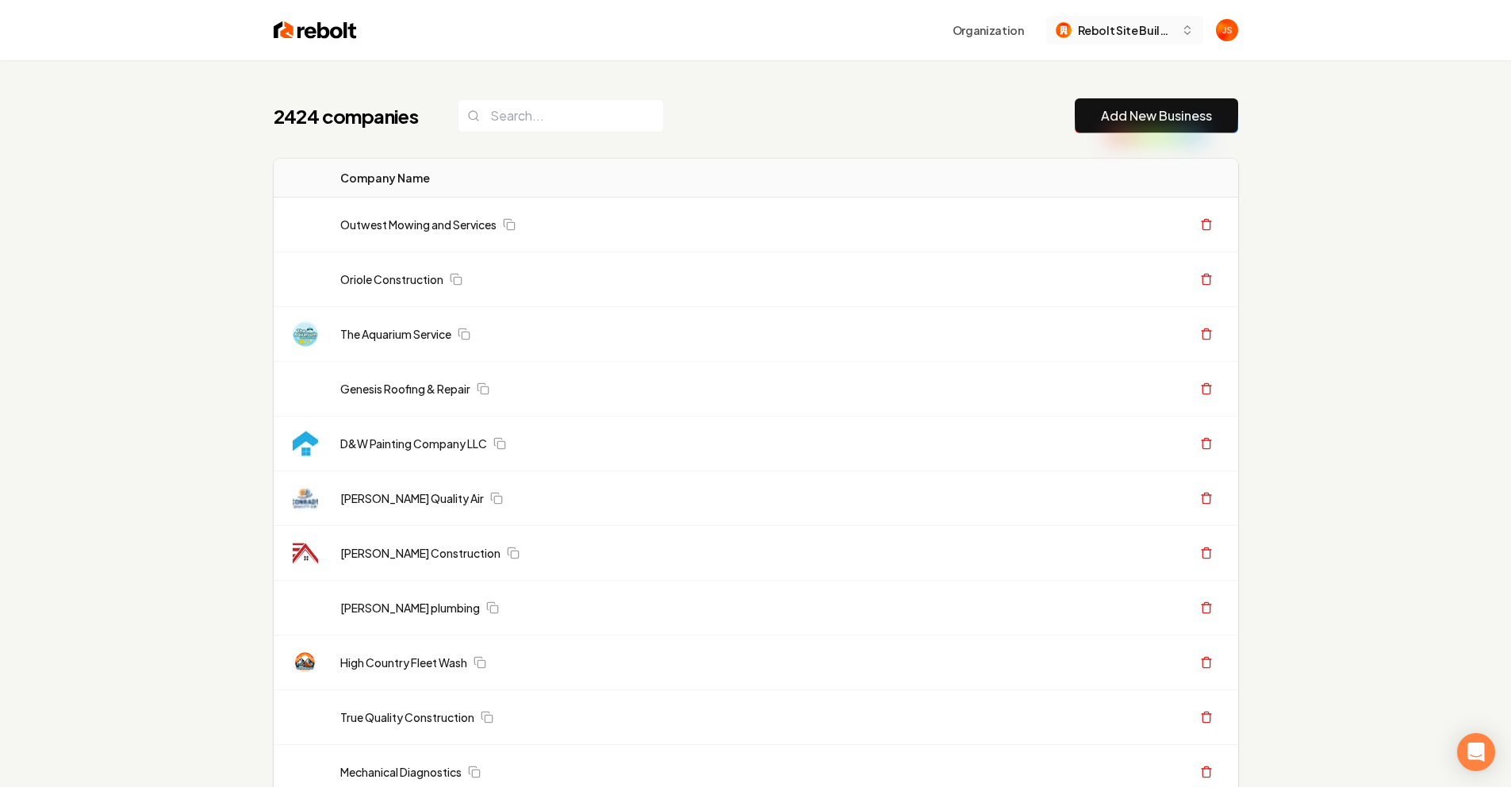
click at [1136, 29] on span "Rebolt Site Builder" at bounding box center [1126, 30] width 97 height 17
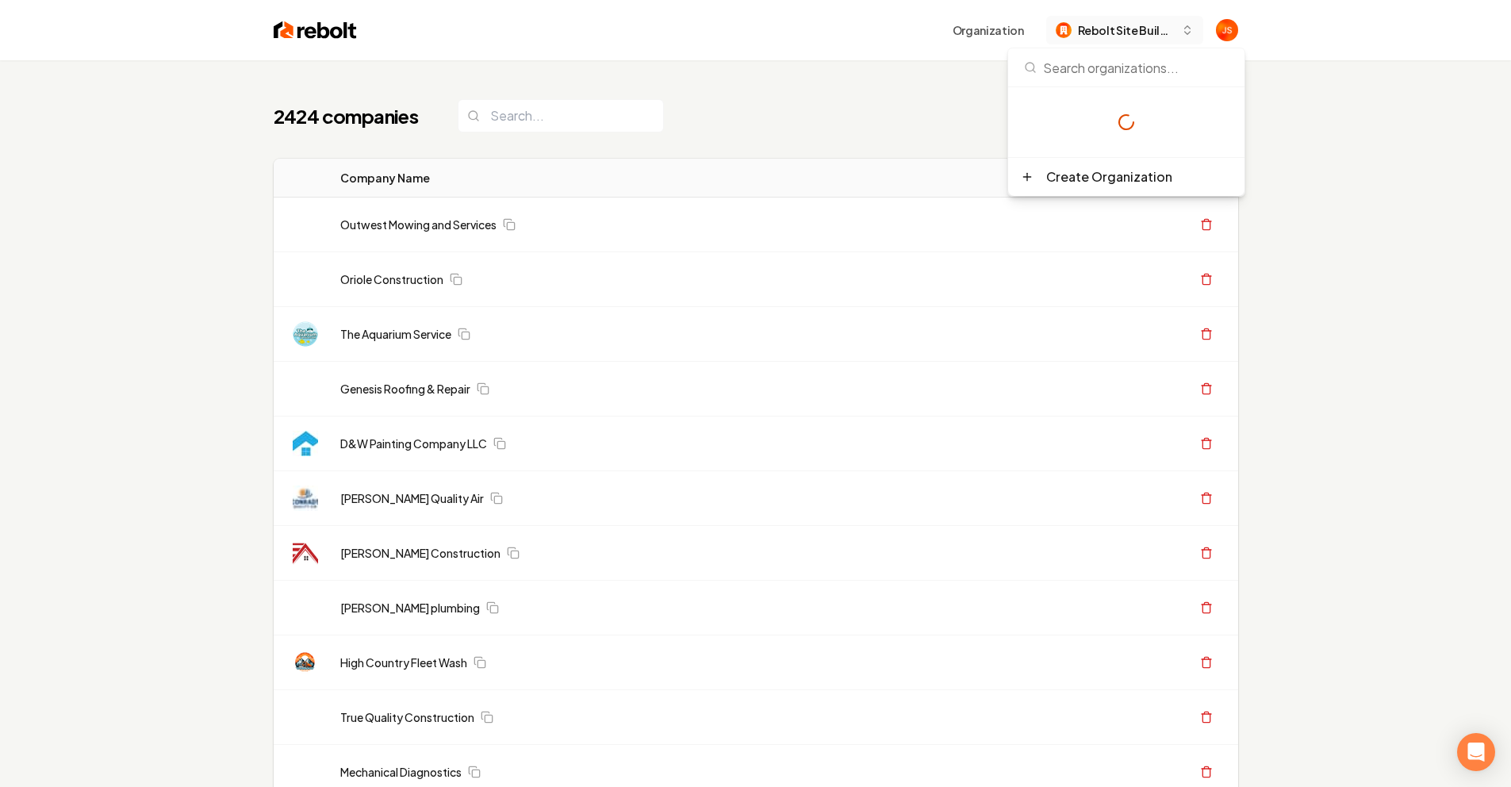
click at [1133, 29] on span "Rebolt Site Builder" at bounding box center [1126, 30] width 97 height 17
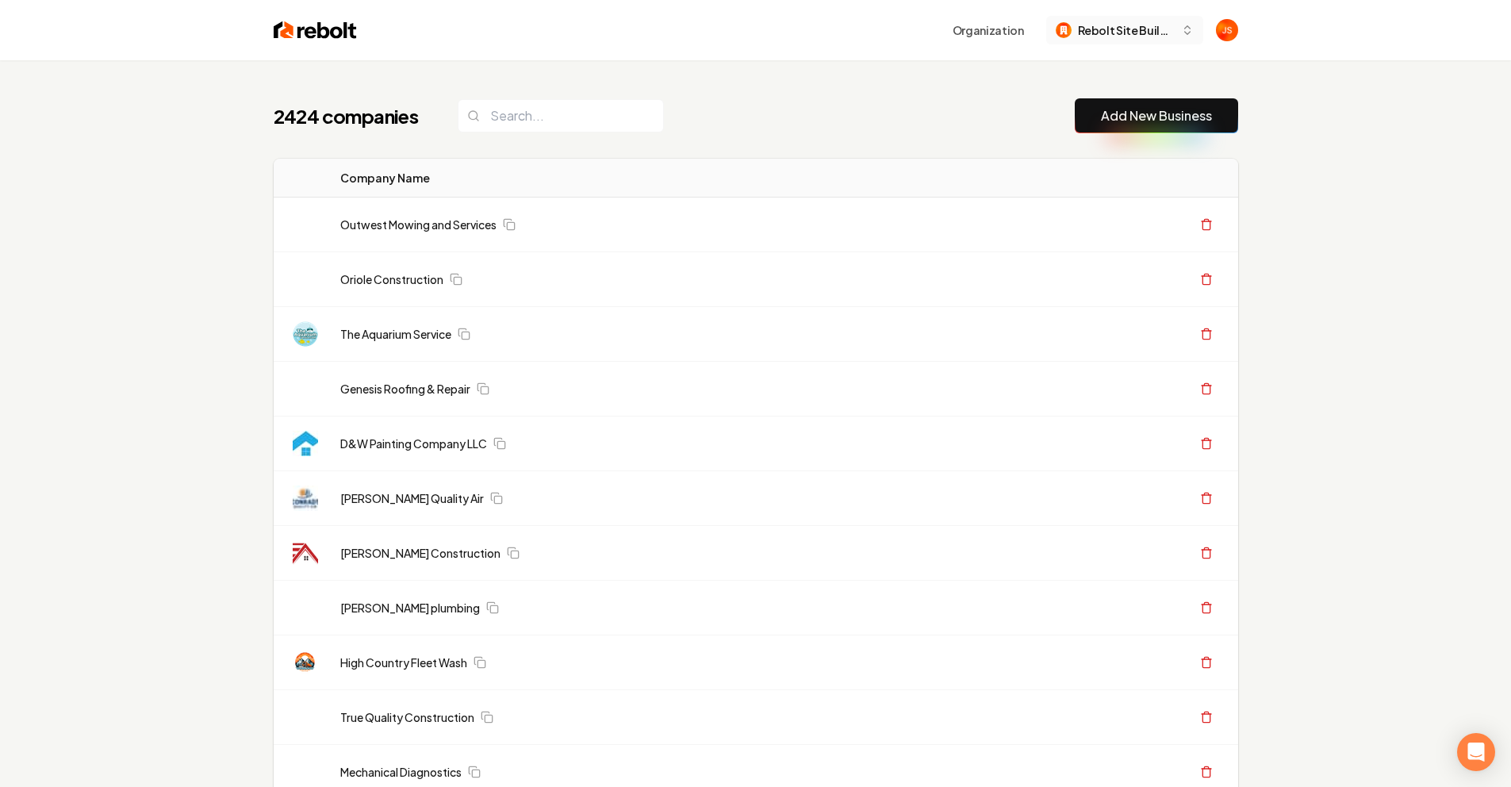
click at [1133, 29] on span "Rebolt Site Builder" at bounding box center [1126, 30] width 97 height 17
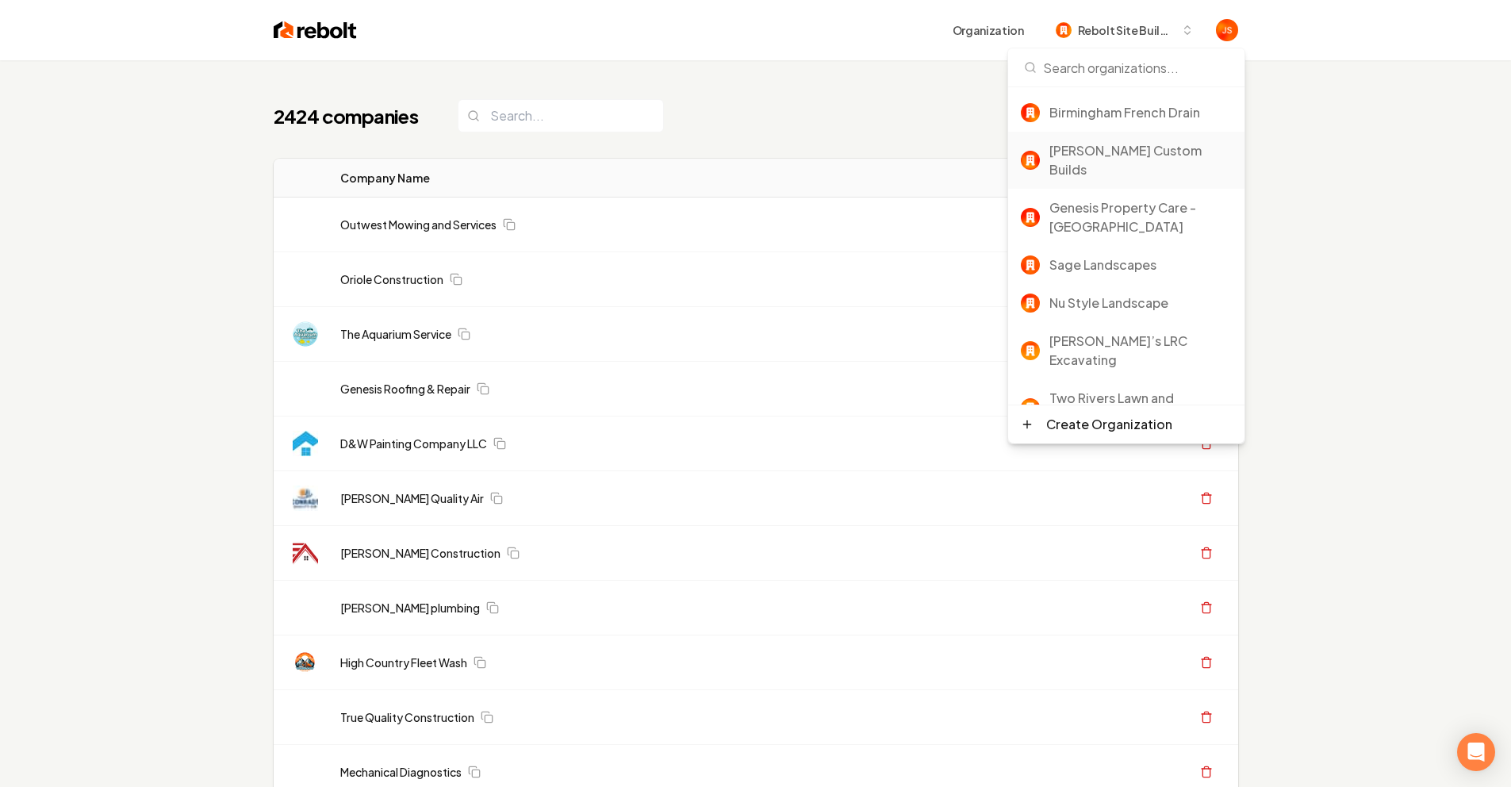
click at [1110, 148] on div "Berg Custom Builds" at bounding box center [1141, 160] width 182 height 38
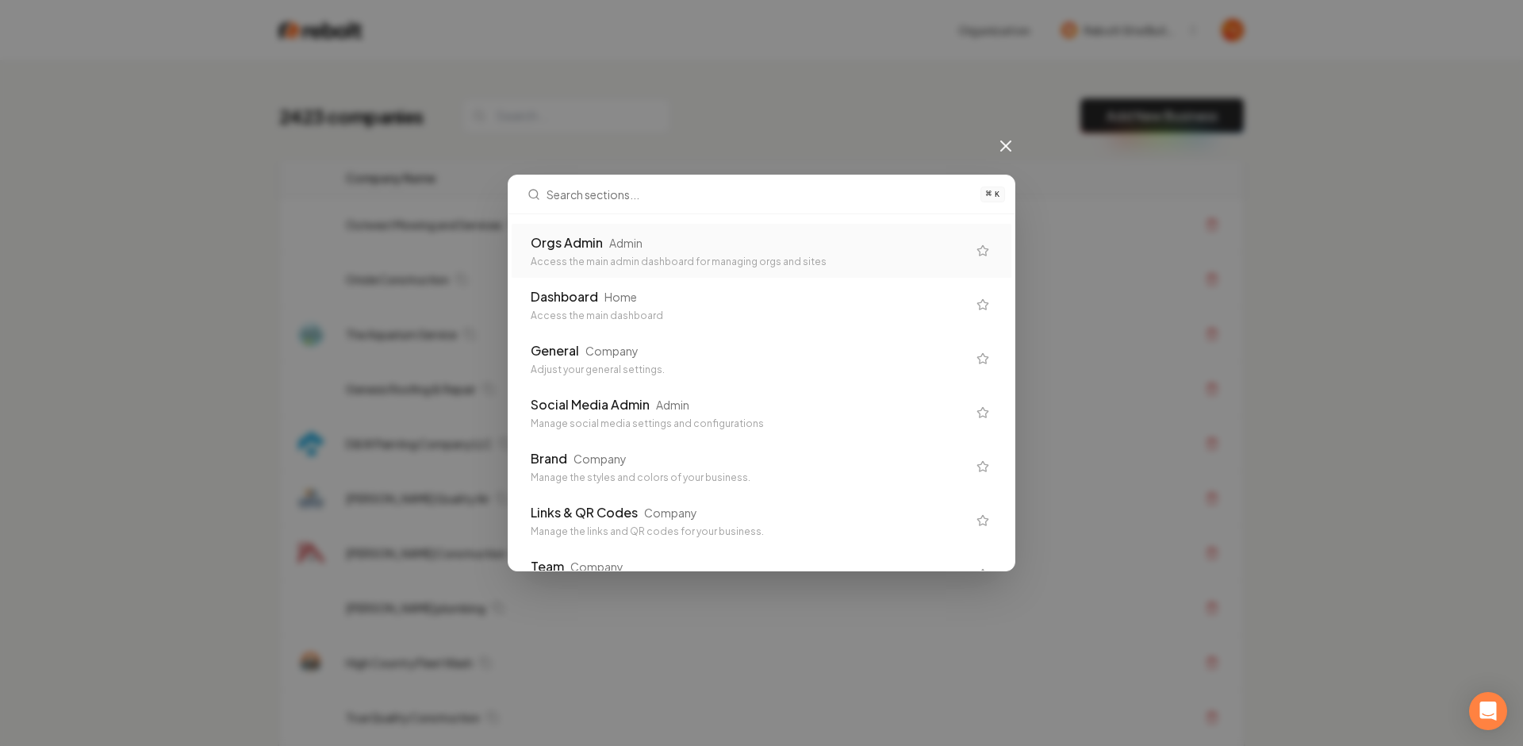
click at [687, 225] on div "Orgs Admin Admin Access the main admin dashboard for managing orgs and sites" at bounding box center [762, 251] width 500 height 54
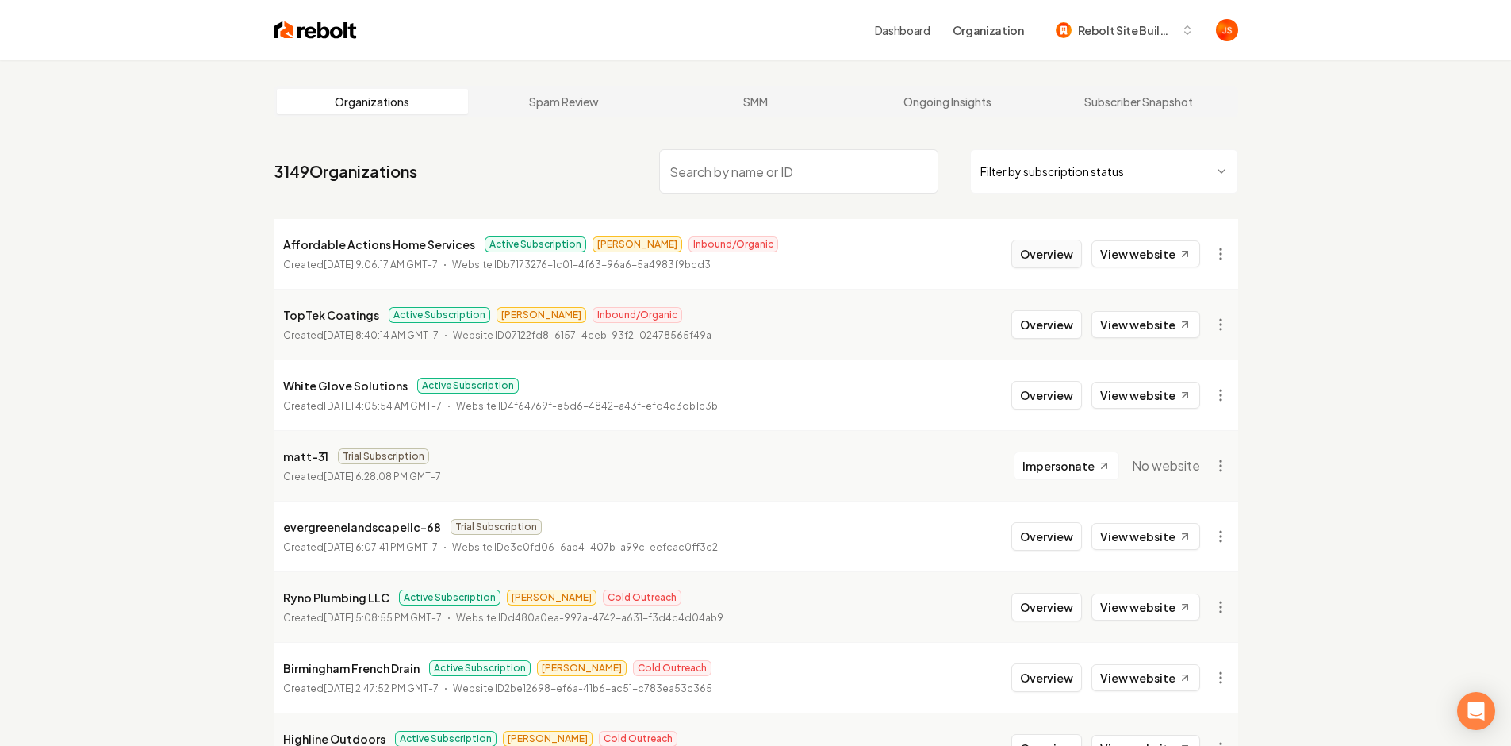
click at [1043, 253] on button "Overview" at bounding box center [1047, 254] width 71 height 29
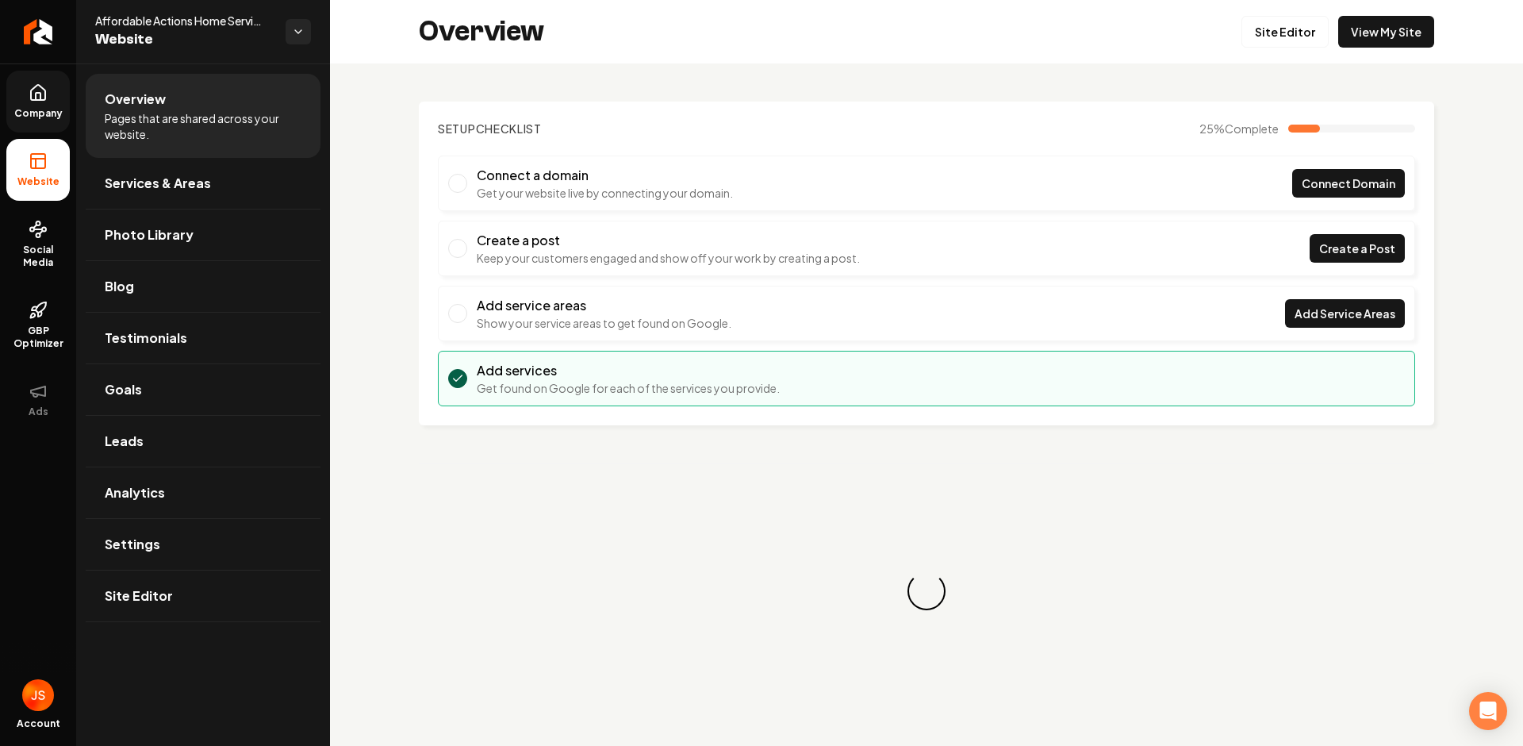
click at [52, 104] on link "Company" at bounding box center [37, 102] width 63 height 62
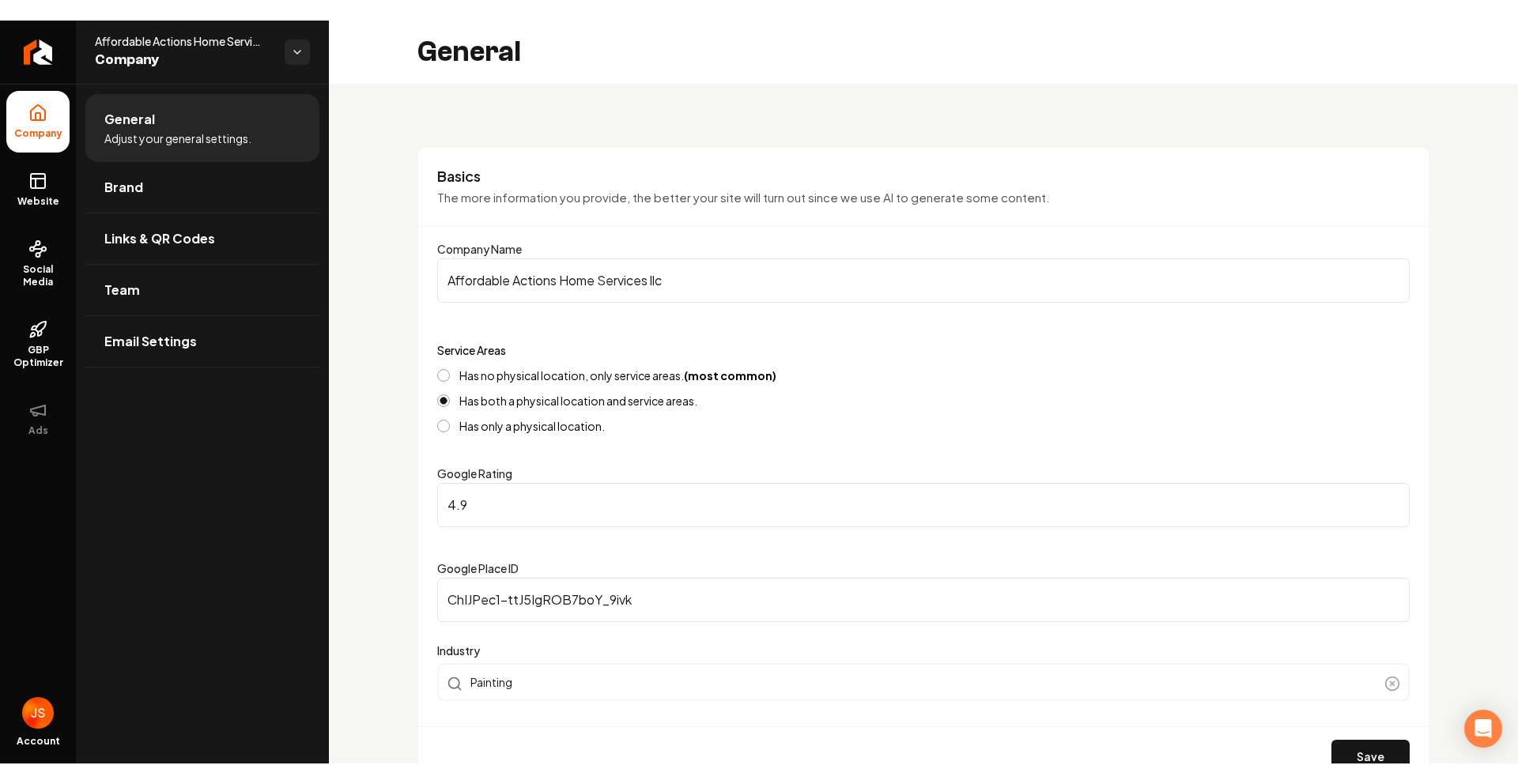
scroll to position [327, 0]
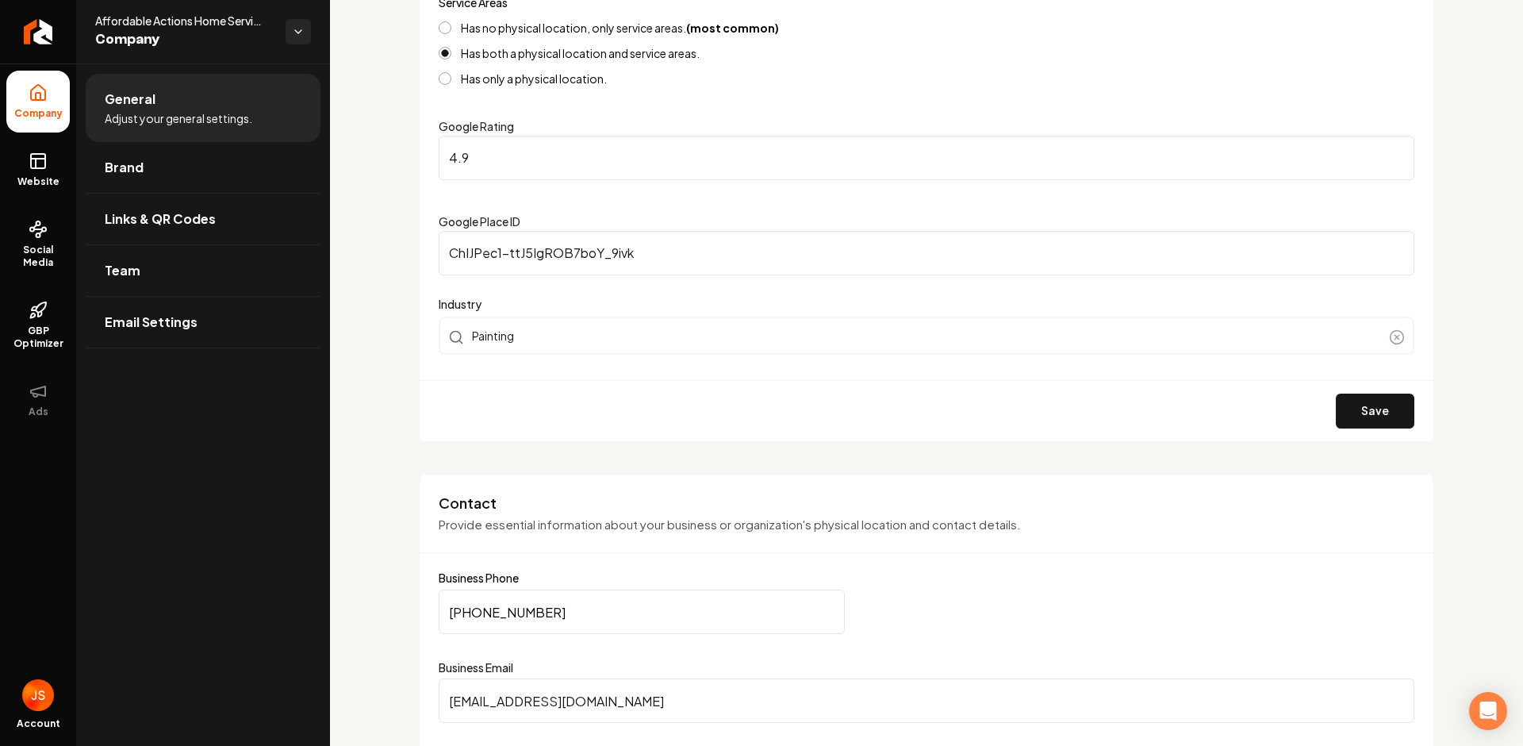
click at [557, 705] on input "contact@affordableaction.com" at bounding box center [927, 700] width 976 height 44
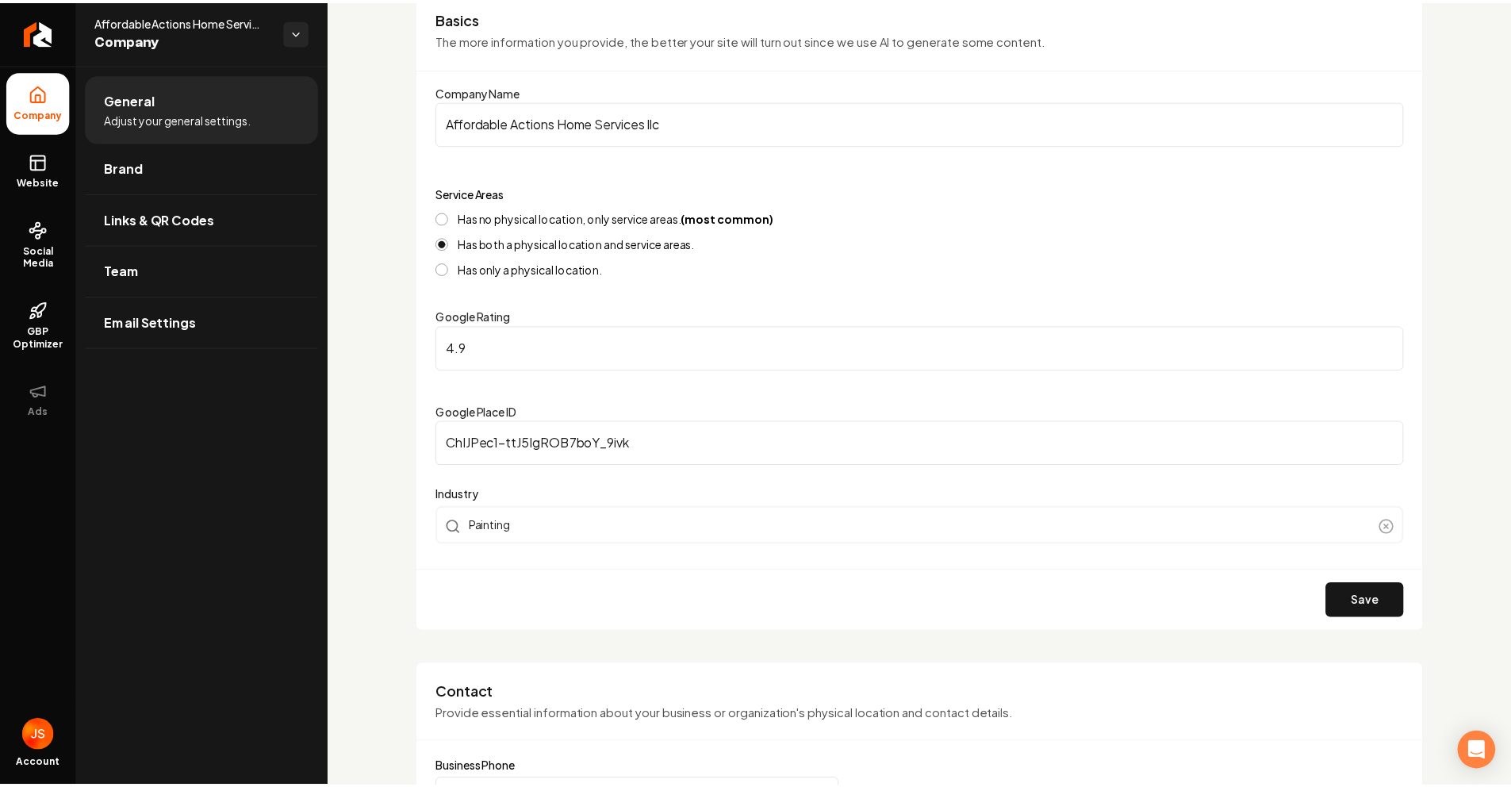
scroll to position [0, 0]
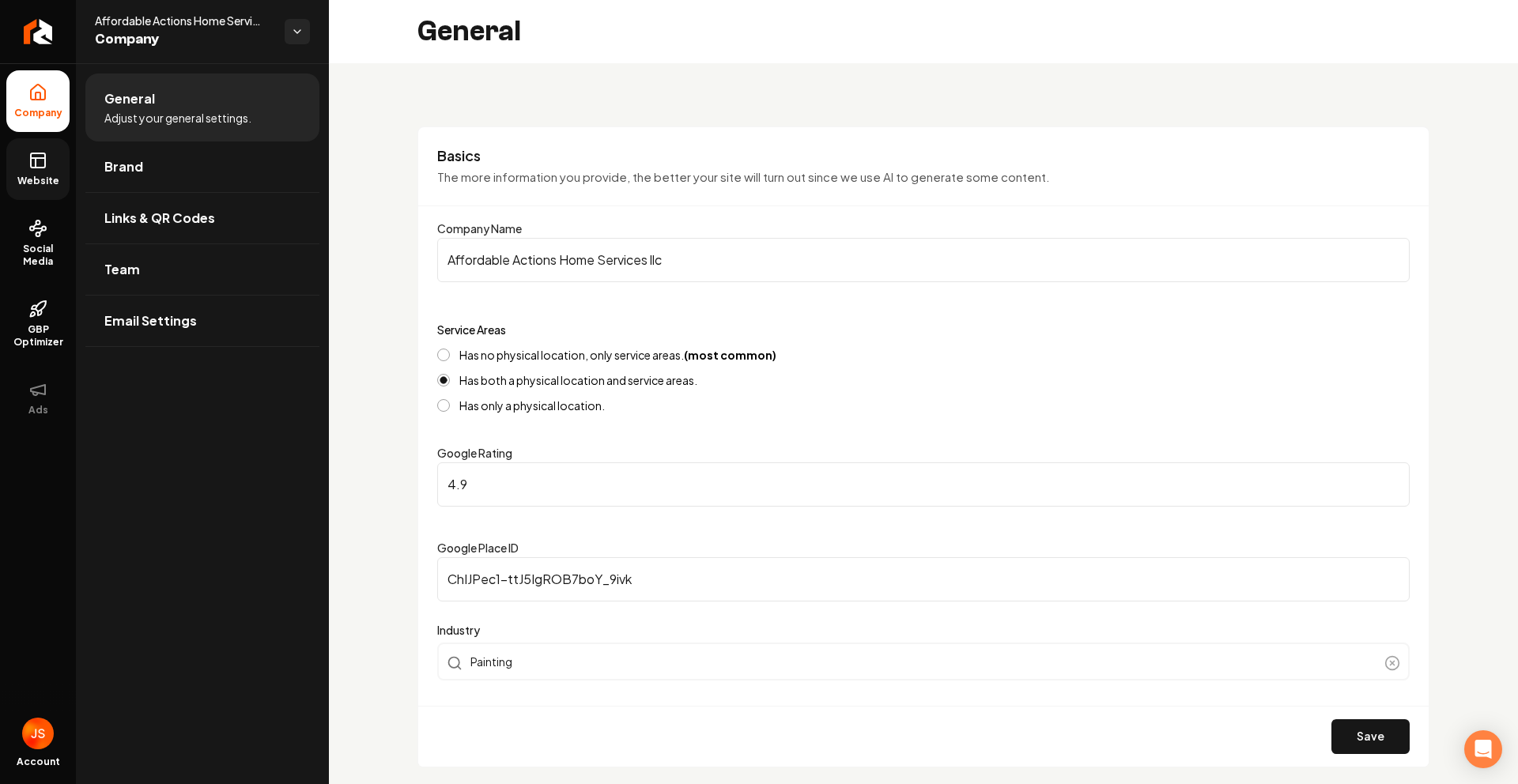
click at [45, 151] on icon at bounding box center [38, 160] width 19 height 19
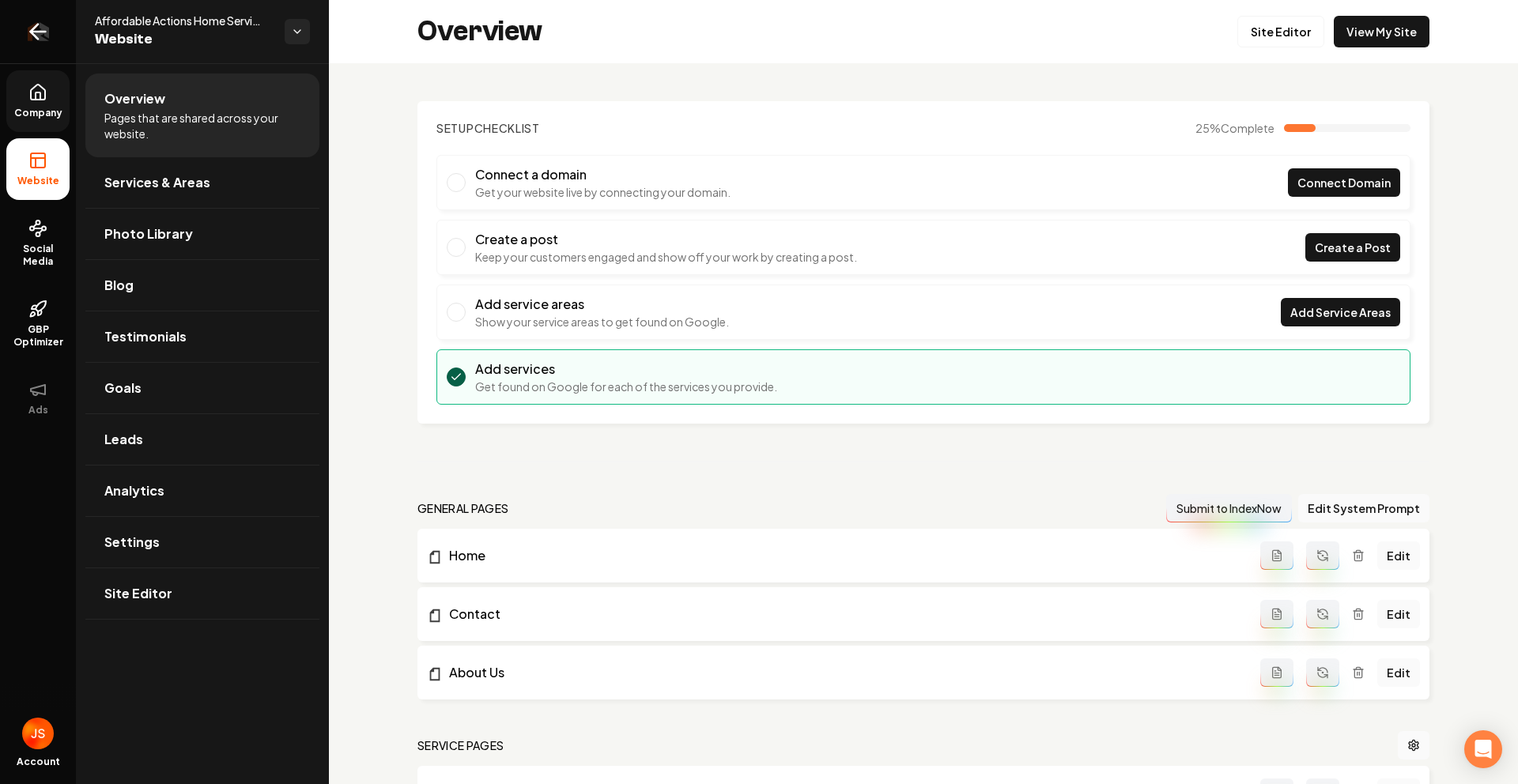
click at [48, 52] on link "Return to dashboard" at bounding box center [38, 31] width 76 height 63
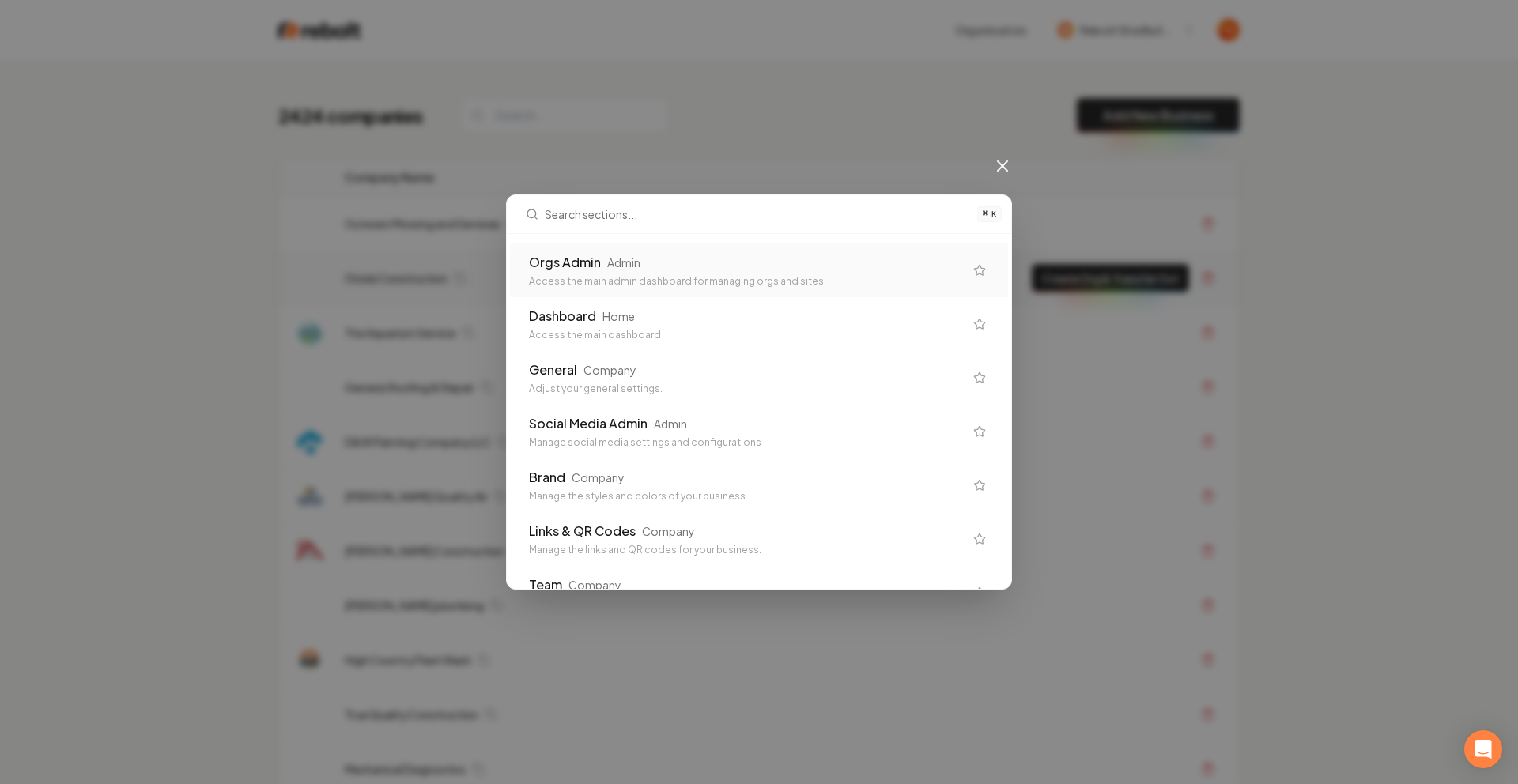
click at [589, 270] on div "Orgs Admin" at bounding box center [565, 262] width 72 height 19
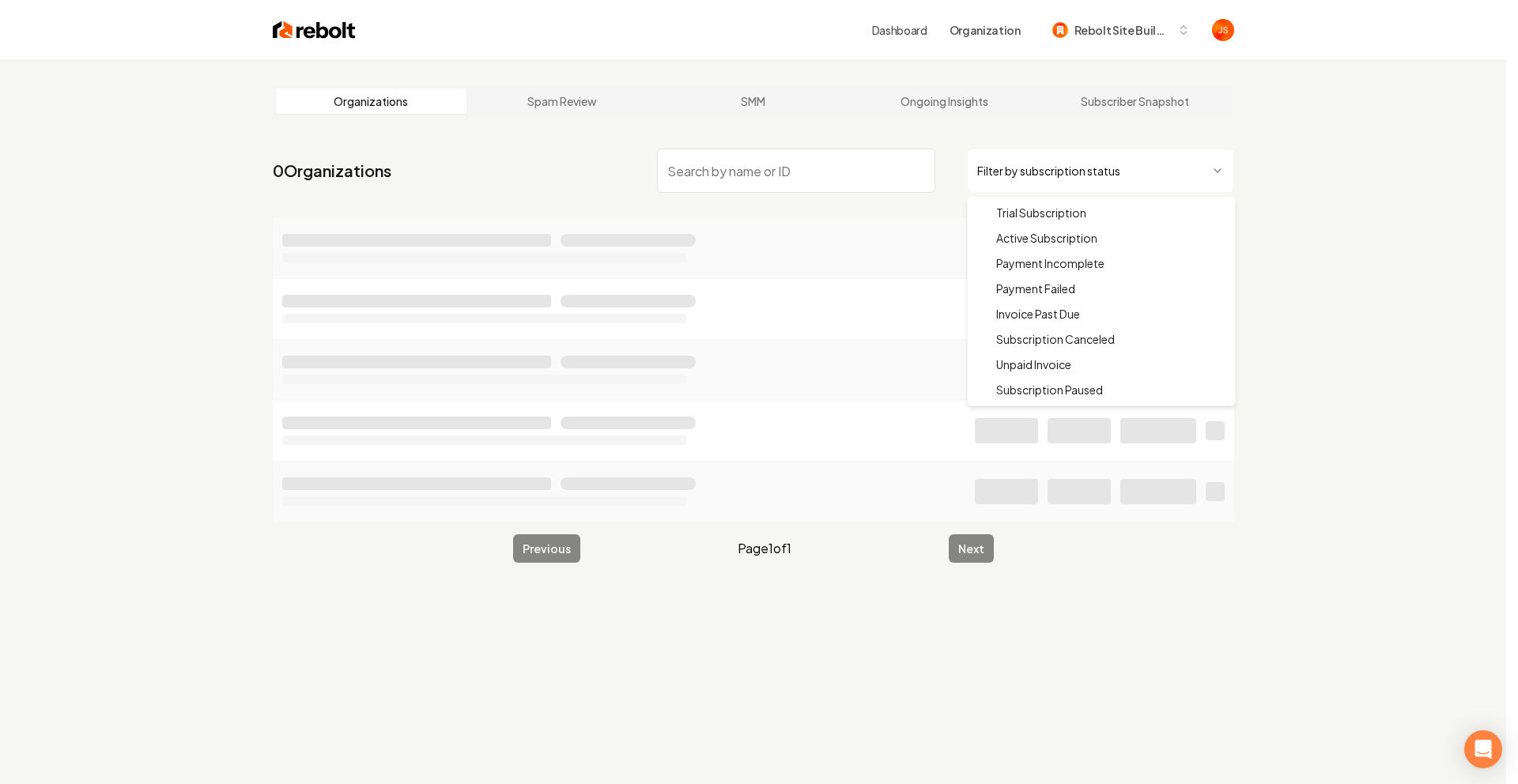
click at [1108, 164] on html "Dashboard Organization Rebolt Site Builder Organizations Spam Review SMM Ongoin…" at bounding box center [759, 392] width 1518 height 784
drag, startPoint x: 1054, startPoint y: 232, endPoint x: 972, endPoint y: 217, distance: 83.4
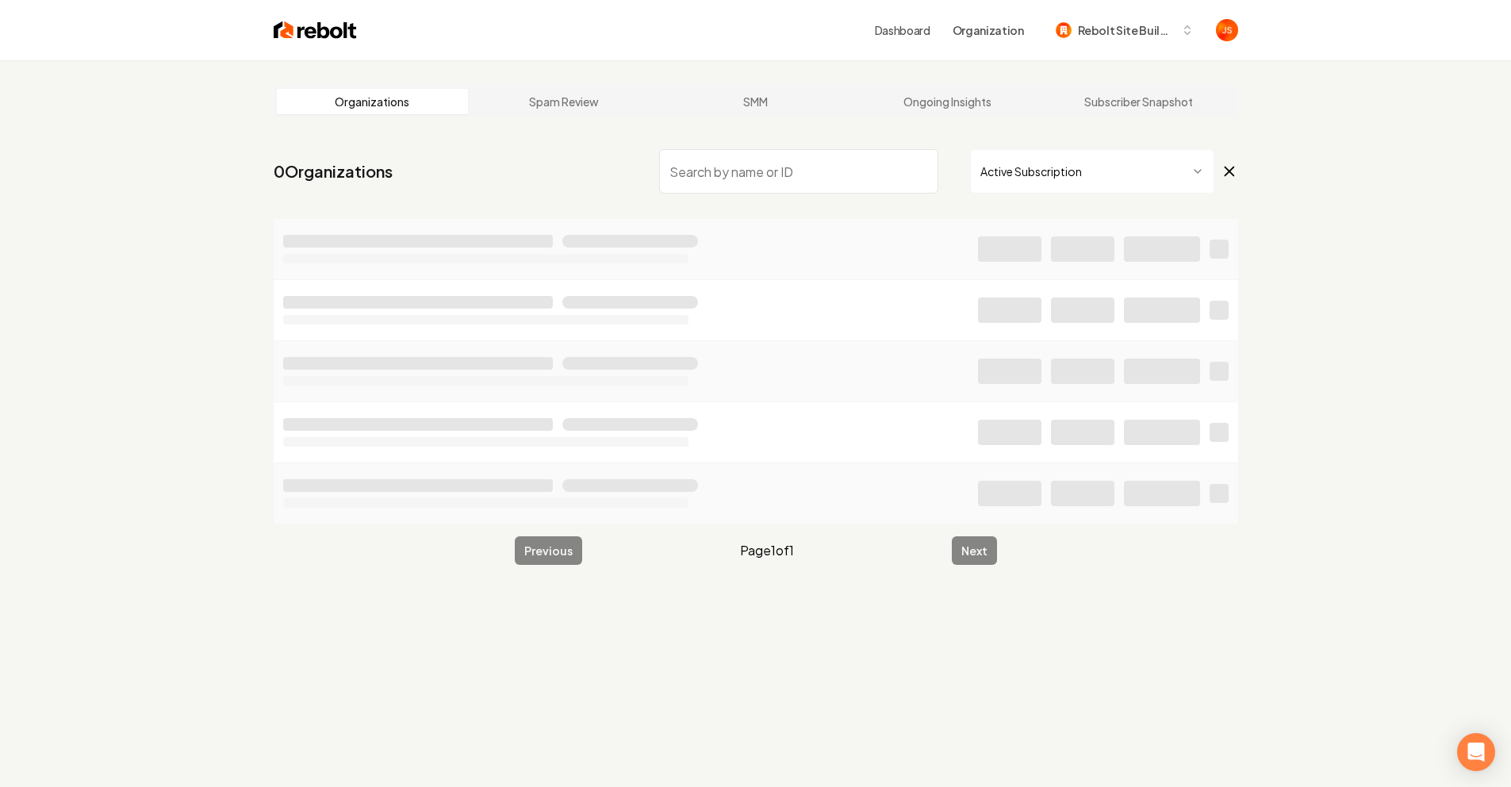
click at [828, 179] on input "search" at bounding box center [798, 171] width 279 height 44
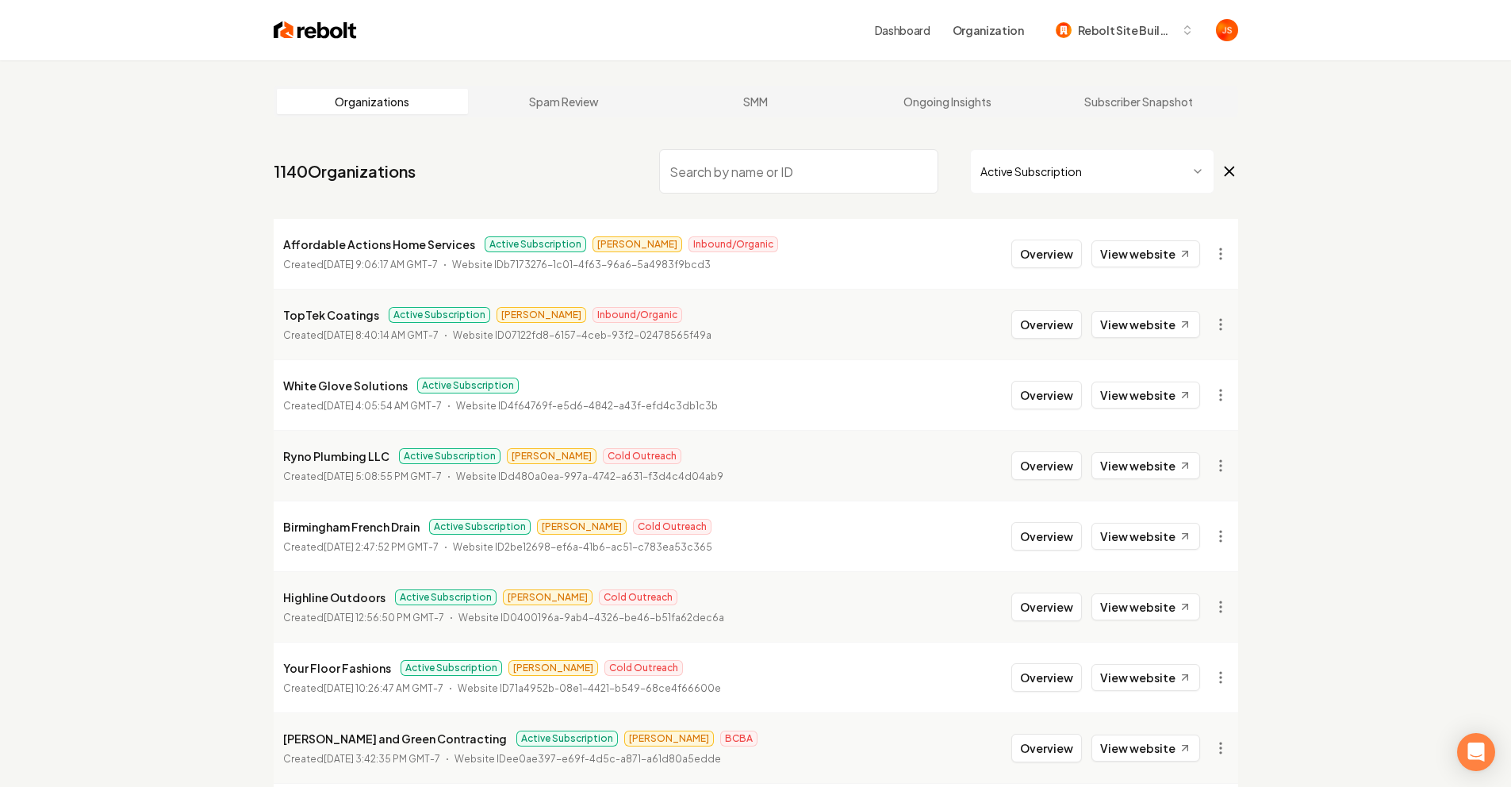
click at [846, 170] on input "search" at bounding box center [798, 171] width 279 height 44
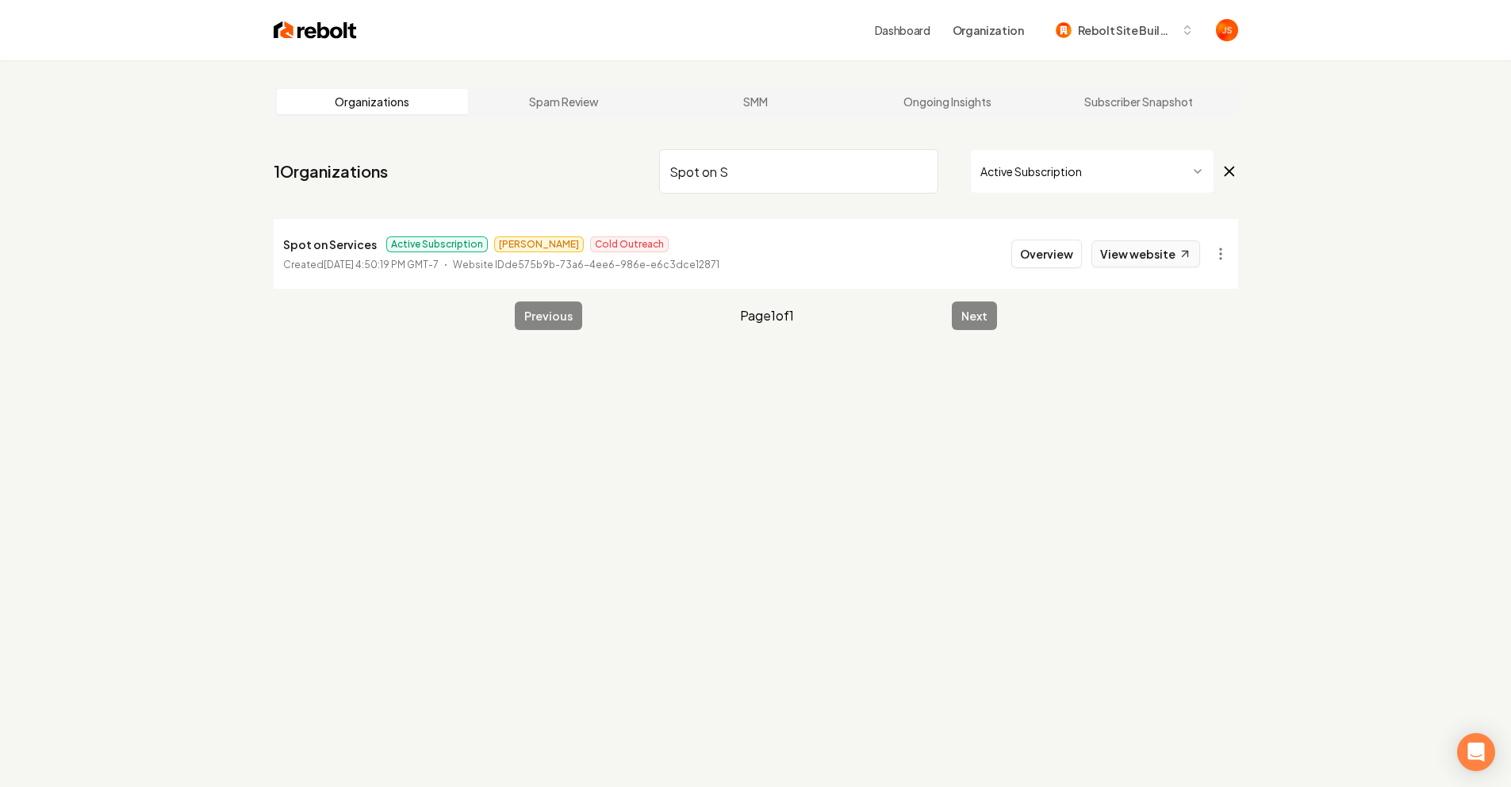
type input "Spot on S"
click at [1171, 255] on link "View website" at bounding box center [1146, 253] width 109 height 27
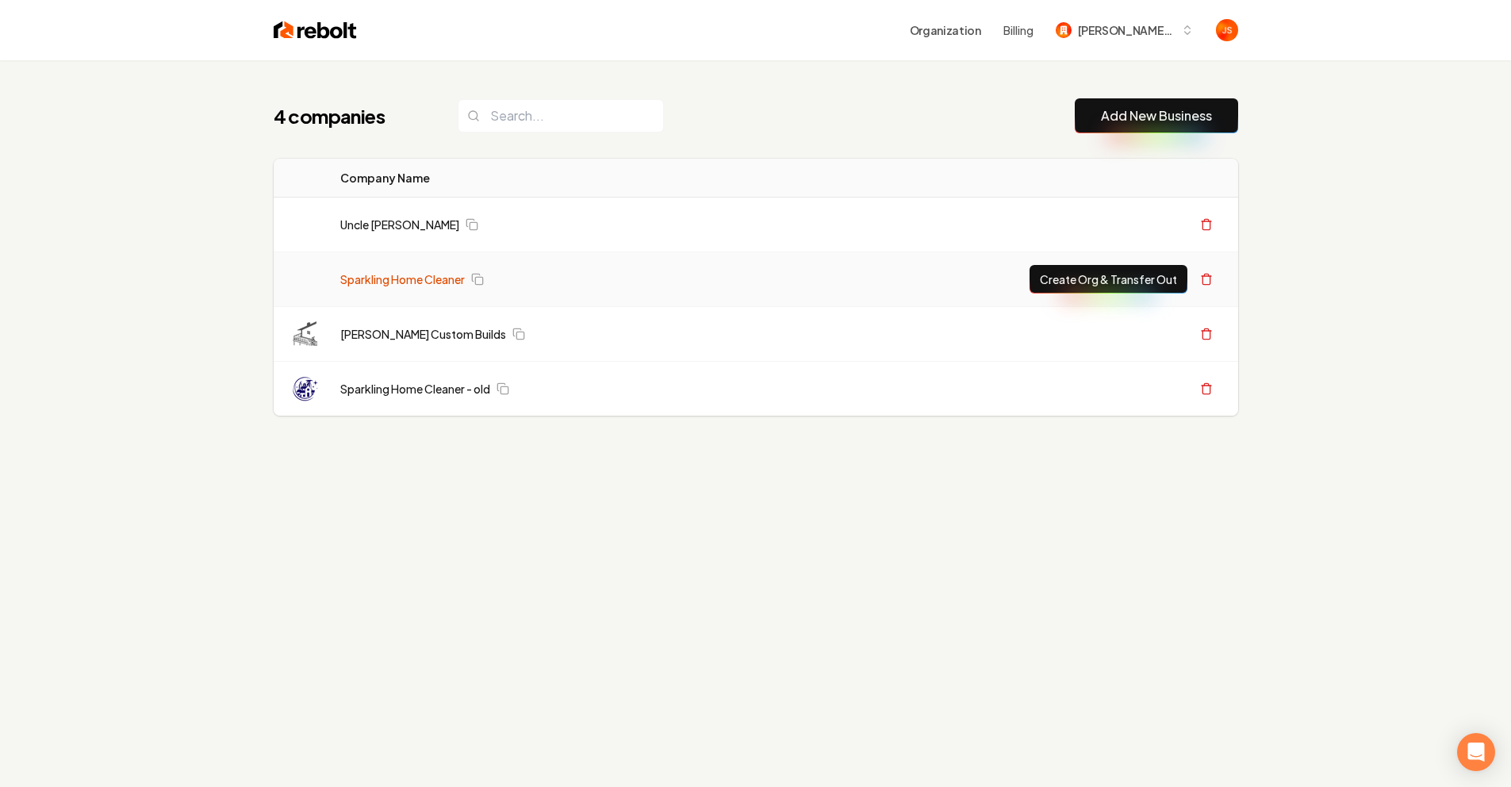
click at [403, 280] on link "Sparkling Home Cleaner" at bounding box center [402, 279] width 125 height 16
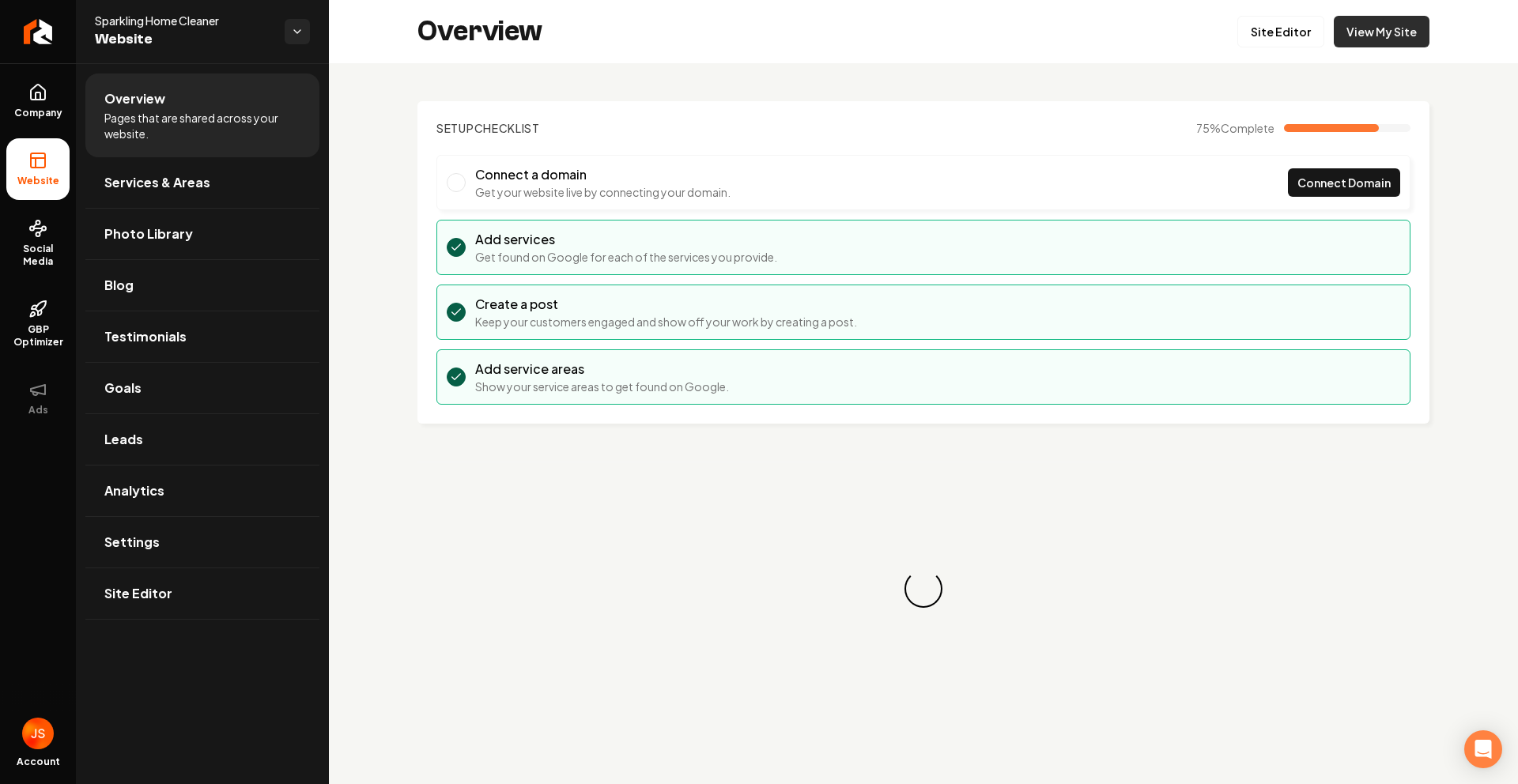
click at [1365, 28] on link "View My Site" at bounding box center [1382, 32] width 96 height 32
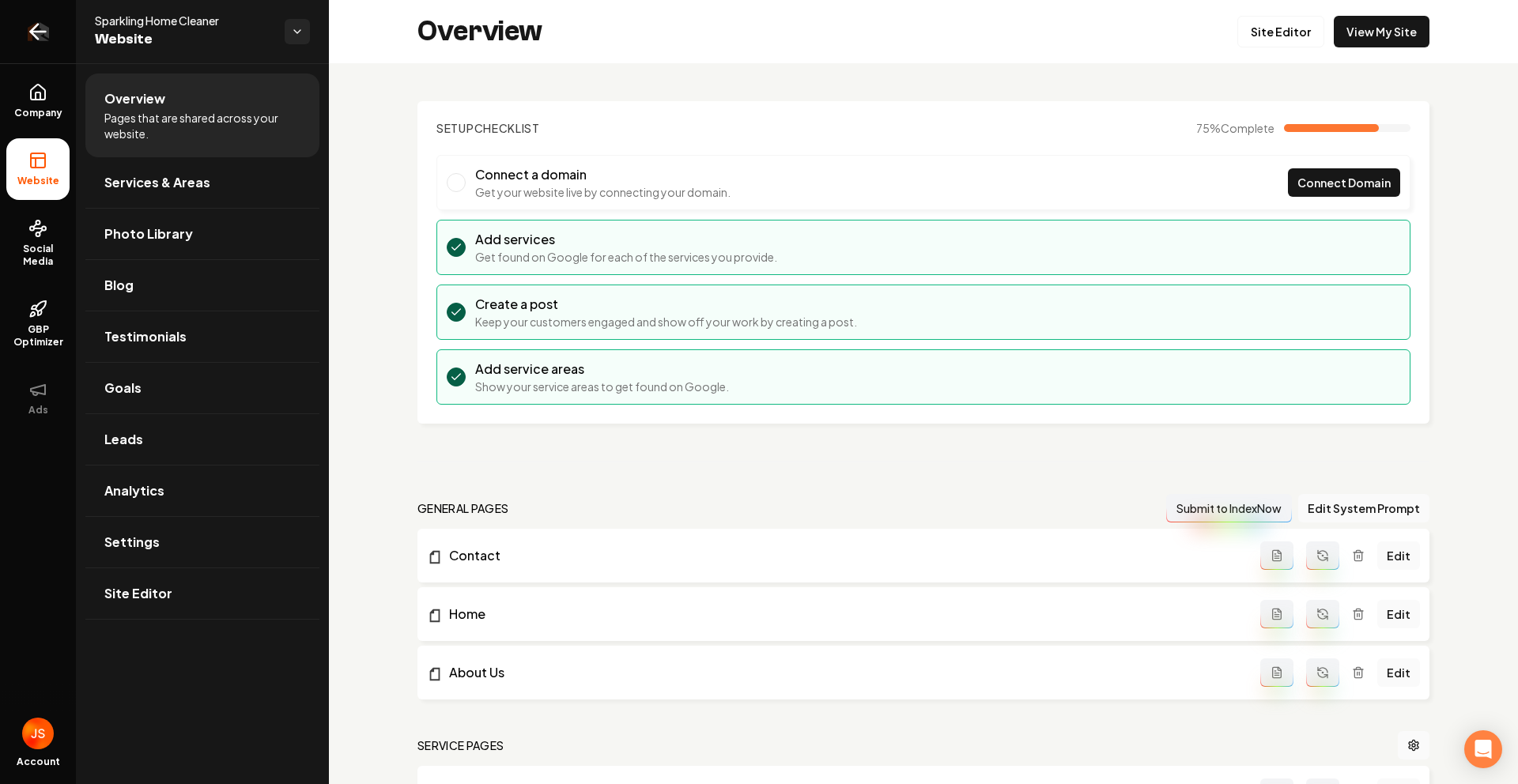
click at [60, 36] on link "Return to dashboard" at bounding box center [38, 31] width 76 height 63
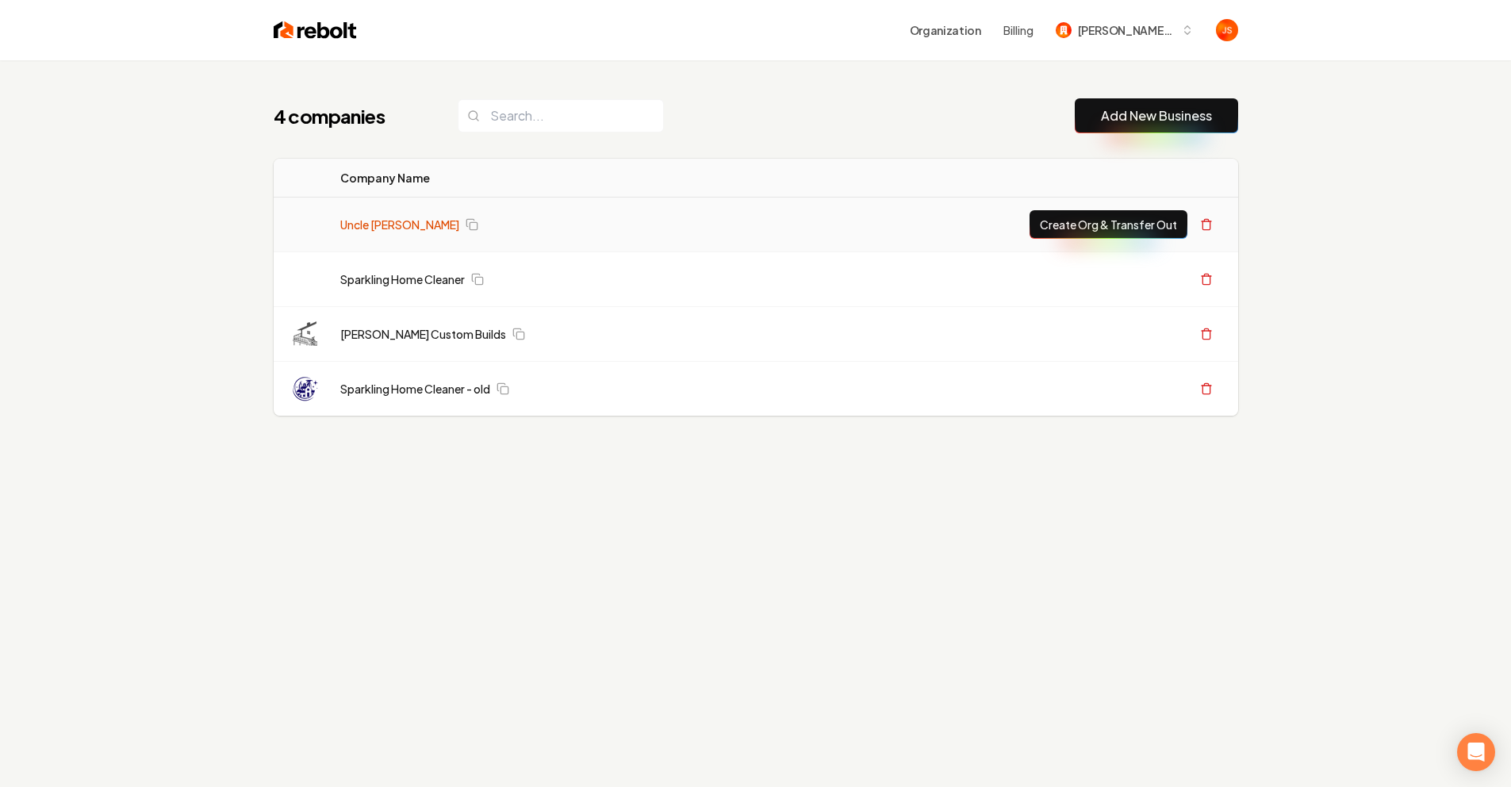
click at [391, 231] on link "Uncle [PERSON_NAME]" at bounding box center [399, 225] width 119 height 16
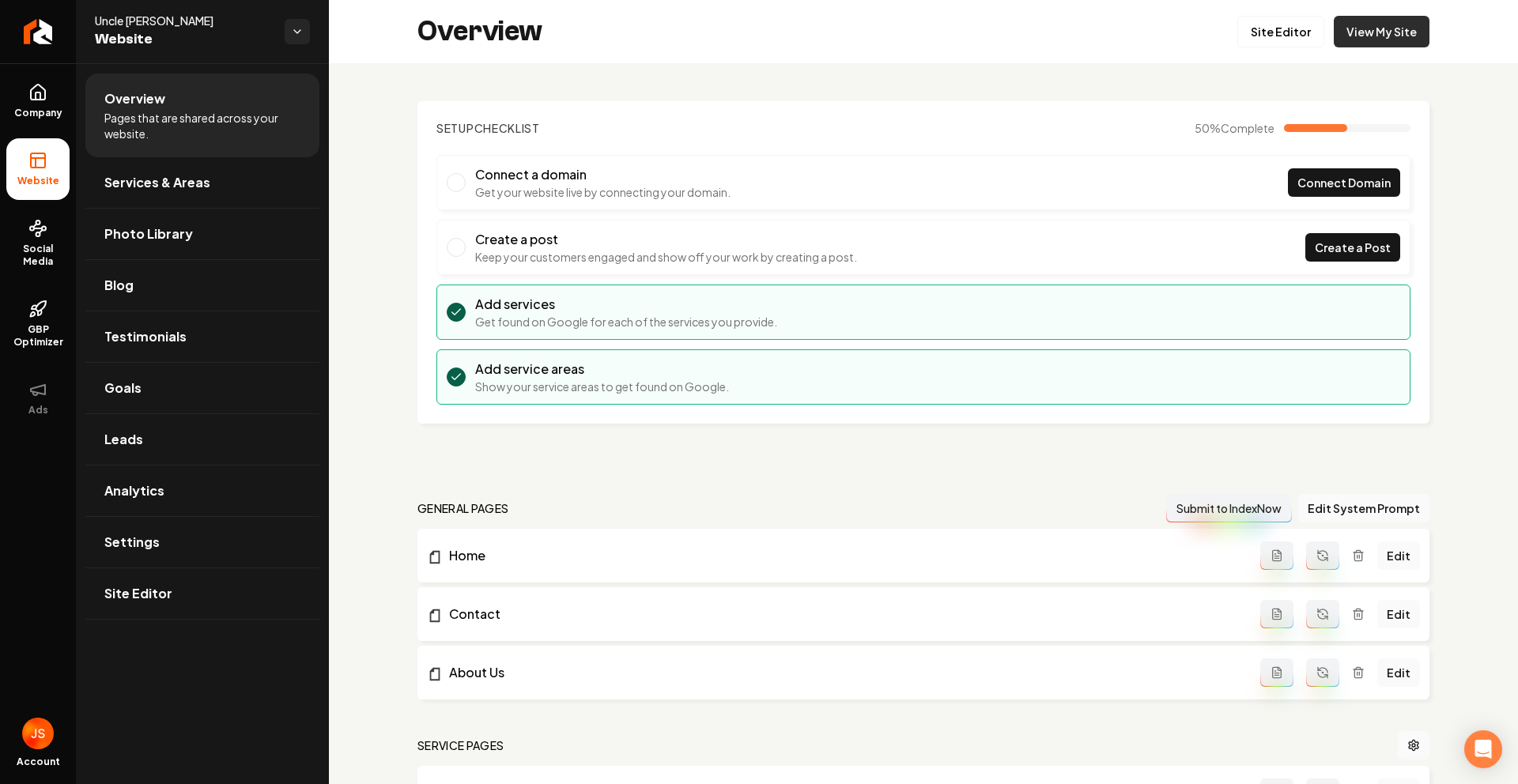
click at [1354, 35] on link "View My Site" at bounding box center [1382, 32] width 96 height 32
click at [1346, 29] on link "View My Site" at bounding box center [1382, 32] width 96 height 32
click at [1399, 32] on link "View My Site" at bounding box center [1382, 32] width 96 height 32
click at [1238, 21] on link "Site Editor" at bounding box center [1281, 32] width 87 height 32
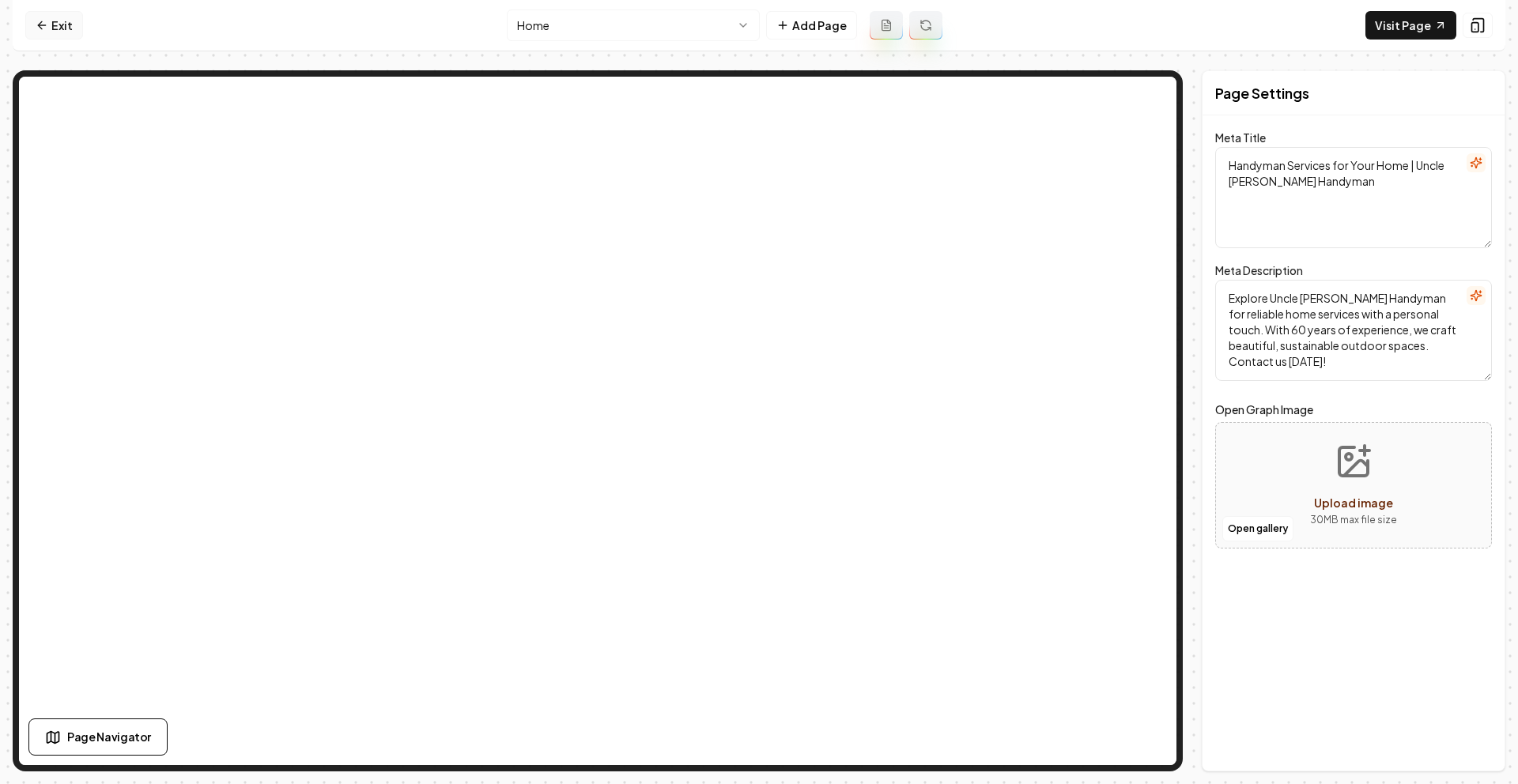
click at [71, 32] on link "Exit" at bounding box center [54, 25] width 58 height 29
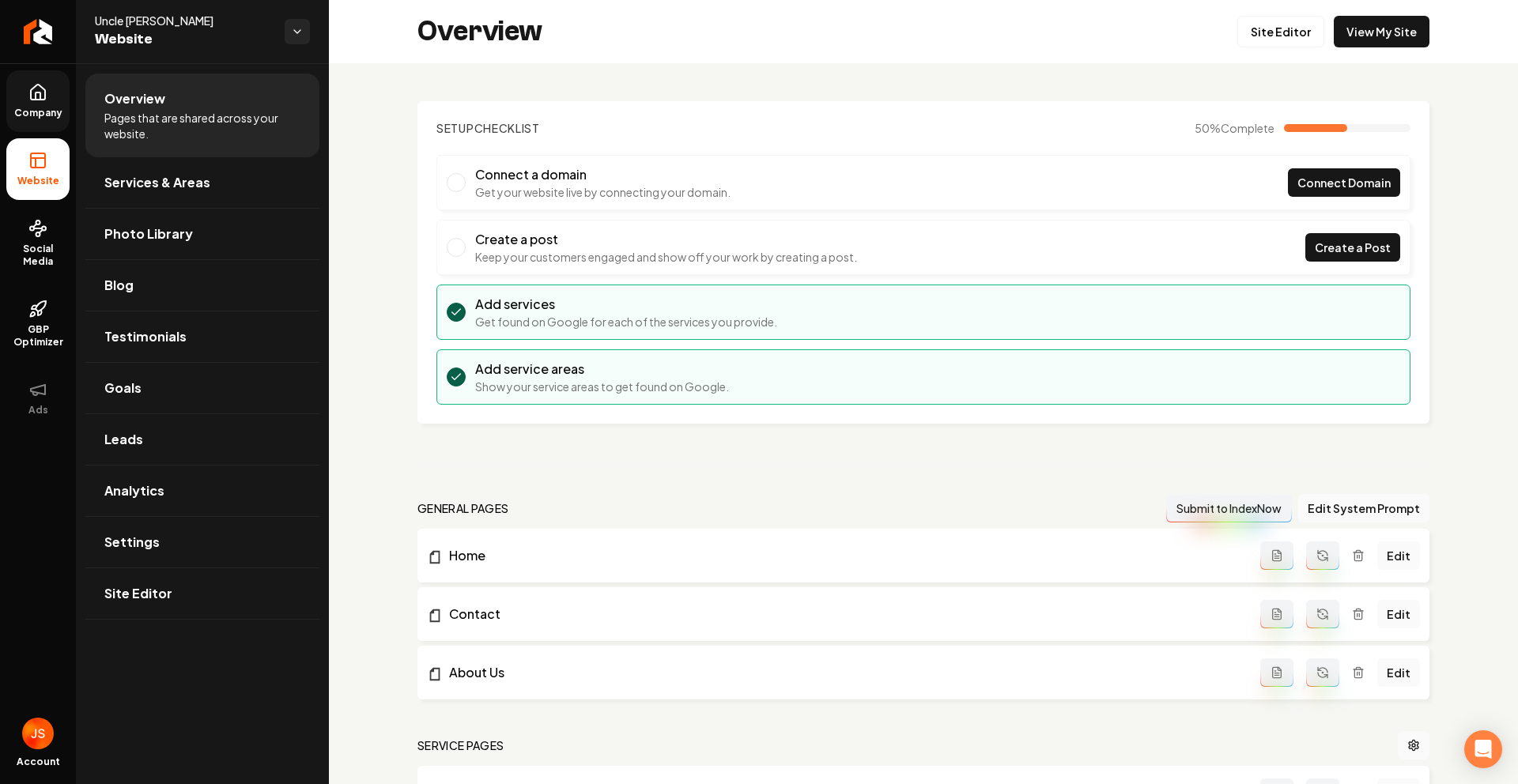
click at [34, 109] on span "Company" at bounding box center [38, 113] width 61 height 13
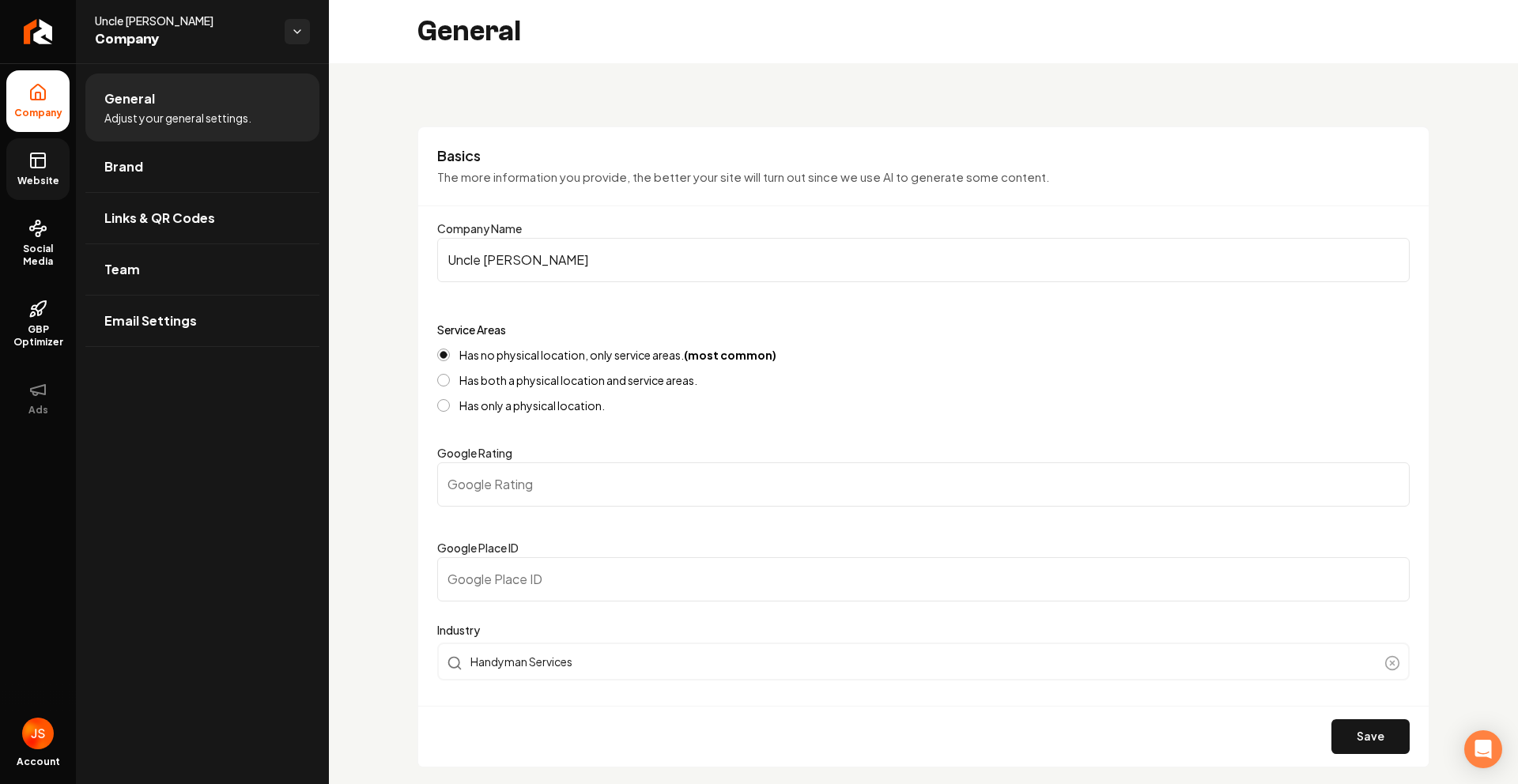
click at [11, 165] on link "Website" at bounding box center [37, 169] width 63 height 62
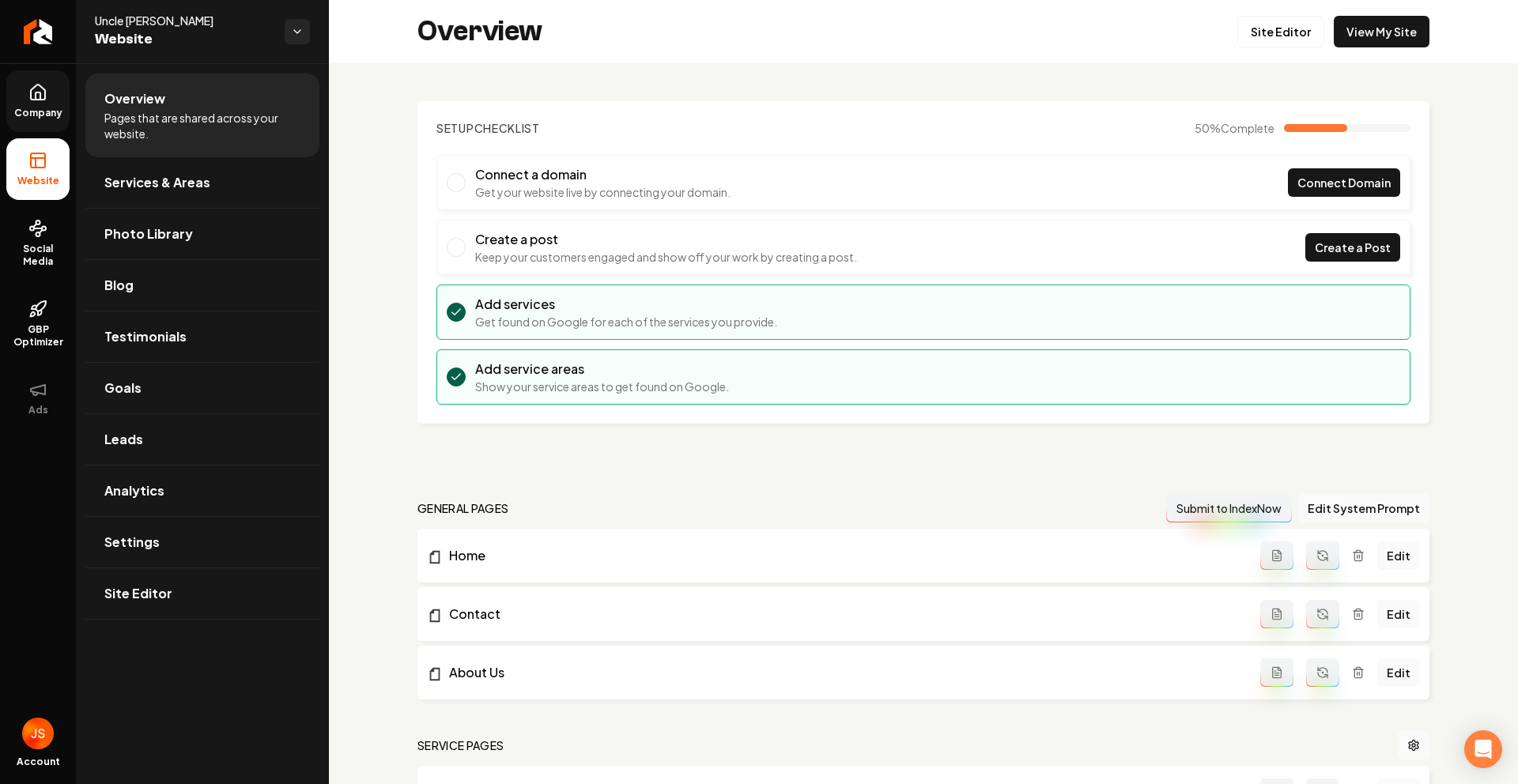
click at [40, 115] on span "Company" at bounding box center [38, 113] width 61 height 13
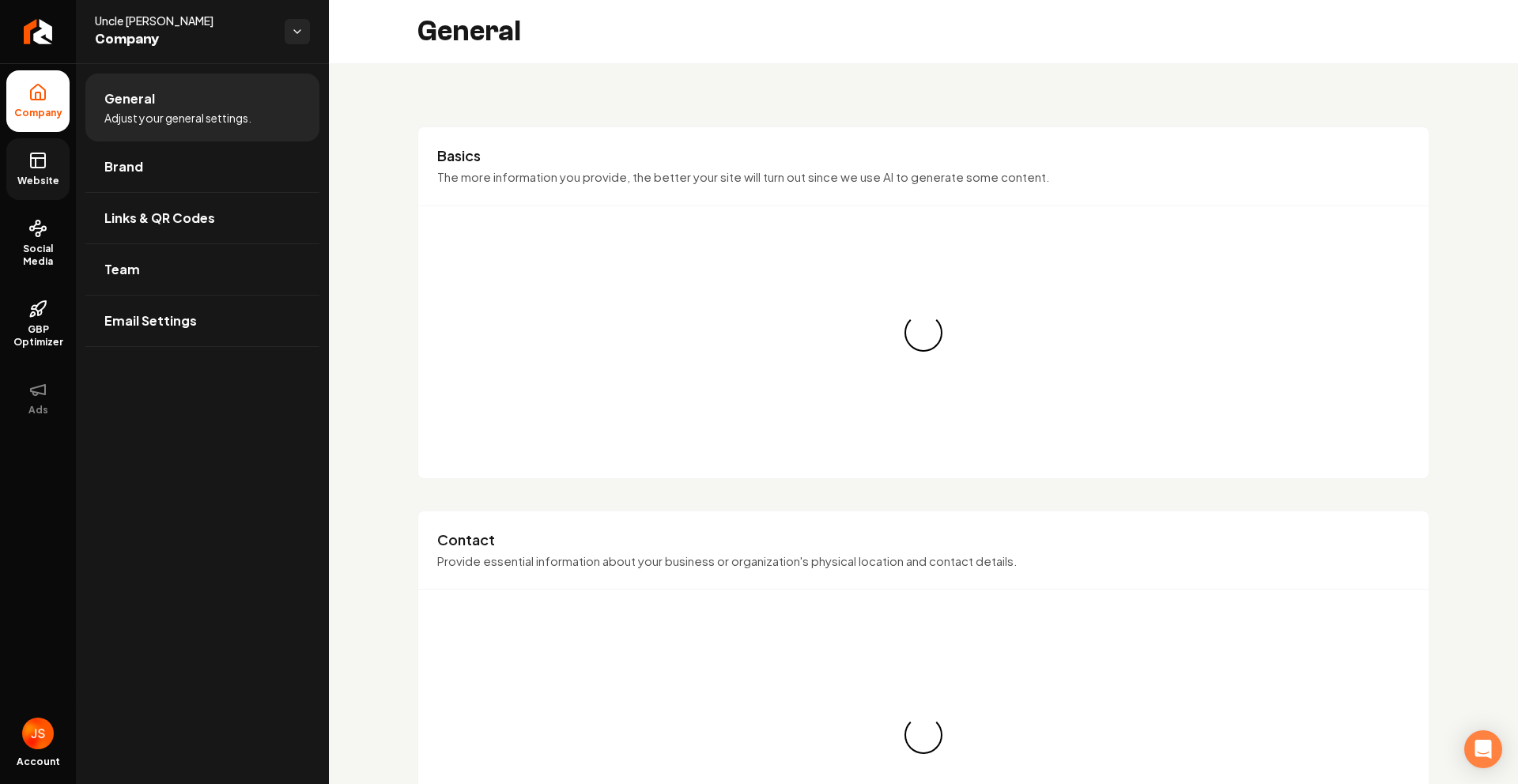
click at [52, 188] on link "Website" at bounding box center [37, 169] width 63 height 62
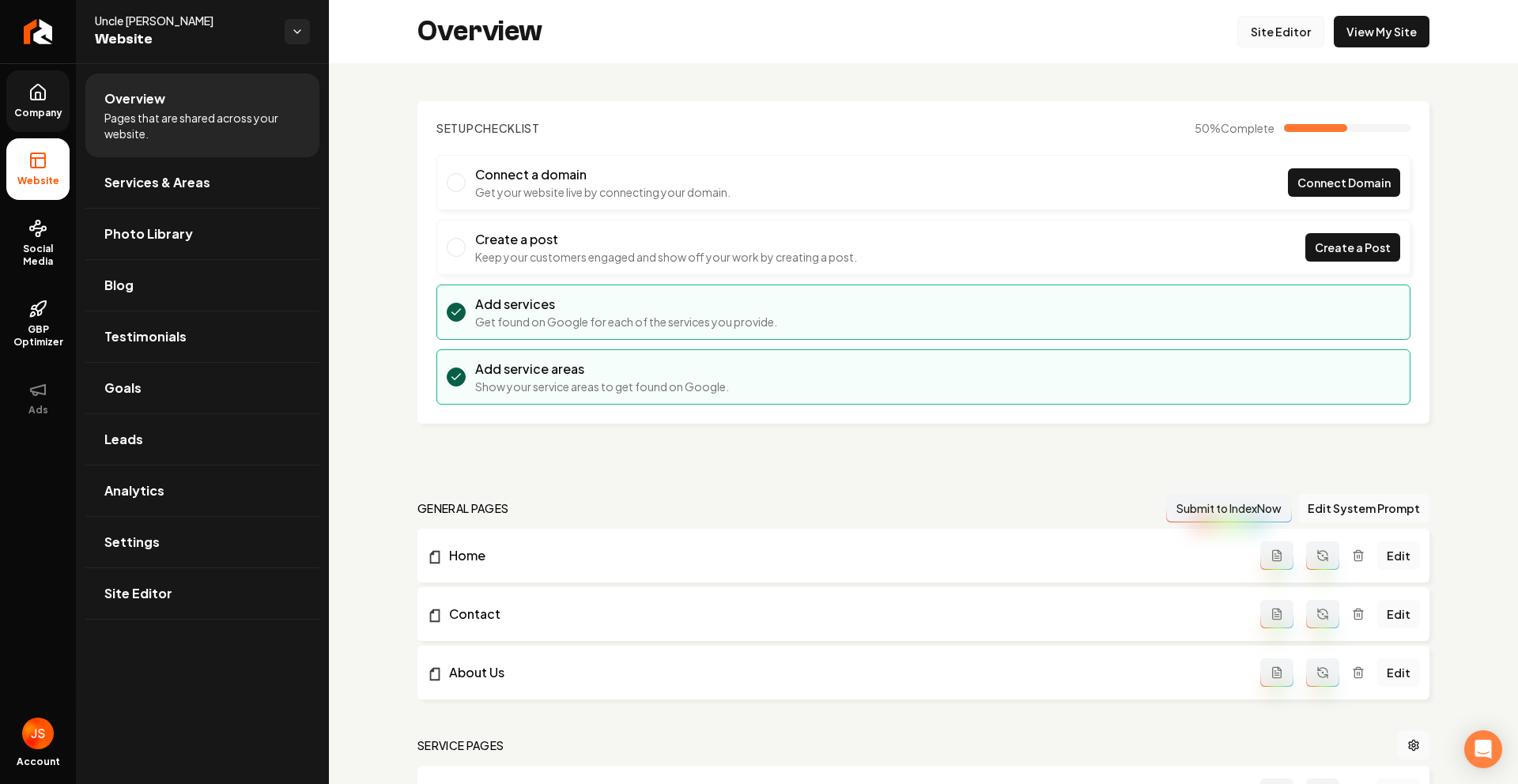
click at [1257, 44] on link "Site Editor" at bounding box center [1281, 32] width 87 height 32
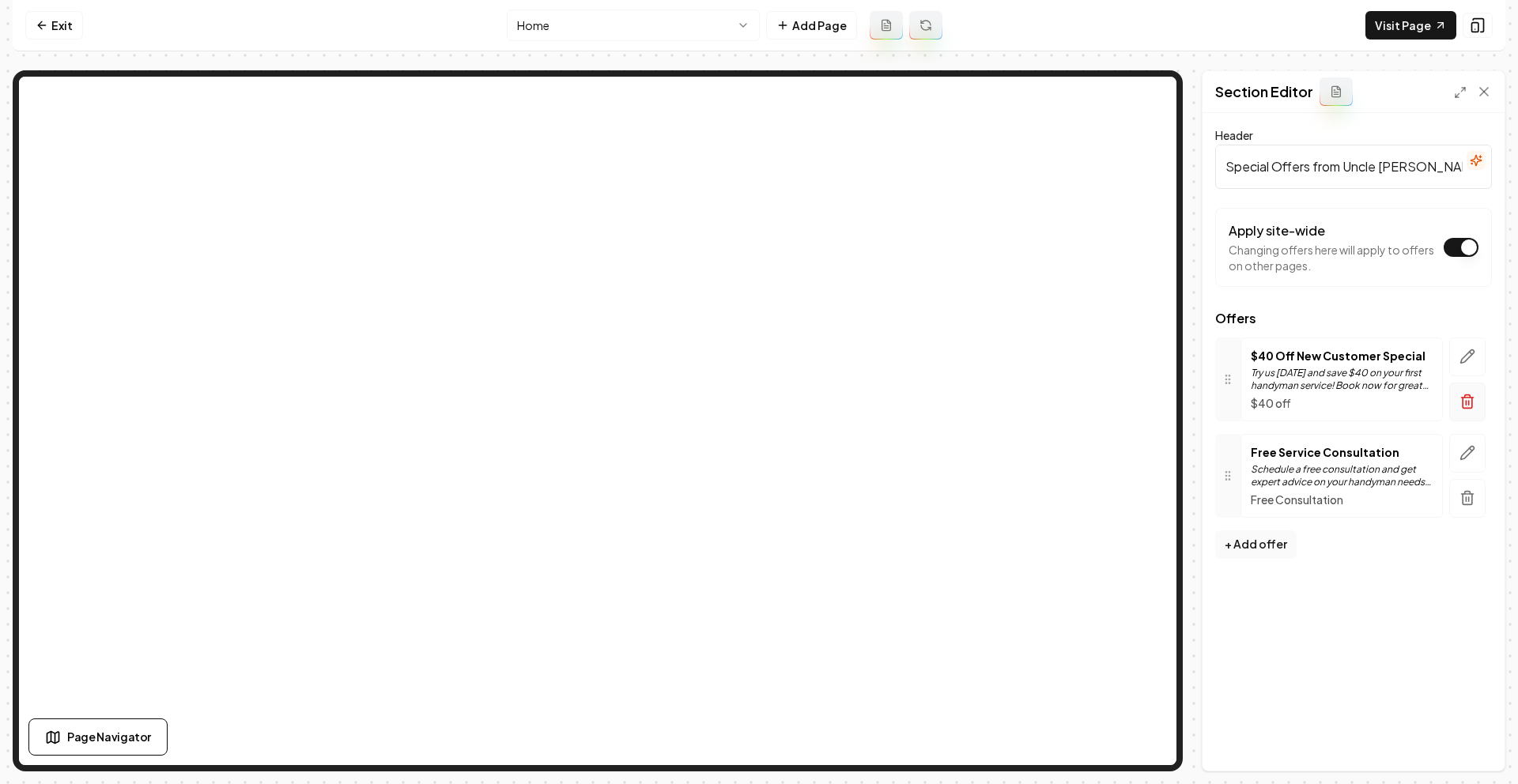
click at [1466, 403] on line "button" at bounding box center [1466, 402] width 0 height 4
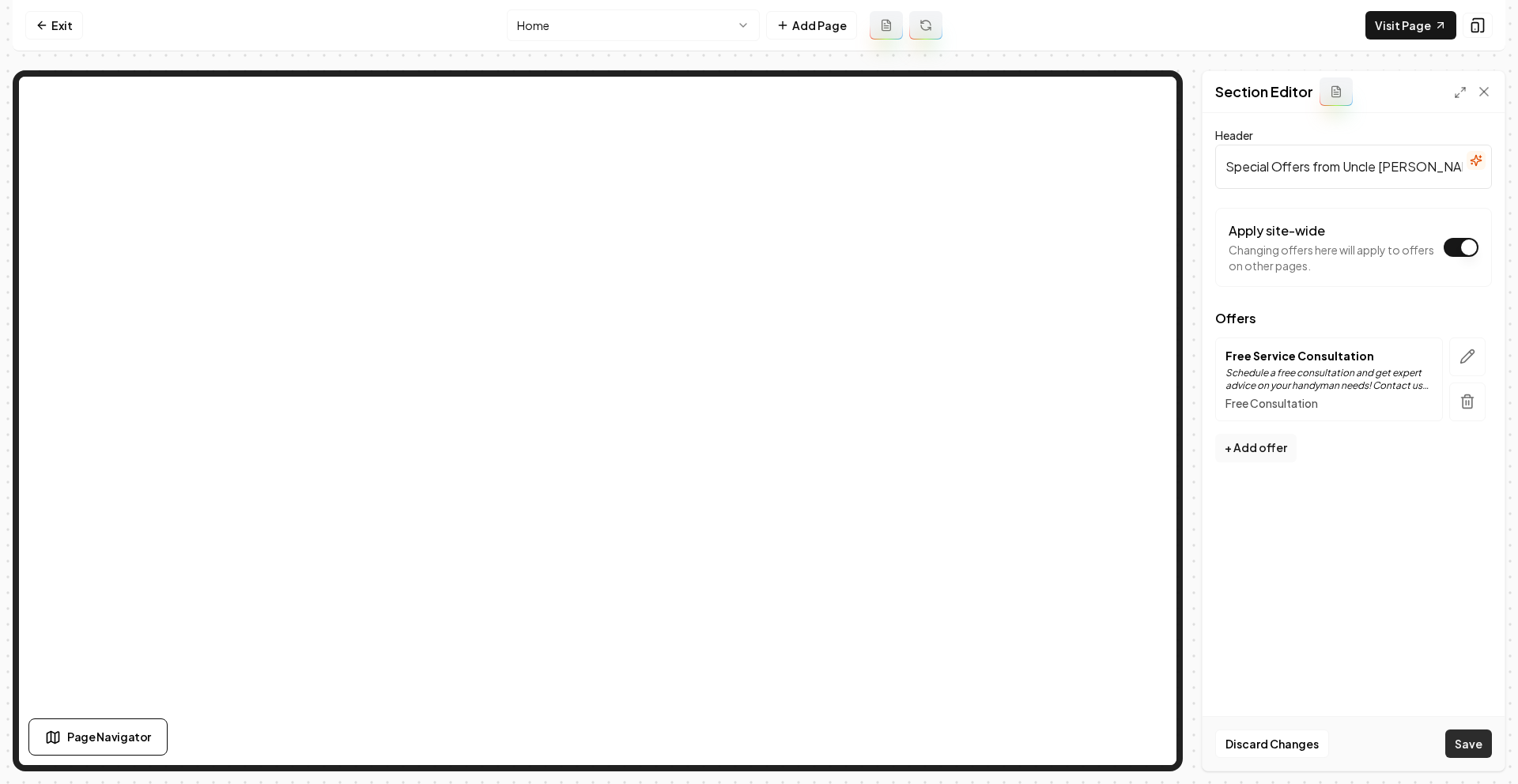
click at [1475, 748] on button "Save" at bounding box center [1468, 743] width 47 height 29
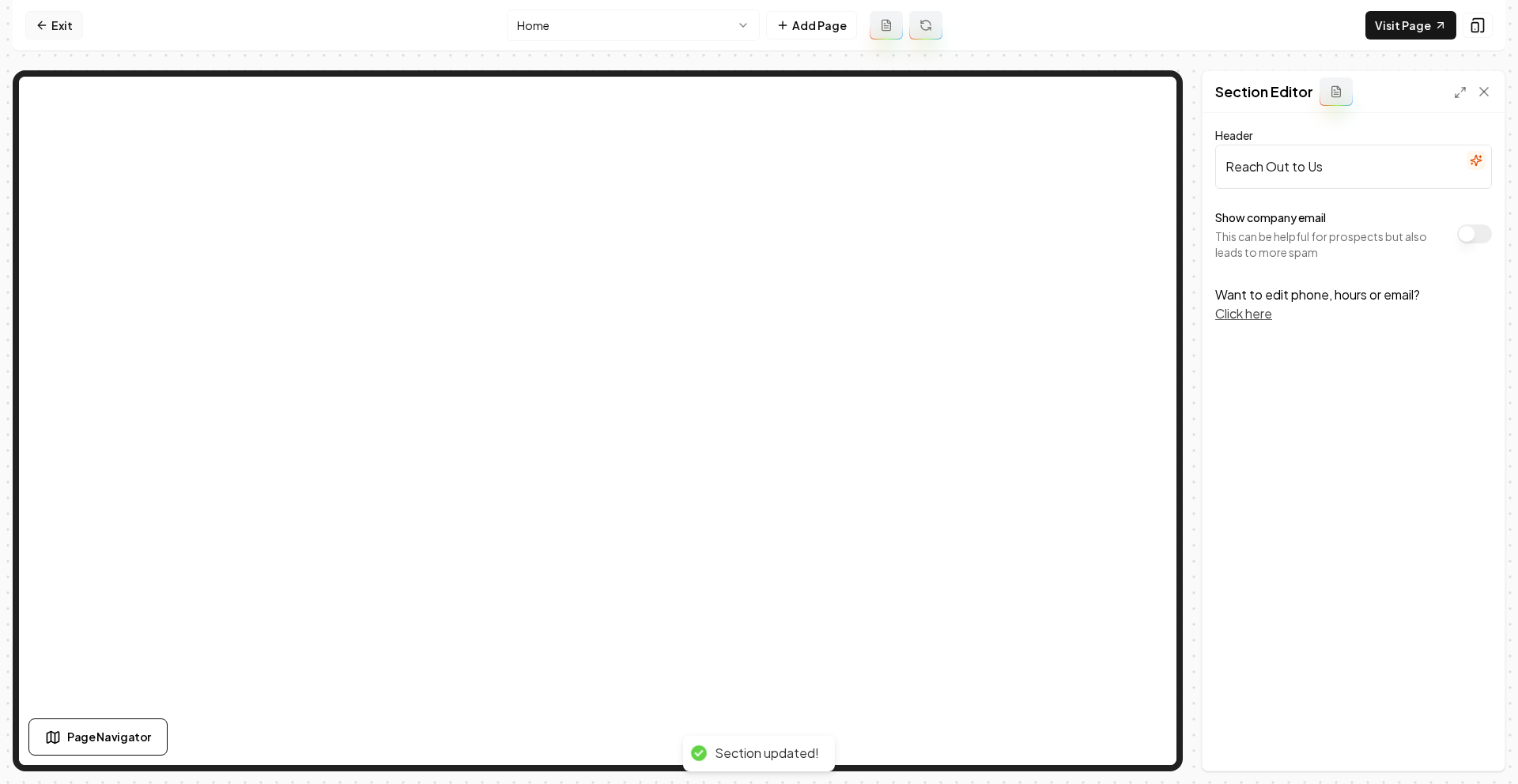
click at [44, 26] on icon at bounding box center [42, 25] width 13 height 13
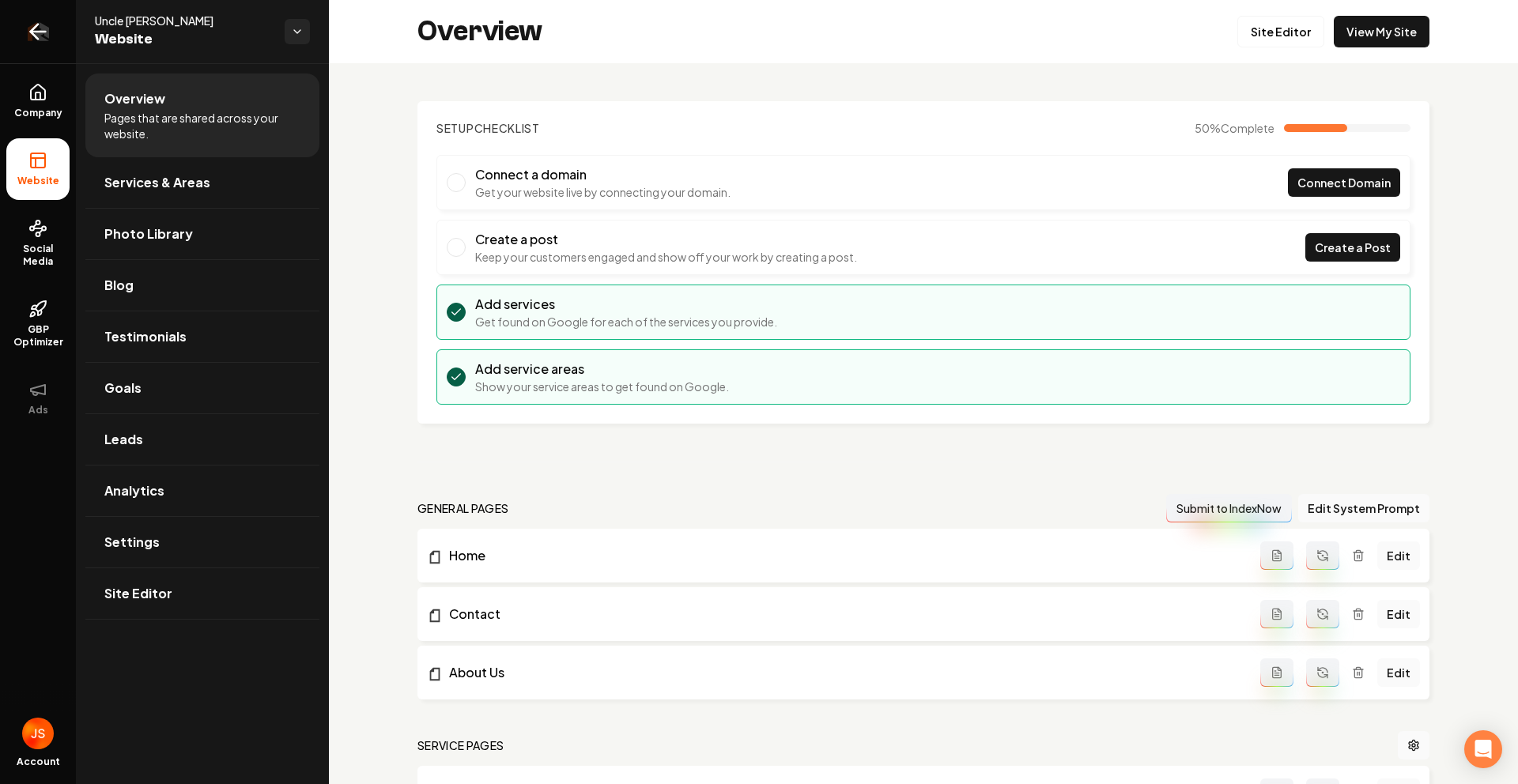
click at [37, 27] on icon "Return to dashboard" at bounding box center [37, 31] width 25 height 25
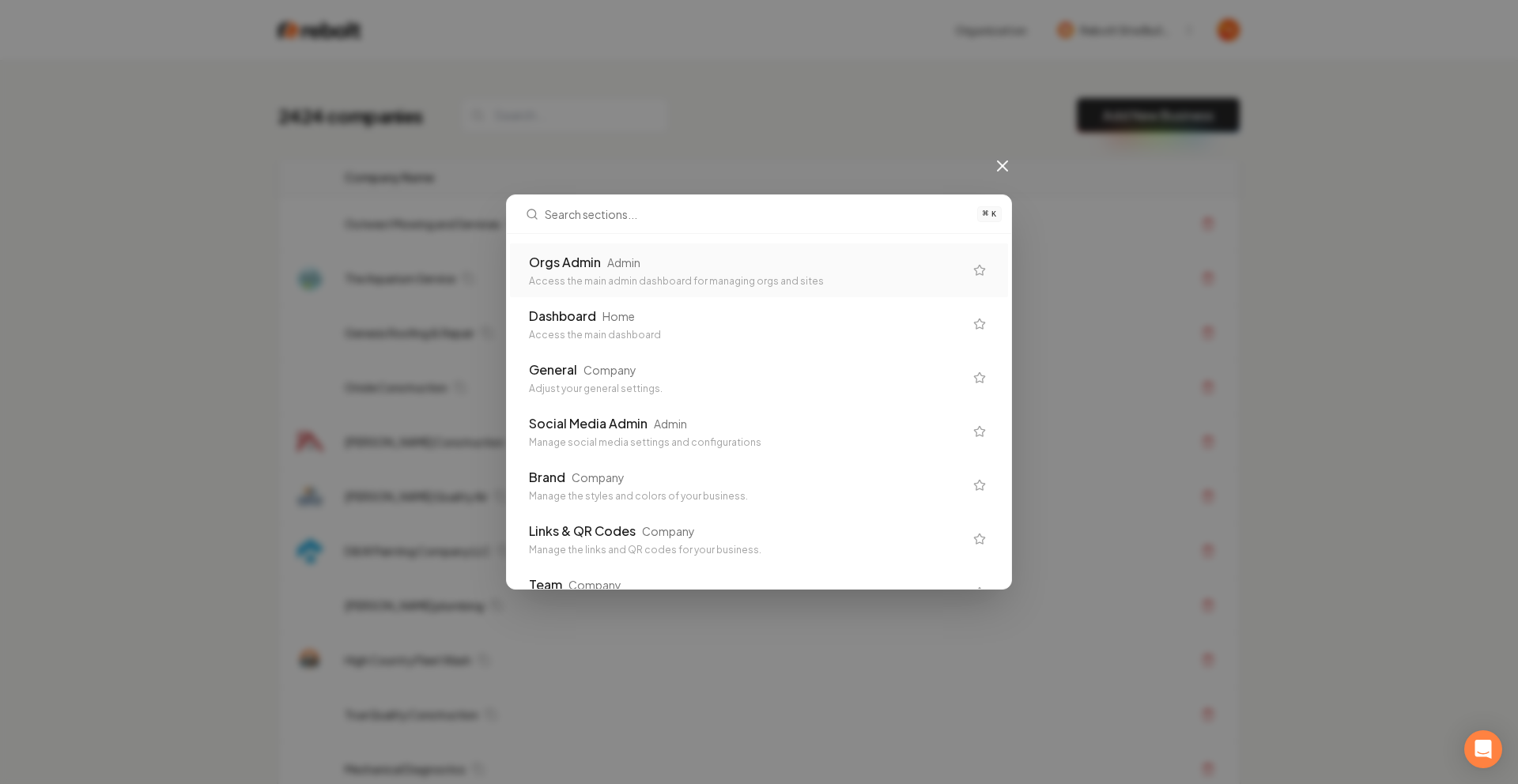
click at [650, 265] on div "Orgs Admin Admin" at bounding box center [747, 262] width 435 height 19
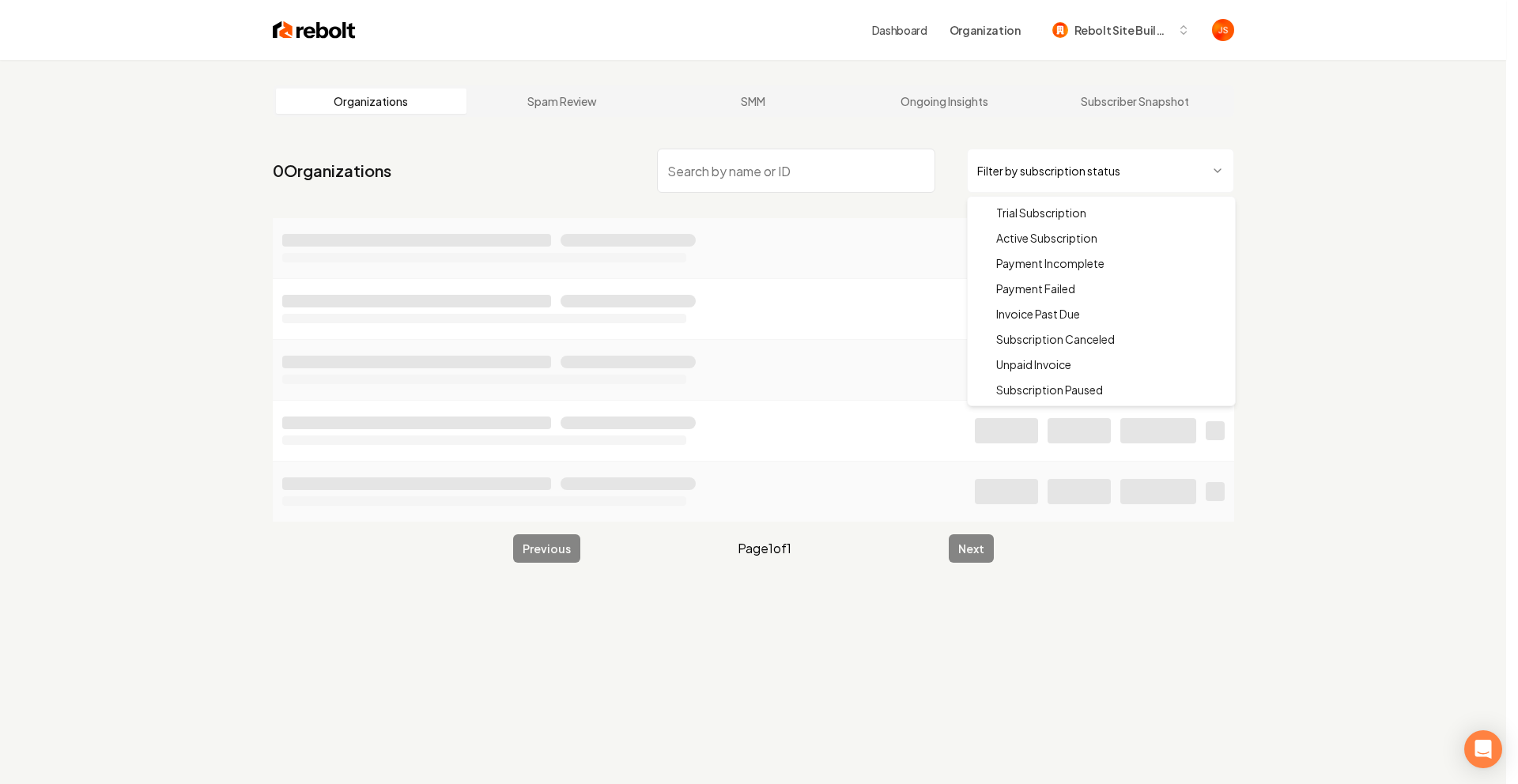
click at [1022, 166] on html "Dashboard Organization Rebolt Site Builder Organizations Spam Review SMM Ongoin…" at bounding box center [759, 392] width 1518 height 784
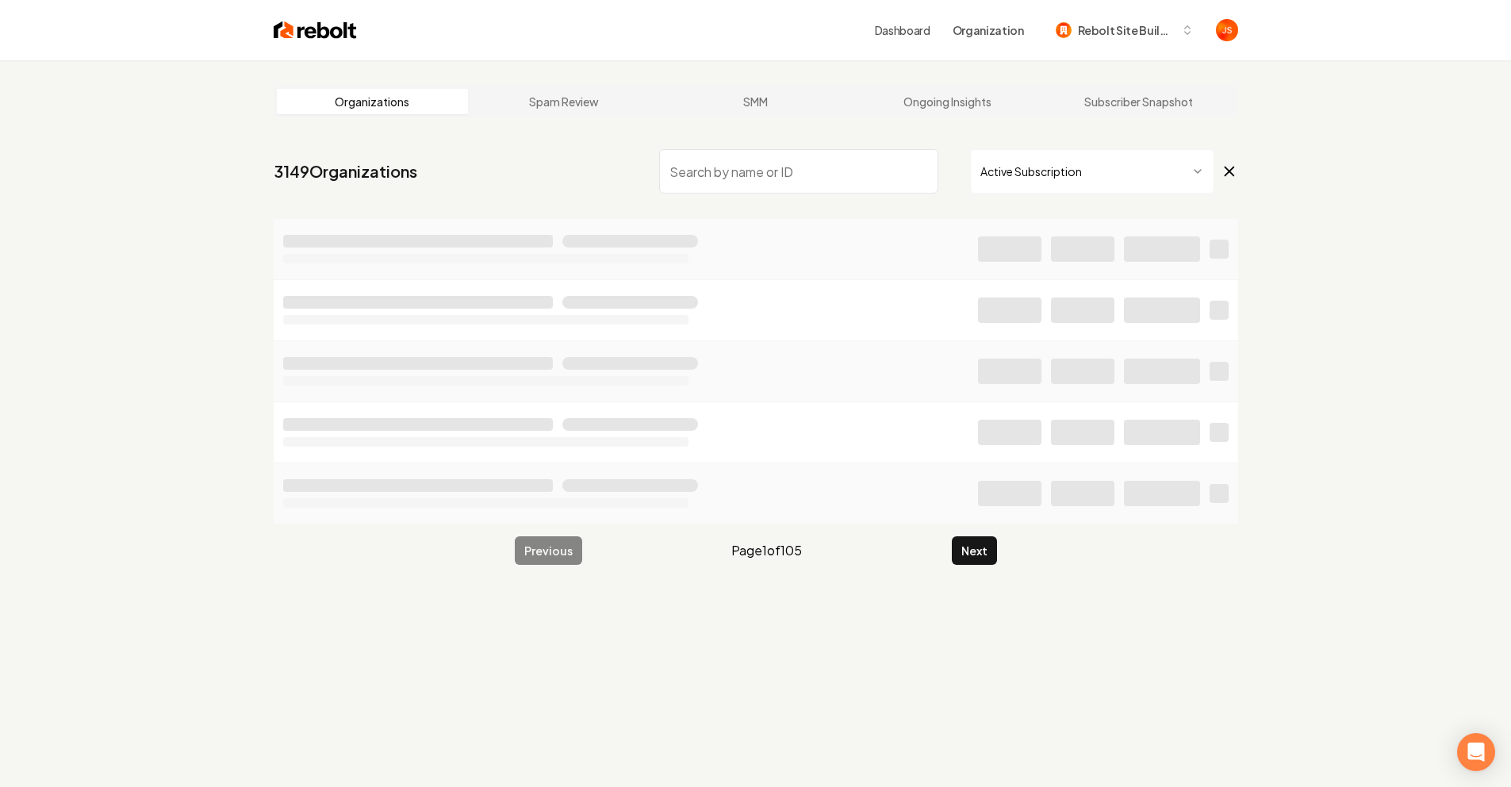
click at [897, 175] on input "search" at bounding box center [798, 171] width 279 height 44
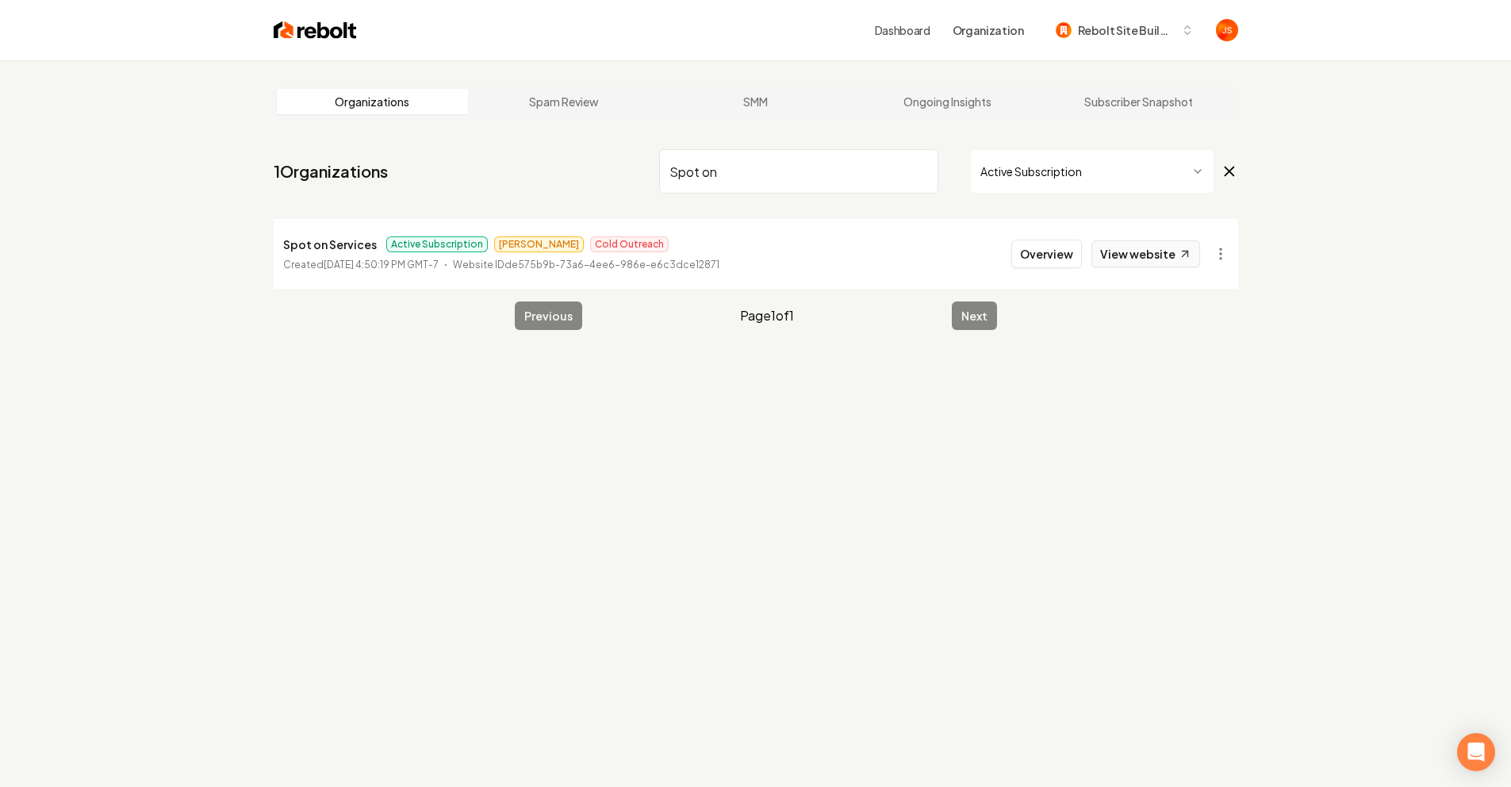
type input "Spot on"
click at [1112, 245] on link "View website" at bounding box center [1146, 253] width 109 height 27
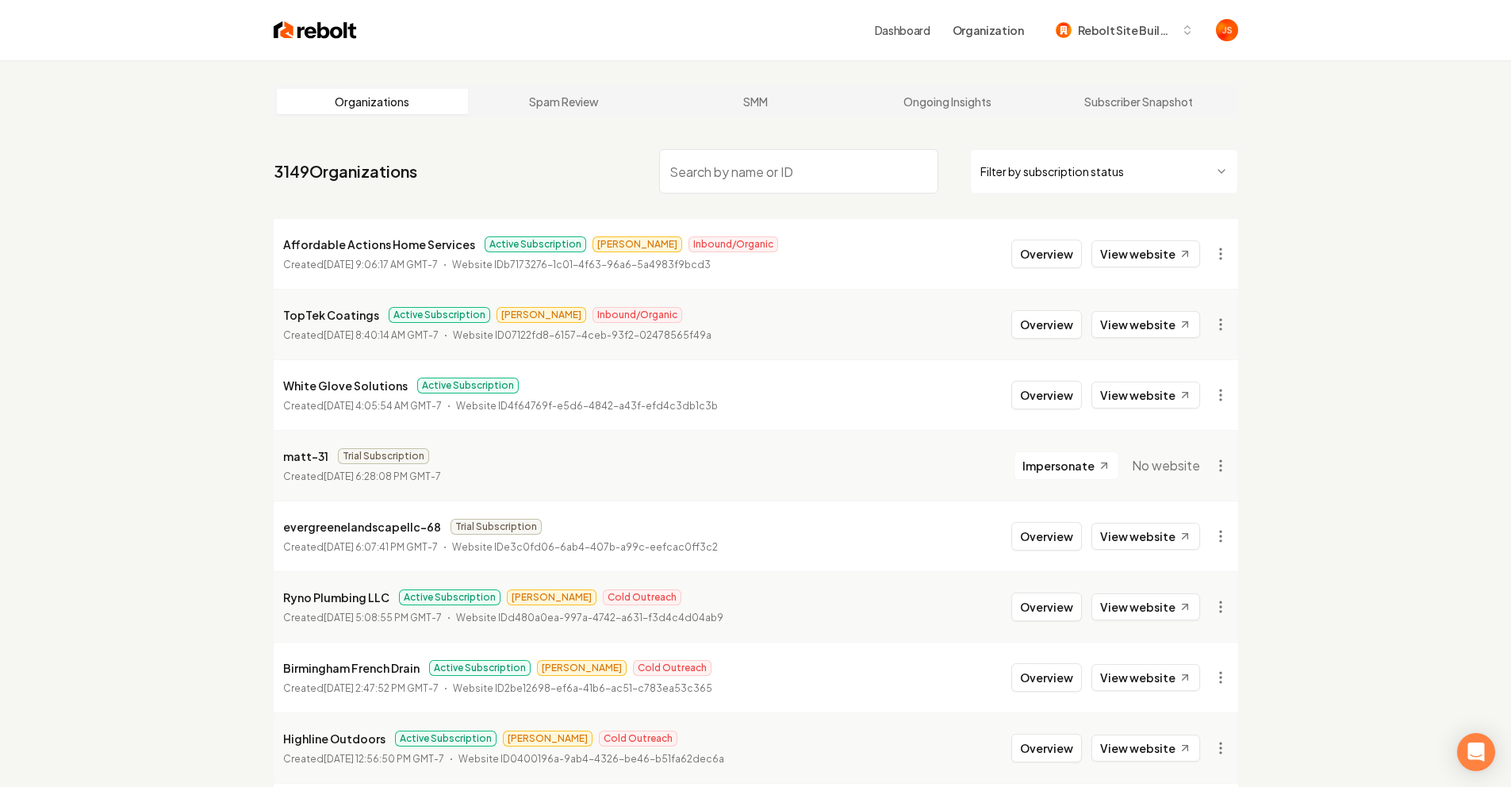
click at [1047, 178] on html "Dashboard Organization Rebolt Site Builder Organizations Spam Review SMM Ongoin…" at bounding box center [755, 393] width 1511 height 787
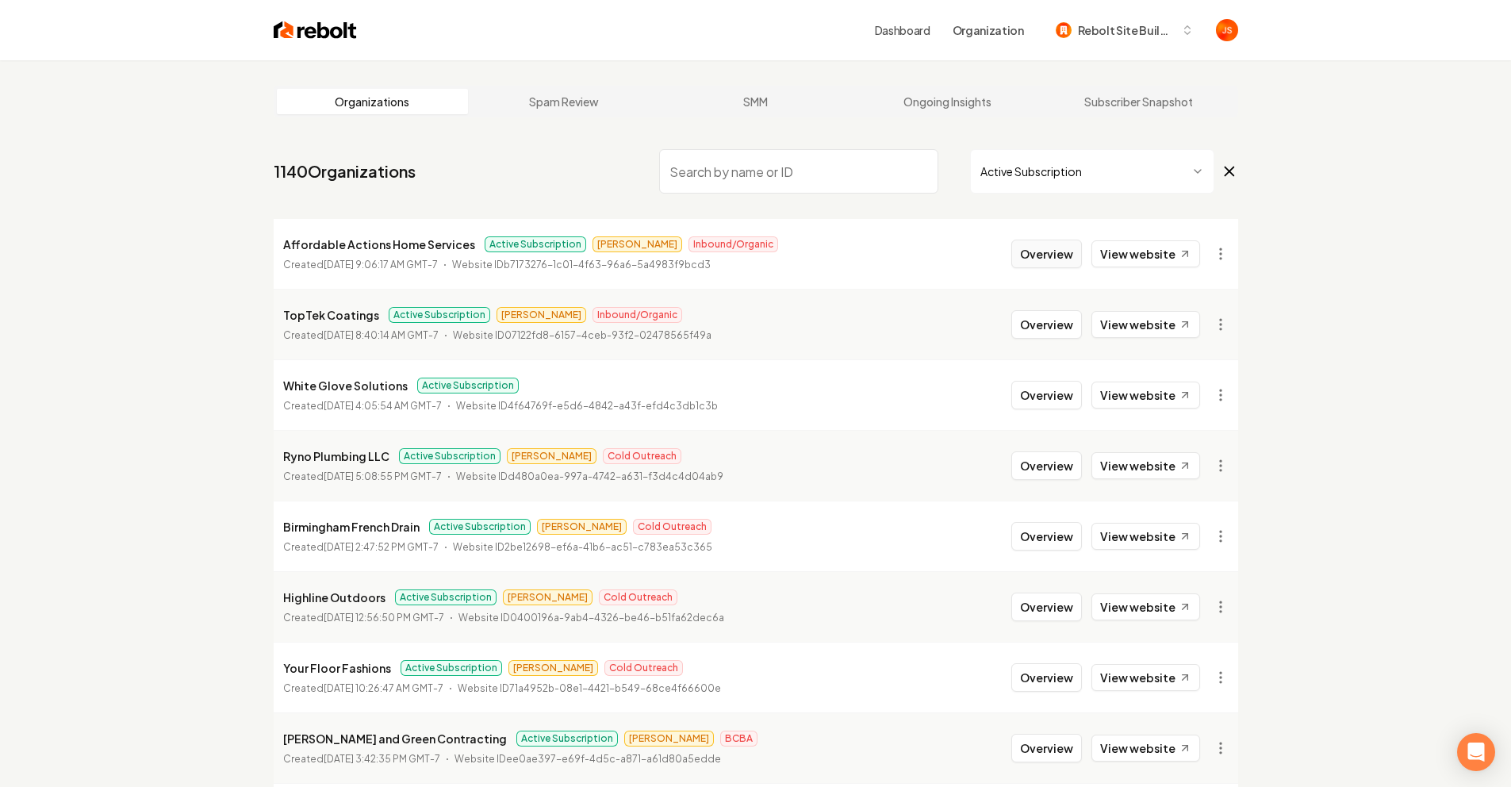
click at [1061, 255] on button "Overview" at bounding box center [1047, 254] width 71 height 29
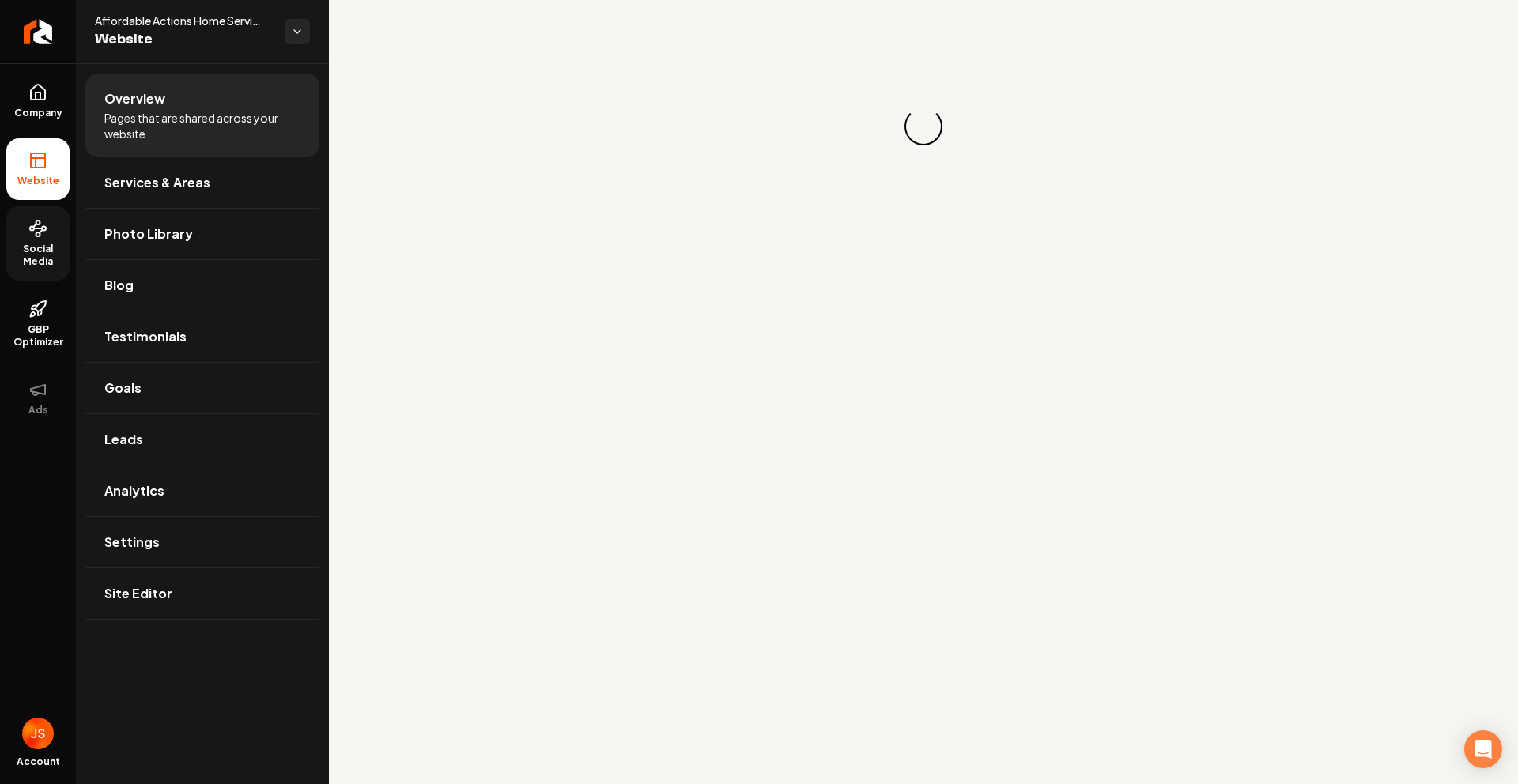
click at [45, 240] on link "Social Media" at bounding box center [37, 243] width 63 height 75
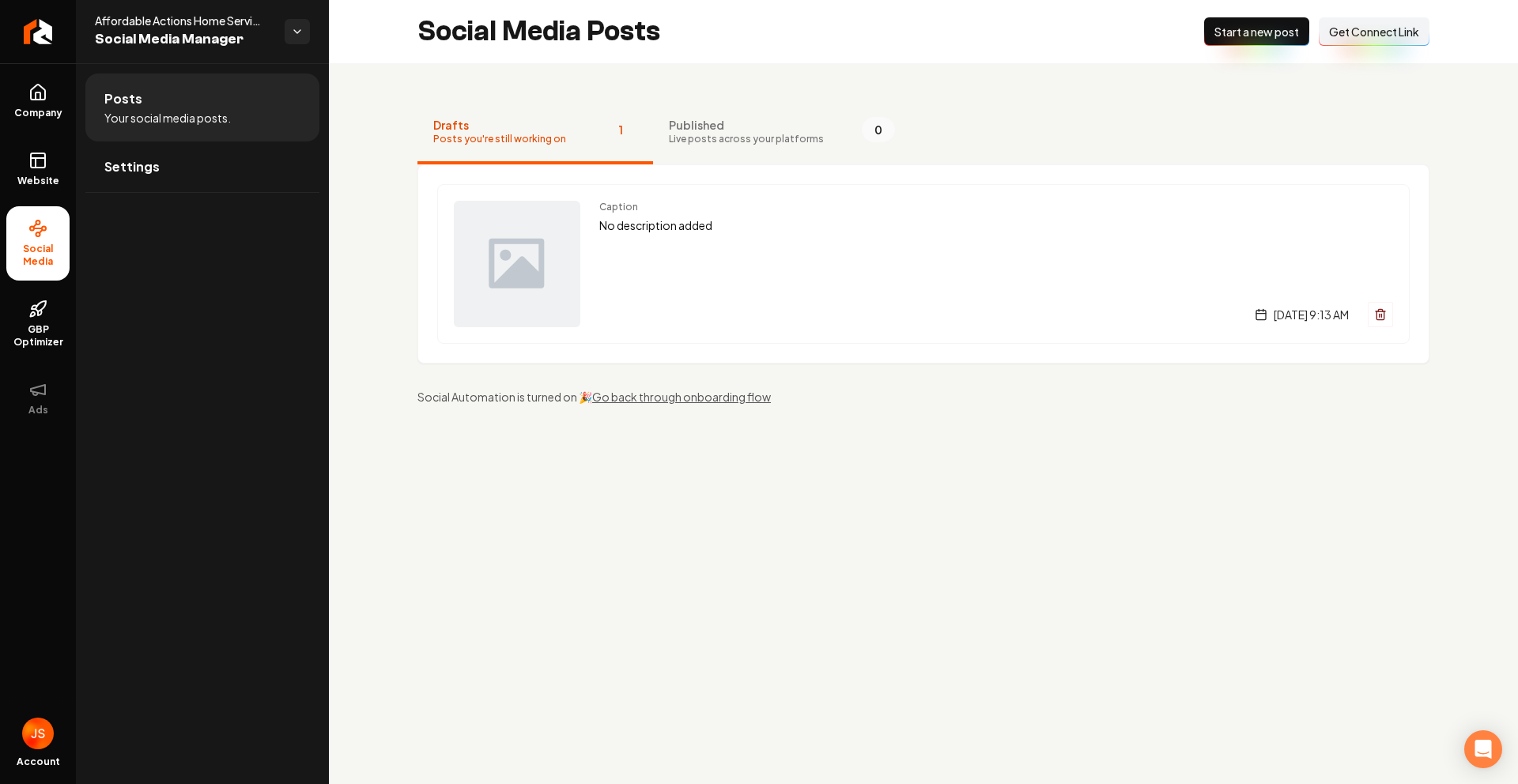
click at [1359, 33] on span "Get Connect Link" at bounding box center [1374, 32] width 90 height 16
click at [42, 153] on rect at bounding box center [38, 160] width 14 height 14
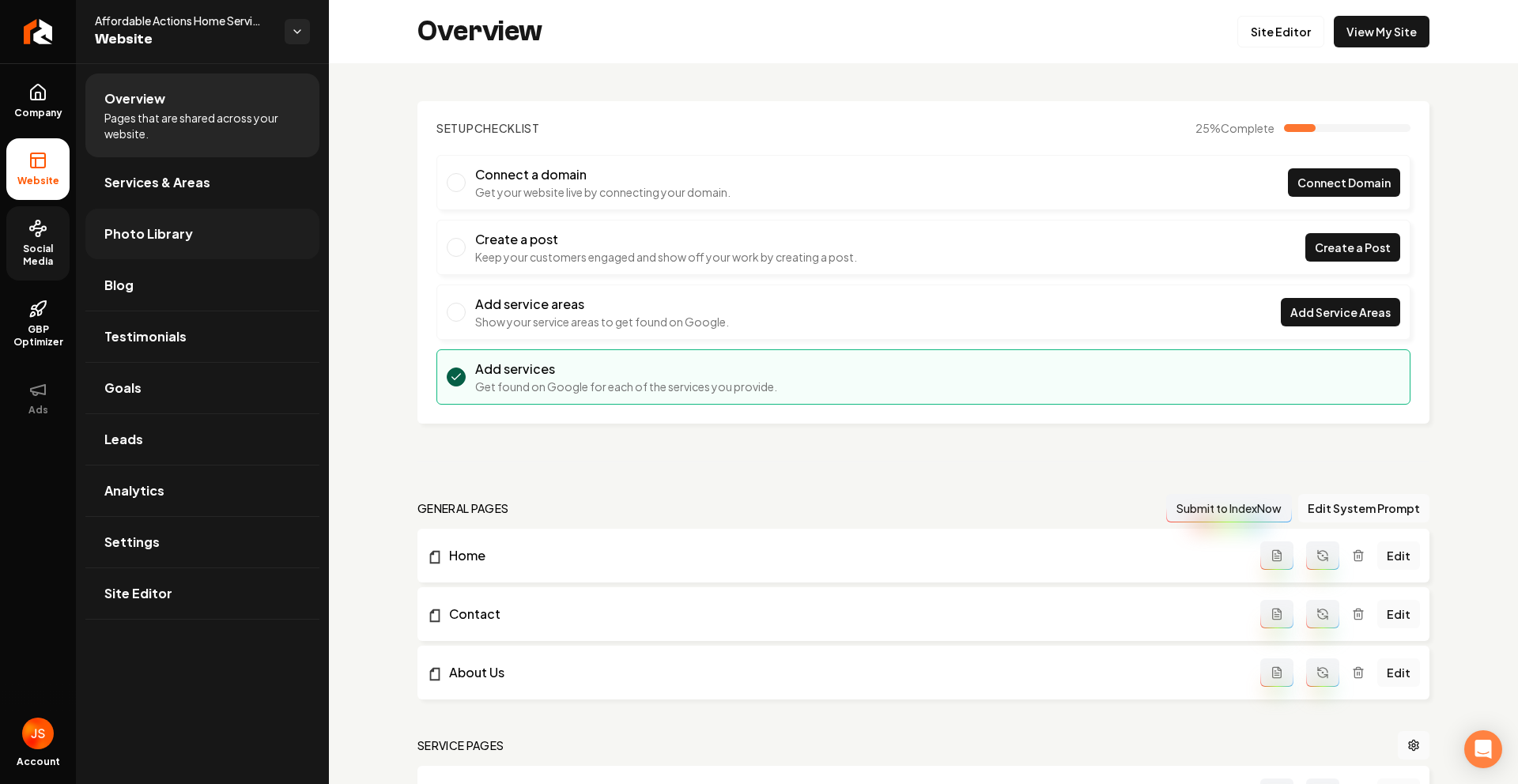
click at [167, 245] on link "Photo Library" at bounding box center [202, 233] width 234 height 51
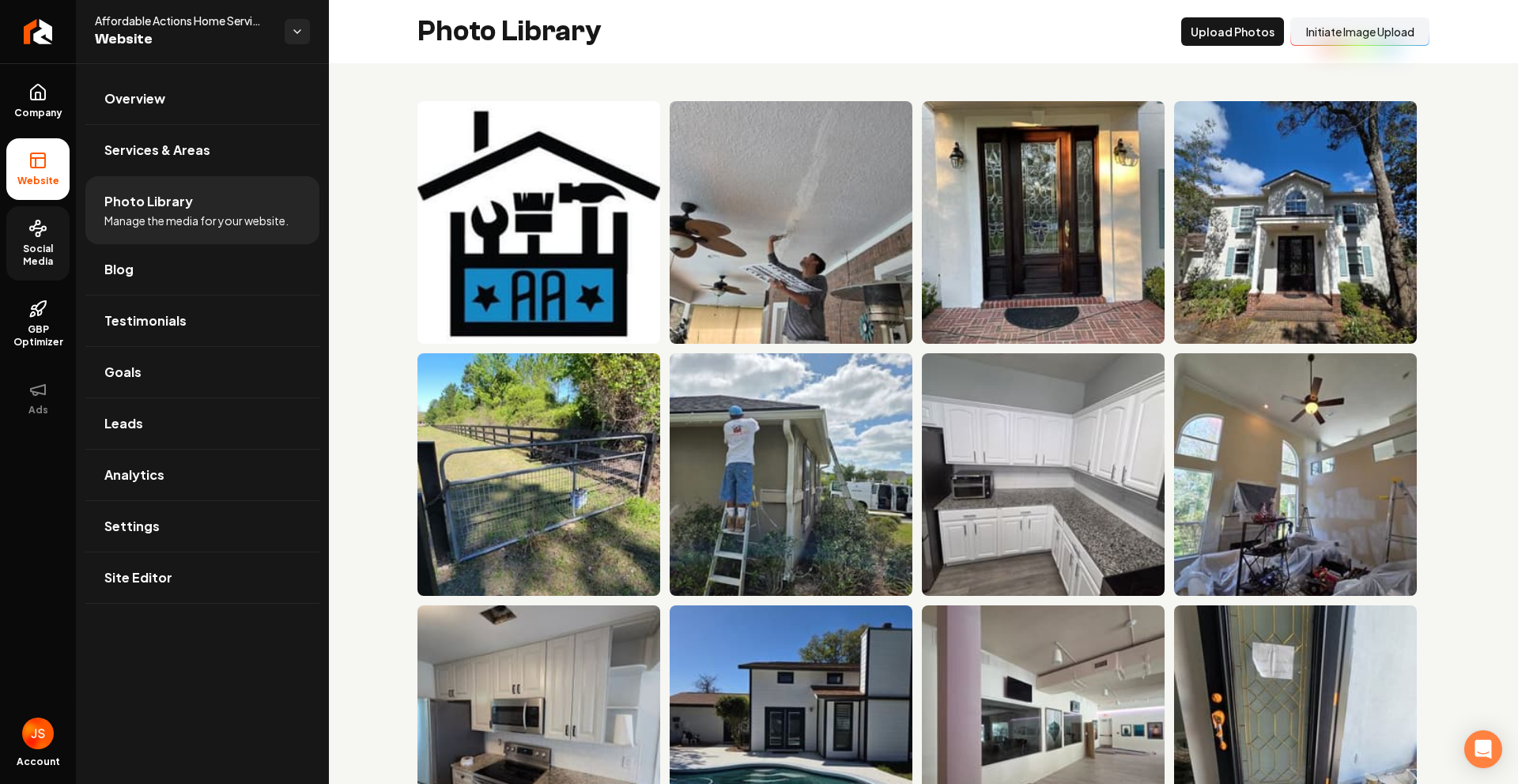
click at [1365, 32] on button "Initiate Image Upload" at bounding box center [1361, 31] width 140 height 29
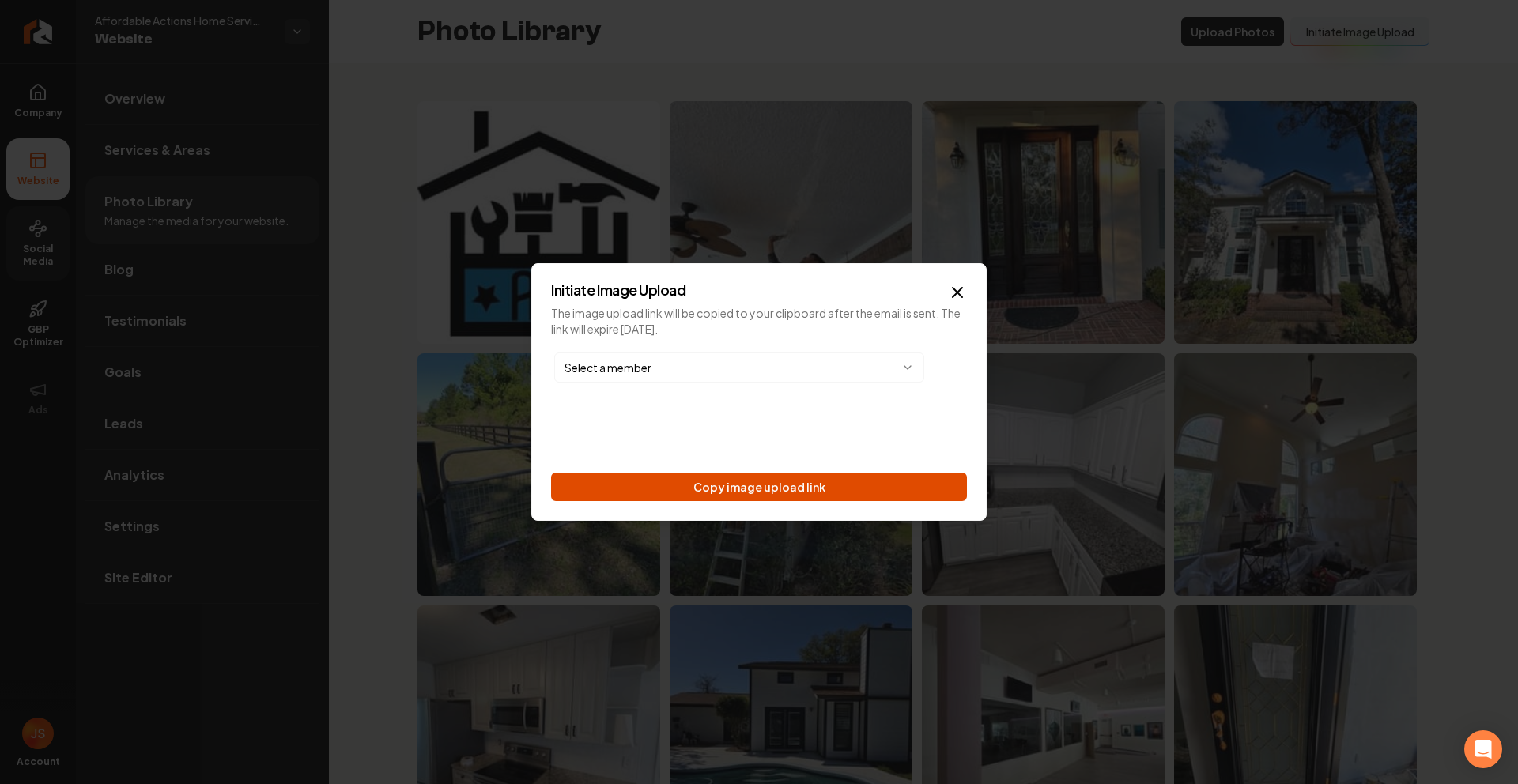
click at [653, 495] on button "Copy image upload link" at bounding box center [759, 486] width 416 height 29
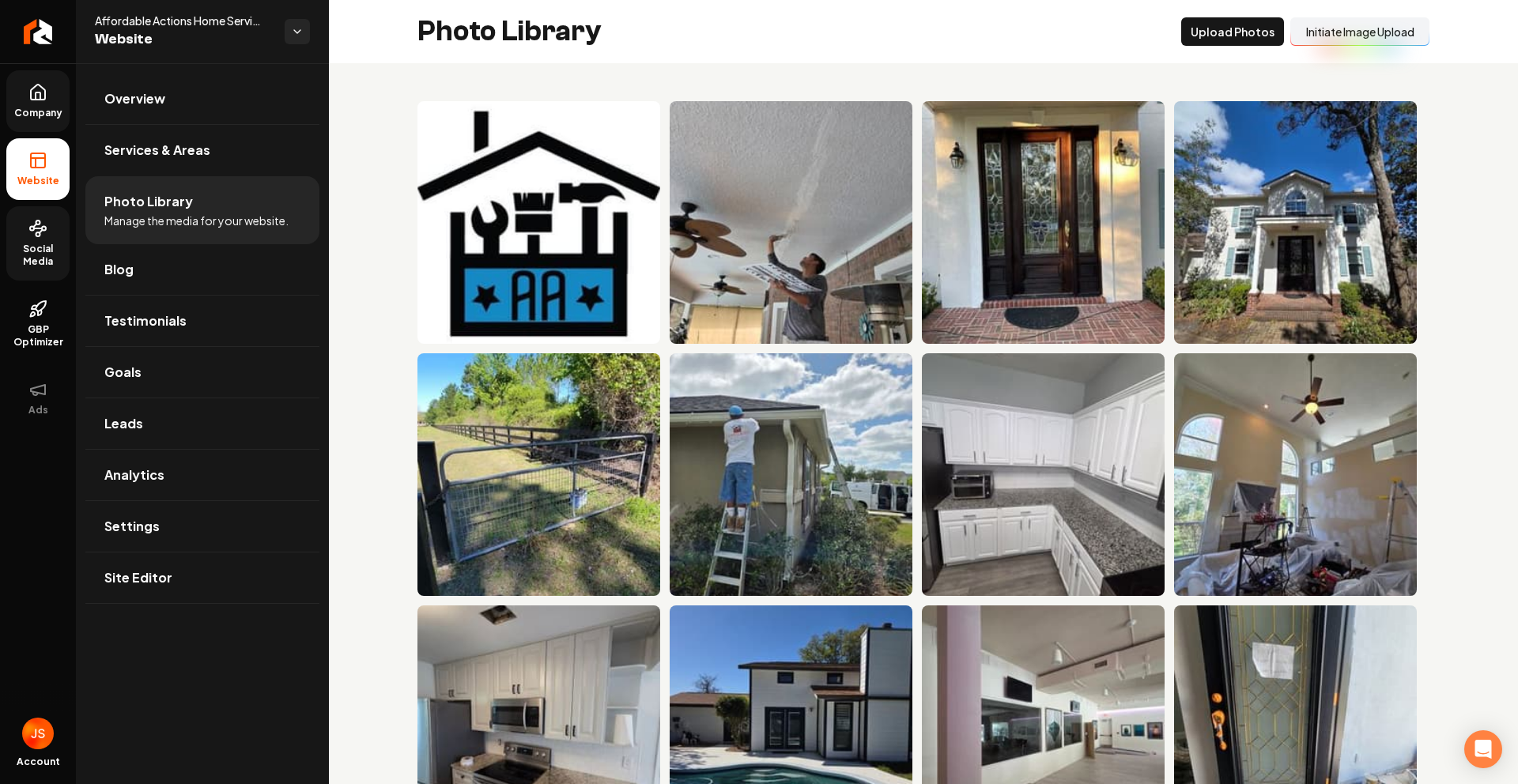
click at [49, 94] on link "Company" at bounding box center [37, 102] width 63 height 62
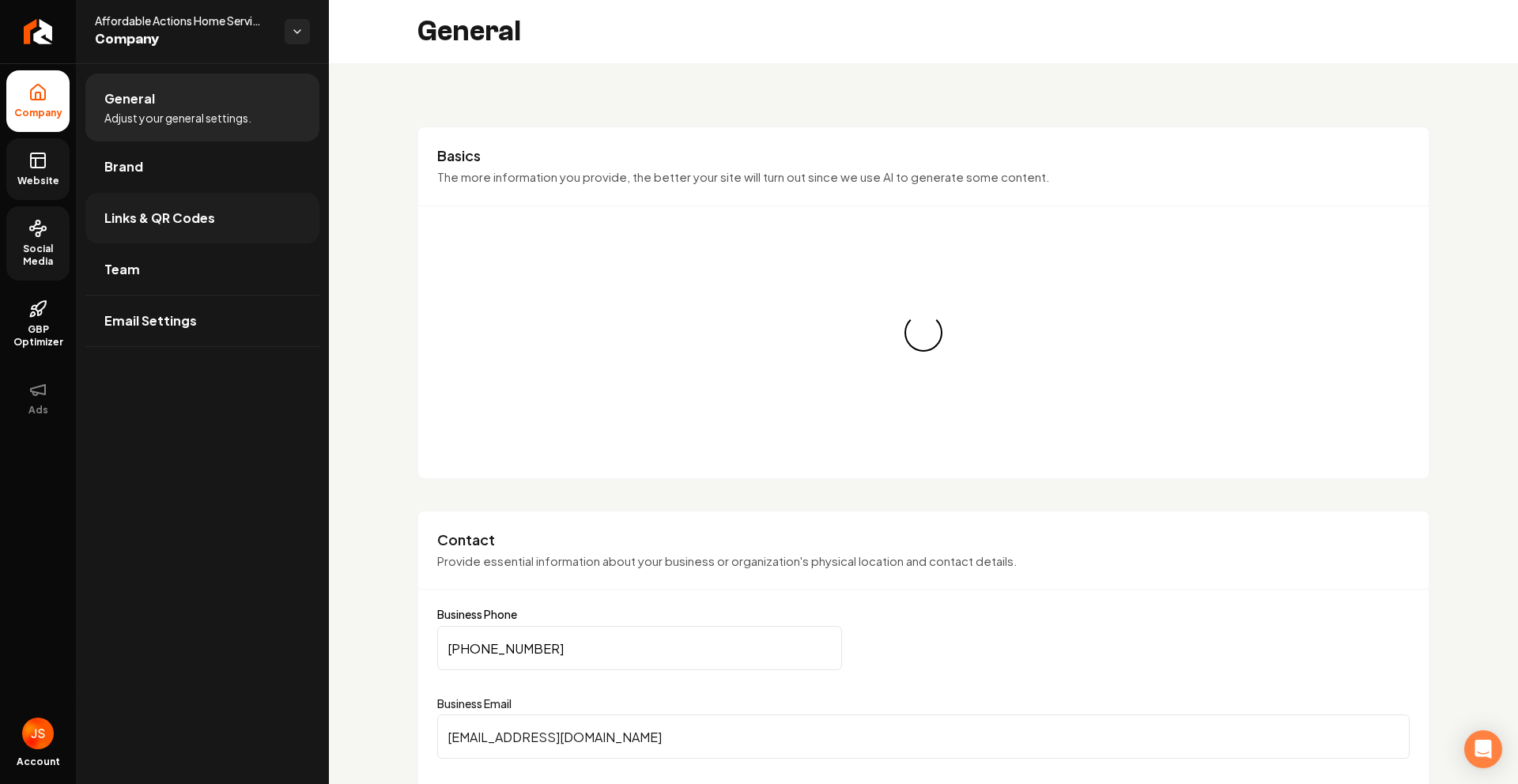
click at [176, 208] on span "Links & QR Codes" at bounding box center [159, 217] width 111 height 19
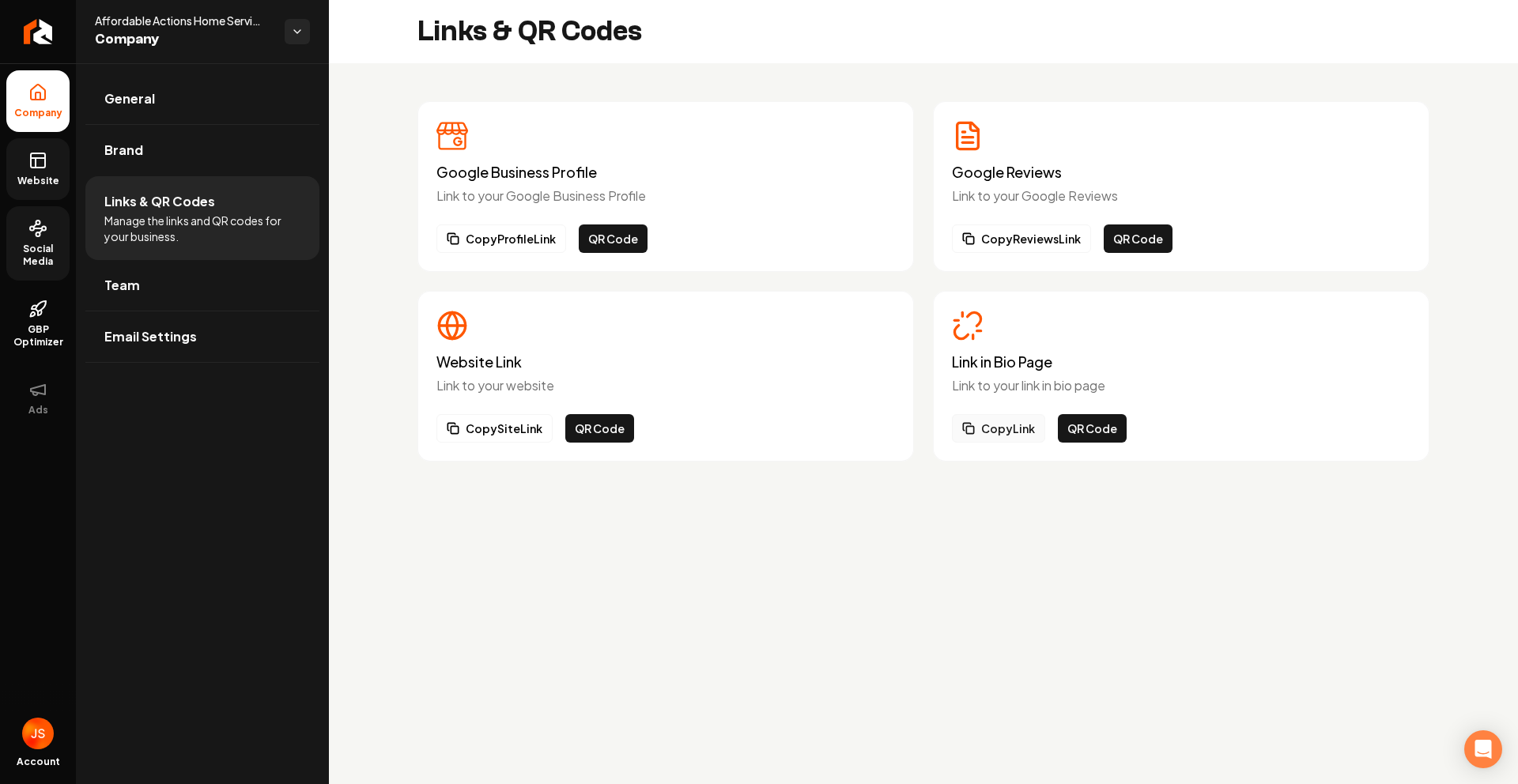
click at [955, 426] on button "Copy Link" at bounding box center [999, 428] width 94 height 29
click at [36, 160] on icon at bounding box center [36, 163] width 0 height 10
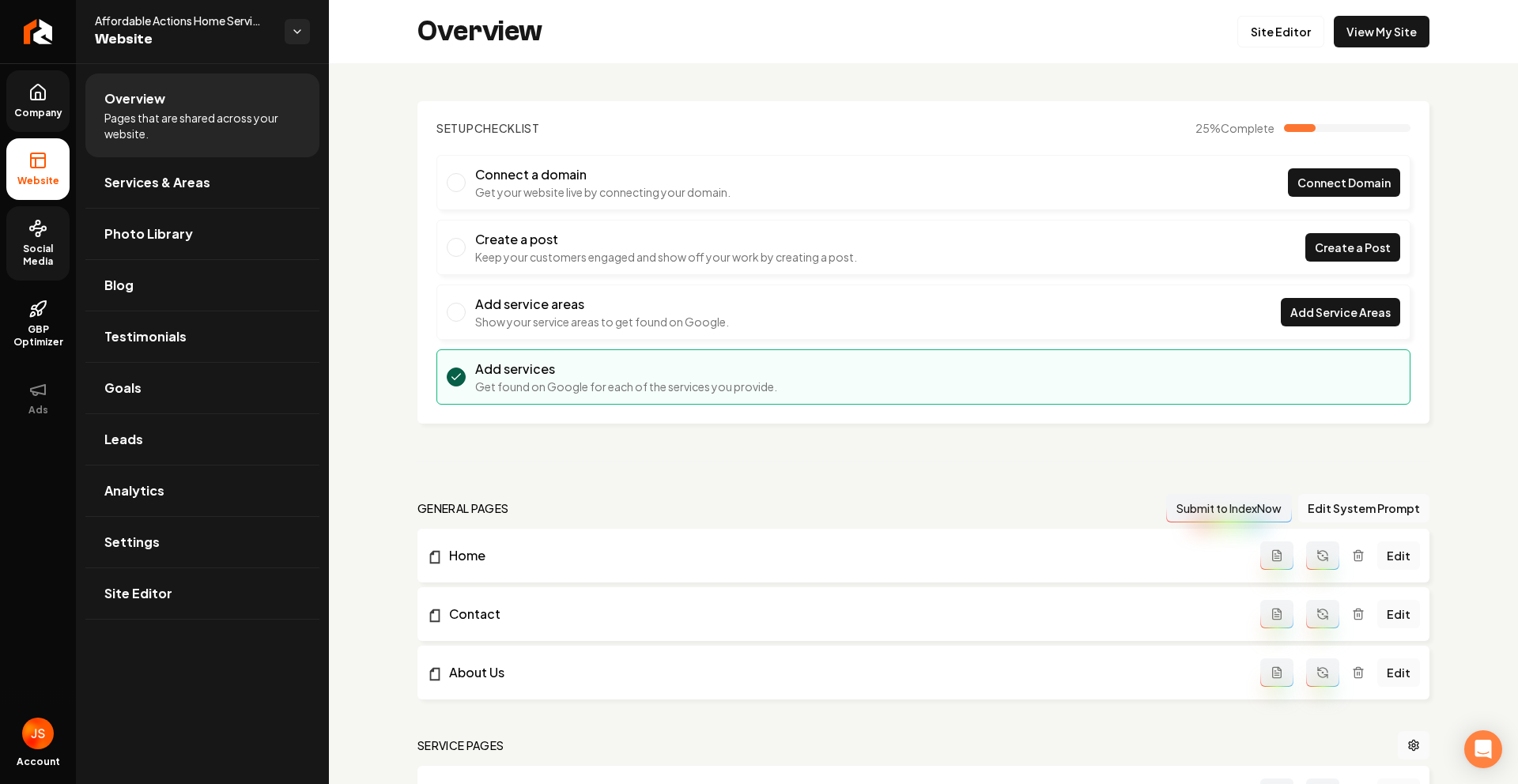
click at [33, 93] on icon at bounding box center [38, 92] width 19 height 19
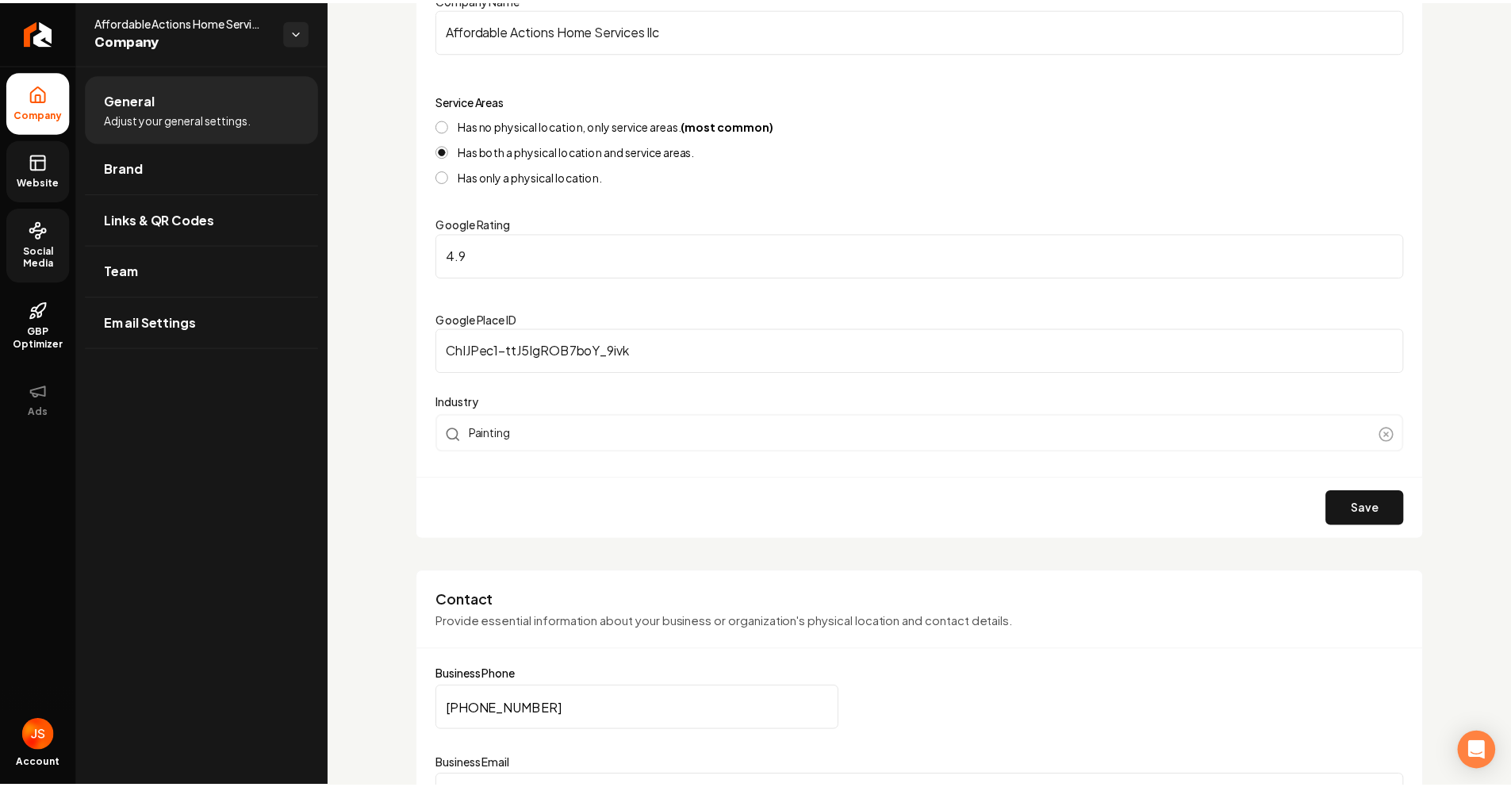
scroll to position [539, 0]
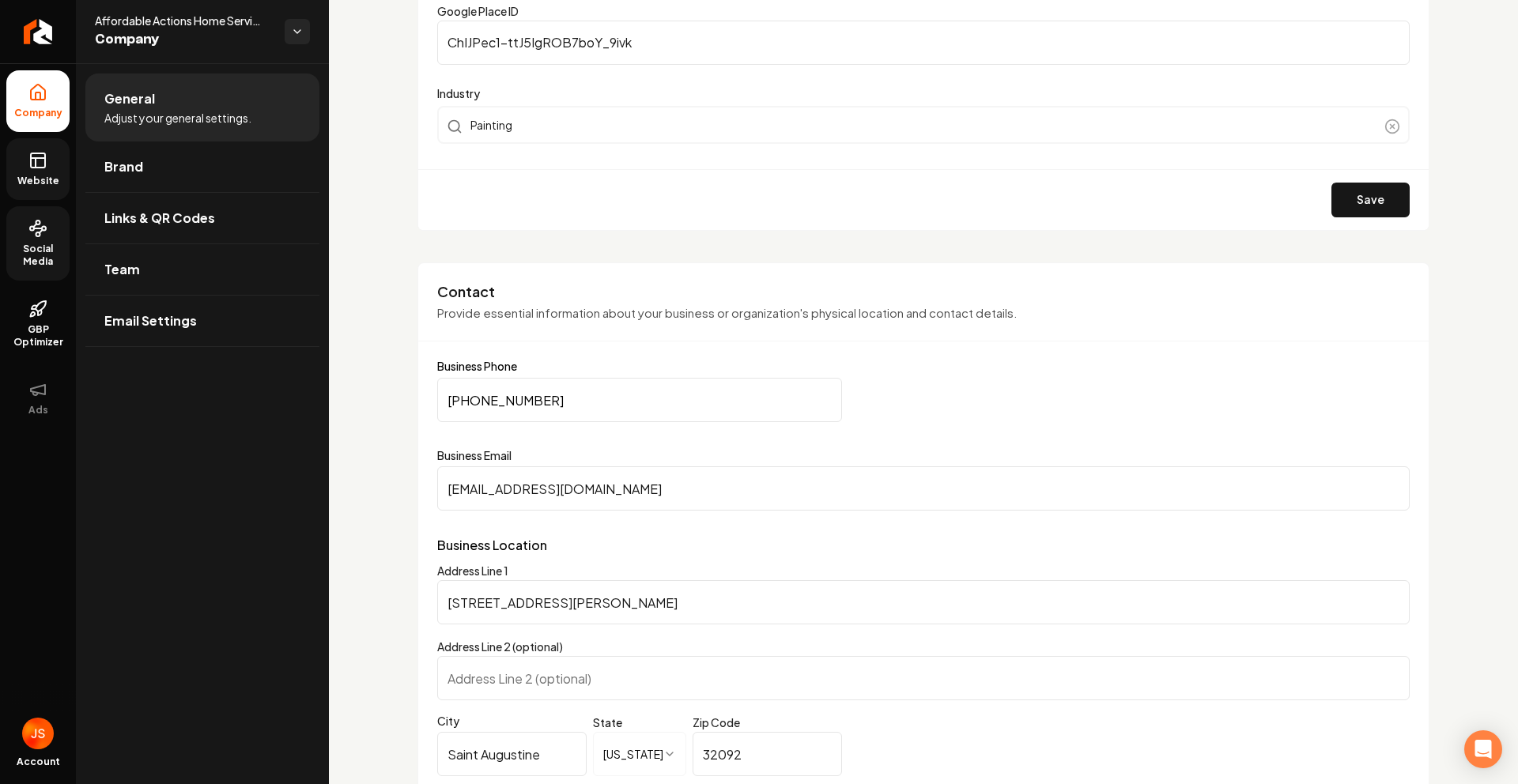
click at [518, 475] on input "[EMAIL_ADDRESS][DOMAIN_NAME]" at bounding box center [924, 488] width 973 height 44
click at [515, 488] on input "[EMAIL_ADDRESS][DOMAIN_NAME]" at bounding box center [924, 488] width 973 height 44
click at [53, 20] on link "Return to dashboard" at bounding box center [38, 31] width 76 height 63
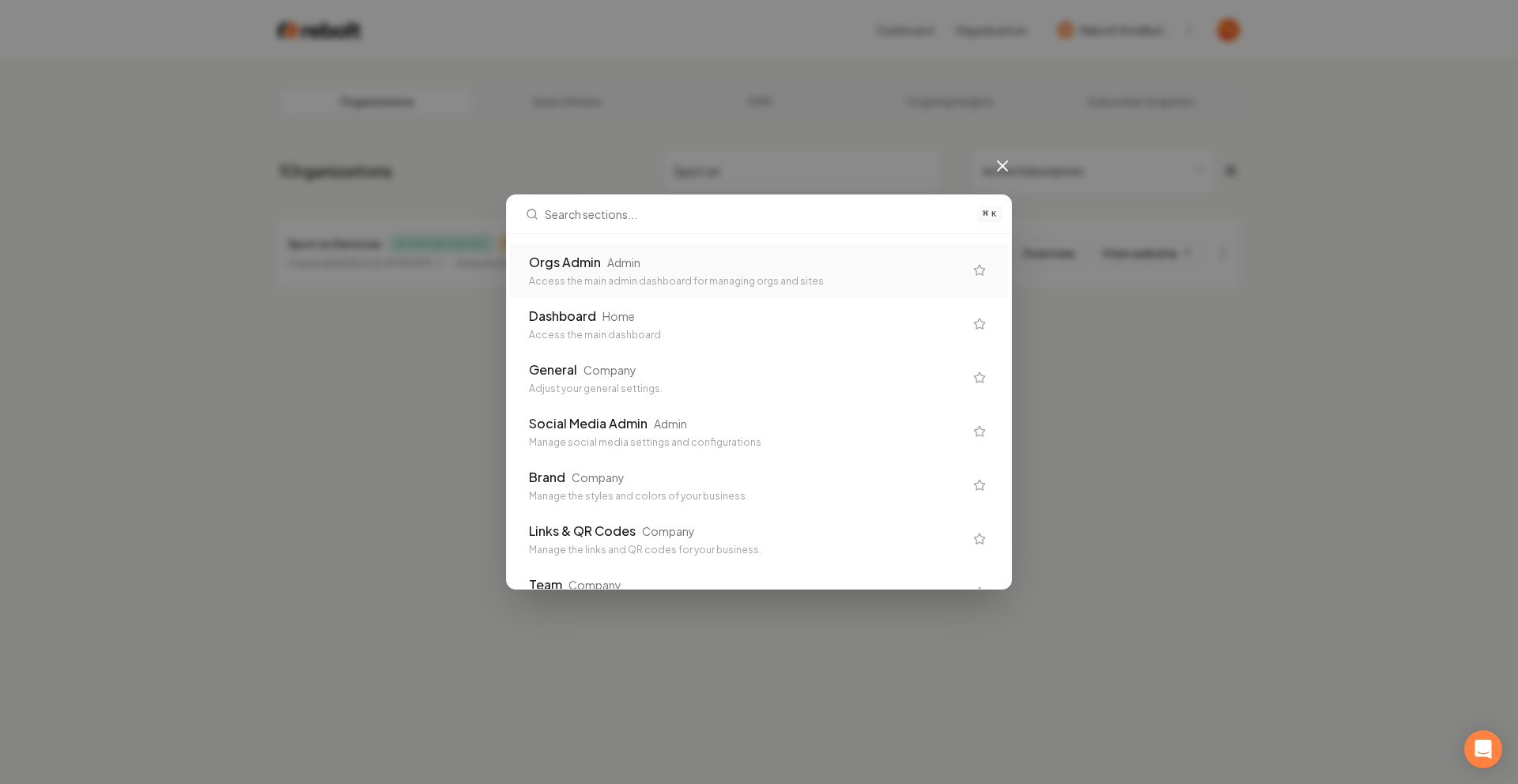
click at [682, 266] on div "Orgs Admin Admin" at bounding box center [747, 262] width 435 height 19
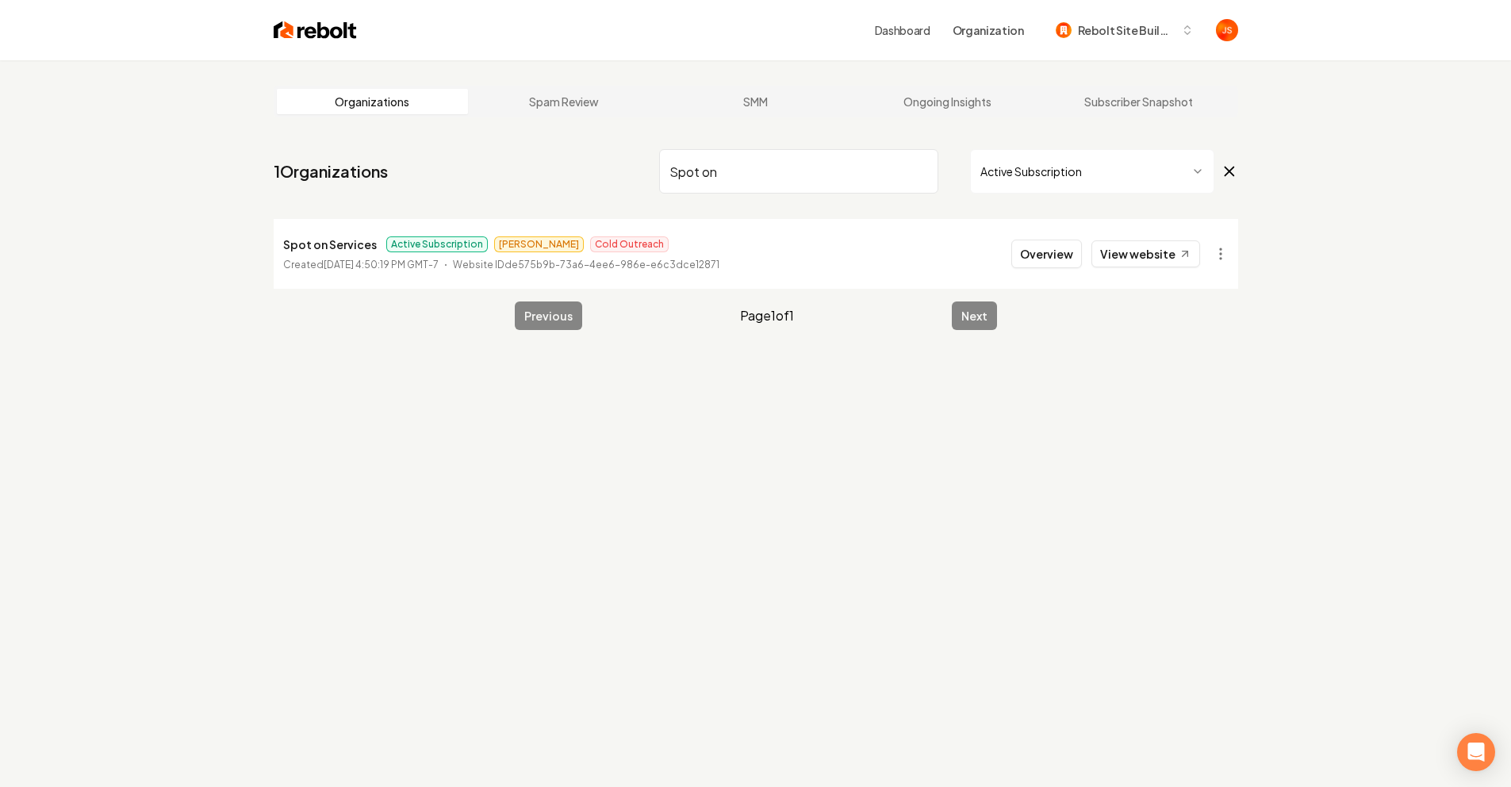
click at [905, 169] on input "Spot on" at bounding box center [798, 171] width 279 height 44
drag, startPoint x: 913, startPoint y: 169, endPoint x: 928, endPoint y: 170, distance: 15.1
click at [917, 169] on input "Spot on" at bounding box center [798, 171] width 279 height 44
click at [930, 171] on input "Spot on" at bounding box center [798, 171] width 279 height 44
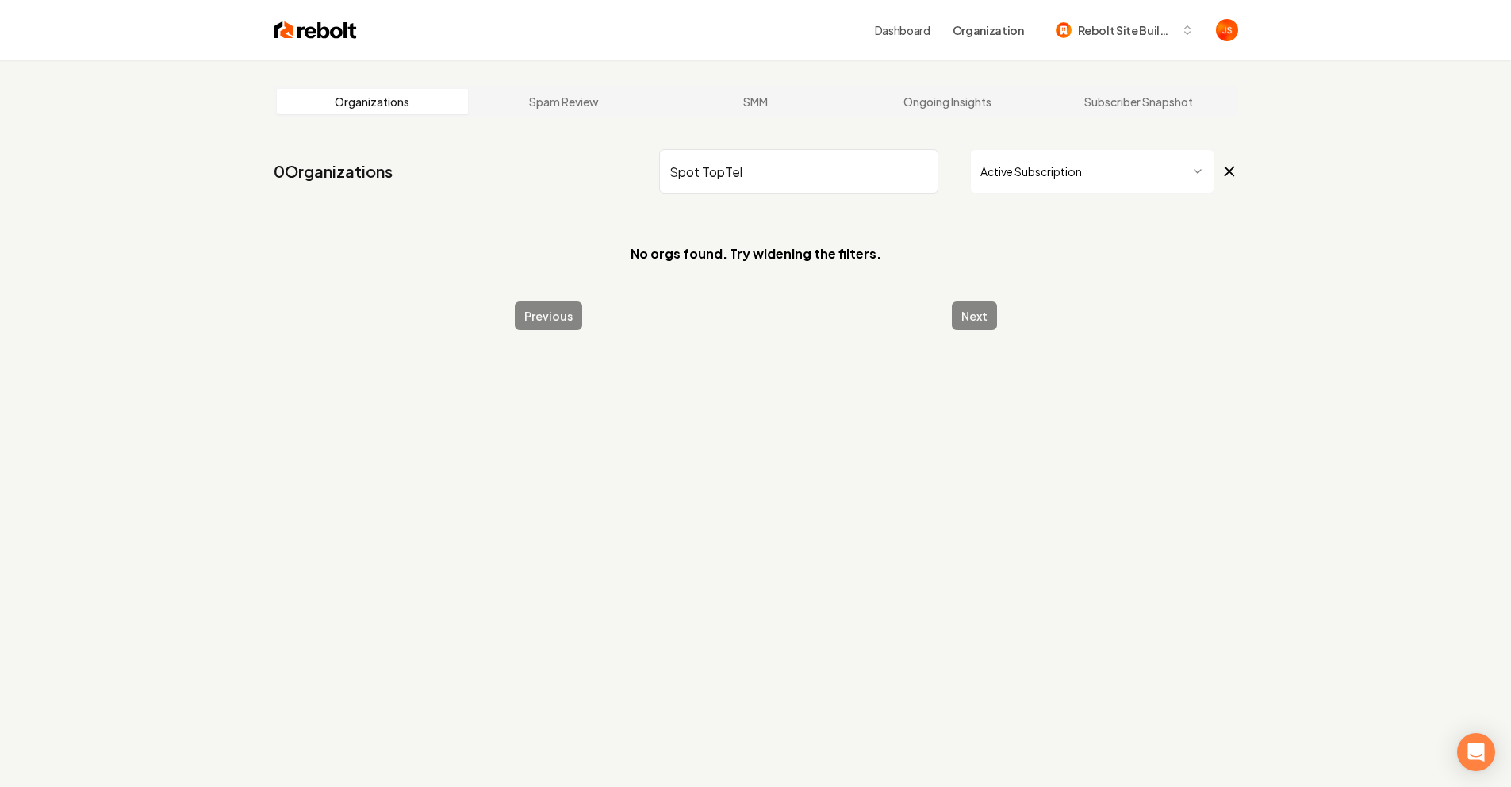
click at [924, 164] on input "Spot TopTel" at bounding box center [798, 171] width 279 height 44
click at [926, 171] on input "Spot TopTel" at bounding box center [798, 171] width 279 height 44
type input "Spot t"
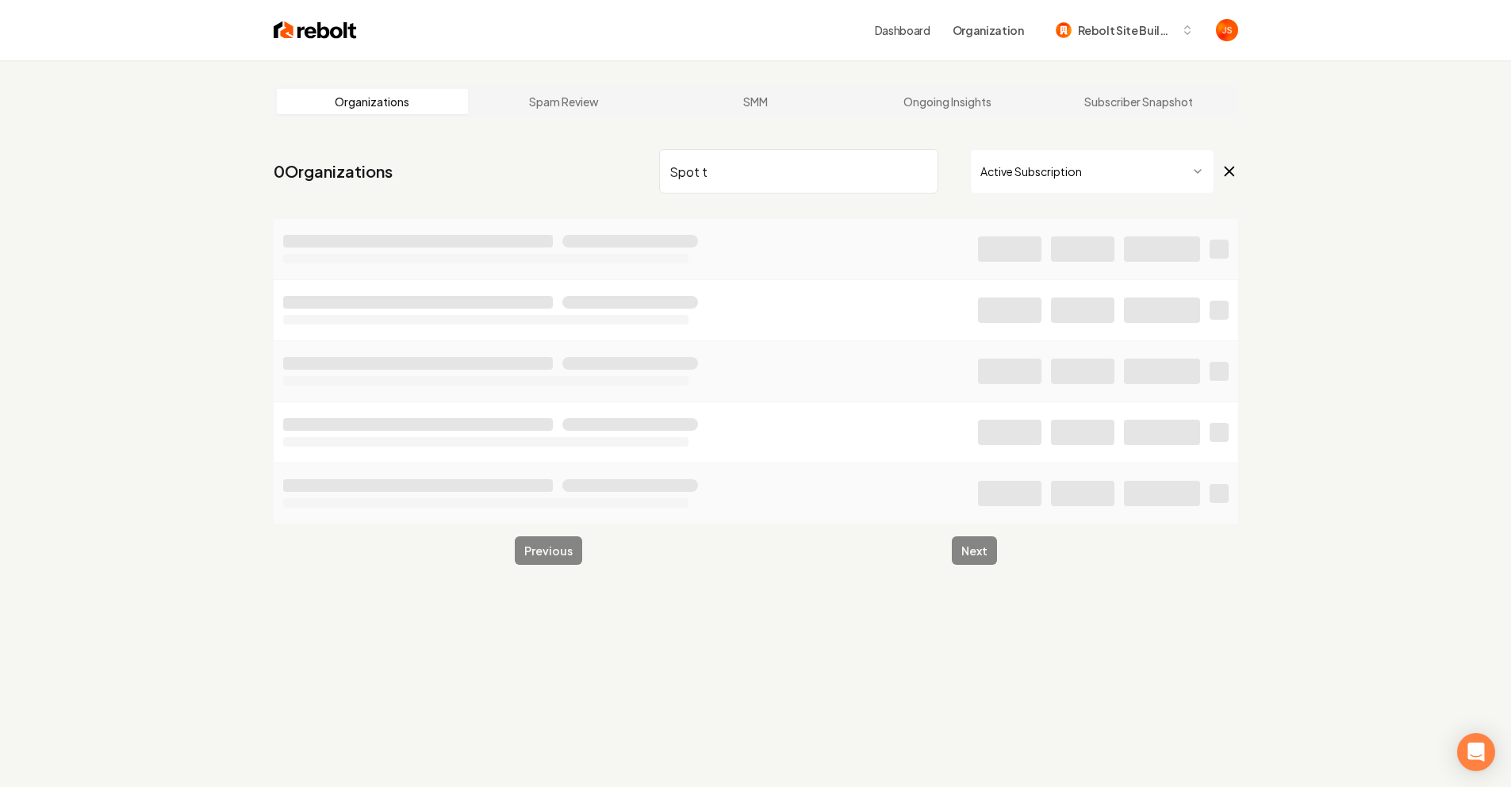
click at [935, 159] on input "Spot t" at bounding box center [798, 171] width 279 height 44
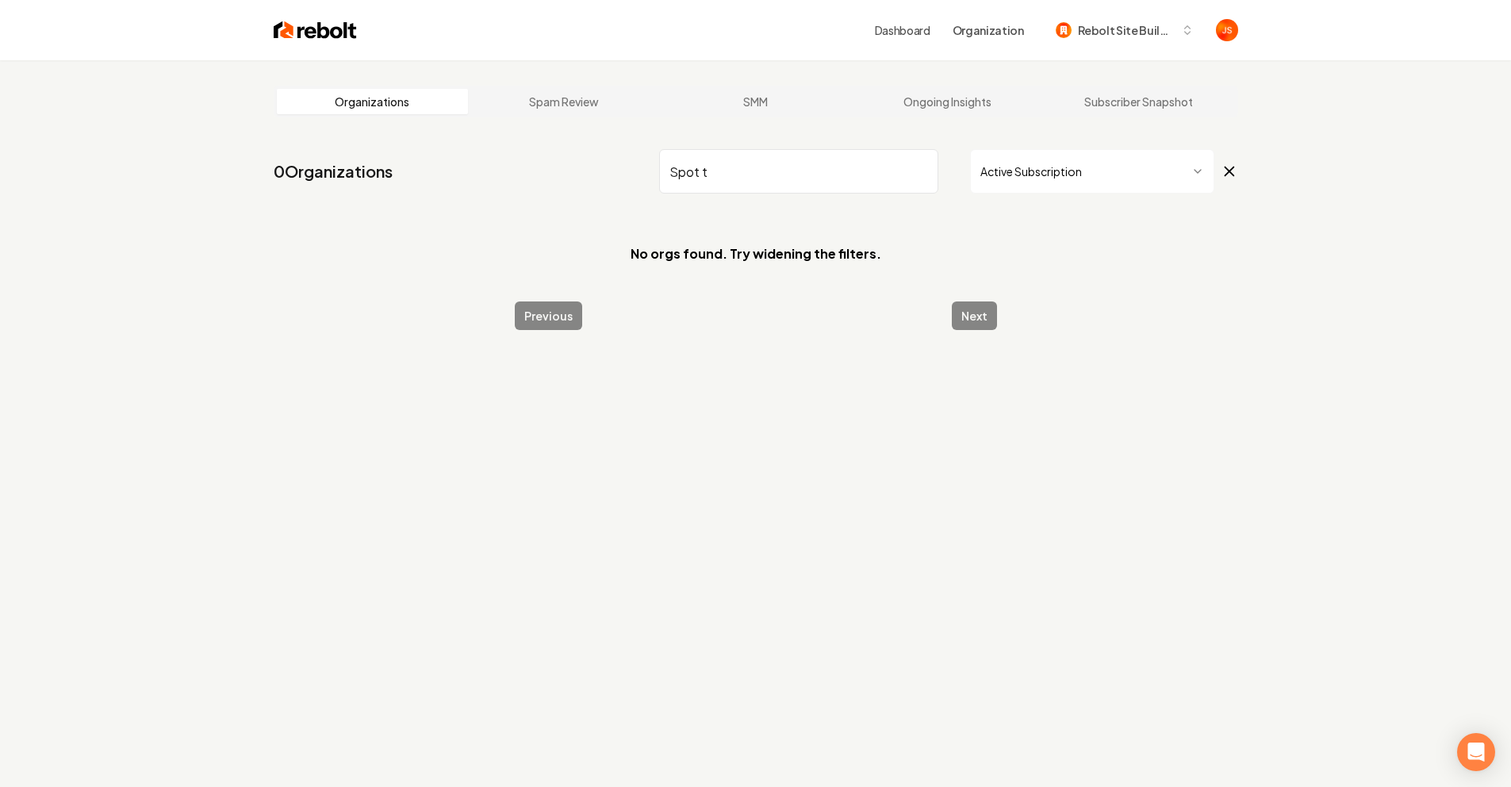
click at [925, 171] on input "Spot t" at bounding box center [798, 171] width 279 height 44
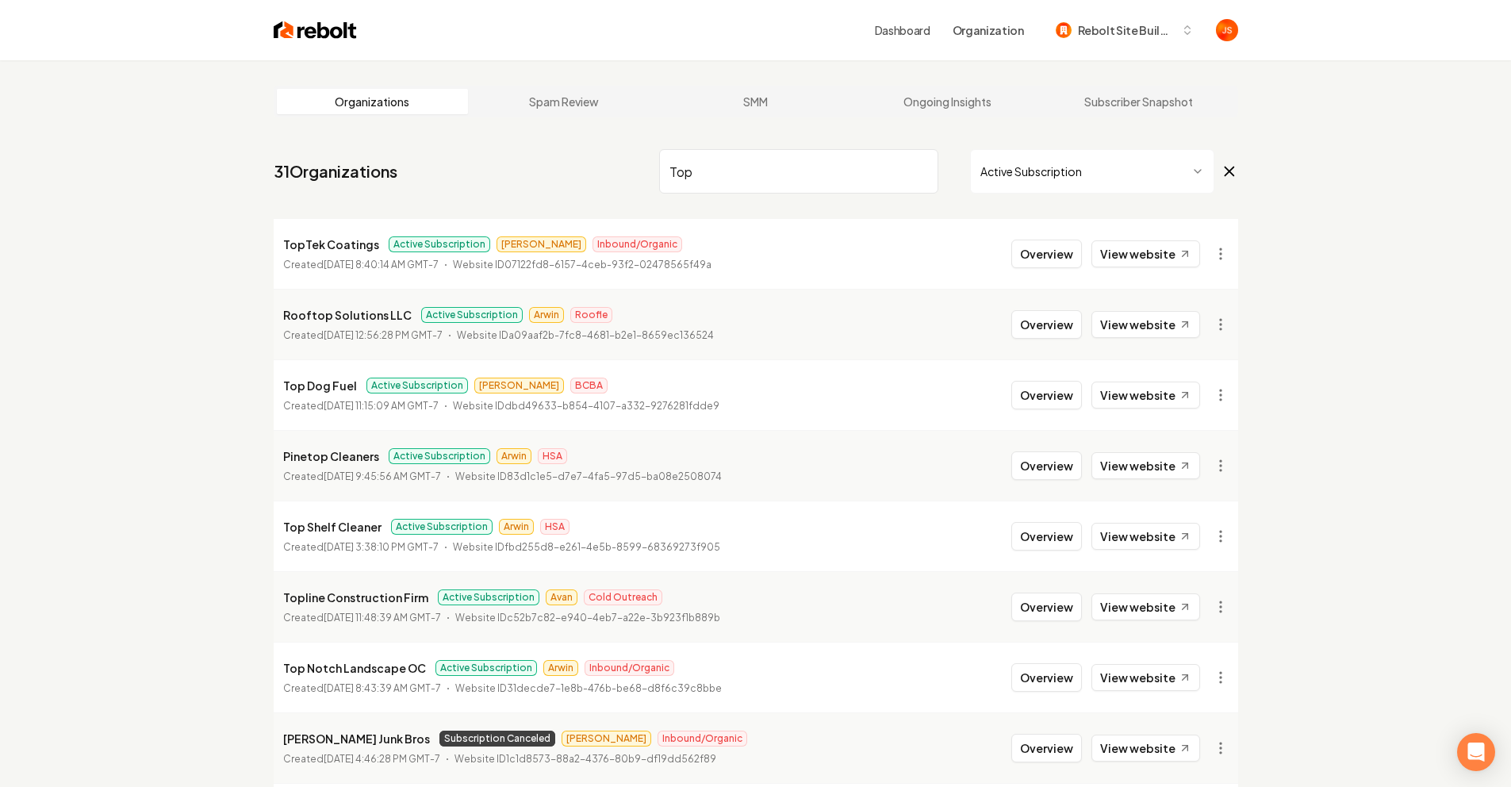
type input "Top"
click at [340, 235] on p "TopTek Coatings" at bounding box center [331, 244] width 96 height 19
click at [321, 250] on p "TopTek Coatings" at bounding box center [331, 244] width 96 height 19
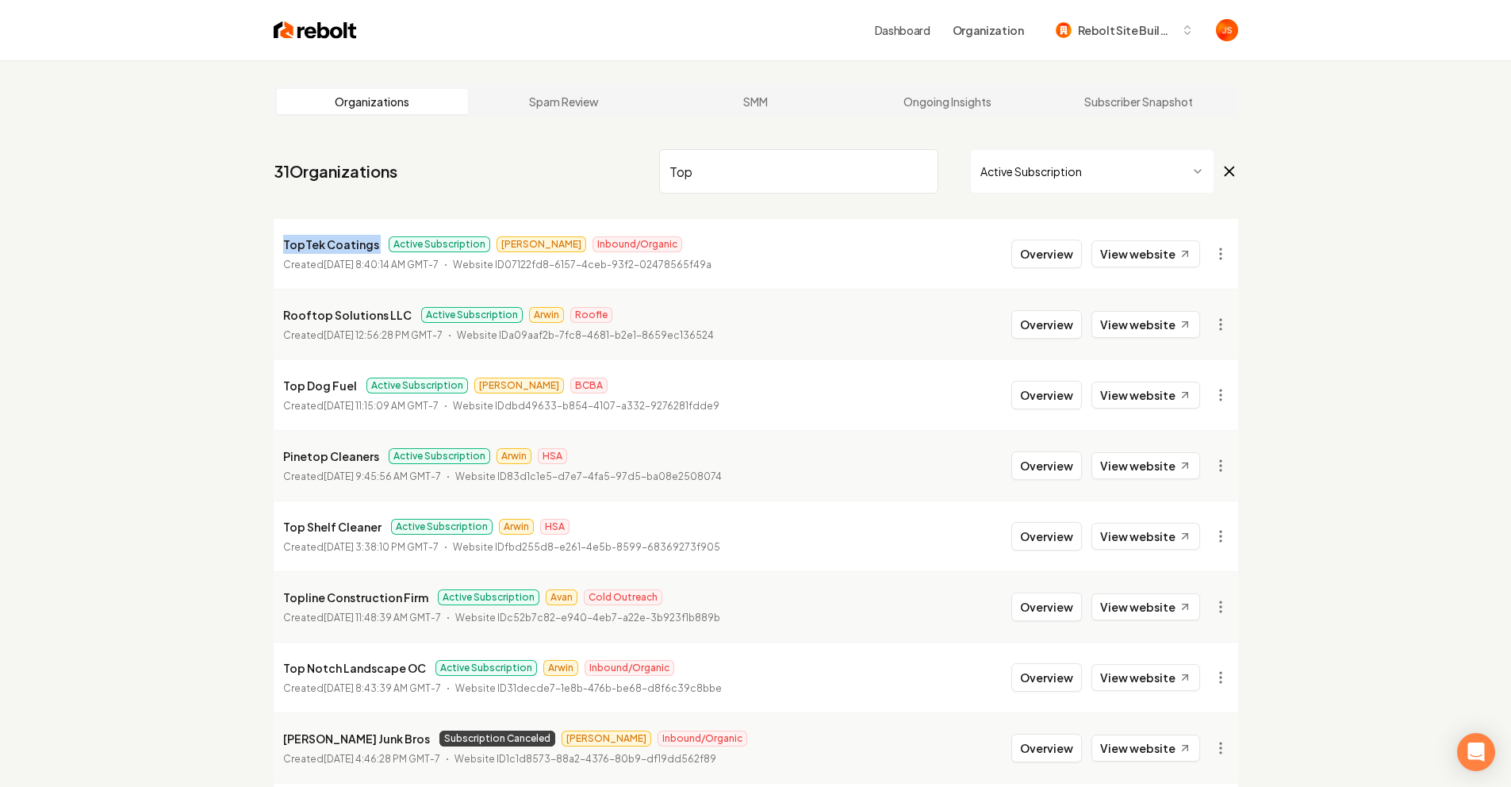
click at [321, 250] on p "TopTek Coatings" at bounding box center [331, 244] width 96 height 19
click at [1151, 267] on div "Overview View website" at bounding box center [1106, 254] width 189 height 29
click at [1143, 258] on link "View website" at bounding box center [1146, 253] width 109 height 27
click at [1048, 258] on button "Overview" at bounding box center [1047, 254] width 71 height 29
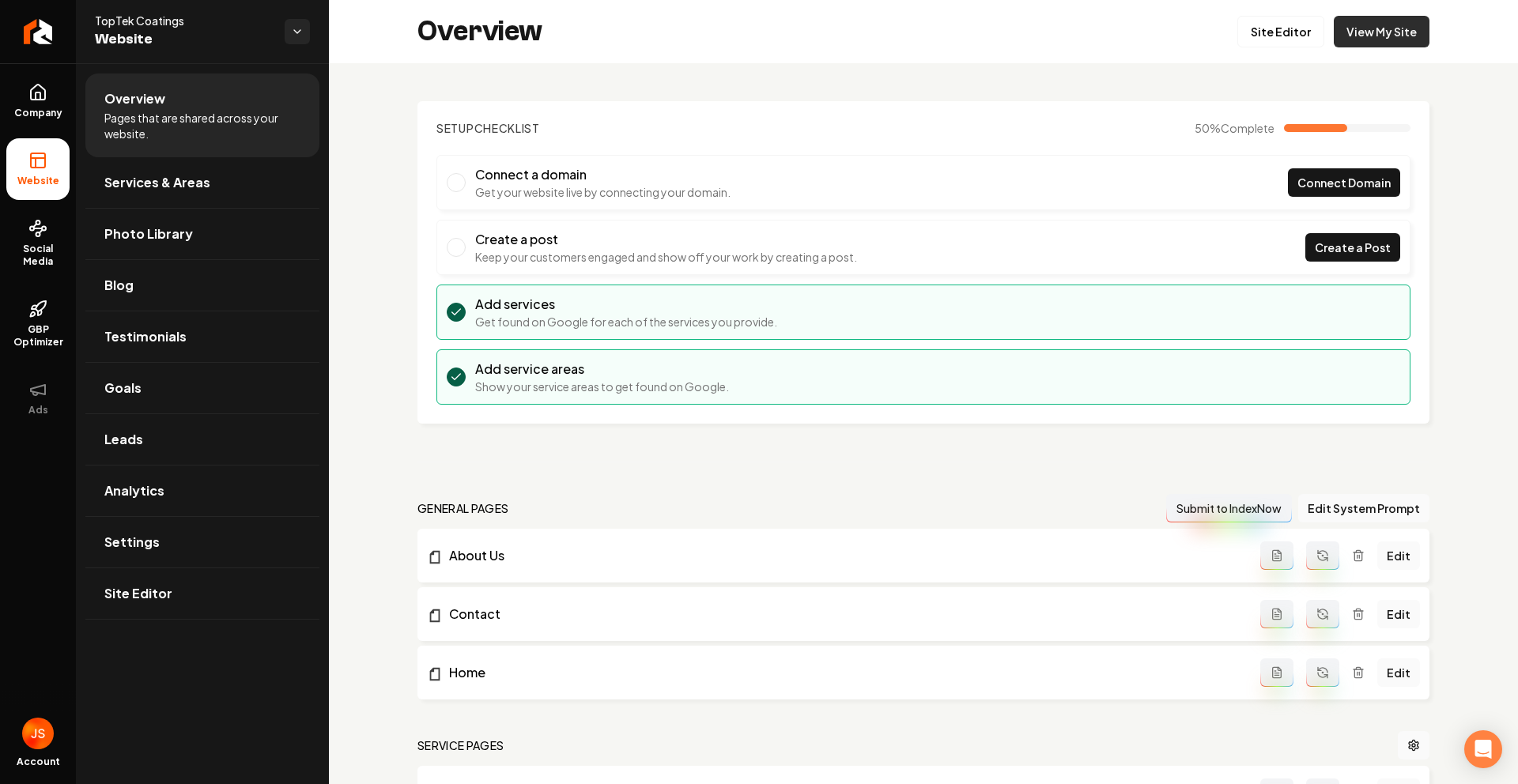
click at [1354, 31] on link "View My Site" at bounding box center [1382, 32] width 96 height 32
click at [1273, 29] on link "Site Editor" at bounding box center [1281, 32] width 87 height 32
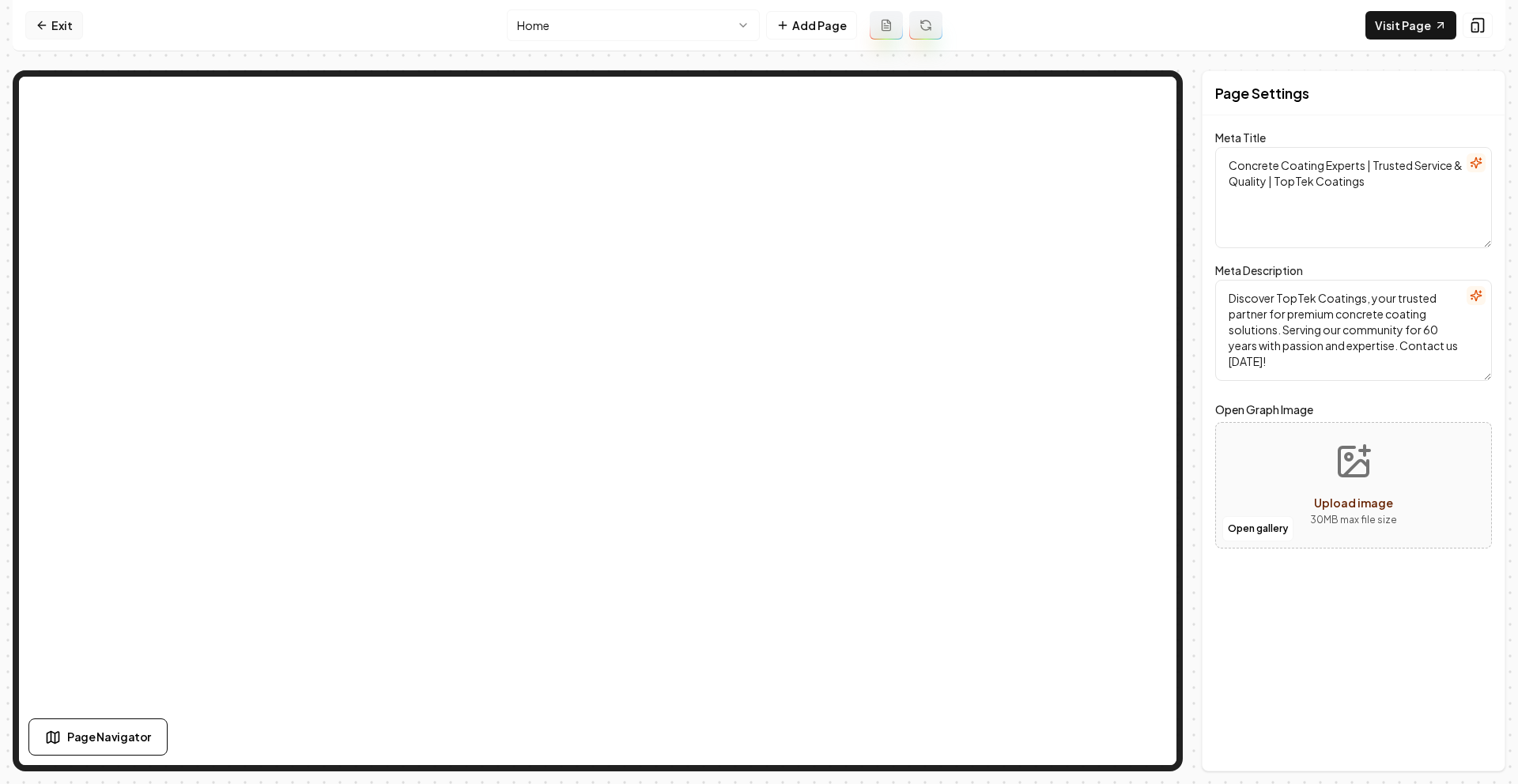
click at [61, 23] on link "Exit" at bounding box center [54, 25] width 58 height 29
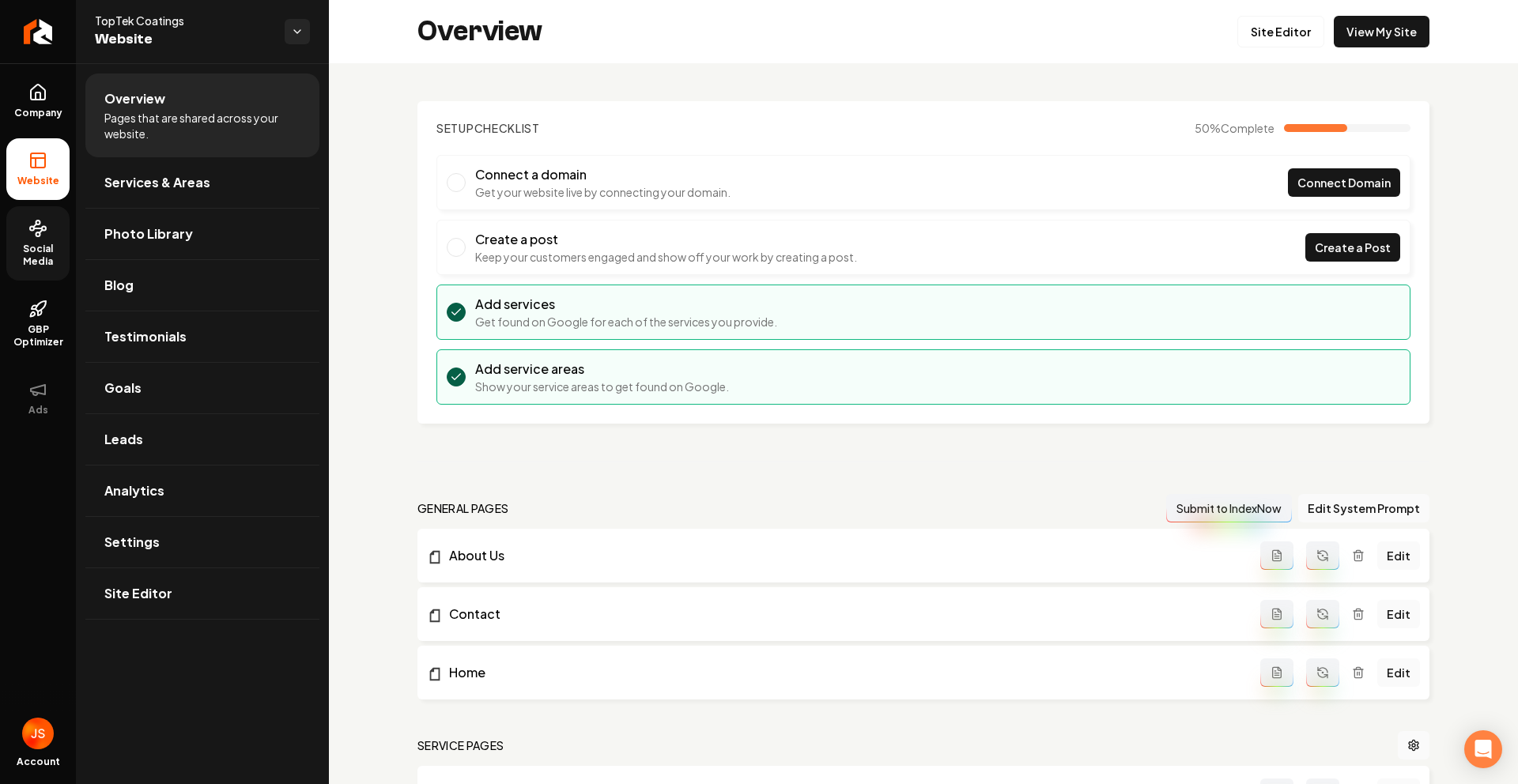
click at [23, 243] on span "Social Media" at bounding box center [37, 255] width 63 height 25
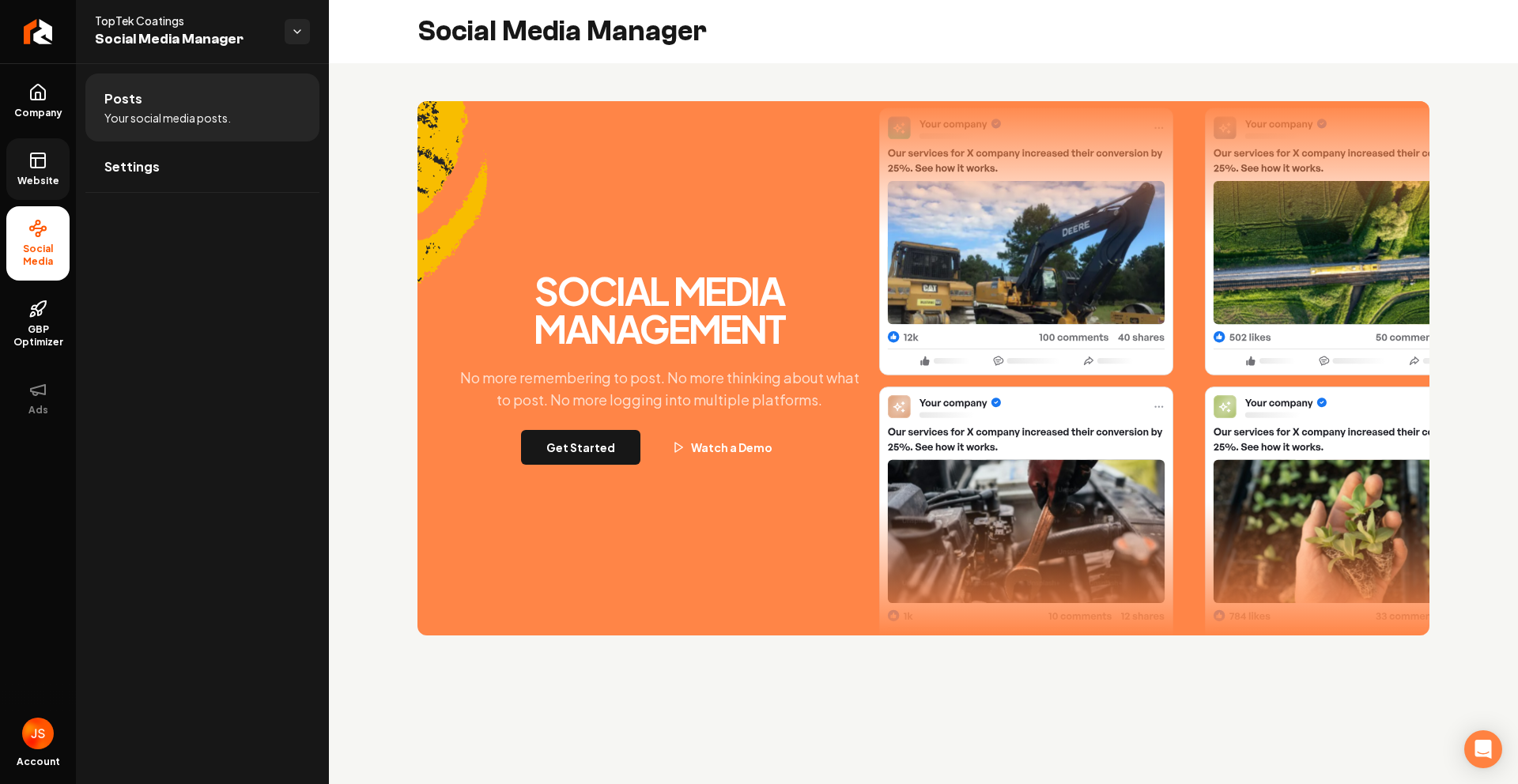
click at [42, 147] on link "Website" at bounding box center [37, 169] width 63 height 62
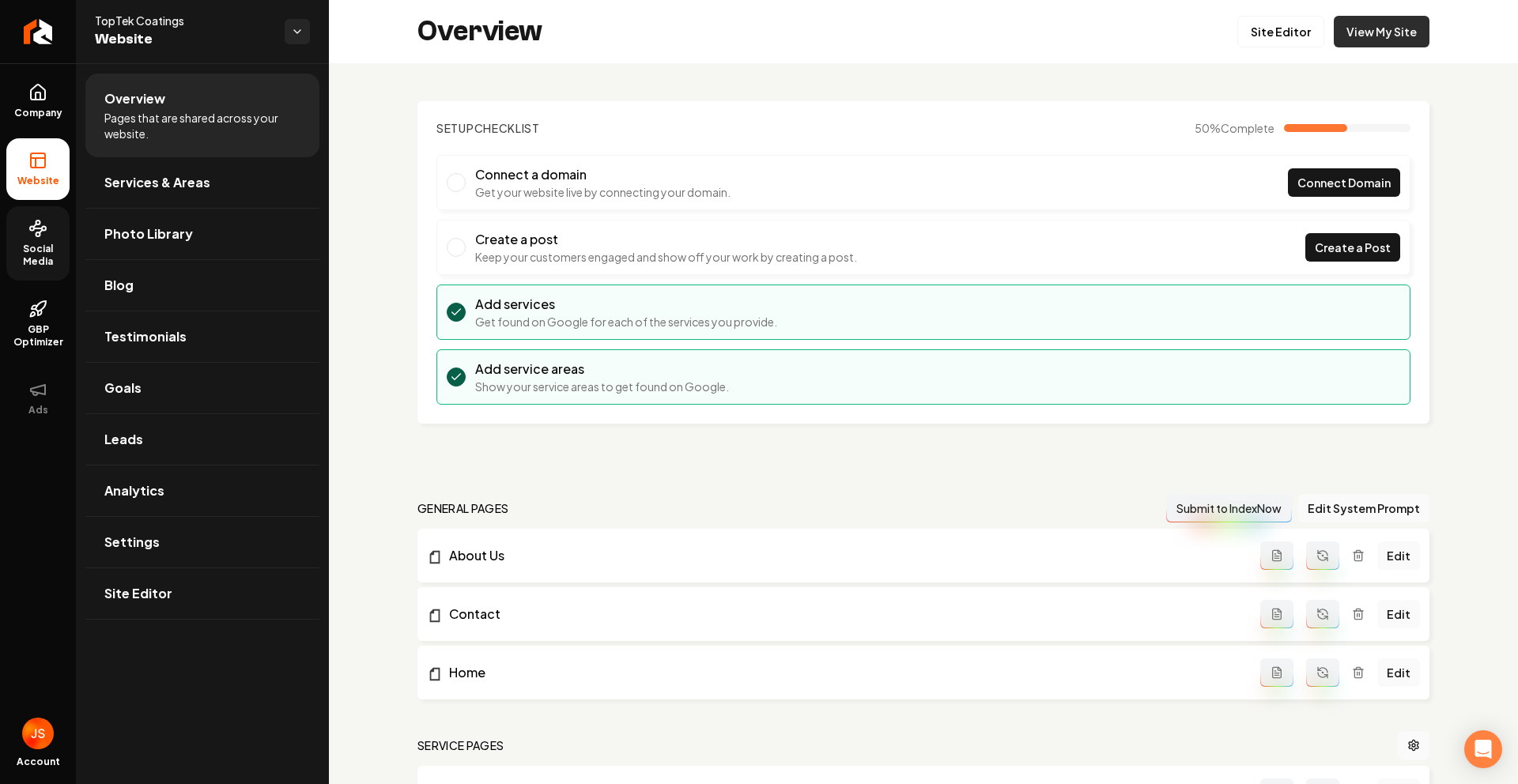
click at [1351, 32] on link "View My Site" at bounding box center [1382, 32] width 96 height 32
click at [704, 35] on div "Overview Site Editor View My Site" at bounding box center [923, 31] width 1189 height 63
click at [699, 36] on div "Overview Site Editor View My Site" at bounding box center [923, 31] width 1189 height 63
click at [44, 243] on span "Social Media" at bounding box center [37, 255] width 63 height 25
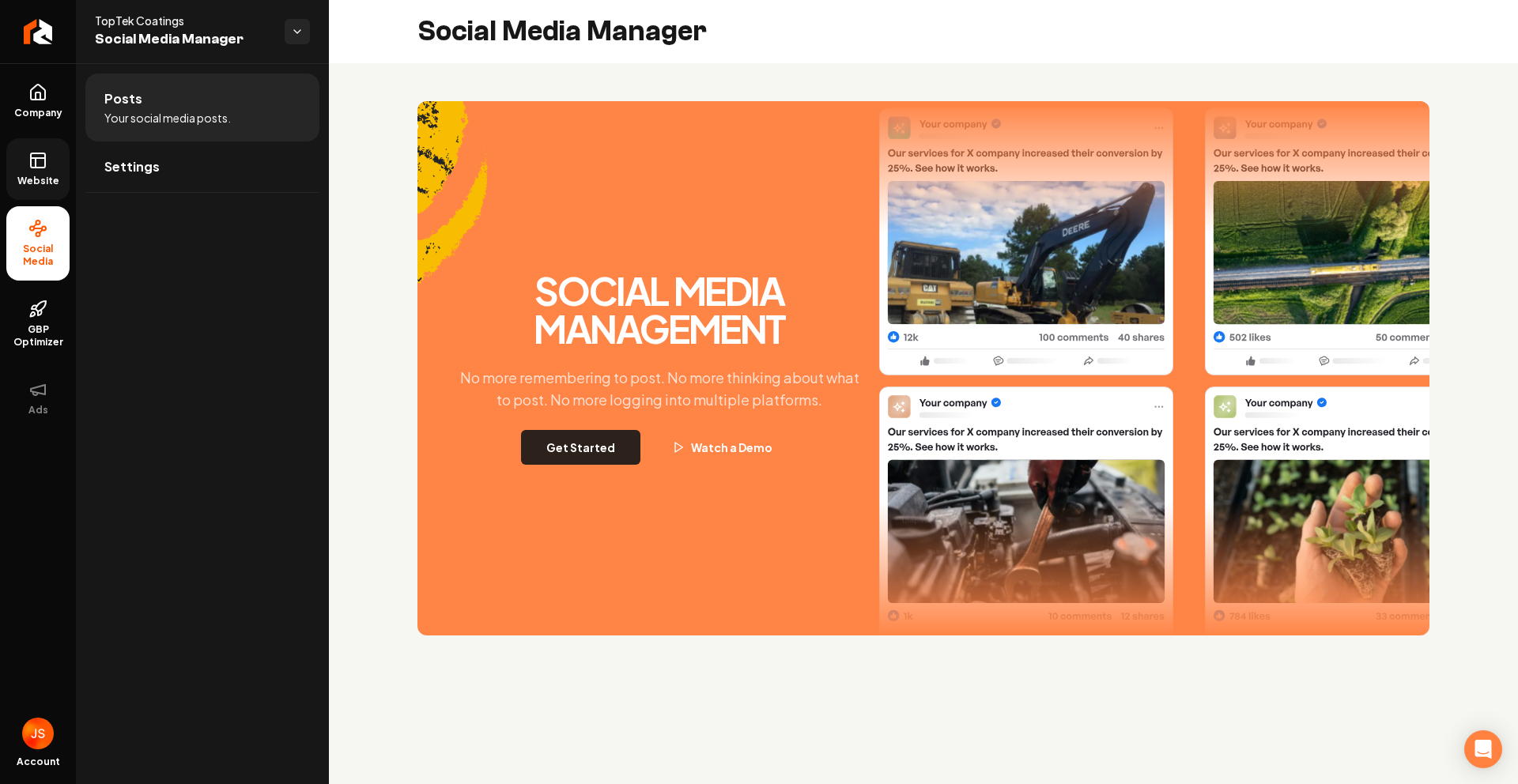
click at [589, 430] on button "Get Started" at bounding box center [581, 447] width 120 height 35
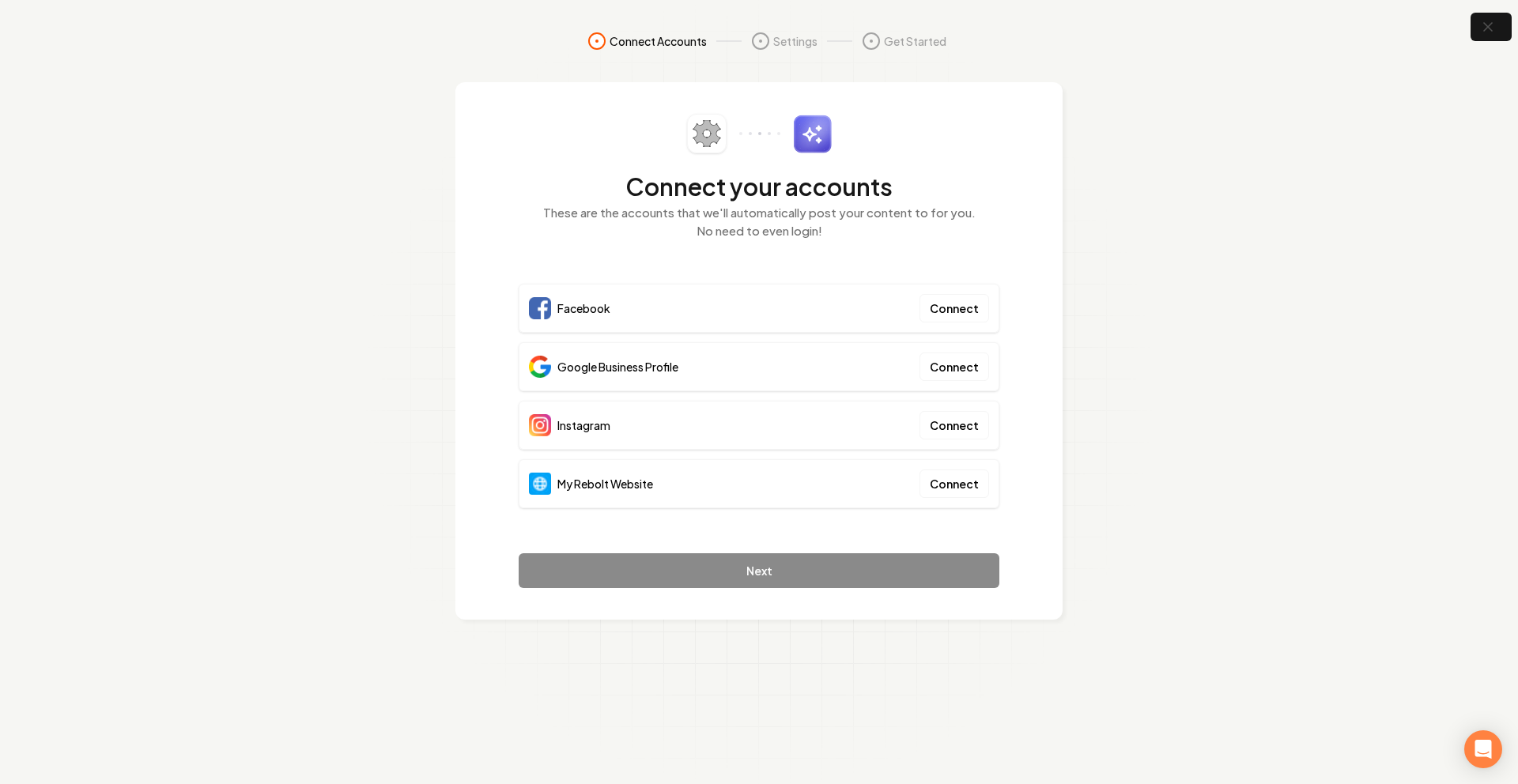
click at [1143, 285] on section "Connect Accounts Settings Get Started Connect your accounts These are the accou…" at bounding box center [759, 392] width 1518 height 784
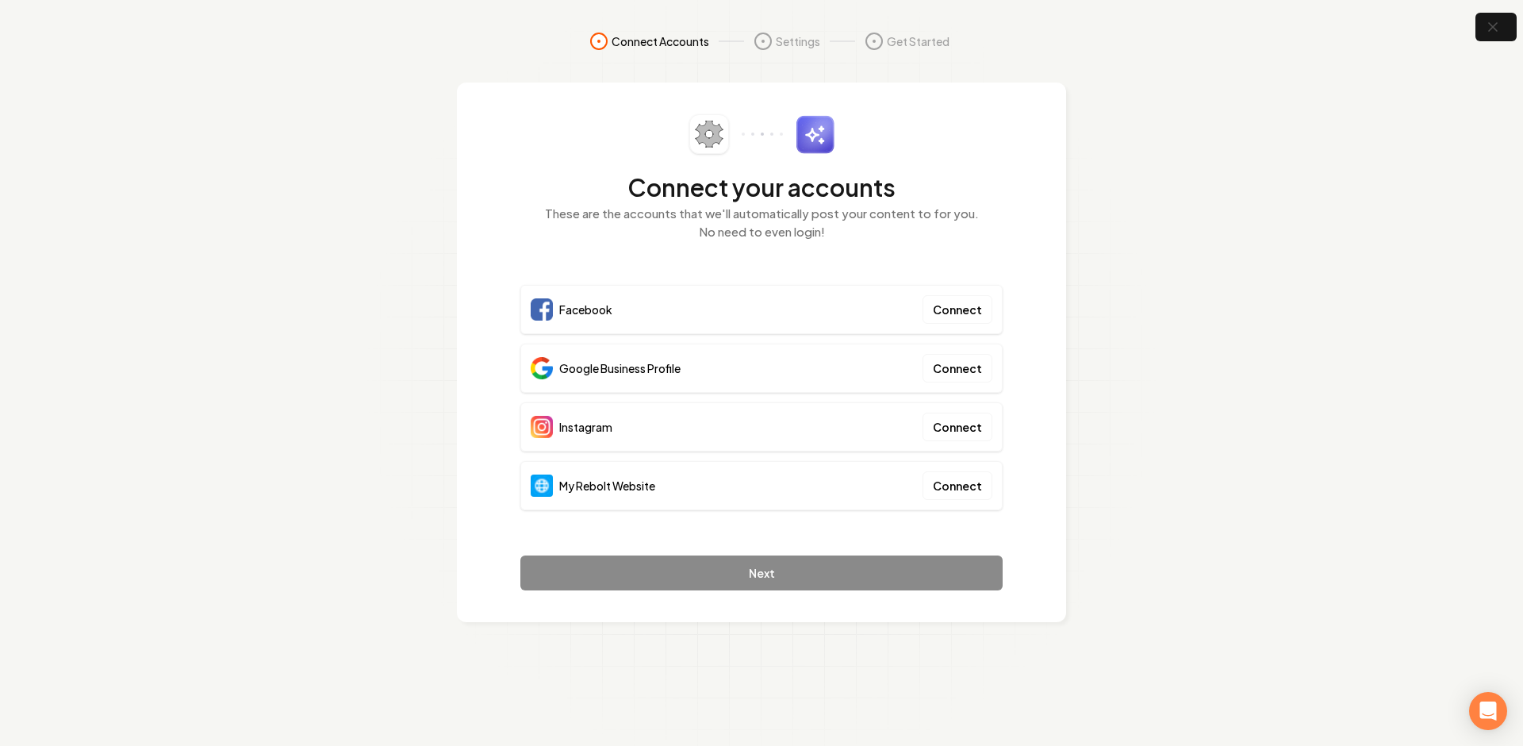
click at [1085, 501] on section "Connect Accounts Settings Get Started Connect your accounts These are the accou…" at bounding box center [761, 373] width 1523 height 746
click at [1095, 525] on section "Connect Accounts Settings Get Started Connect your accounts These are the accou…" at bounding box center [761, 373] width 1523 height 746
click at [1497, 36] on button "button" at bounding box center [1497, 28] width 52 height 36
